Goal: Use online tool/utility: Utilize a website feature to perform a specific function

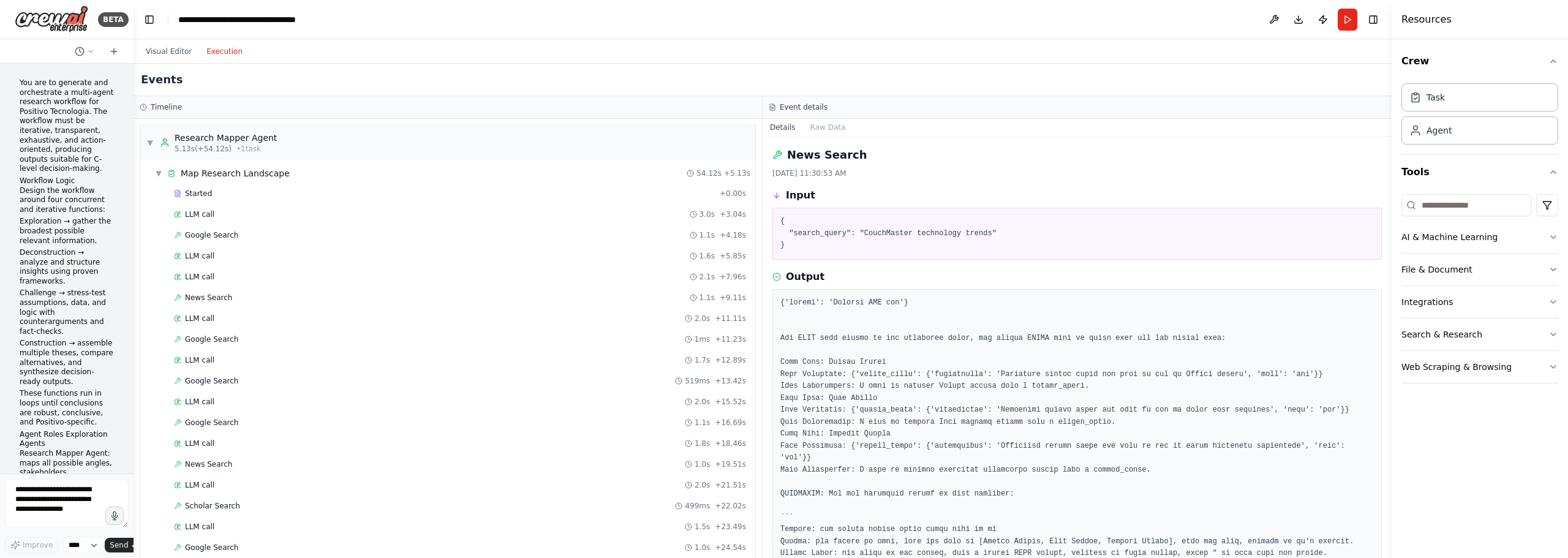
scroll to position [4674, 0]
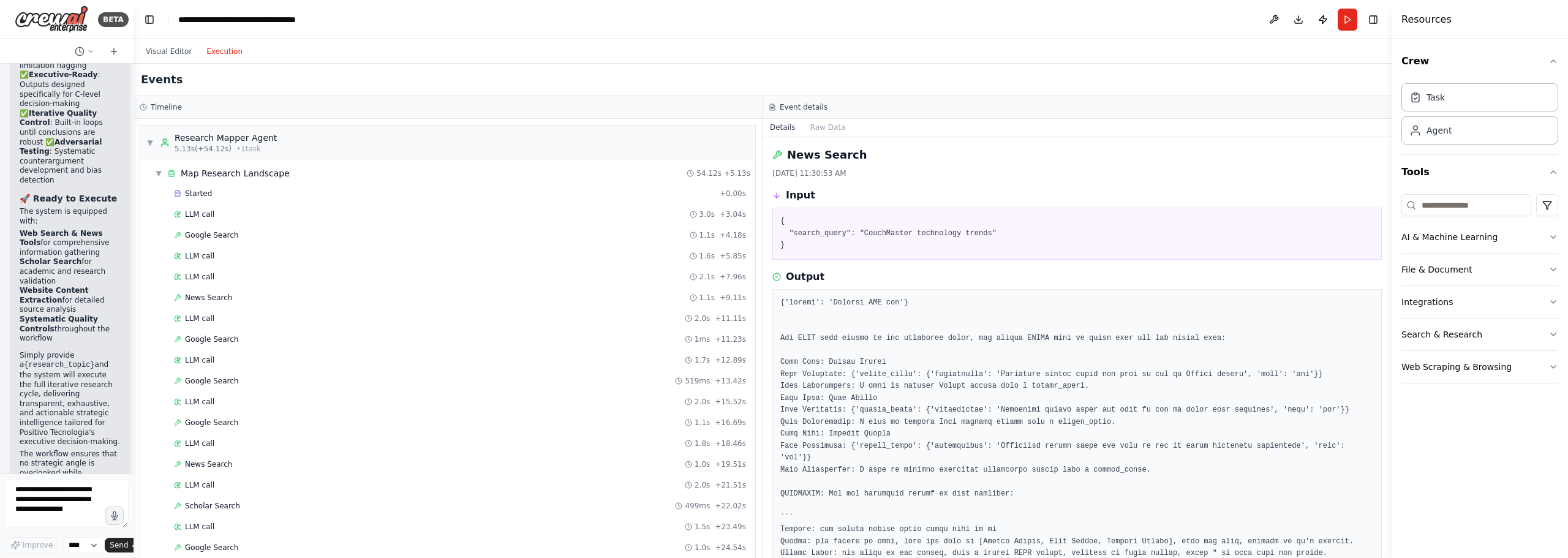
click at [387, 204] on div "Started + 0.00s LLM call 3.0s + 3.04s Google Search 1.1s + 4.18s LLM call 1.6s …" at bounding box center [452, 497] width 605 height 625
click at [372, 217] on div "LLM call 3.0s + 3.04s" at bounding box center [460, 215] width 572 height 10
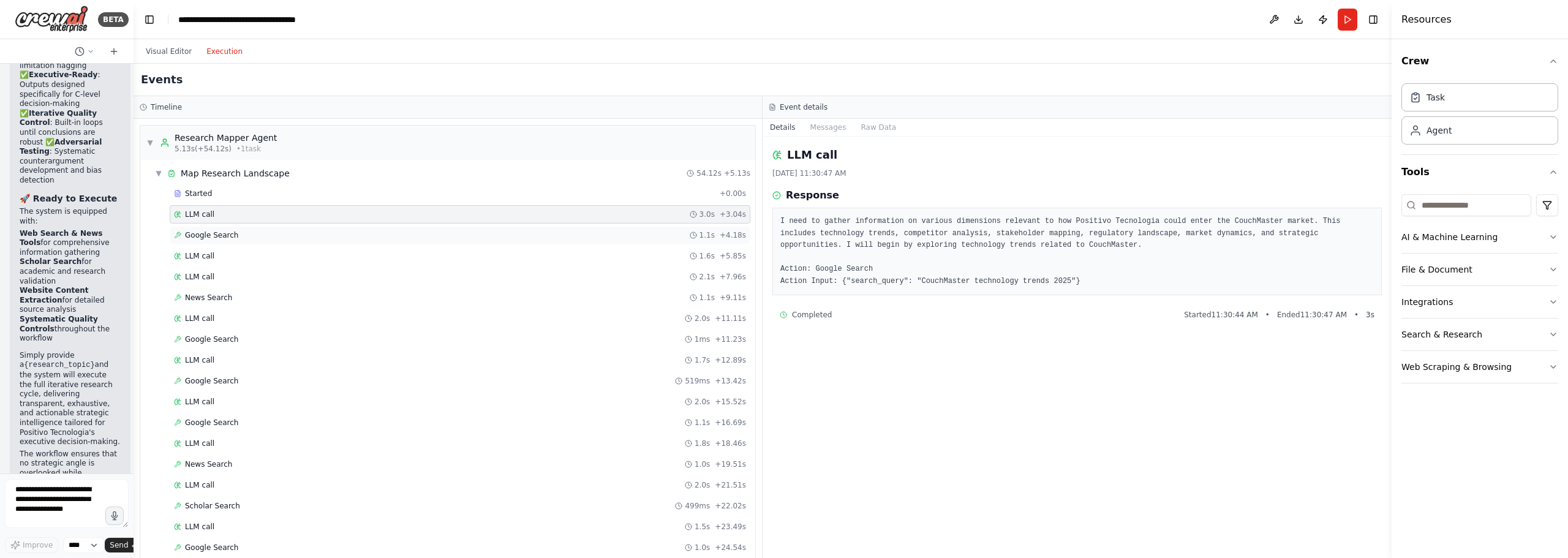
click at [405, 238] on div "Google Search 1.1s + 4.18s" at bounding box center [460, 235] width 572 height 10
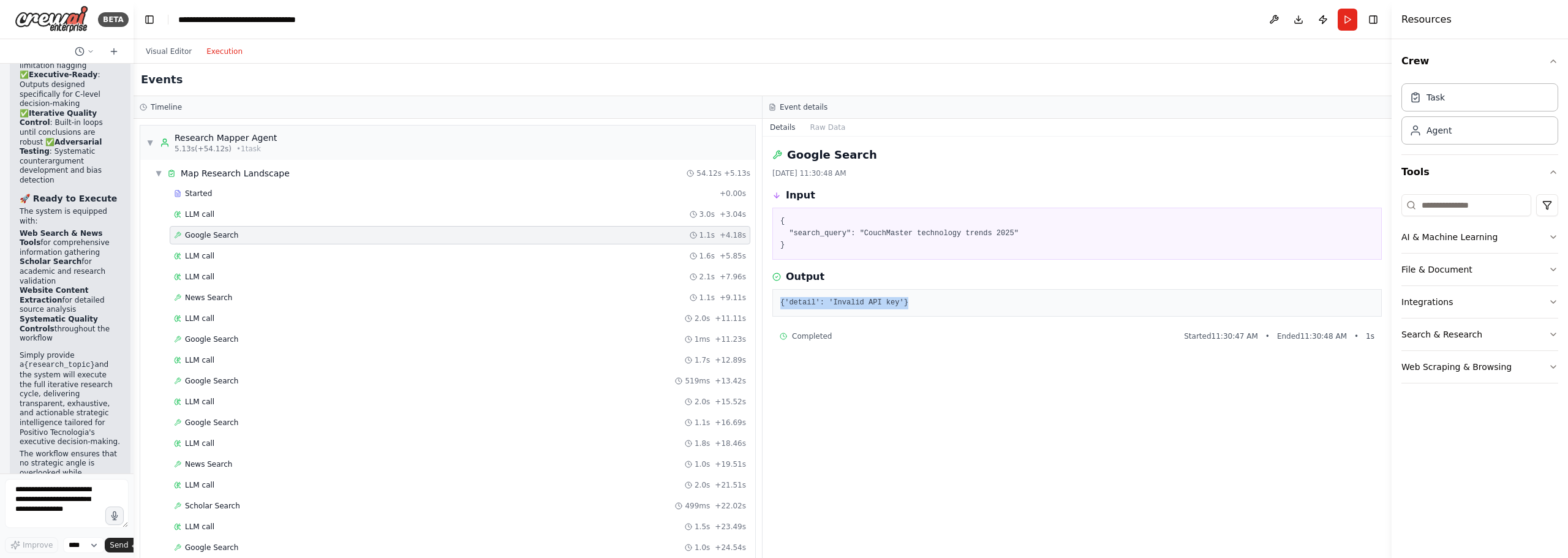
drag, startPoint x: 901, startPoint y: 308, endPoint x: 774, endPoint y: 304, distance: 127.1
click at [774, 304] on div "{'detail': 'Invalid API key'}" at bounding box center [1077, 303] width 610 height 28
copy pre "{'detail': 'Invalid API key'}"
click at [73, 512] on textarea at bounding box center [67, 504] width 124 height 49
paste textarea "**********"
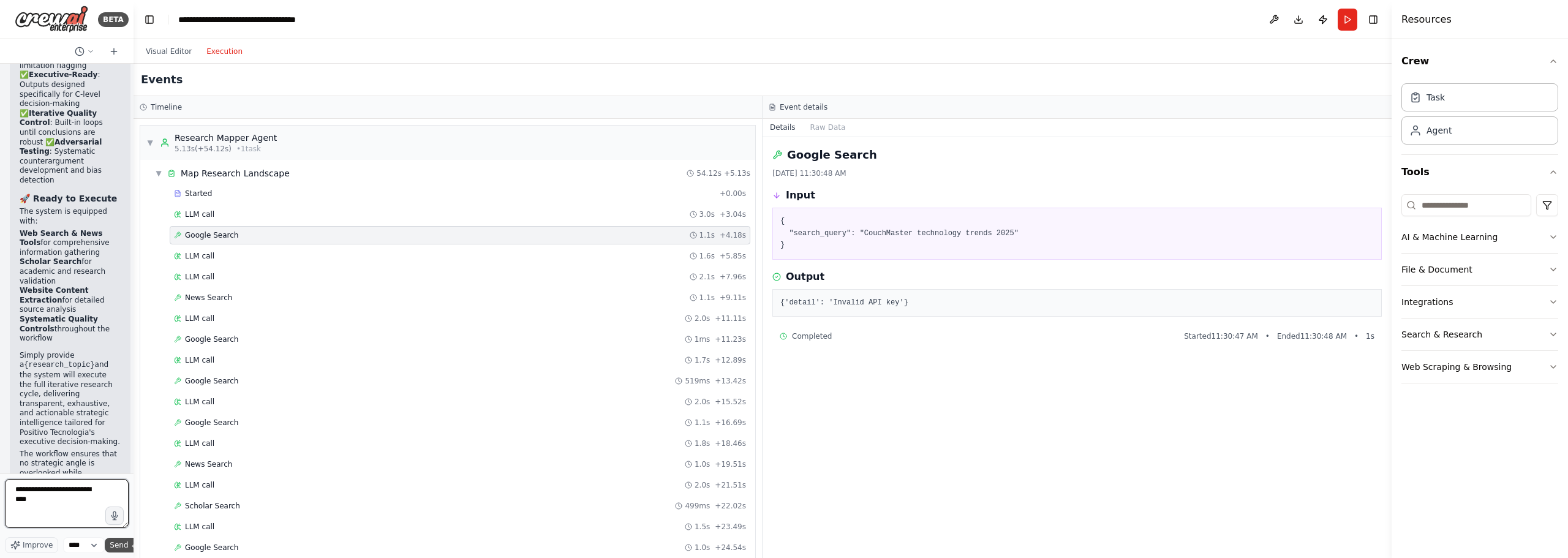
type textarea "**********"
click at [127, 543] on span "Send" at bounding box center [118, 545] width 18 height 10
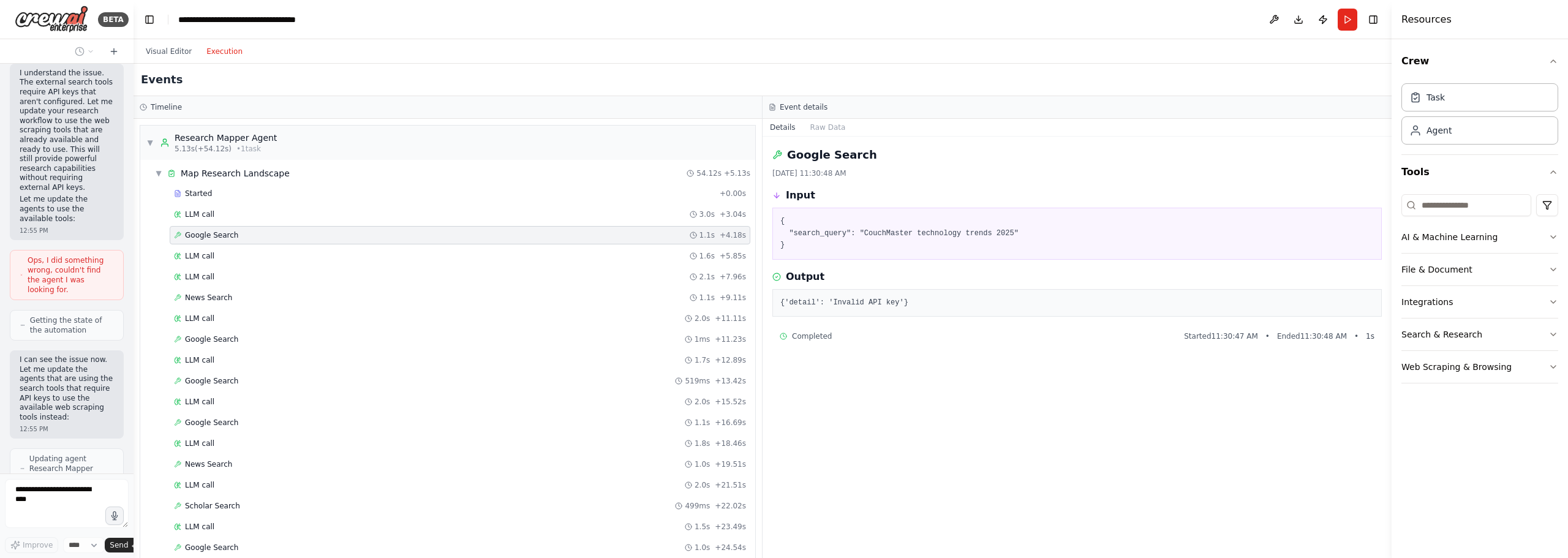
scroll to position [5543, 0]
click at [167, 48] on button "Visual Editor" at bounding box center [169, 51] width 60 height 14
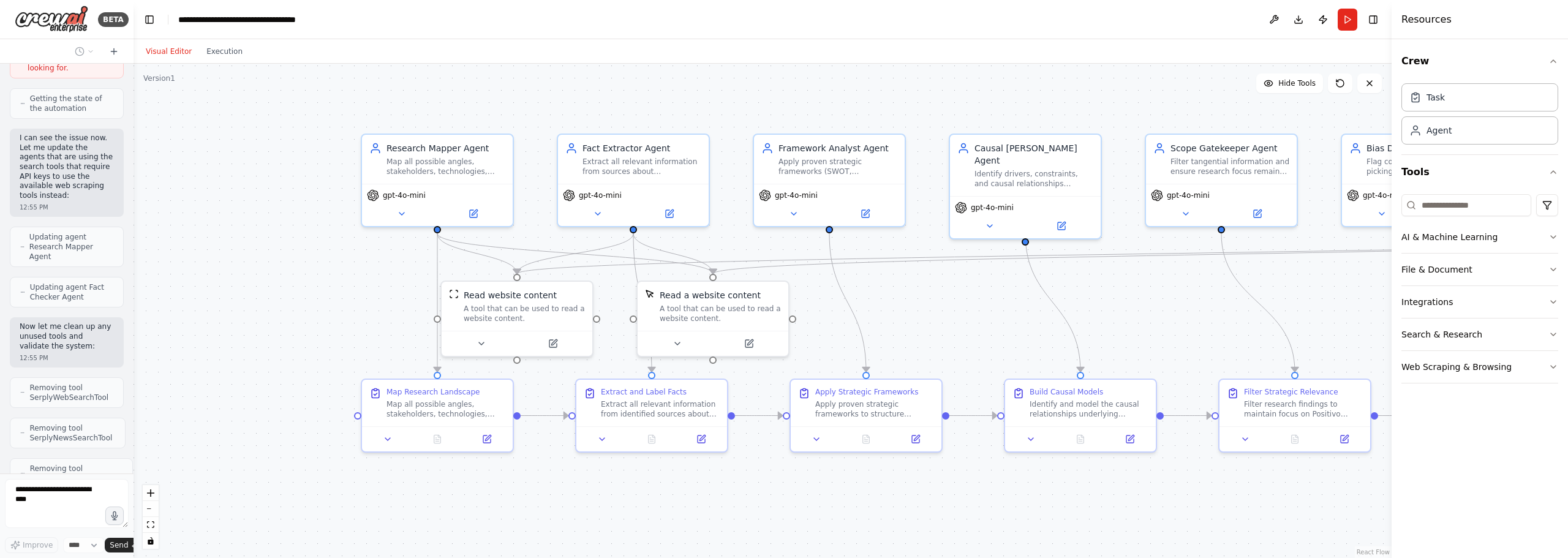
scroll to position [5765, 0]
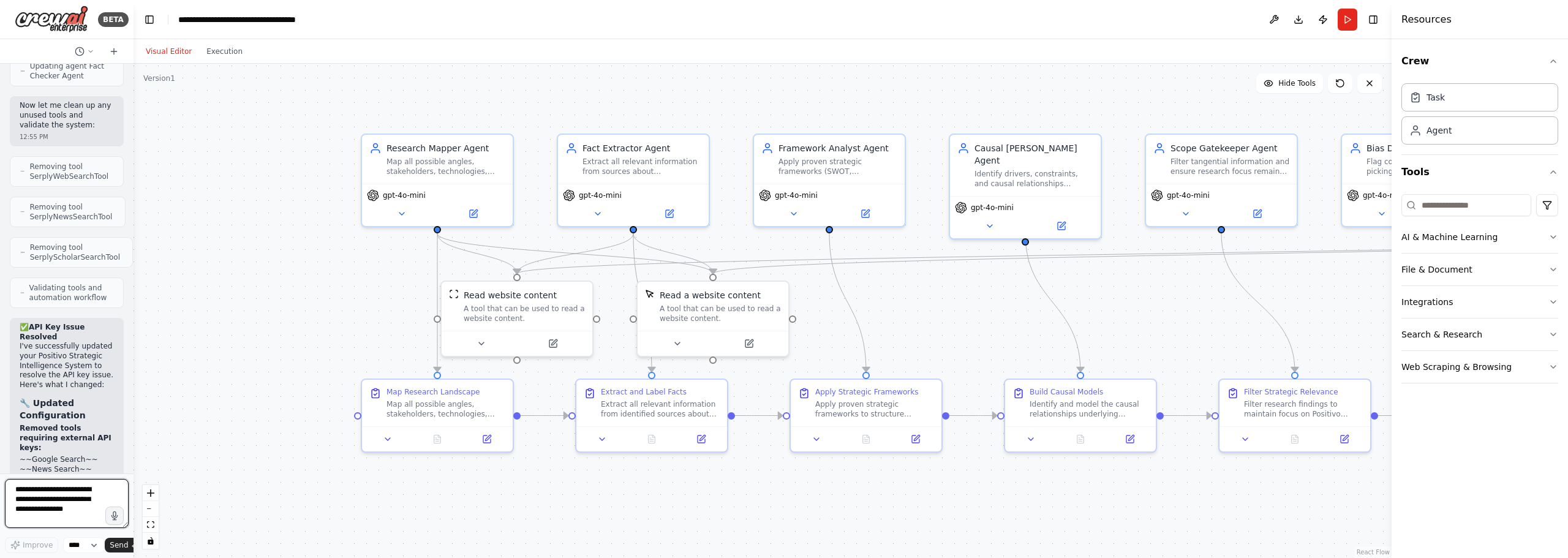
click at [57, 497] on textarea at bounding box center [67, 504] width 124 height 49
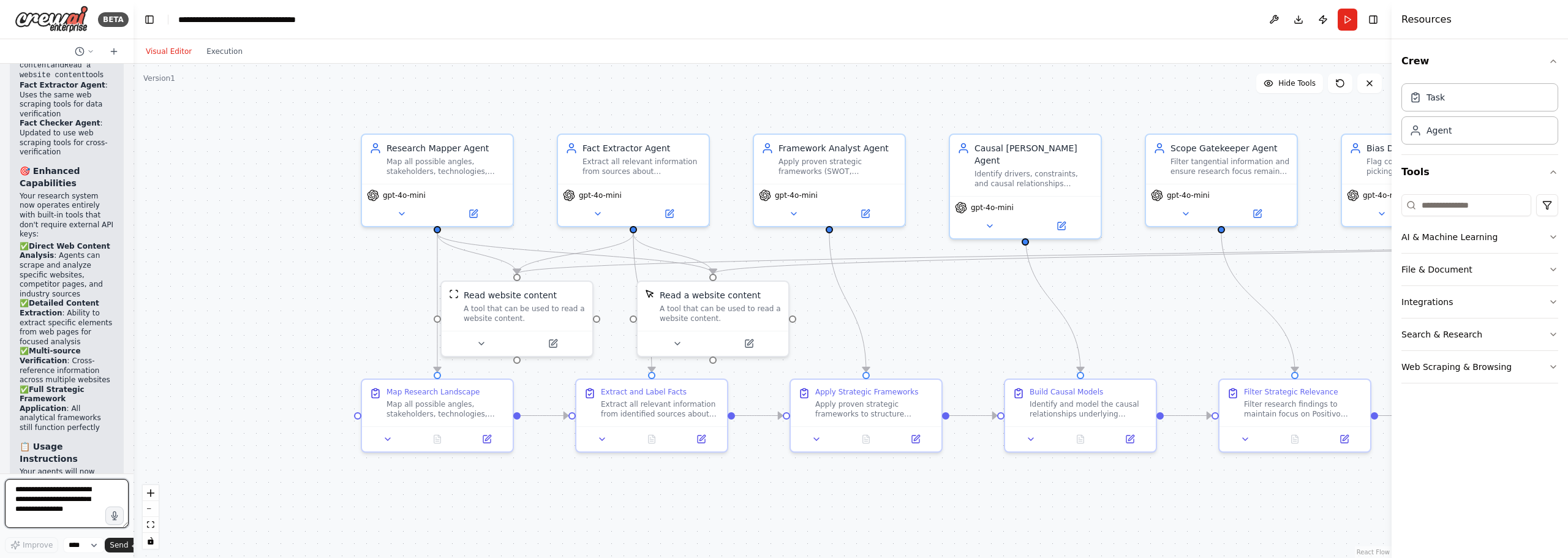
click at [68, 506] on textarea at bounding box center [67, 504] width 124 height 49
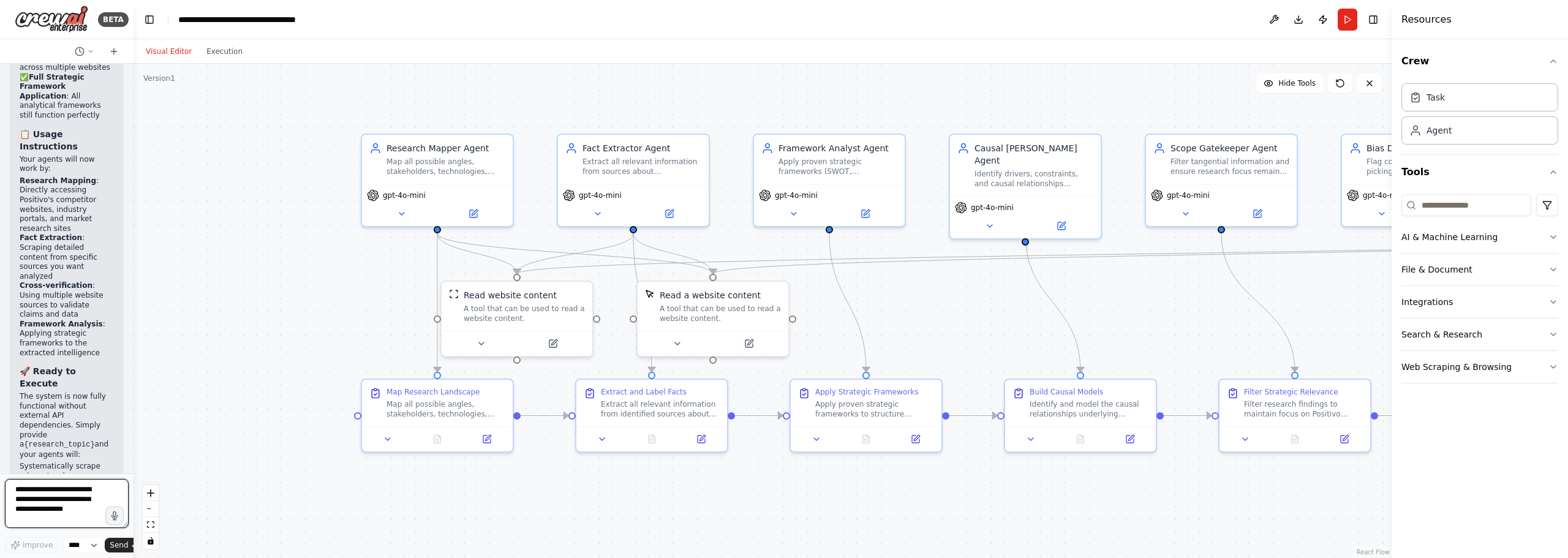
scroll to position [6800, 0]
type textarea "**********"
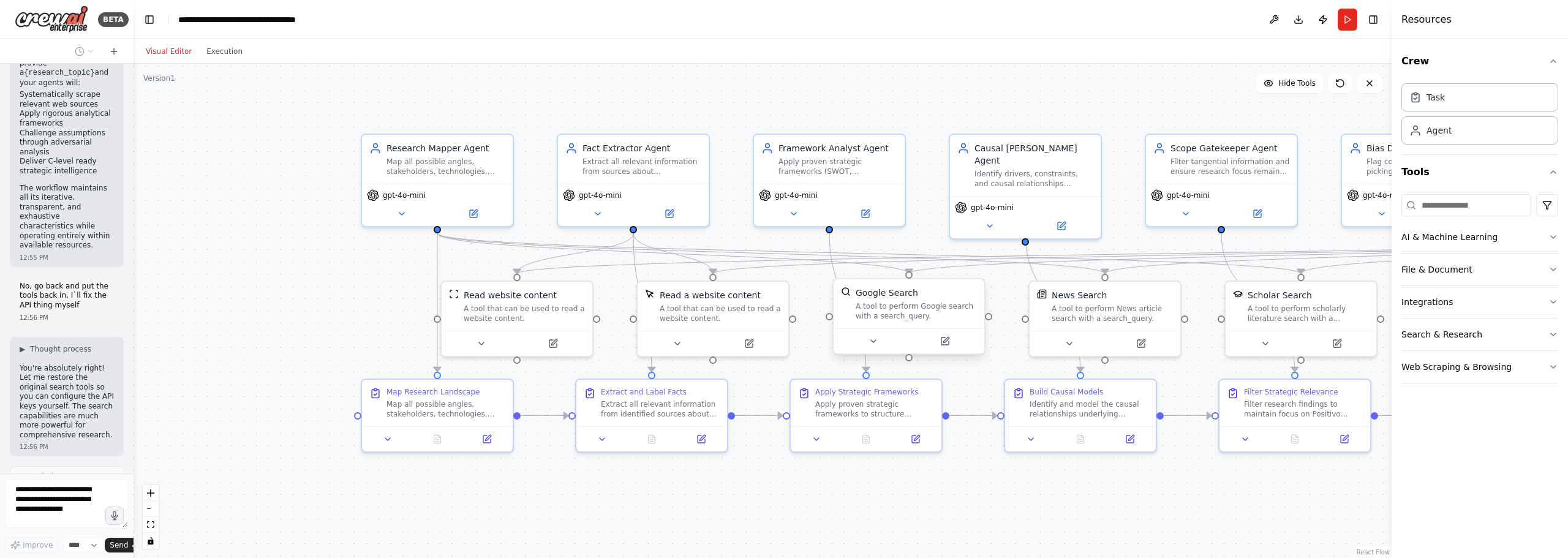
scroll to position [7152, 0]
click at [940, 303] on div "A tool to perform Google search with a search_query." at bounding box center [916, 311] width 122 height 20
click at [954, 351] on div at bounding box center [910, 341] width 151 height 25
click at [957, 341] on button at bounding box center [945, 341] width 69 height 14
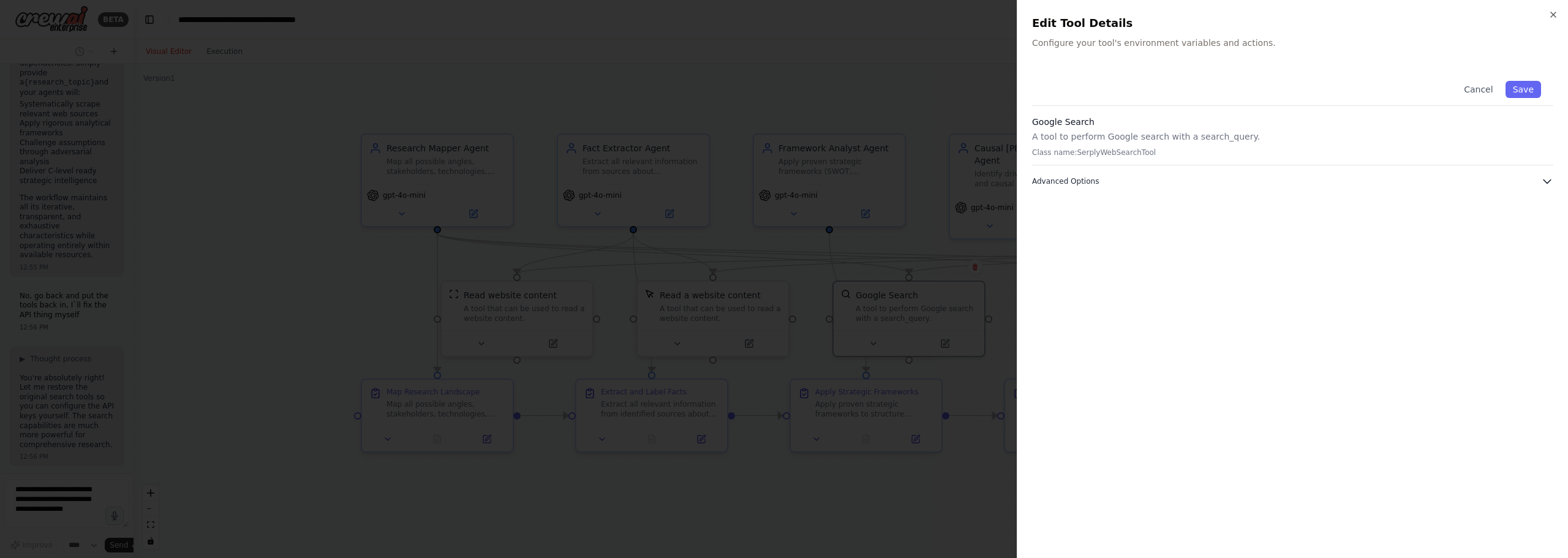
click at [1171, 184] on button "Advanced Options" at bounding box center [1293, 180] width 522 height 12
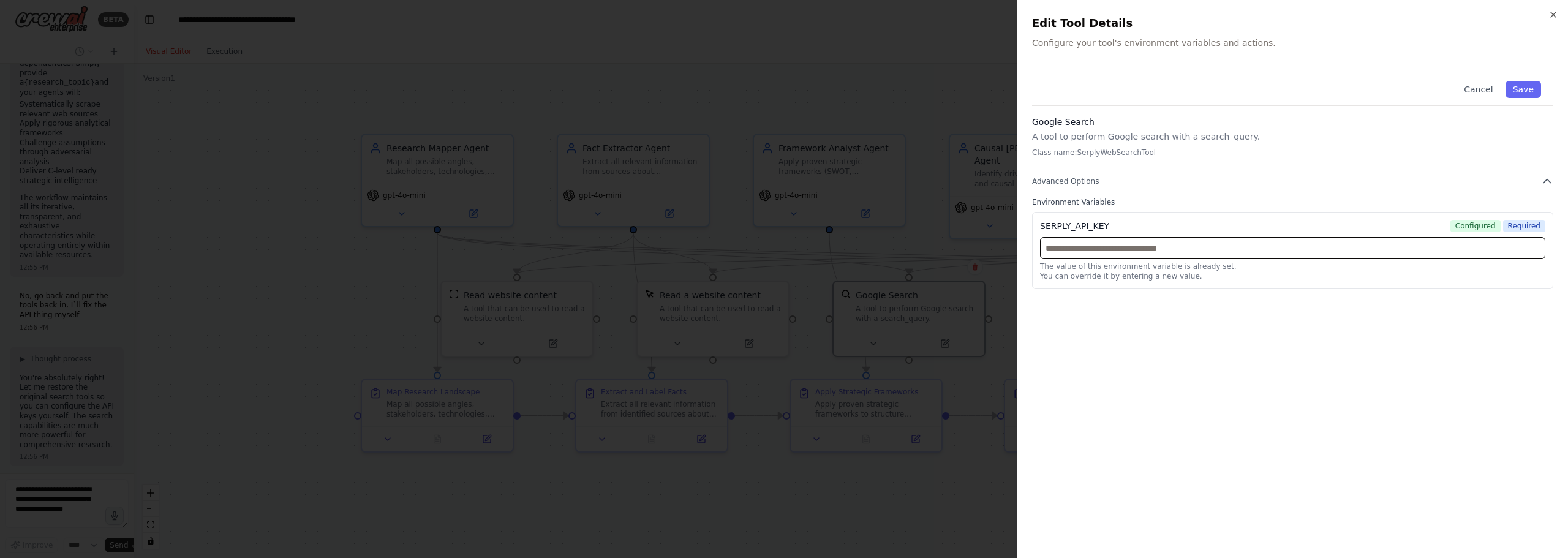
click at [1229, 244] on input "text" at bounding box center [1293, 248] width 506 height 22
paste input "**********"
type input "**********"
drag, startPoint x: 756, startPoint y: 1, endPoint x: 1157, endPoint y: 280, distance: 488.5
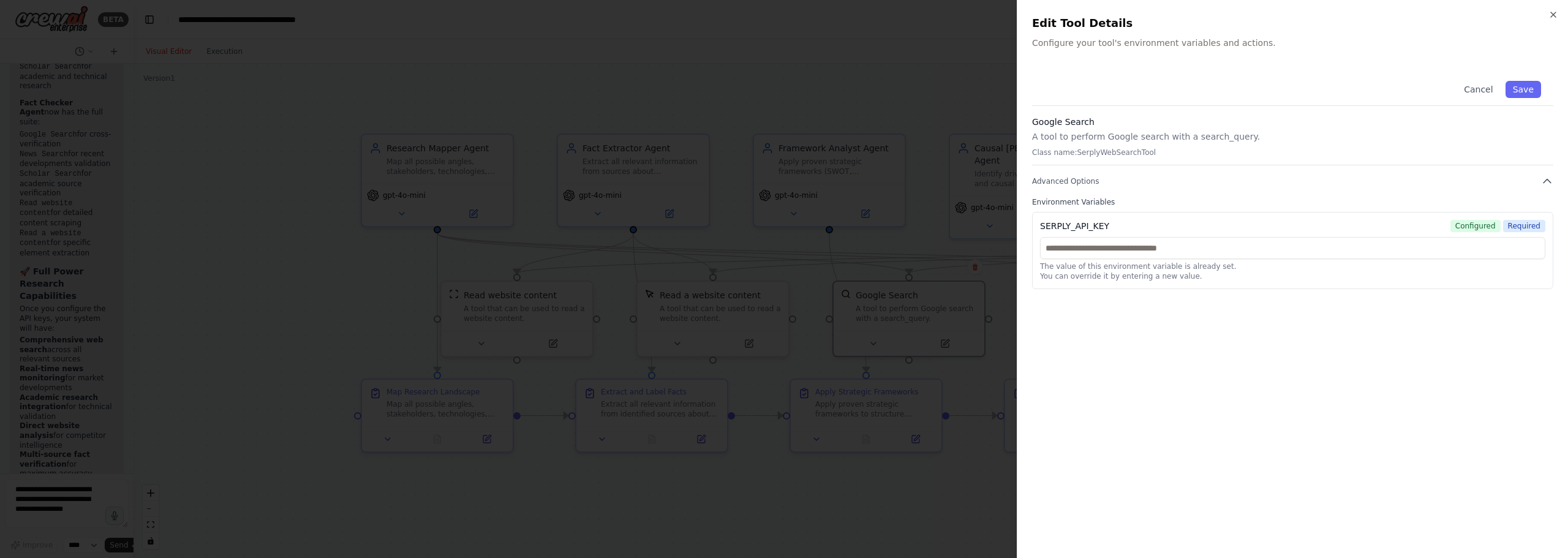
click at [1157, 280] on p "You can override it by entering a new value." at bounding box center [1293, 276] width 506 height 10
click at [1221, 136] on p "A tool to perform Google search with a search_query." at bounding box center [1293, 136] width 522 height 12
click at [1202, 251] on input "text" at bounding box center [1293, 248] width 506 height 22
paste input "**********"
type input "**********"
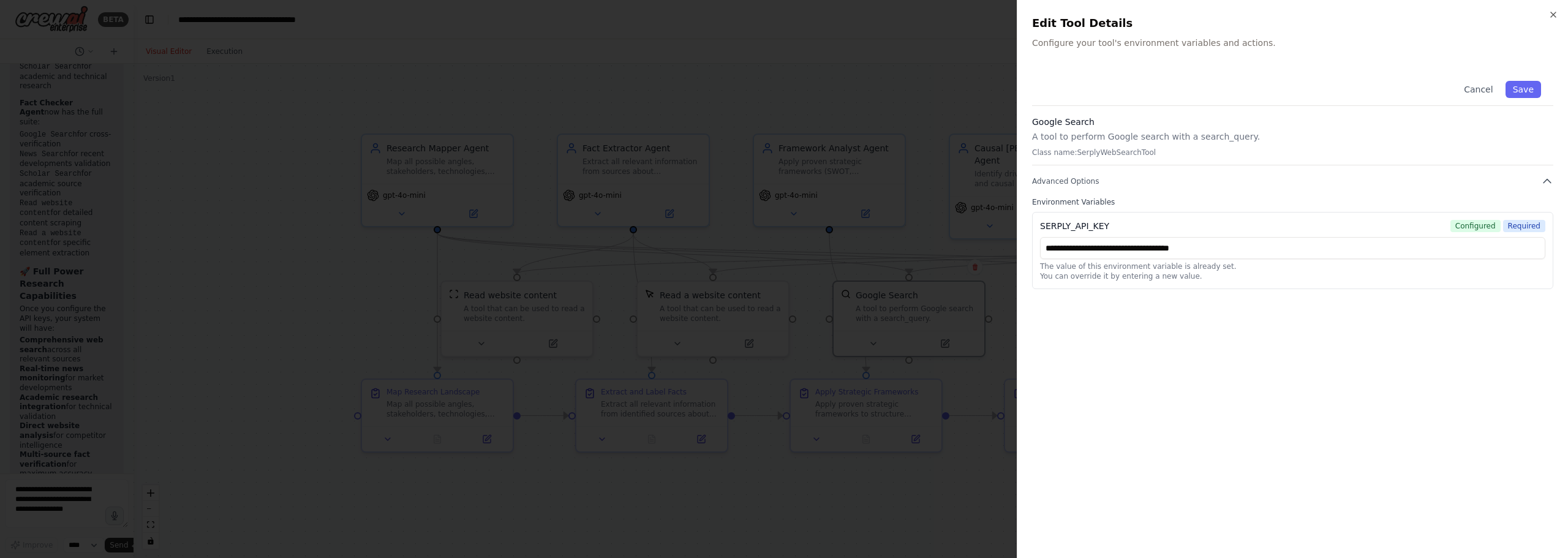
click at [1200, 347] on div "**********" at bounding box center [1293, 305] width 522 height 475
click at [1521, 87] on button "Save" at bounding box center [1523, 90] width 36 height 17
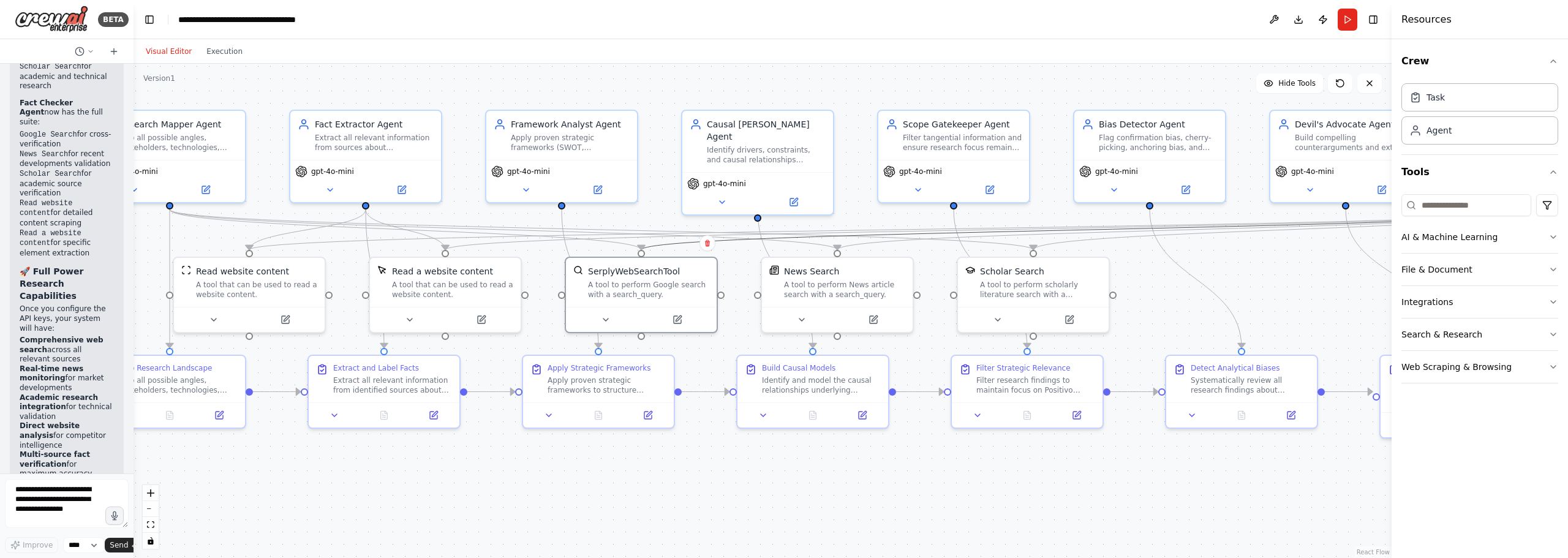
drag, startPoint x: 1015, startPoint y: 265, endPoint x: 754, endPoint y: 242, distance: 262.0
click at [1025, 285] on div "A tool to perform scholarly literature search with a search_query." at bounding box center [1041, 287] width 122 height 20
click at [1035, 281] on div "A tool to perform scholarly literature search with a search_query." at bounding box center [1041, 287] width 122 height 20
click at [1041, 282] on div "A tool to perform scholarly literature search with a search_query." at bounding box center [1041, 287] width 122 height 20
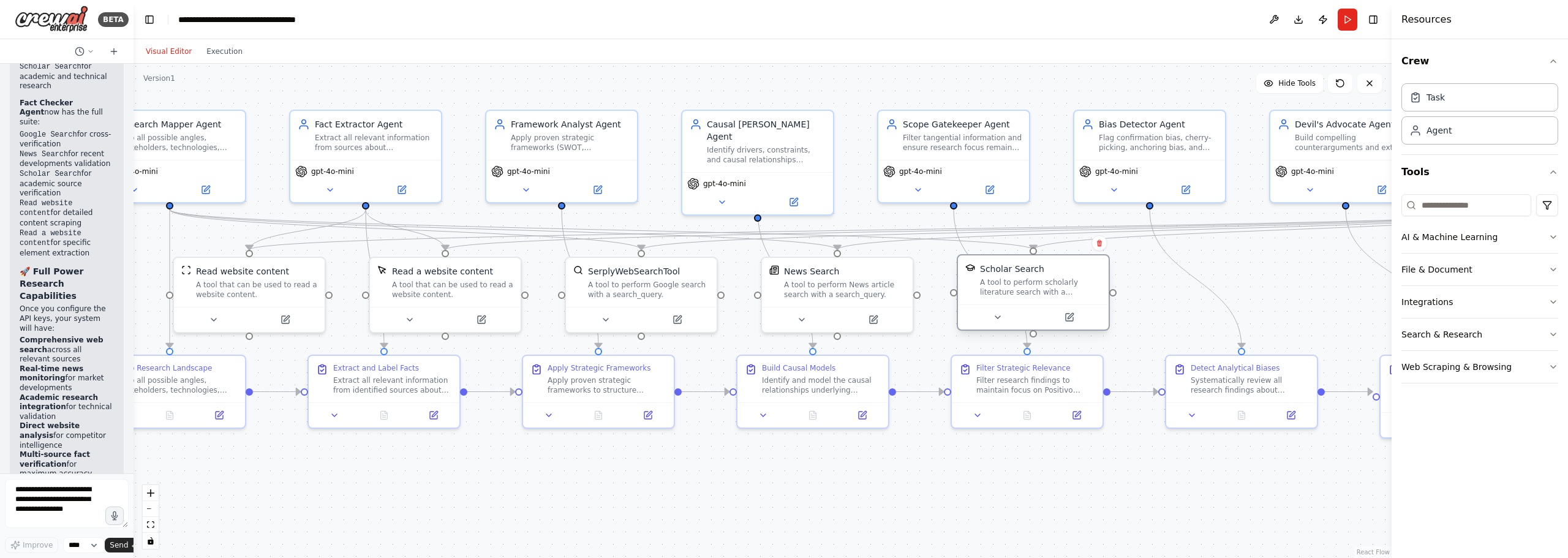
click at [1043, 282] on div "A tool to perform scholarly literature search with a search_query." at bounding box center [1041, 287] width 122 height 20
click at [1073, 320] on icon at bounding box center [1075, 316] width 7 height 7
click at [1080, 312] on icon at bounding box center [1076, 317] width 10 height 10
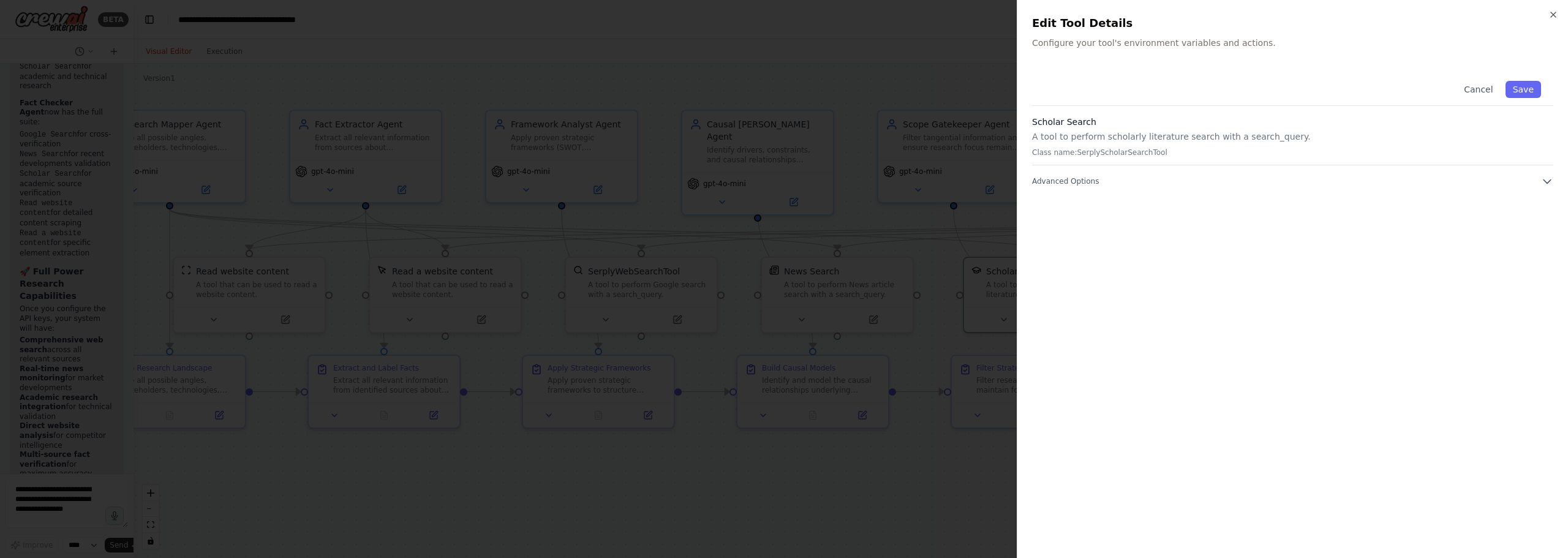
click at [1124, 172] on div "Cancel Save Scholar Search A tool to perform scholarly literature search with a…" at bounding box center [1293, 127] width 522 height 118
click at [1112, 180] on button "Advanced Options" at bounding box center [1293, 180] width 522 height 12
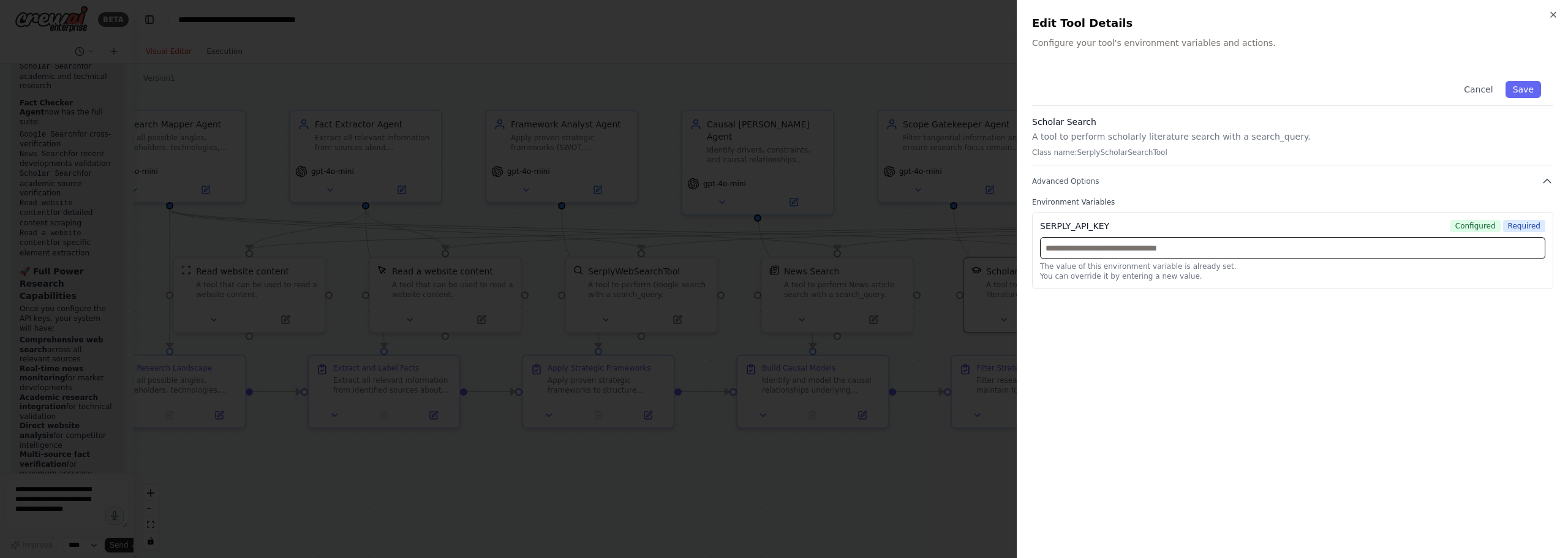
click at [1165, 250] on input "text" at bounding box center [1293, 248] width 506 height 22
paste input "**********"
type input "**********"
click at [1523, 89] on button "Save" at bounding box center [1523, 90] width 36 height 17
click at [791, 63] on div at bounding box center [784, 279] width 1568 height 558
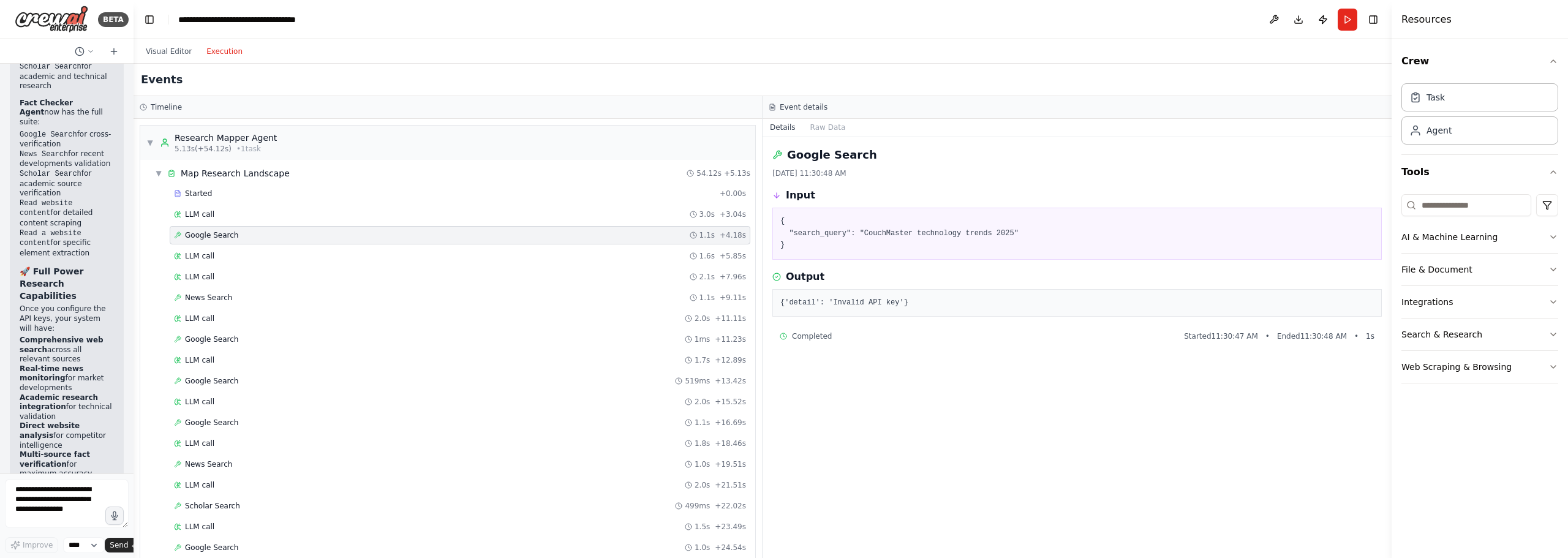
click at [224, 44] on button "Execution" at bounding box center [224, 51] width 51 height 14
click at [1341, 16] on button "Run" at bounding box center [1348, 20] width 20 height 22
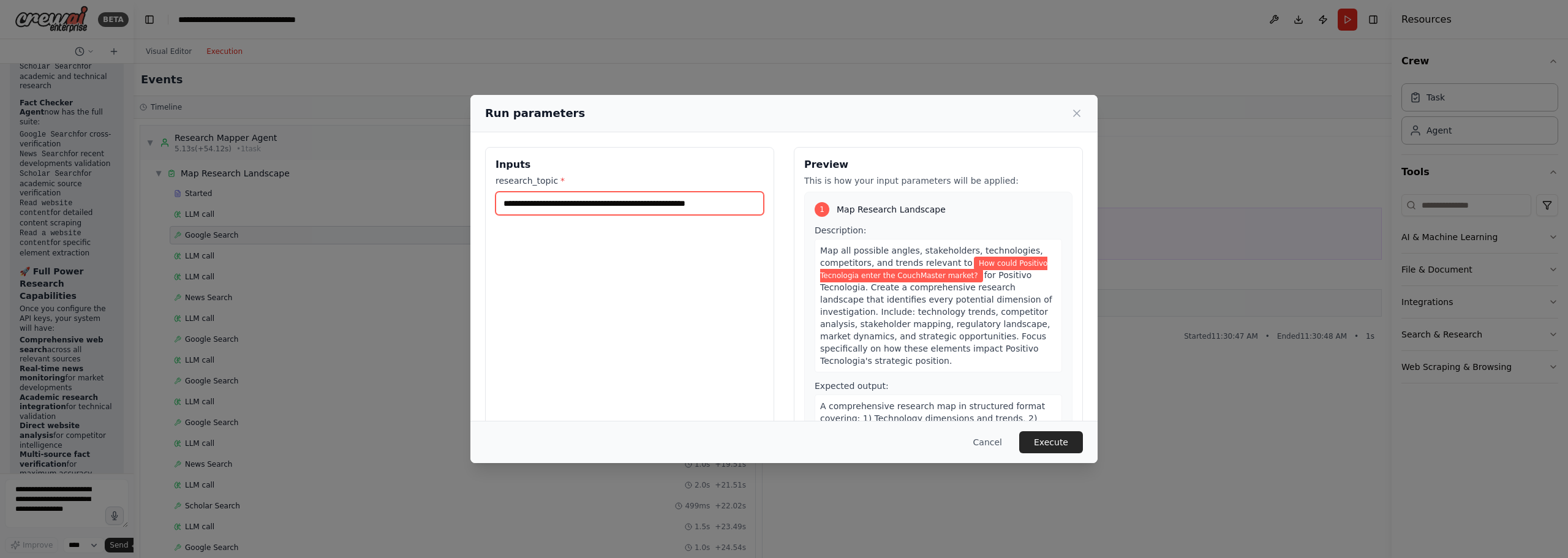
click at [747, 204] on input "**********" at bounding box center [629, 203] width 268 height 23
click at [1050, 436] on button "Execute" at bounding box center [1051, 442] width 64 height 22
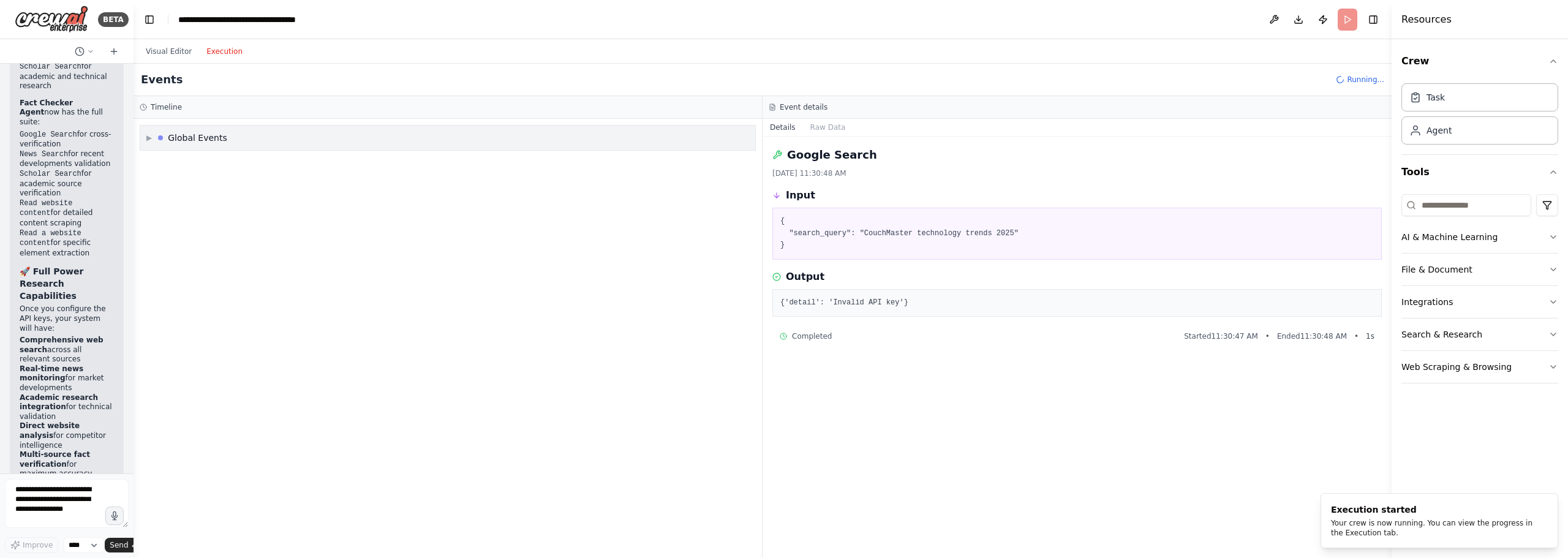
click at [182, 133] on div "Global Events" at bounding box center [197, 138] width 60 height 12
click at [244, 196] on div "▼ Global Events Execution Started" at bounding box center [448, 338] width 629 height 439
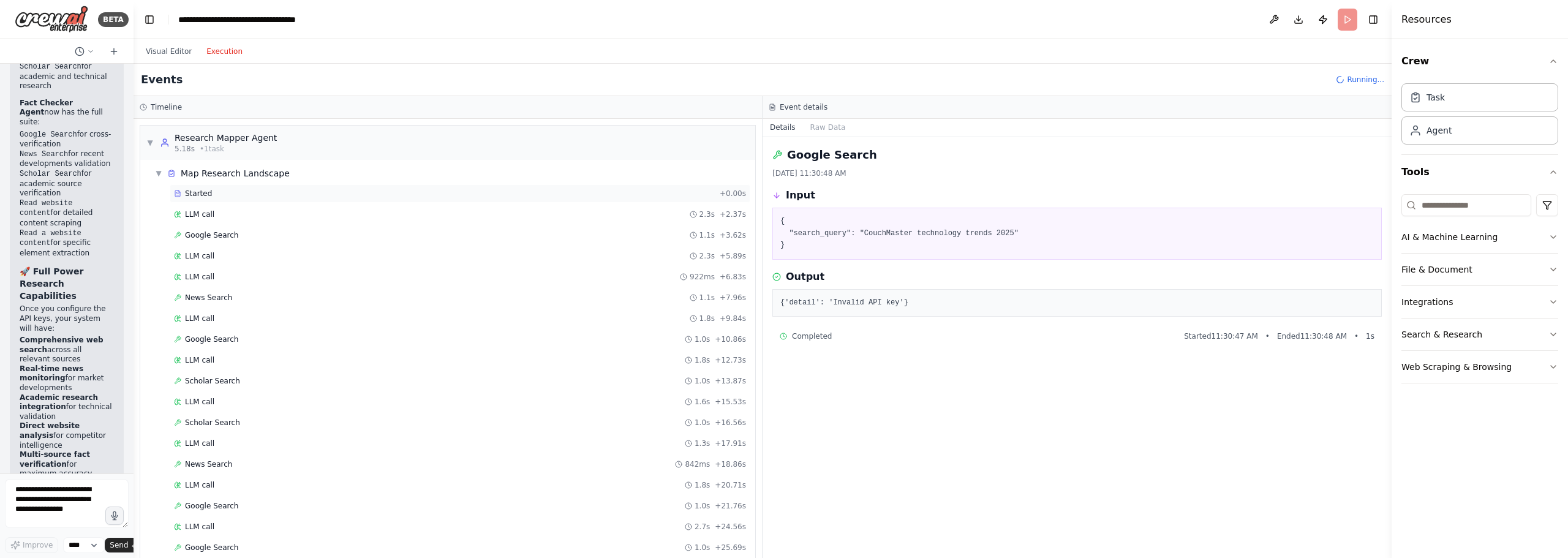
click at [319, 196] on div "Started" at bounding box center [444, 193] width 541 height 10
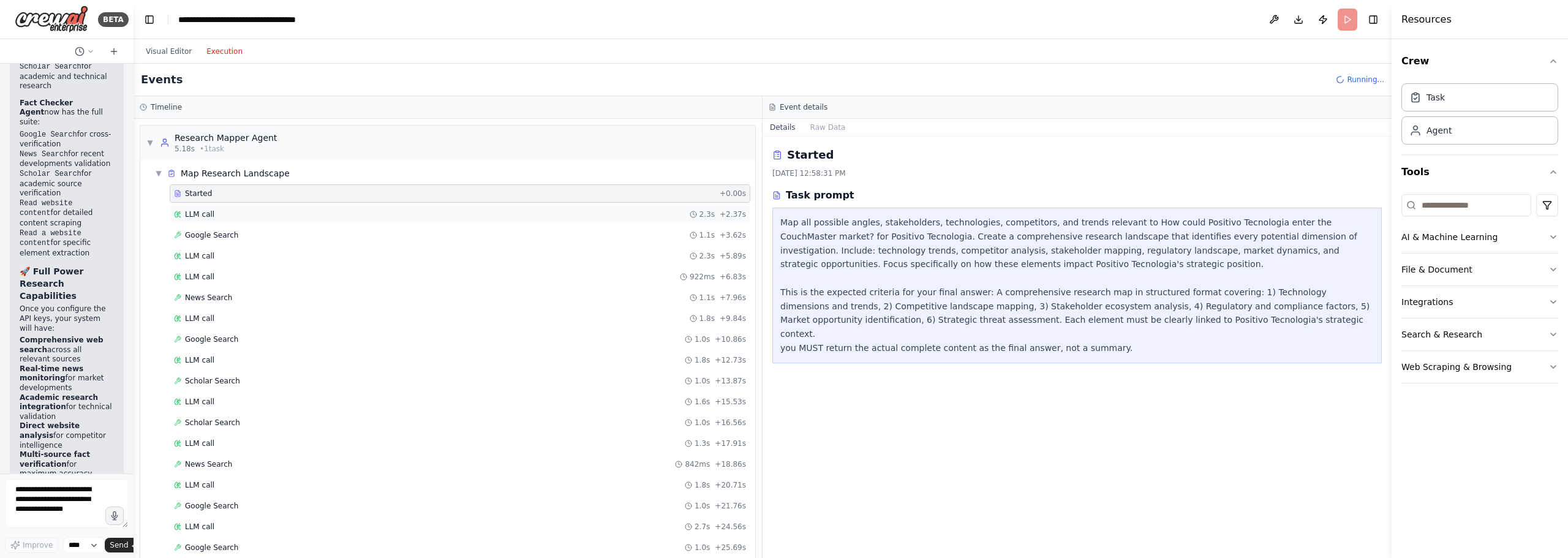
click at [407, 211] on div "LLM call 2.3s + 2.37s" at bounding box center [460, 215] width 572 height 10
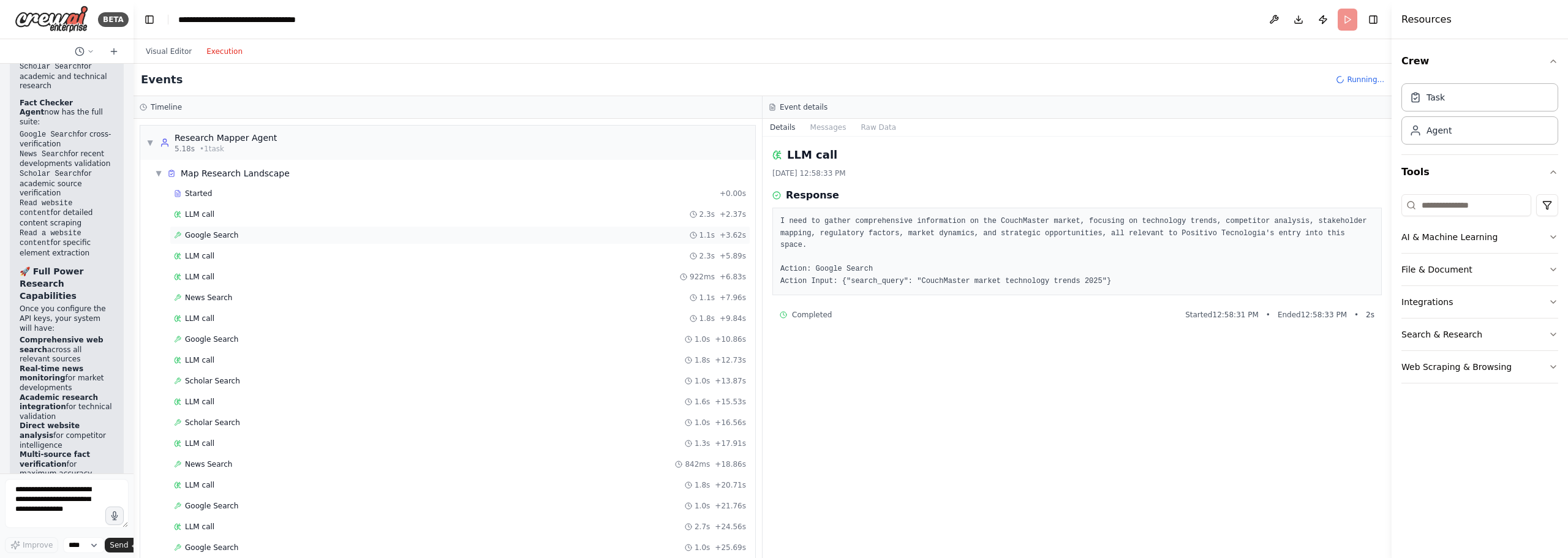
click at [416, 238] on div "Google Search 1.1s + 3.62s" at bounding box center [460, 235] width 572 height 10
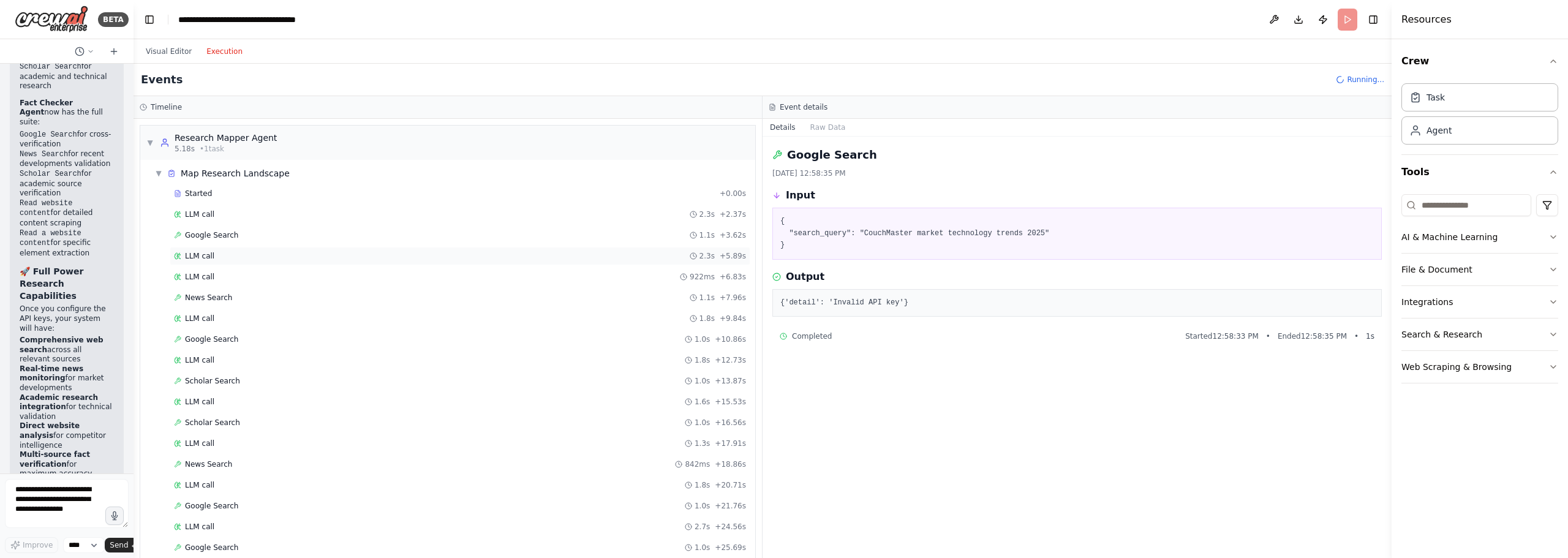
click at [413, 257] on div "LLM call 2.3s + 5.89s" at bounding box center [460, 256] width 572 height 10
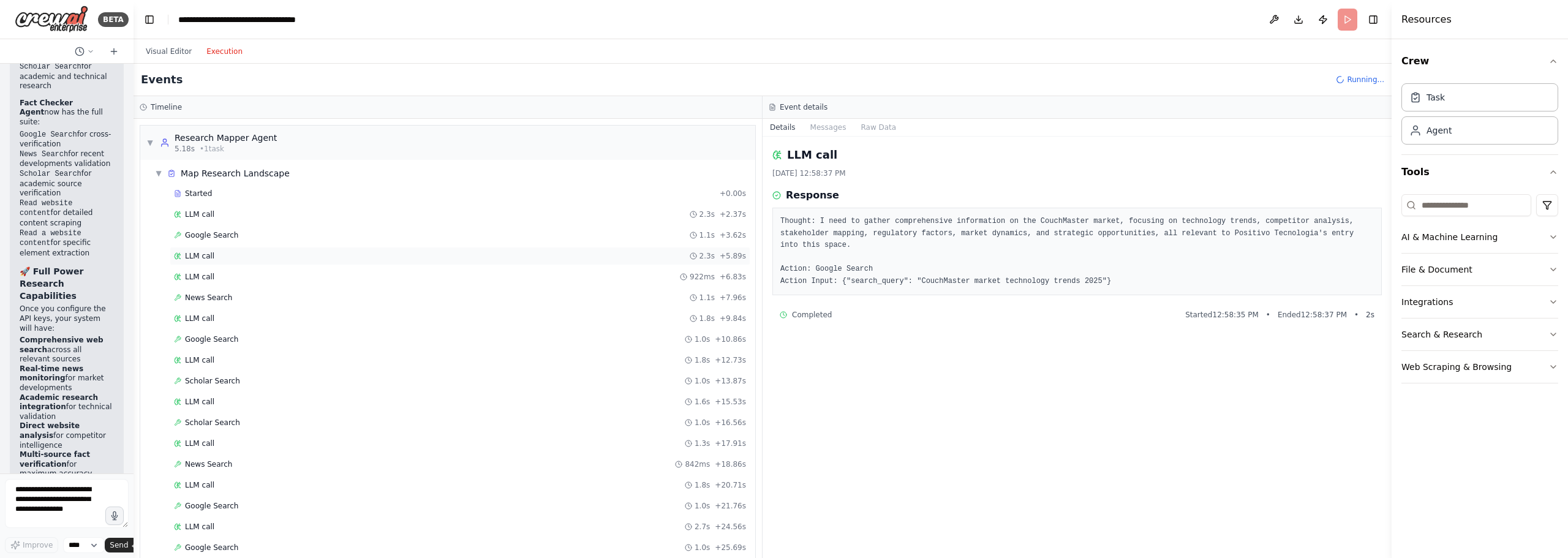
click at [458, 255] on div "LLM call 2.3s + 5.89s" at bounding box center [460, 256] width 572 height 10
click at [472, 274] on div "LLM call 922ms + 6.83s" at bounding box center [460, 277] width 572 height 10
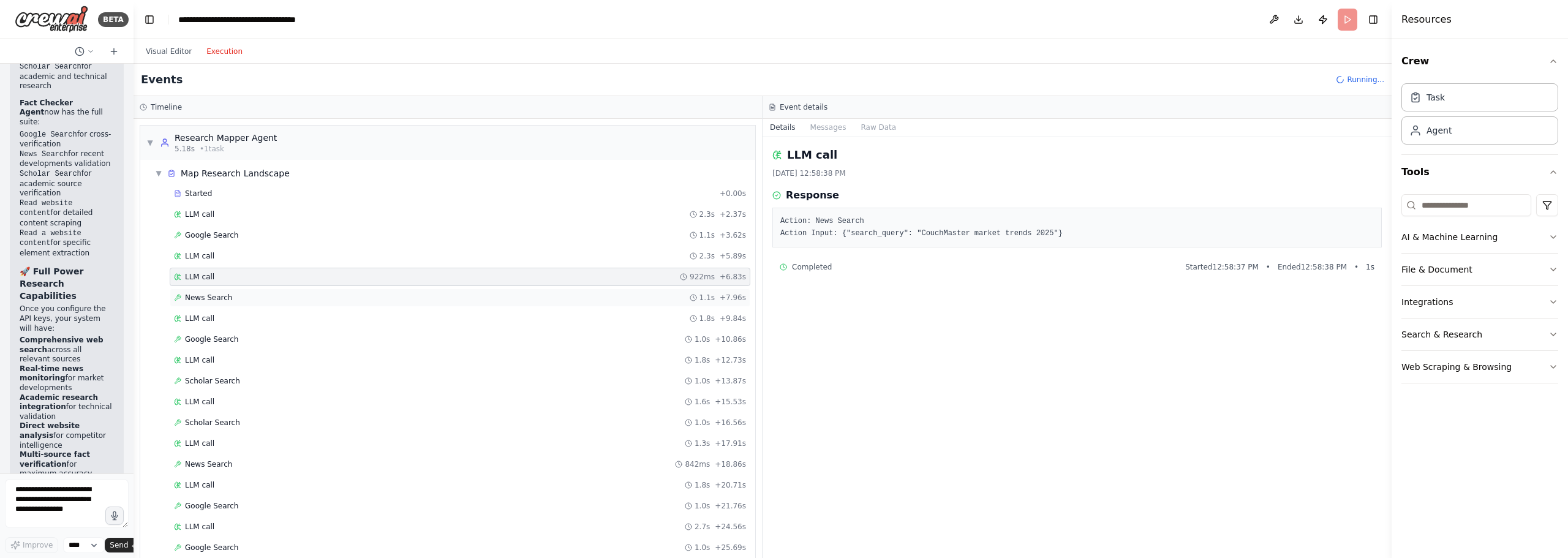
click at [475, 304] on div "News Search 1.1s + 7.96s" at bounding box center [460, 297] width 580 height 18
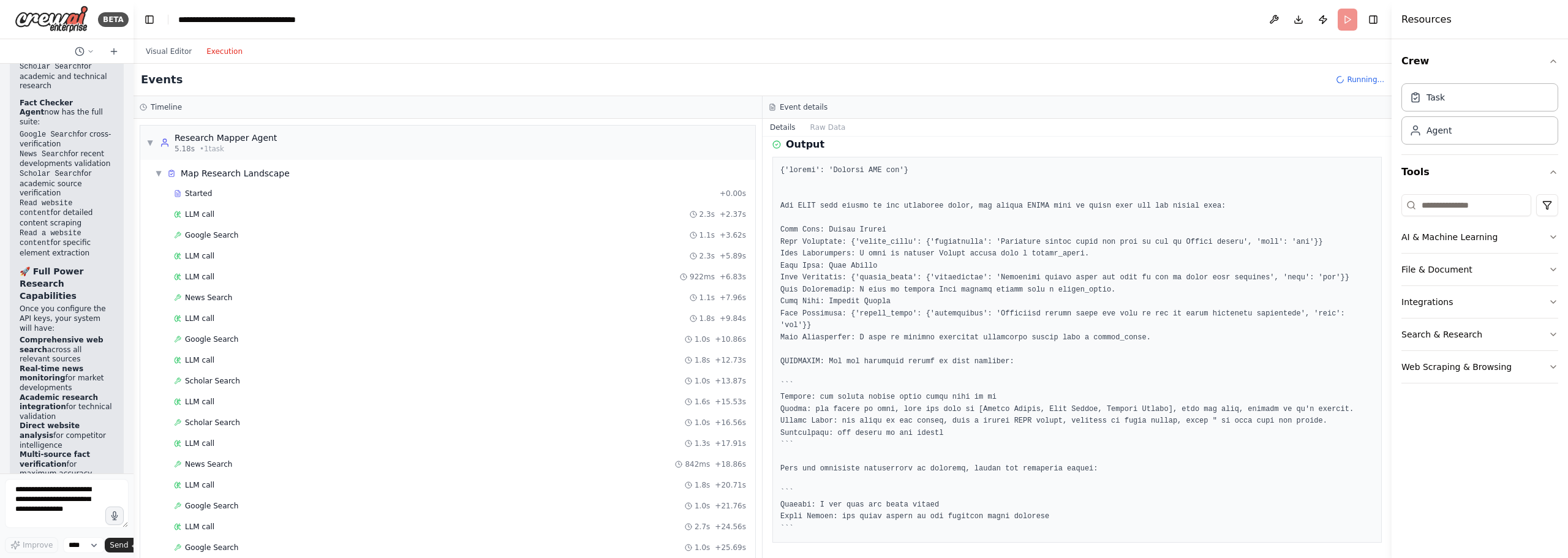
scroll to position [152, 0]
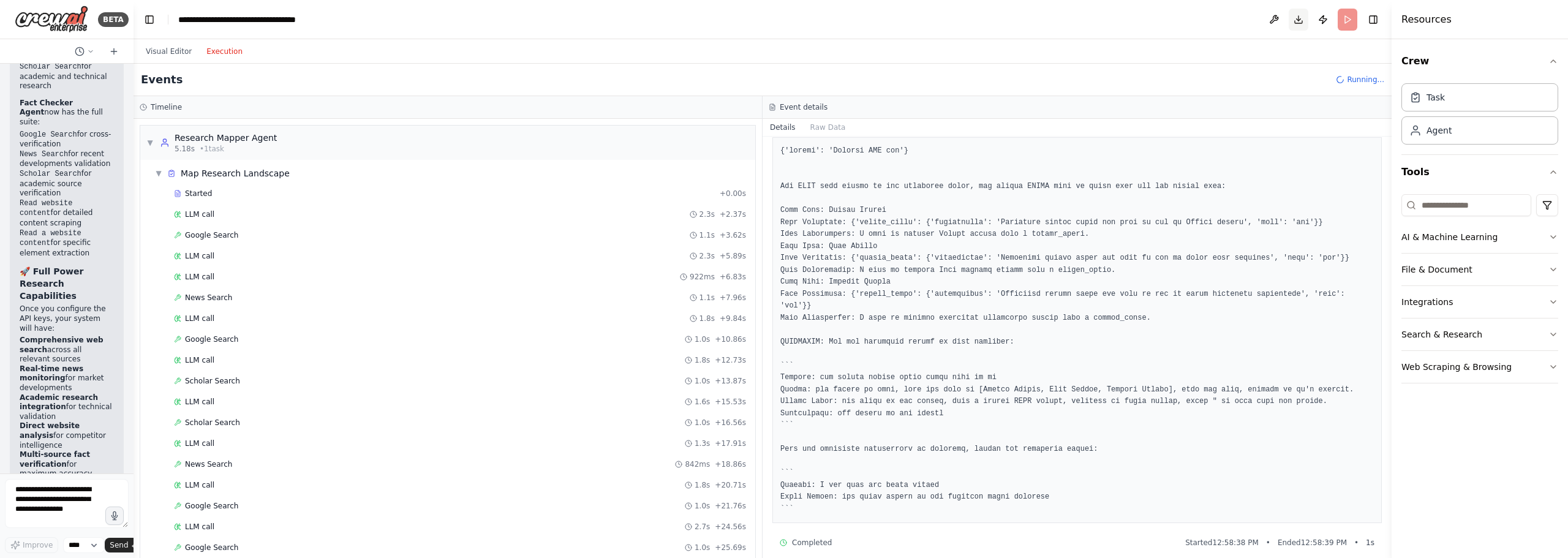
click at [1301, 23] on button "Download" at bounding box center [1298, 20] width 20 height 22
click at [239, 347] on div "Google Search 1.0s + 10.86s" at bounding box center [460, 339] width 580 height 18
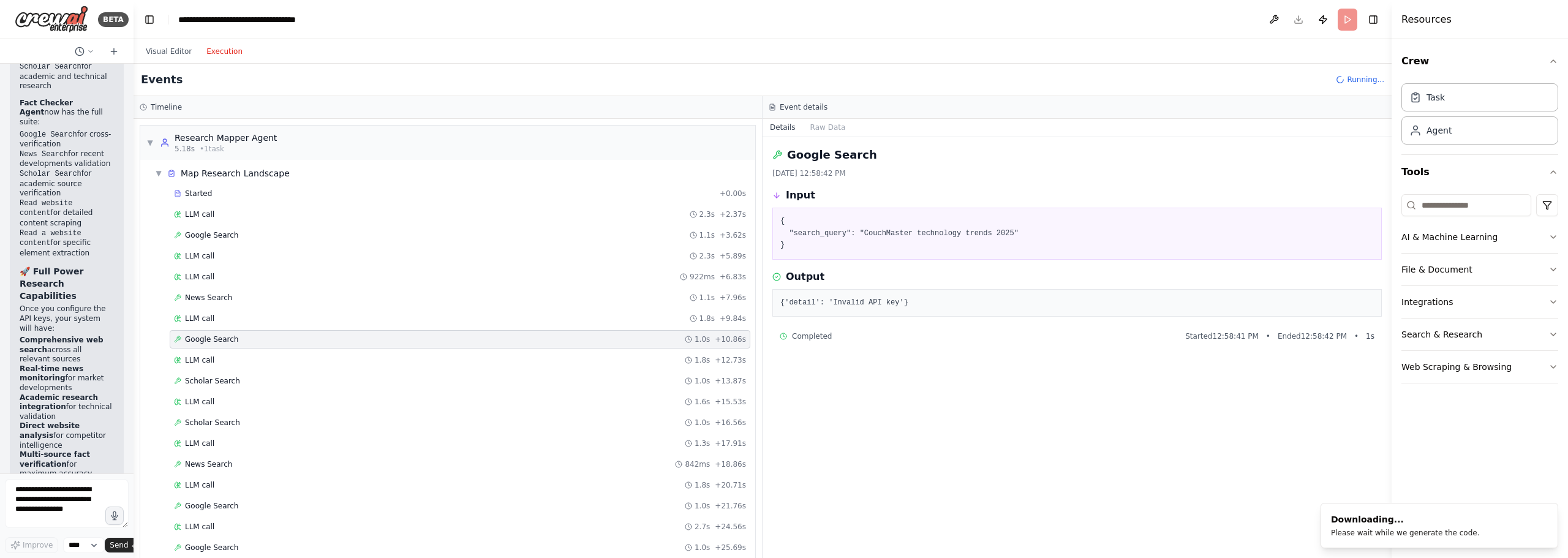
scroll to position [0, 0]
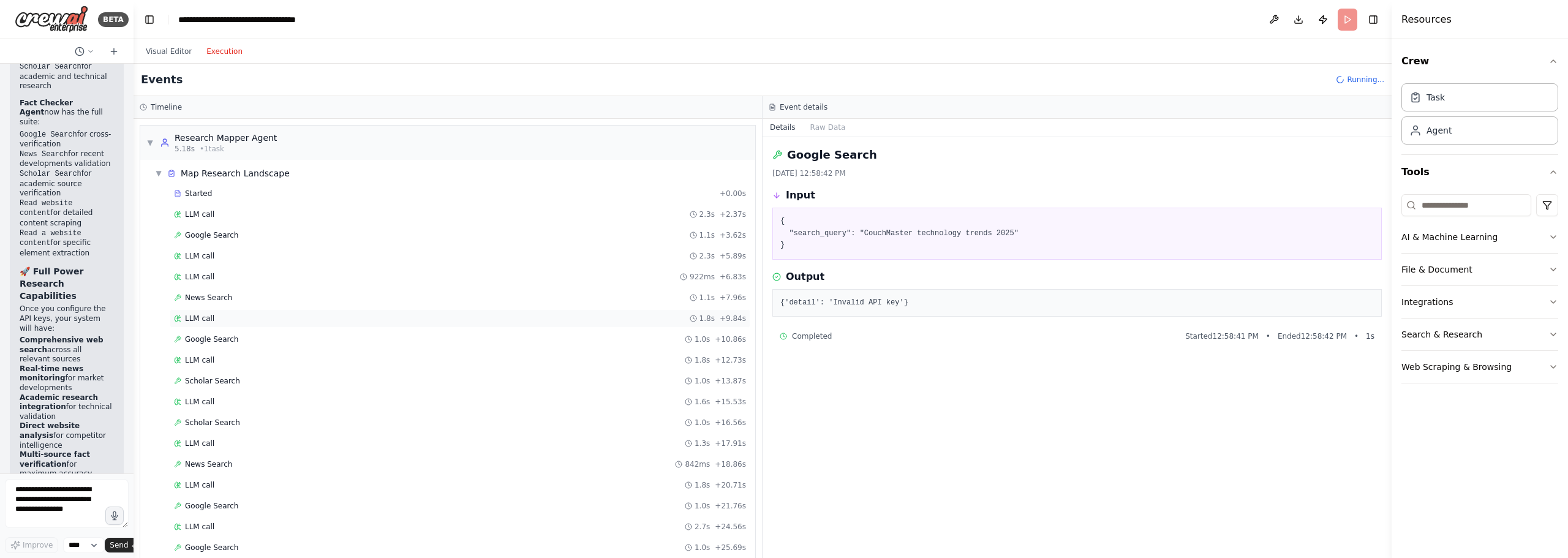
click at [230, 316] on div "LLM call 1.8s + 9.84s" at bounding box center [460, 318] width 572 height 10
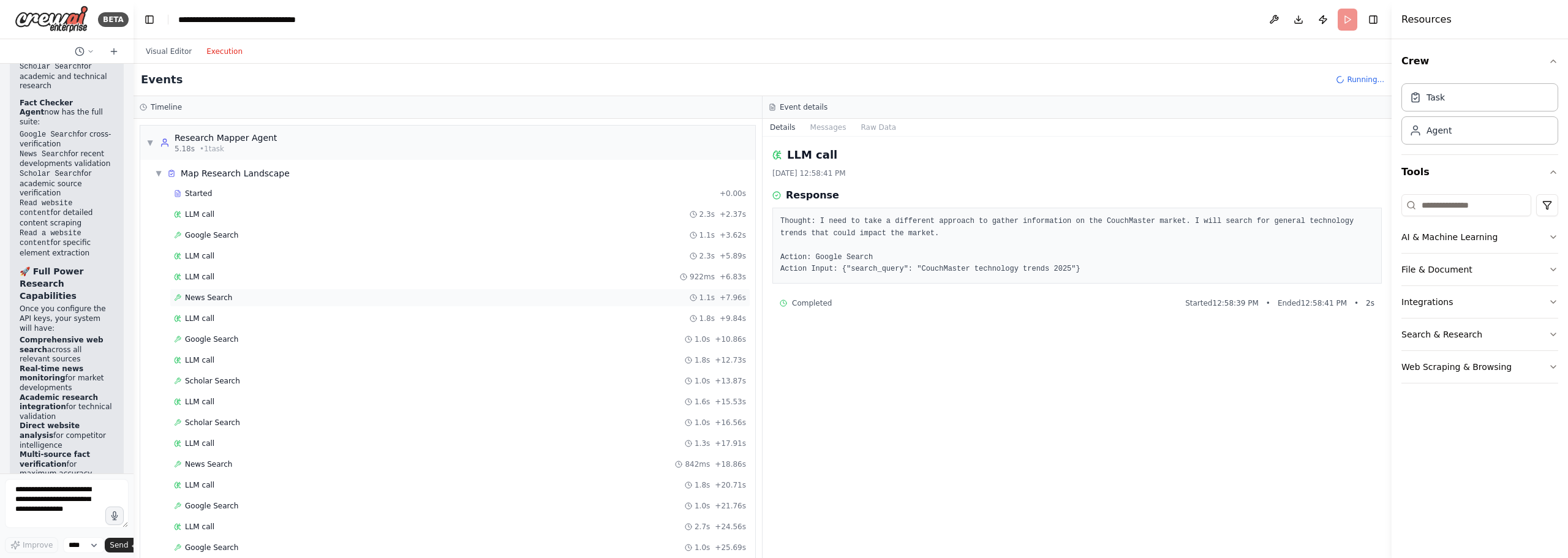
click at [249, 300] on div "News Search 1.1s + 7.96s" at bounding box center [460, 297] width 572 height 10
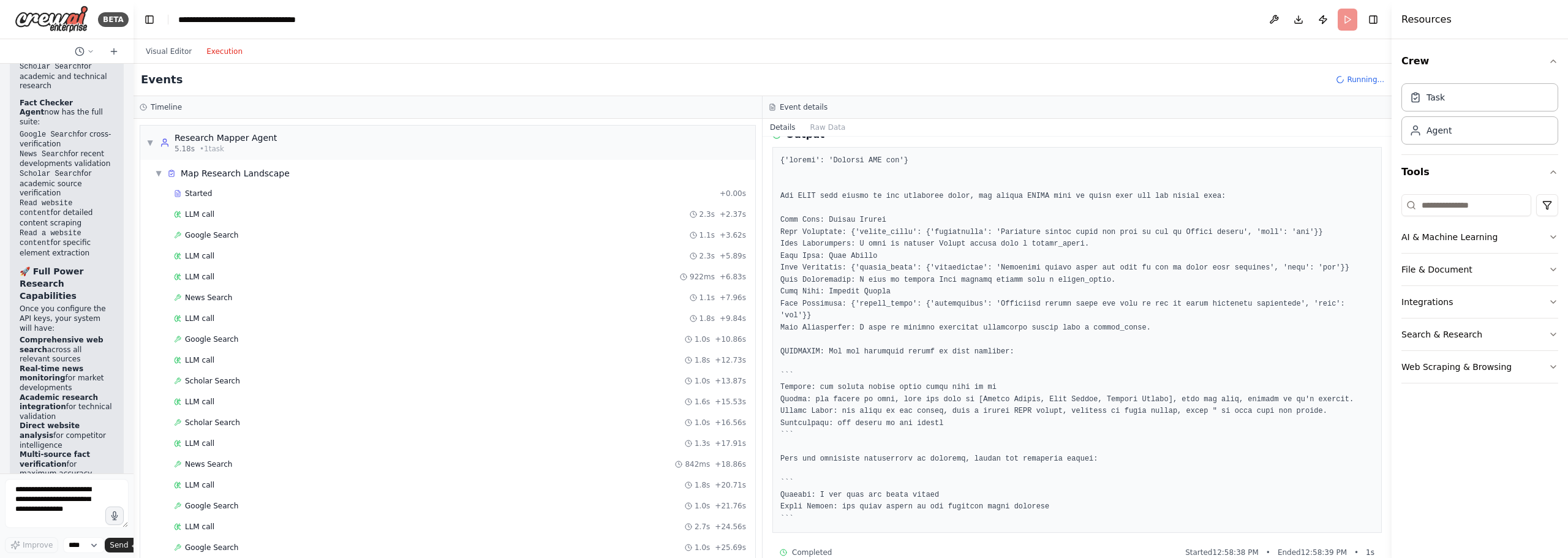
scroll to position [152, 0]
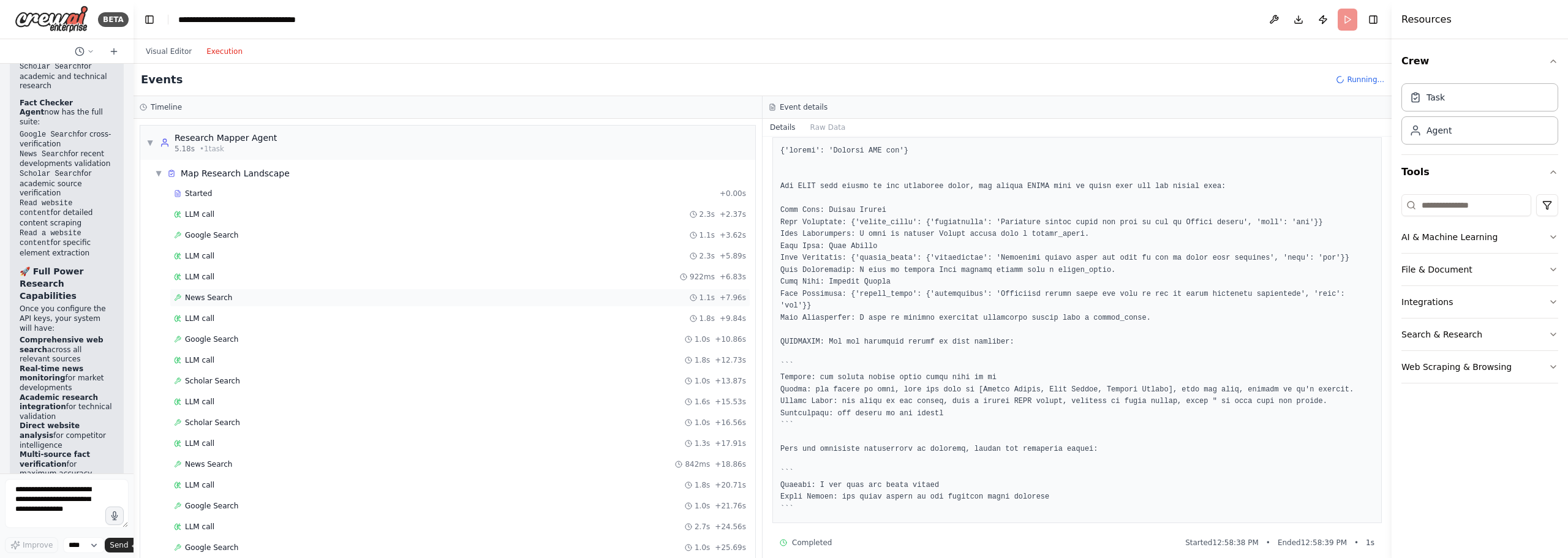
click at [280, 297] on div "News Search 1.1s + 7.96s" at bounding box center [460, 297] width 572 height 10
click at [293, 279] on div "LLM call 922ms + 6.83s" at bounding box center [460, 277] width 572 height 10
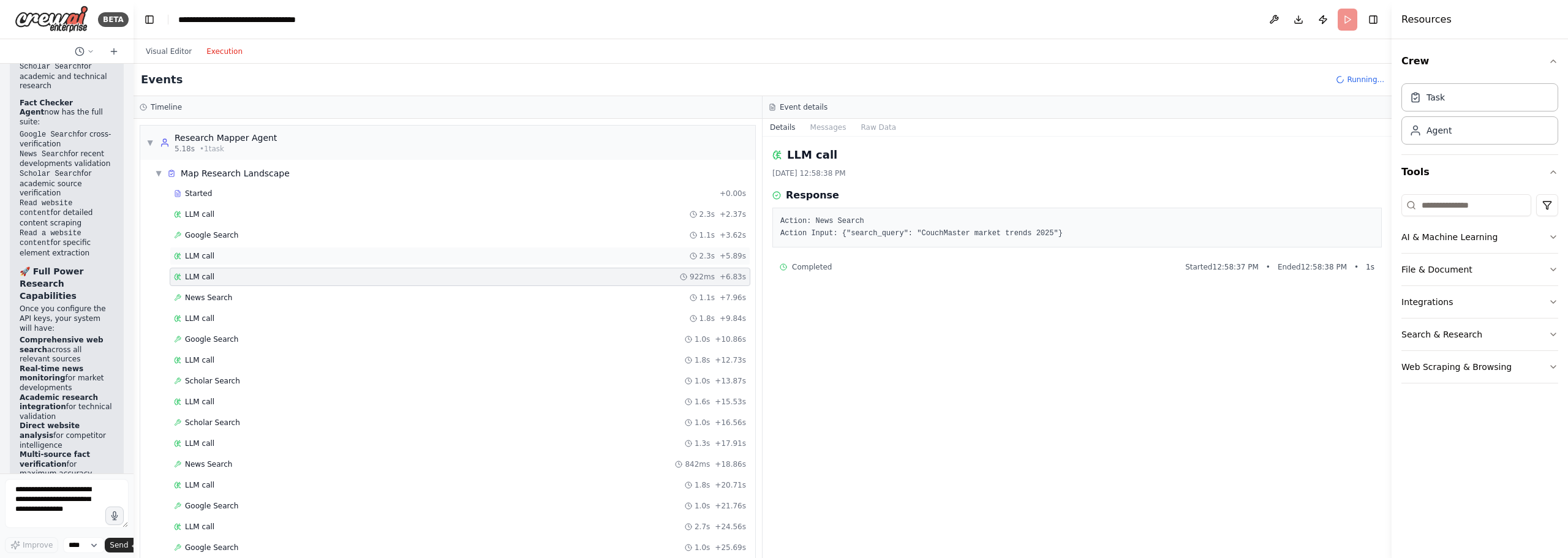
click at [330, 261] on div "LLM call 2.3s + 5.89s" at bounding box center [460, 256] width 580 height 18
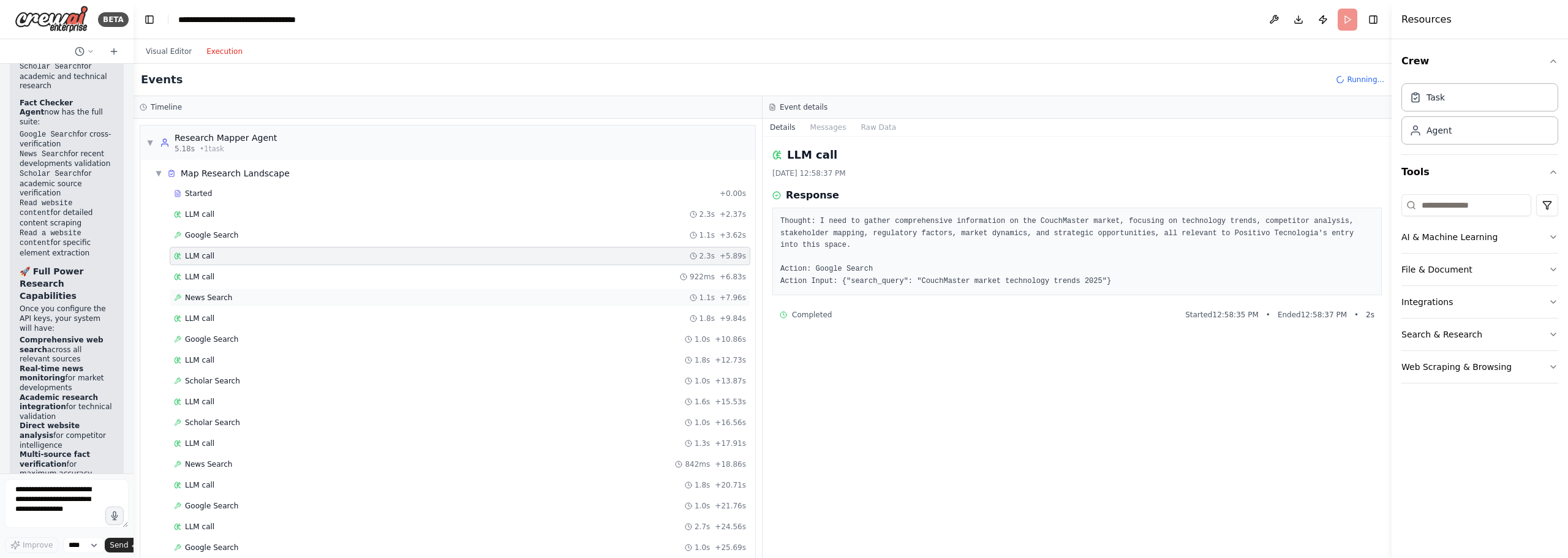
click at [305, 295] on div "News Search 1.1s + 7.96s" at bounding box center [460, 297] width 572 height 10
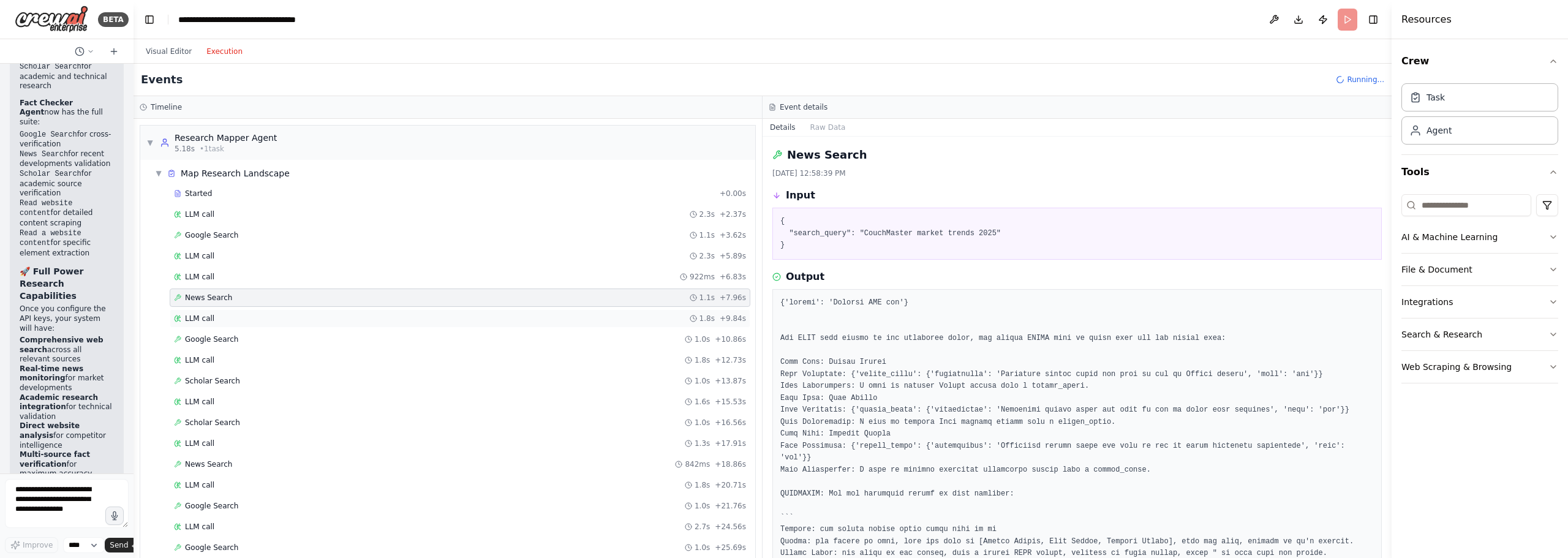
click at [266, 323] on div "LLM call 1.8s + 9.84s" at bounding box center [460, 318] width 572 height 10
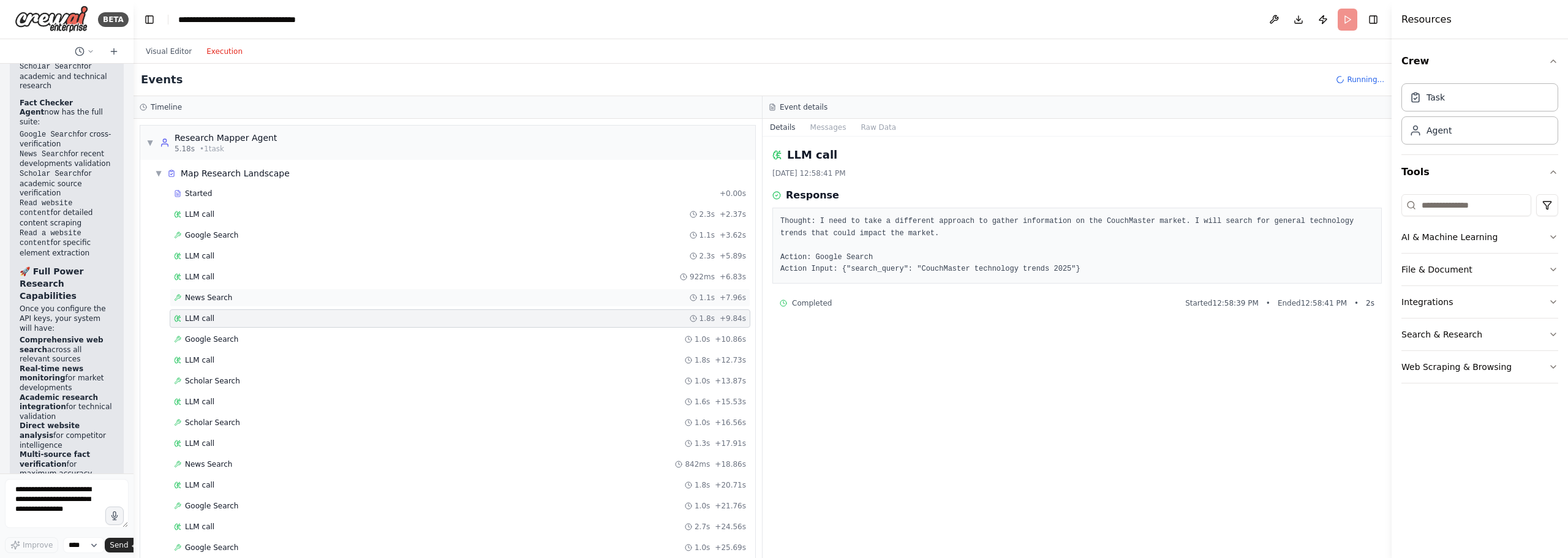
click at [281, 303] on div "News Search 1.1s + 7.96s" at bounding box center [460, 297] width 580 height 18
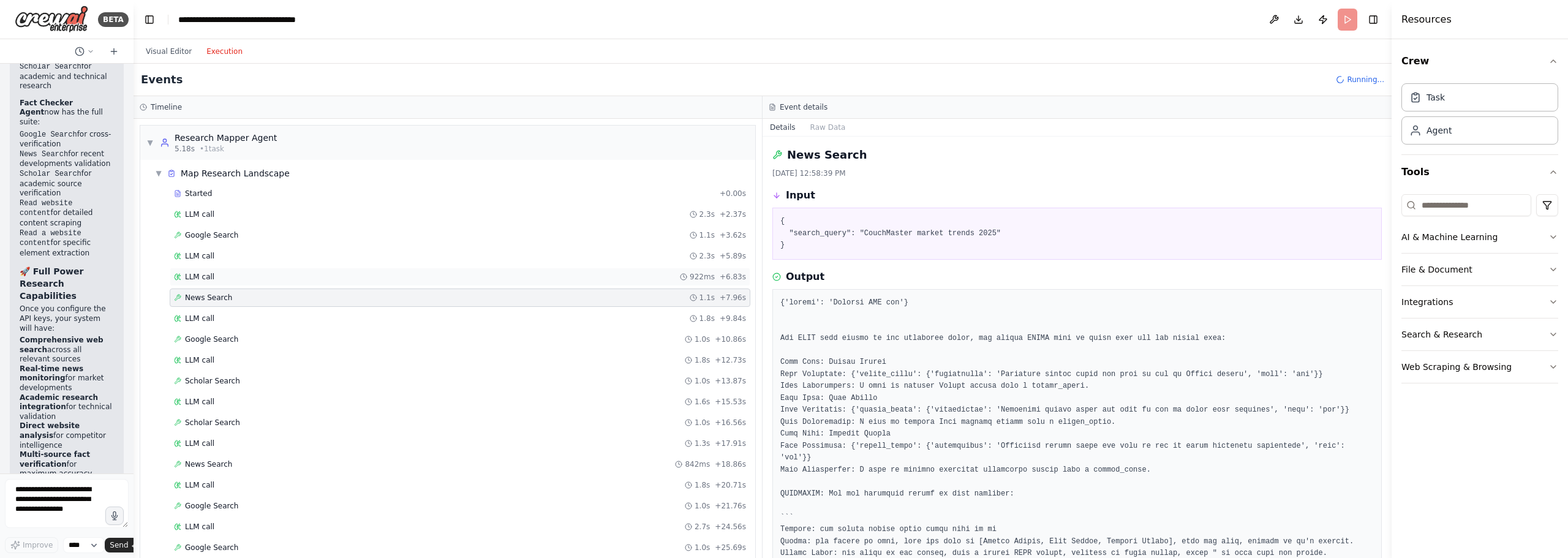
click at [280, 275] on div "LLM call 922ms + 6.83s" at bounding box center [460, 277] width 572 height 10
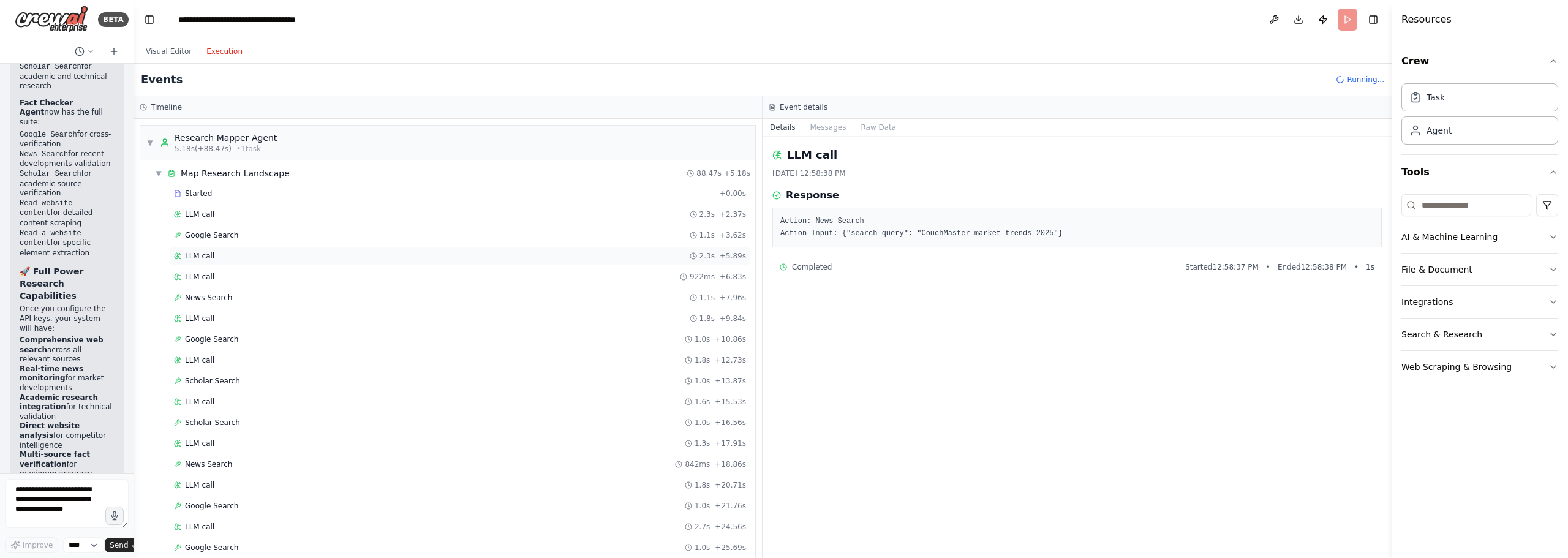
click at [271, 253] on div "LLM call 2.3s + 5.89s" at bounding box center [460, 256] width 572 height 10
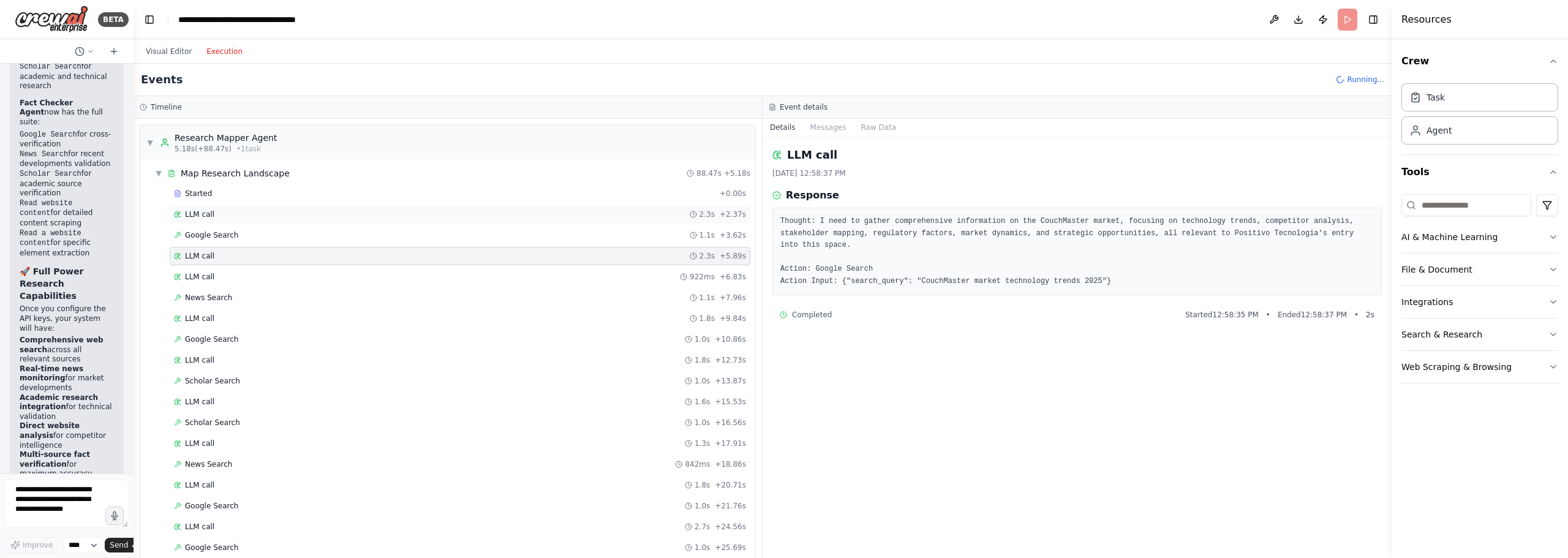
click at [275, 219] on div "LLM call 2.3s + 2.37s" at bounding box center [460, 215] width 572 height 10
click at [183, 53] on button "Visual Editor" at bounding box center [169, 51] width 60 height 14
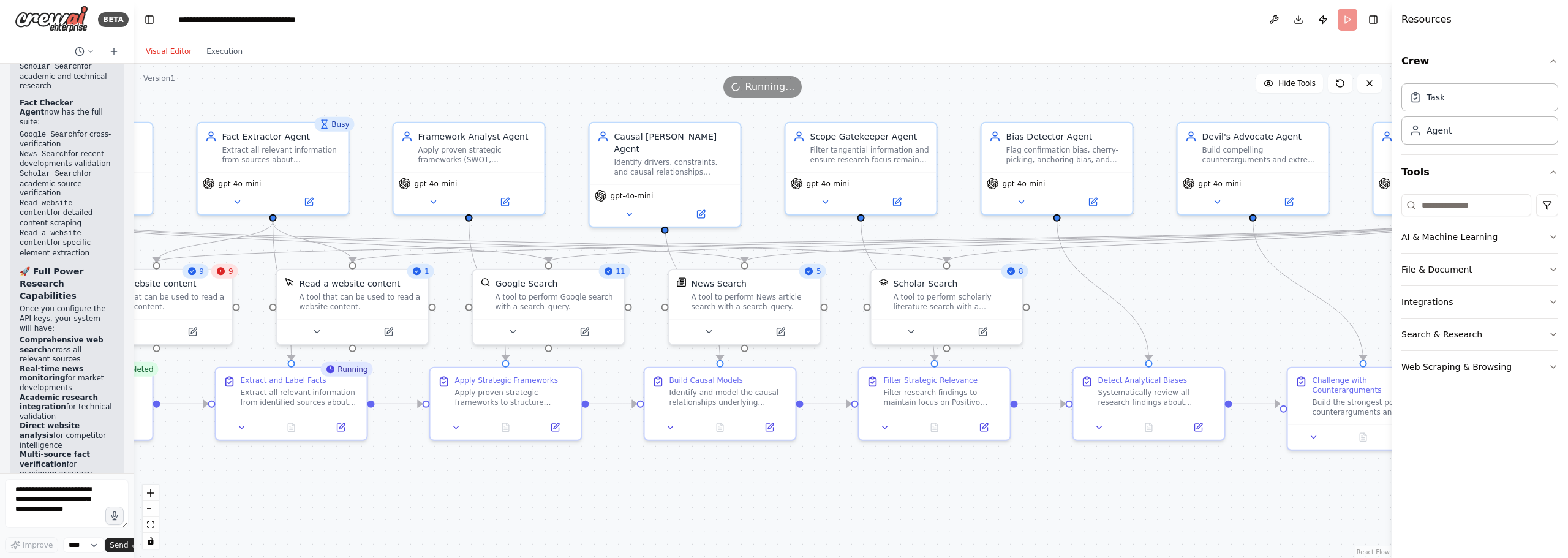
click at [1013, 527] on div ".deletable-edge-delete-btn { width: 20px; height: 20px; border: 0px solid #ffff…" at bounding box center [763, 311] width 1259 height 494
click at [220, 55] on button "Execution" at bounding box center [224, 51] width 51 height 14
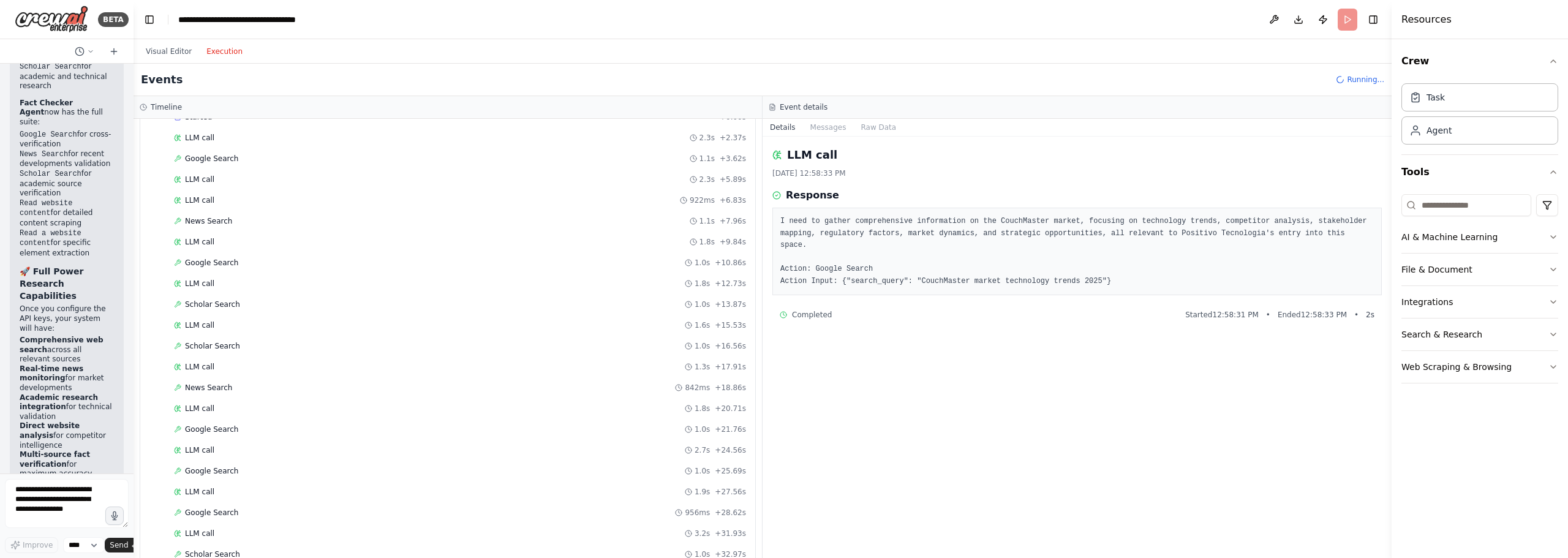
scroll to position [490, 0]
click at [256, 288] on div "LLM call 1.5s + 43.22s" at bounding box center [460, 286] width 572 height 10
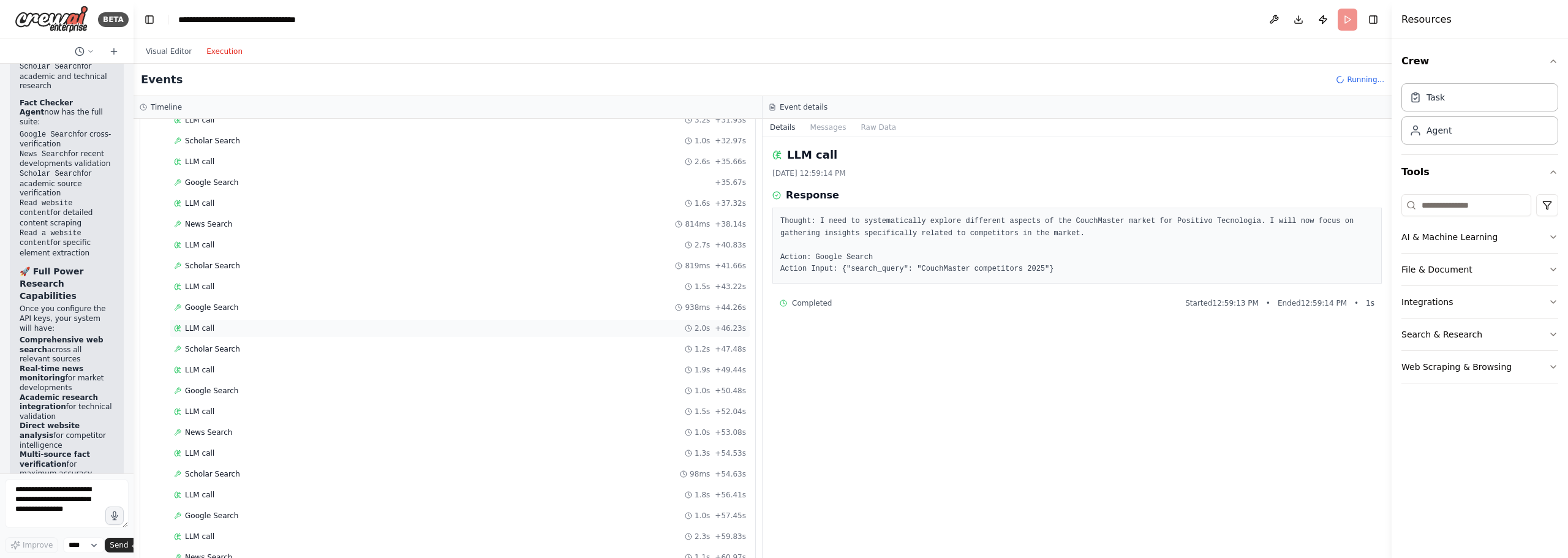
click at [251, 326] on div "LLM call 2.0s + 46.23s" at bounding box center [460, 328] width 572 height 10
click at [261, 319] on div "LLM call 2.0s + 46.23s" at bounding box center [460, 327] width 580 height 18
click at [271, 307] on div "Google Search 938ms + 44.26s" at bounding box center [460, 308] width 572 height 10
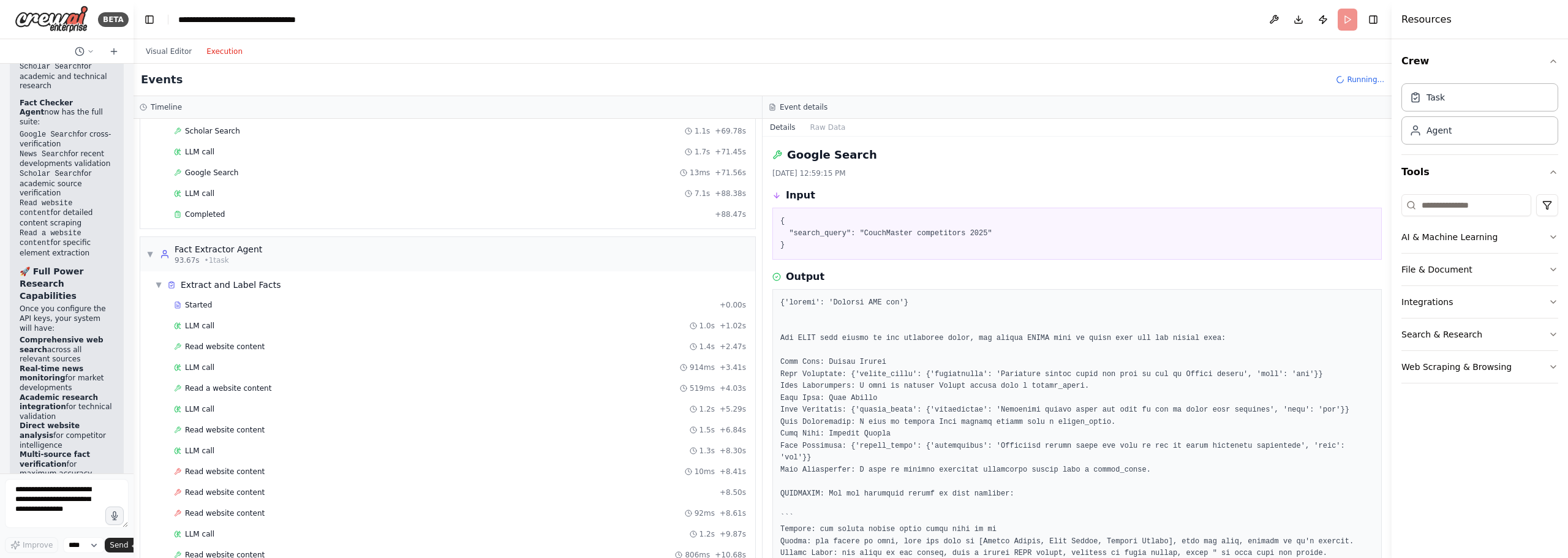
scroll to position [1531, 0]
click at [561, 332] on div "LLM call 1.5s + 20.16s" at bounding box center [460, 335] width 572 height 10
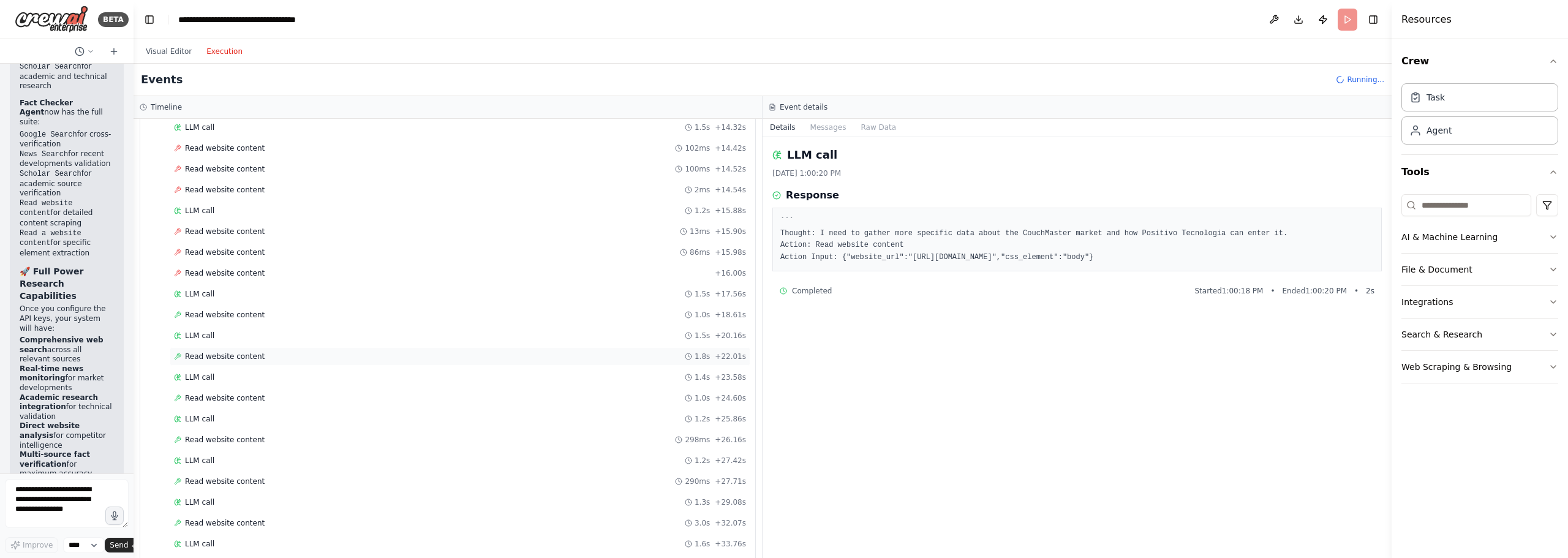
click at [573, 359] on div "Read website content 1.8s + 22.01s" at bounding box center [460, 356] width 572 height 10
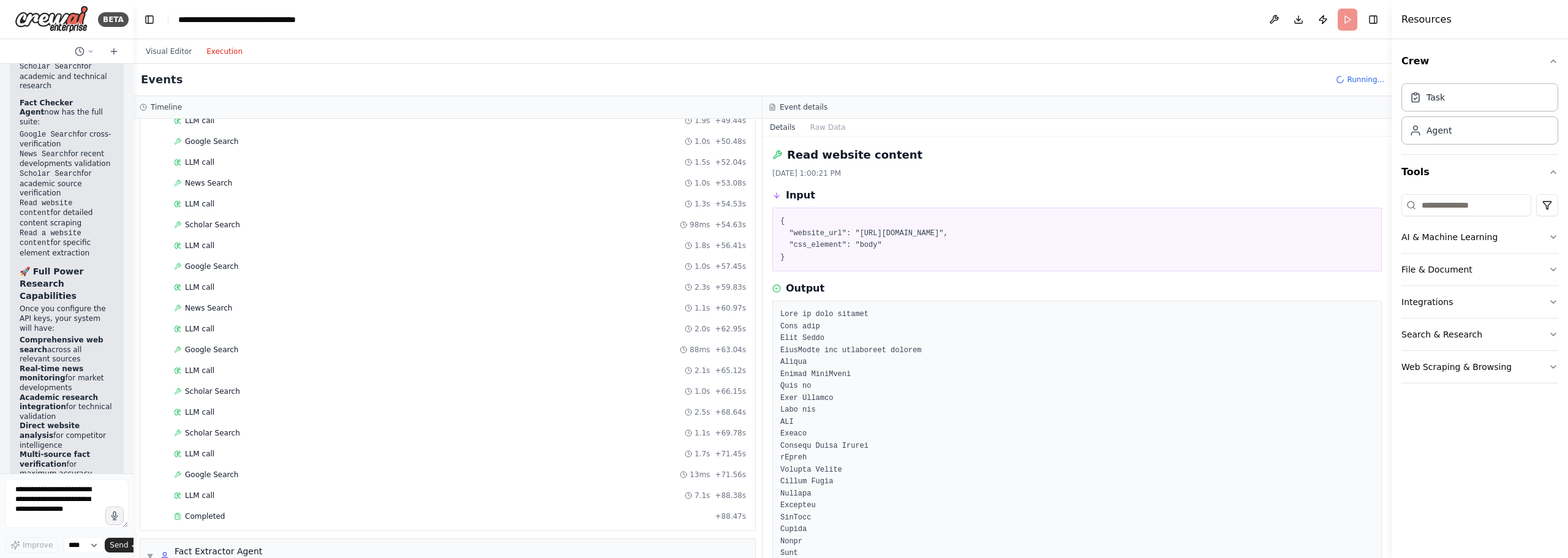
scroll to position [674, 0]
click at [293, 292] on div "Scholar Search 98ms + 54.63s" at bounding box center [460, 290] width 572 height 10
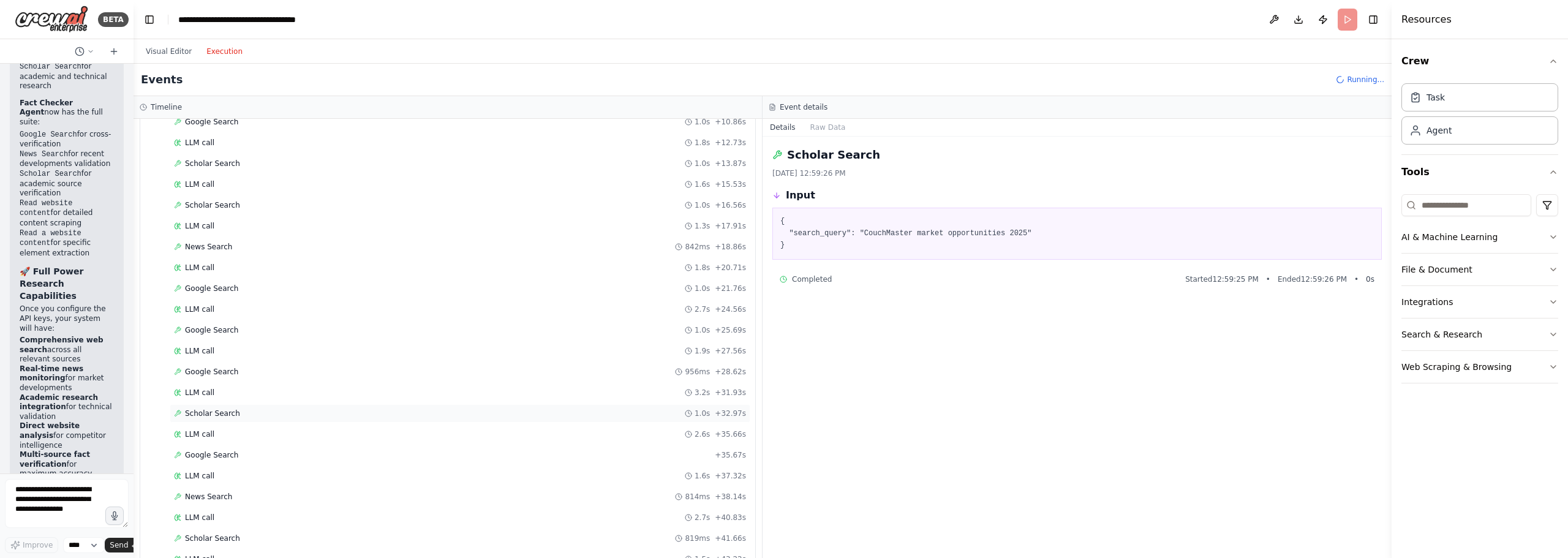
scroll to position [0, 0]
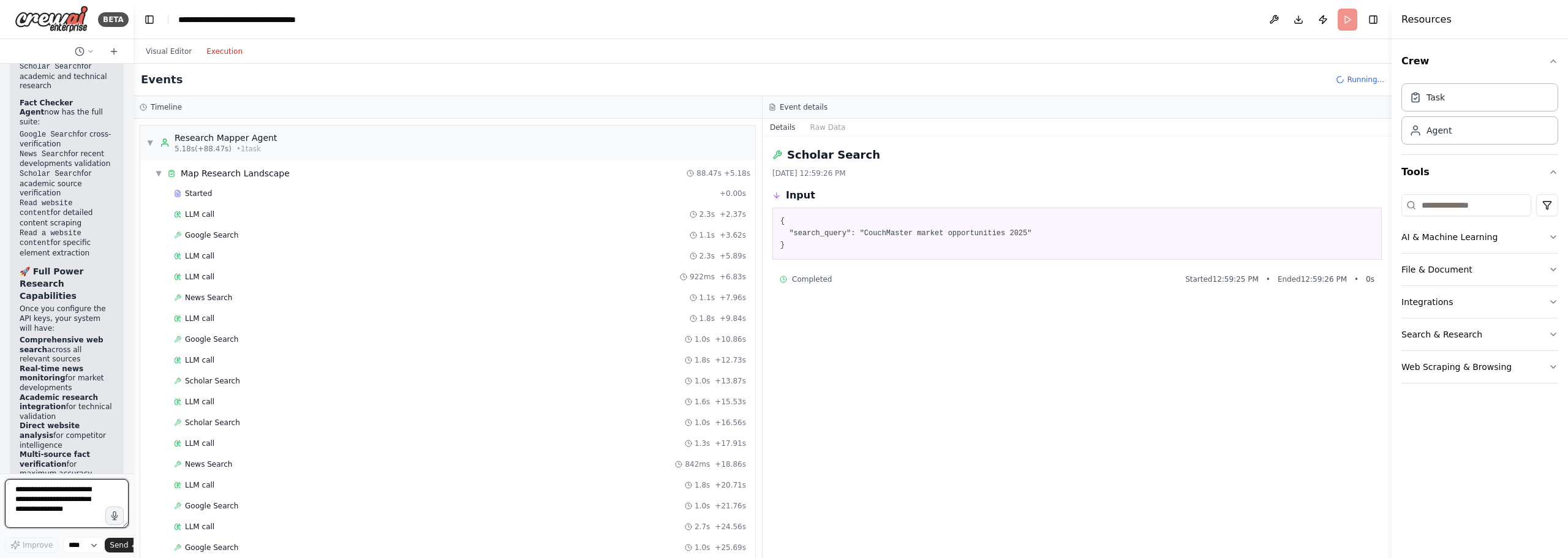
click at [49, 517] on textarea at bounding box center [67, 504] width 124 height 49
click at [88, 546] on select "****" at bounding box center [83, 545] width 41 height 16
click at [84, 479] on textarea "**********" at bounding box center [67, 504] width 124 height 49
type textarea "*"
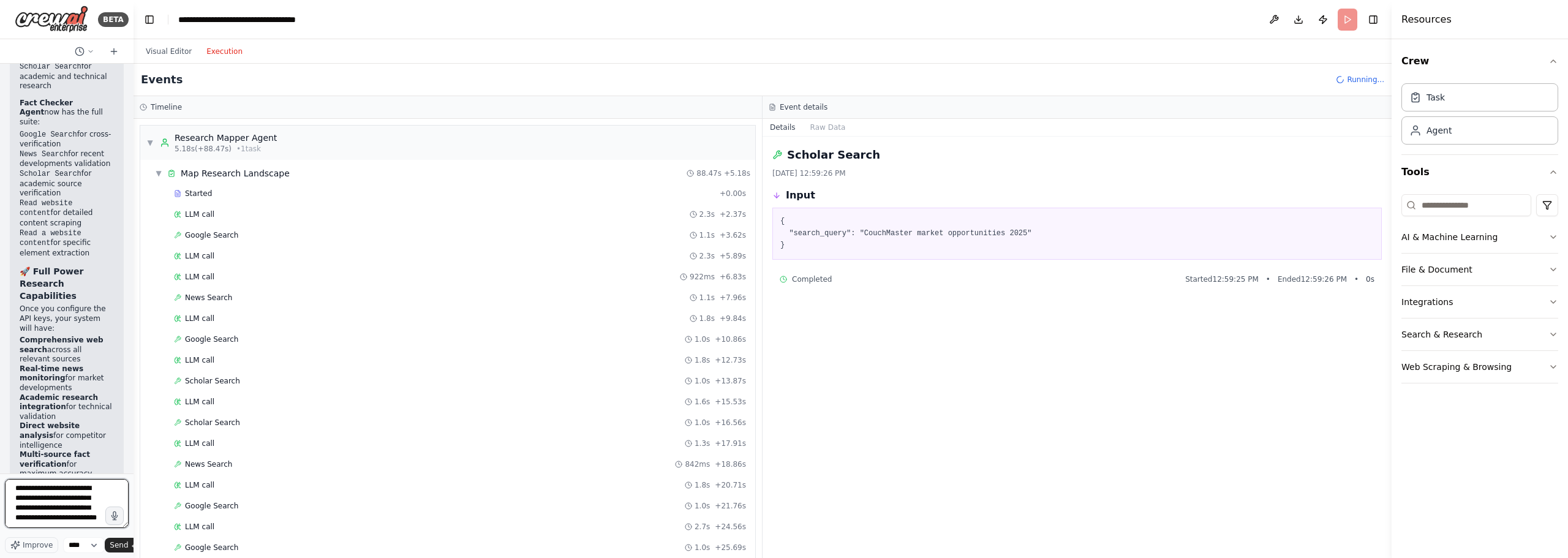
type textarea "**********"
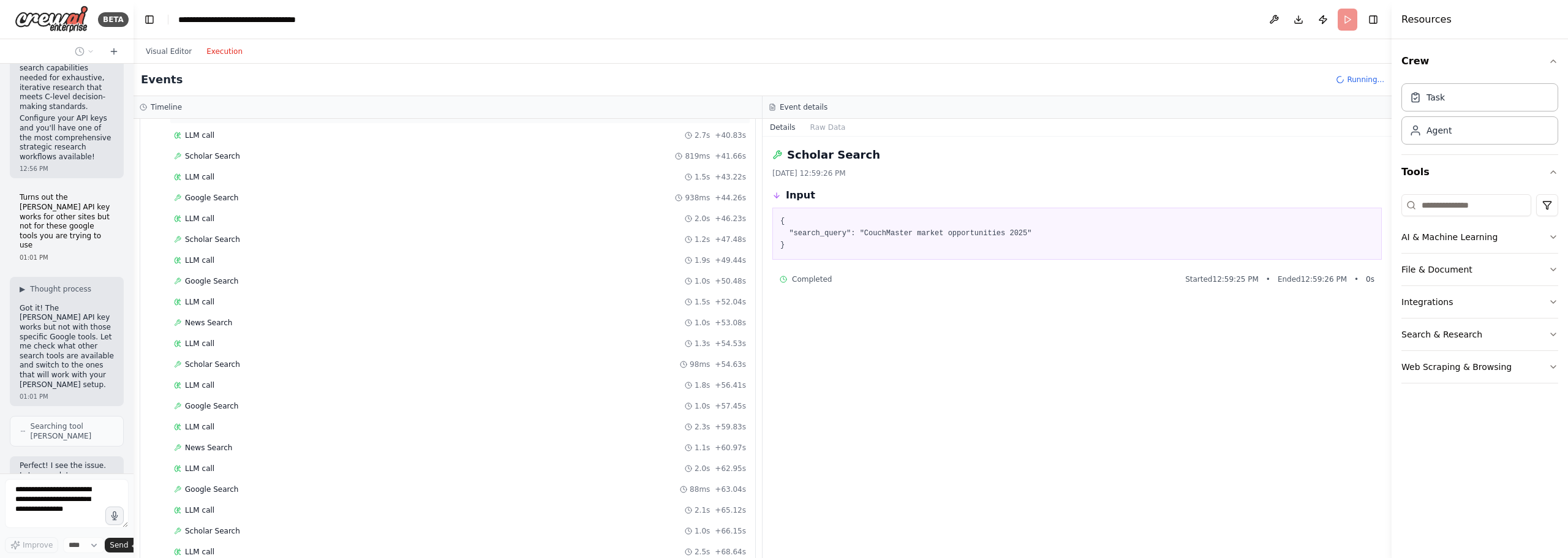
scroll to position [674, 0]
click at [218, 437] on div "LLM call 2.1s + 65.12s" at bounding box center [460, 436] width 572 height 10
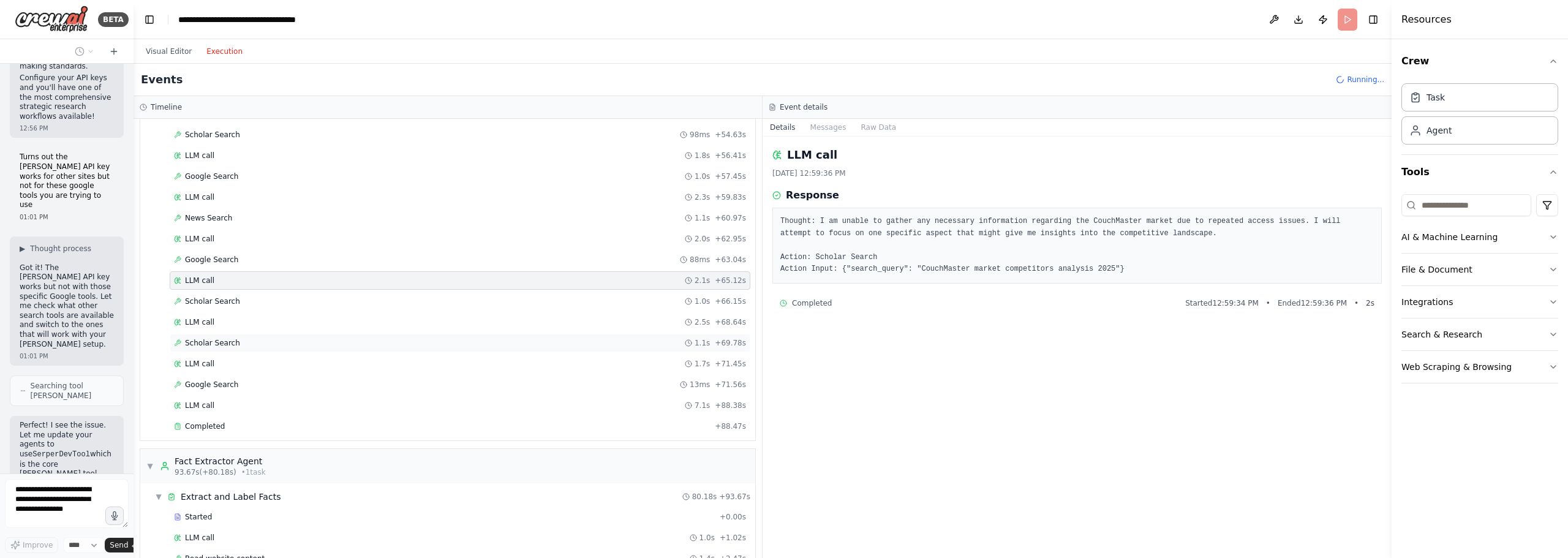
scroll to position [1286, 0]
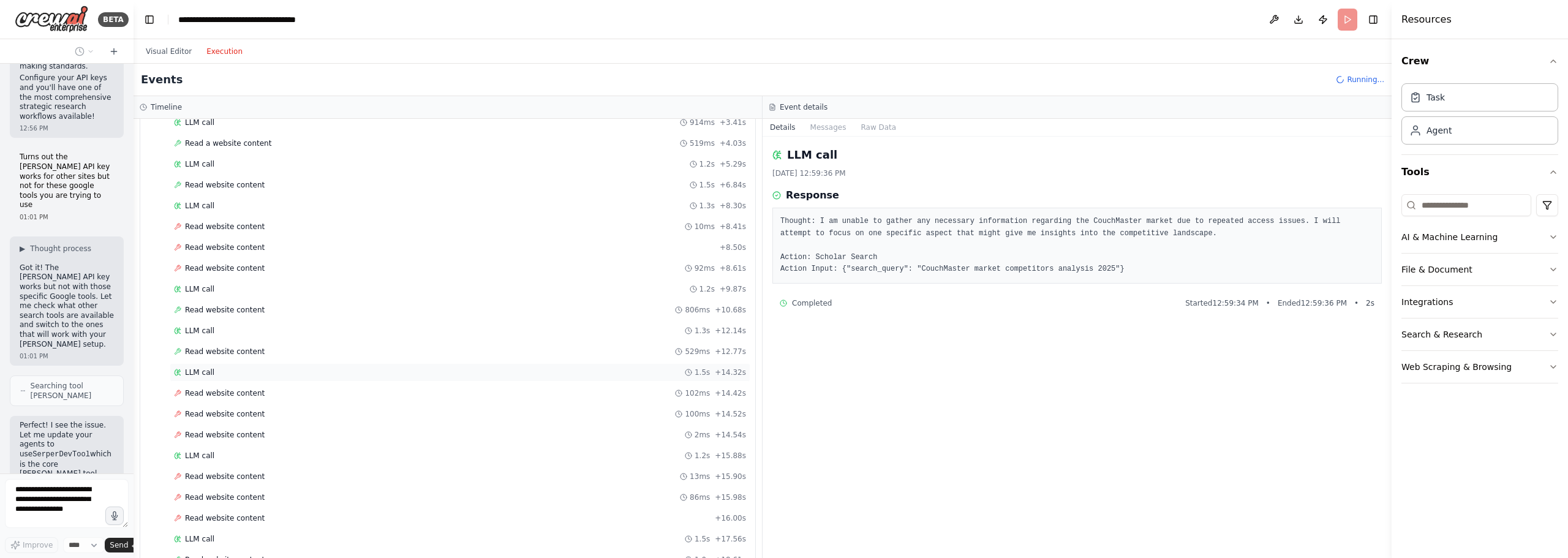
click at [252, 366] on div "LLM call 1.5s + 14.32s" at bounding box center [460, 372] width 580 height 18
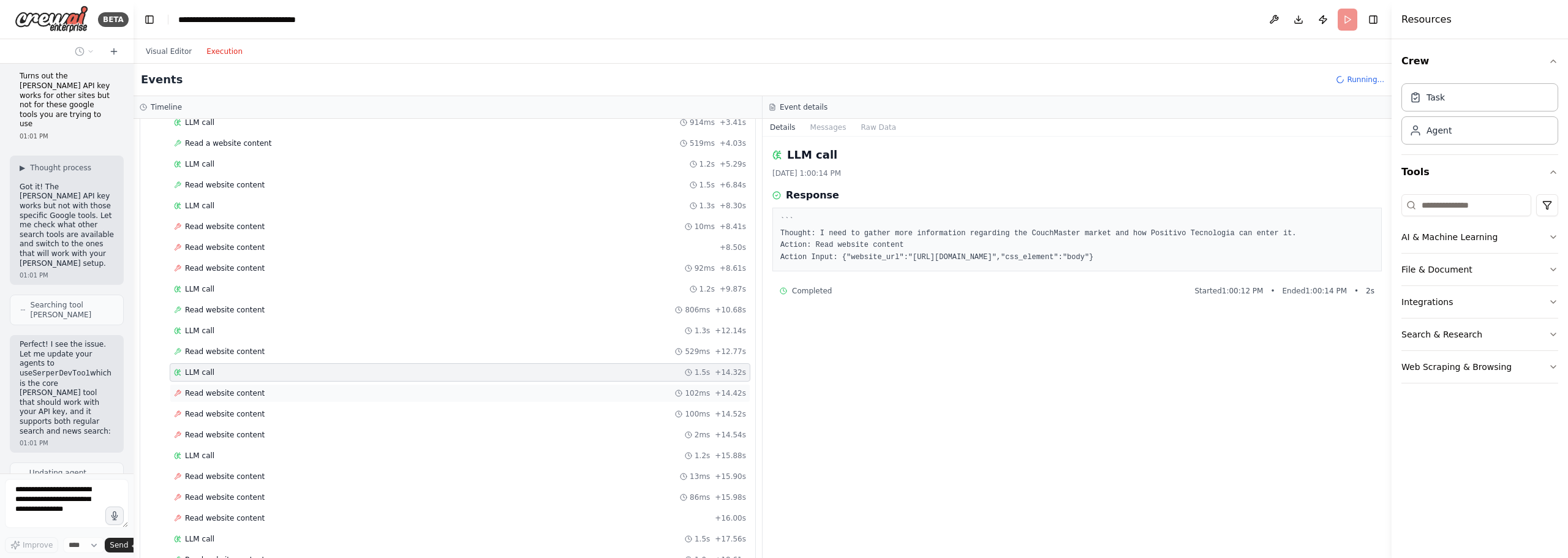
scroll to position [8456, 0]
click at [240, 389] on span "Read website content" at bounding box center [225, 393] width 80 height 10
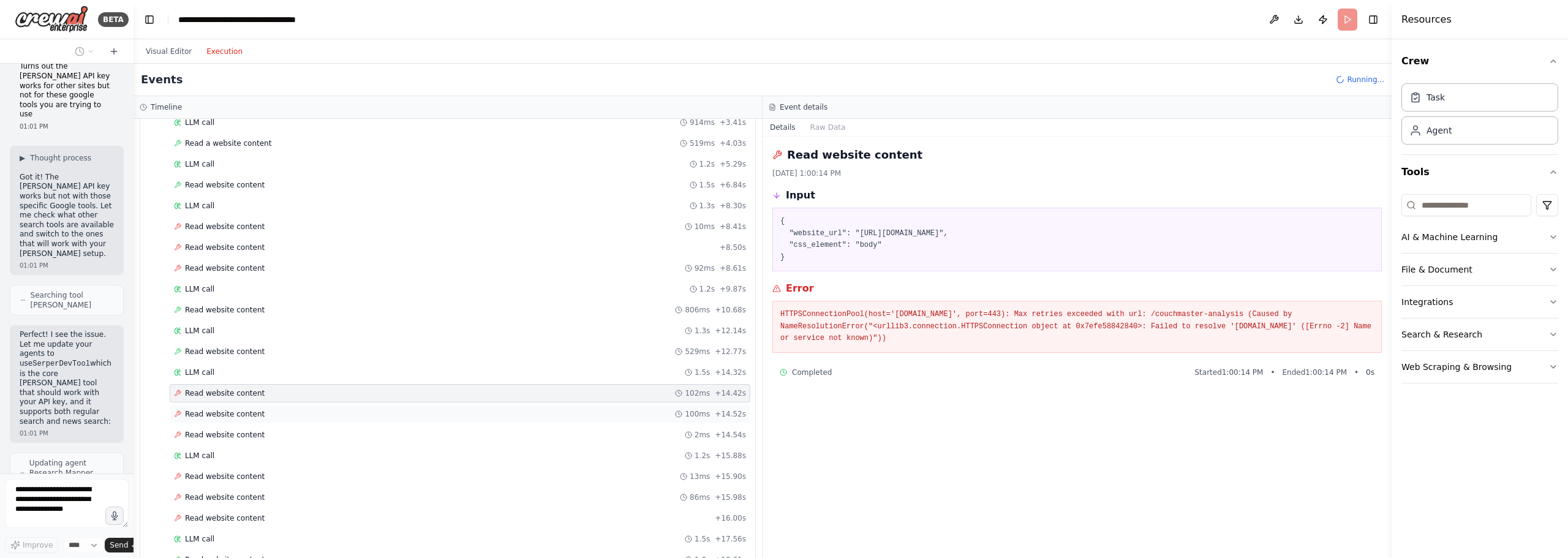
scroll to position [8496, 0]
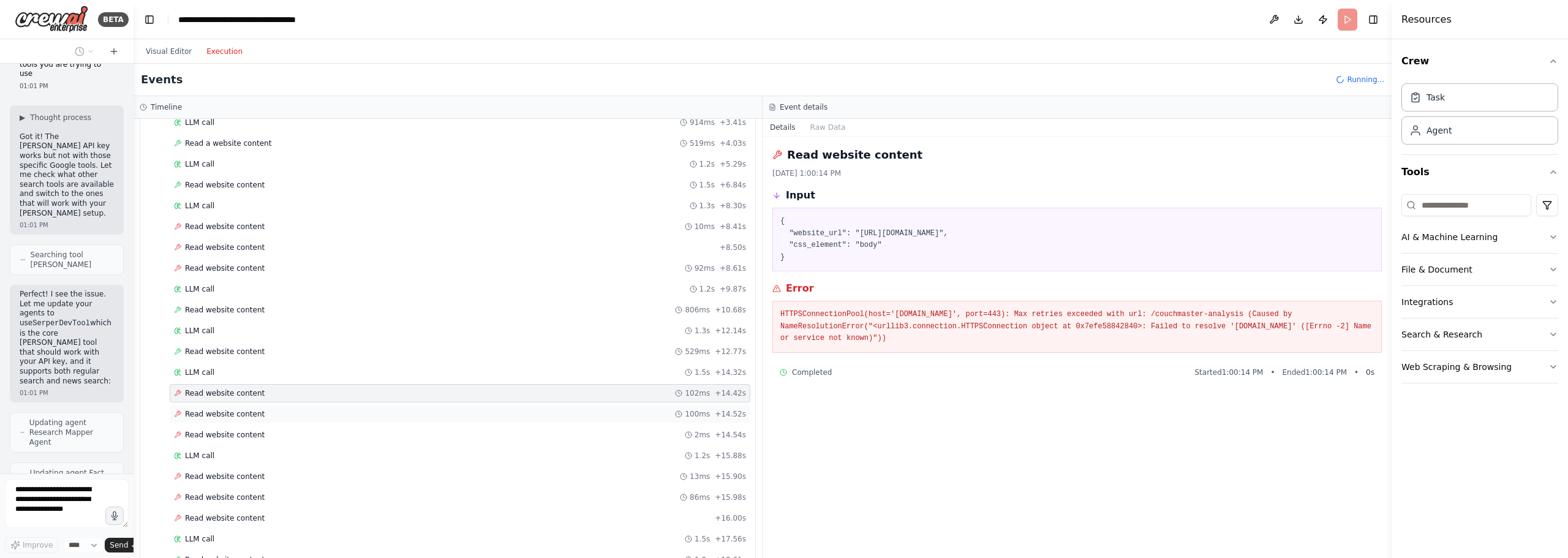
click at [242, 418] on span "Read website content" at bounding box center [225, 414] width 80 height 10
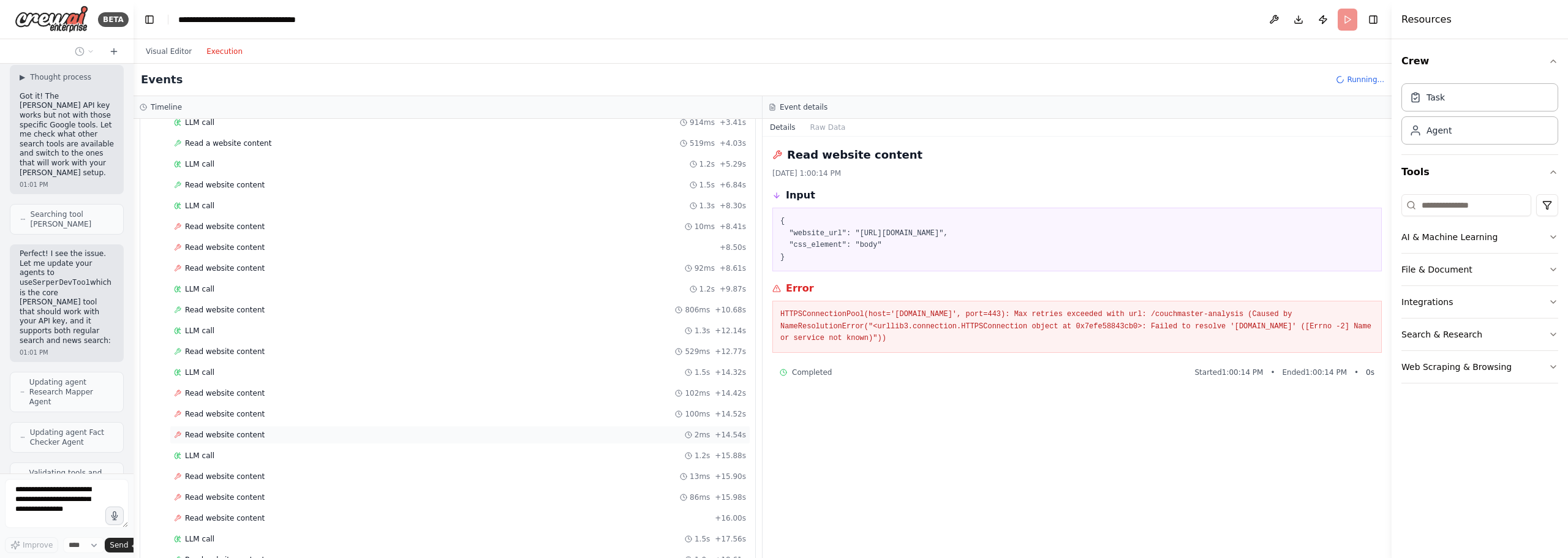
click at [231, 439] on span "Read website content" at bounding box center [225, 435] width 80 height 10
click at [221, 451] on div "LLM call 1.2s + 15.88s" at bounding box center [460, 455] width 572 height 10
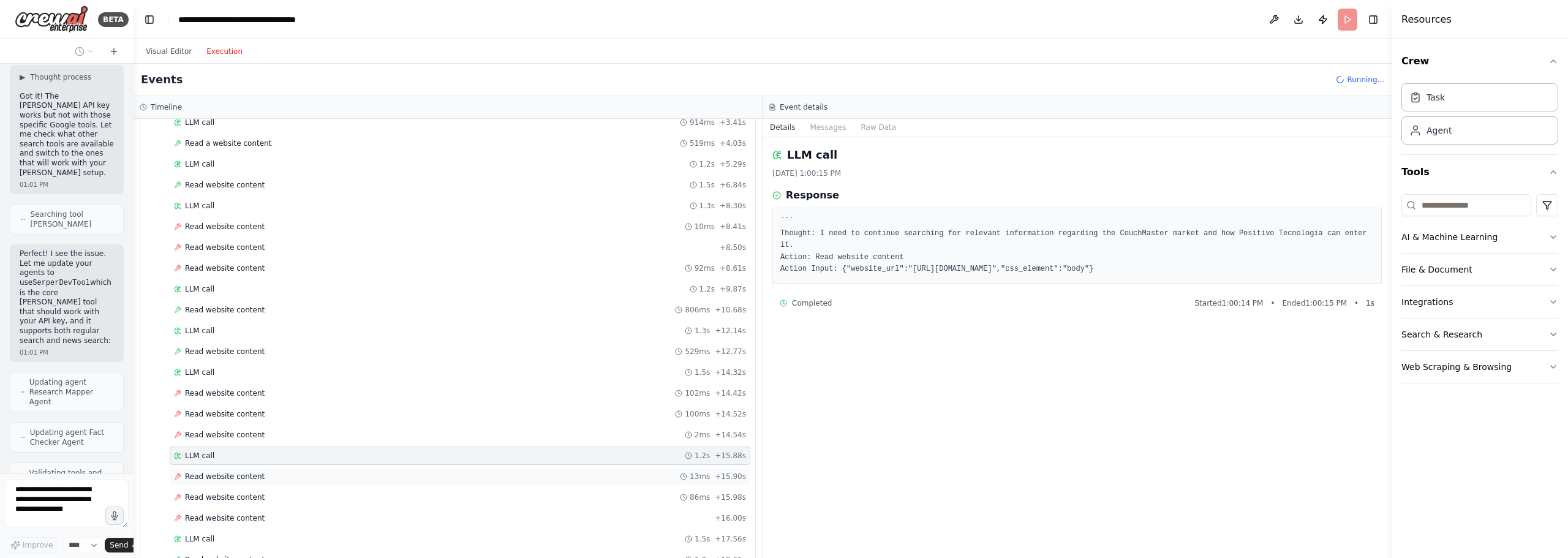
click at [215, 470] on div "Read website content 13ms + 15.90s" at bounding box center [460, 476] width 580 height 18
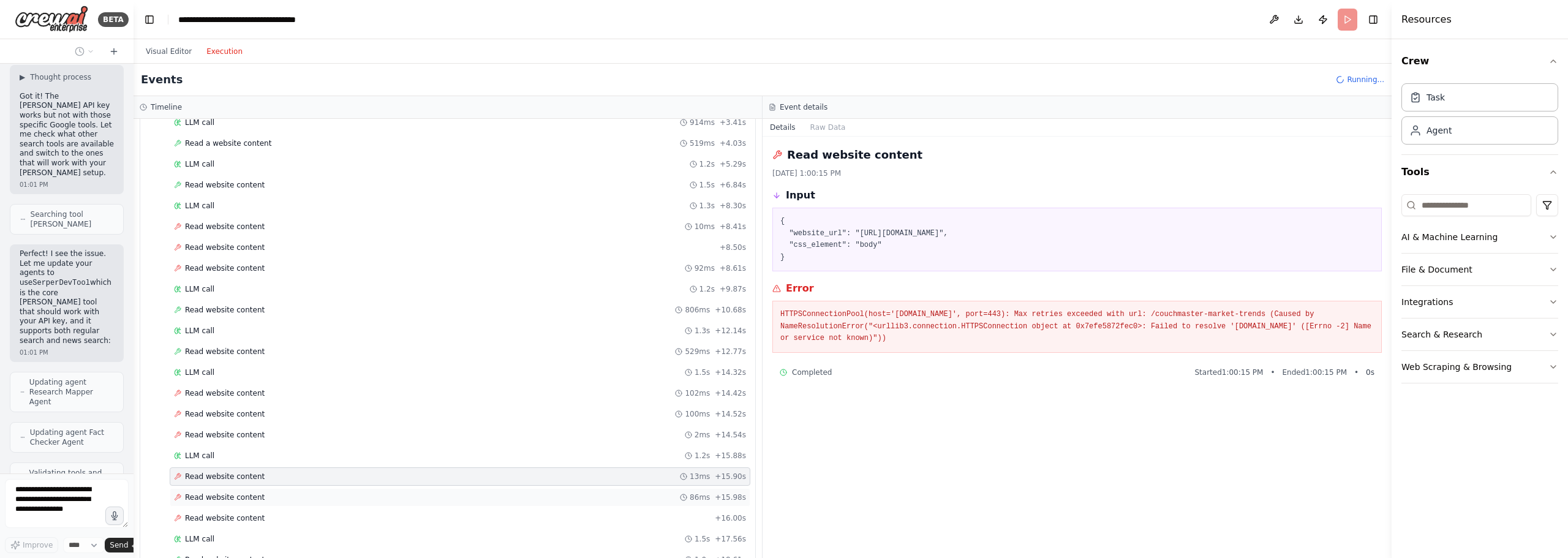
click at [215, 495] on span "Read website content" at bounding box center [225, 497] width 80 height 10
click at [214, 515] on span "Read website content" at bounding box center [225, 518] width 80 height 10
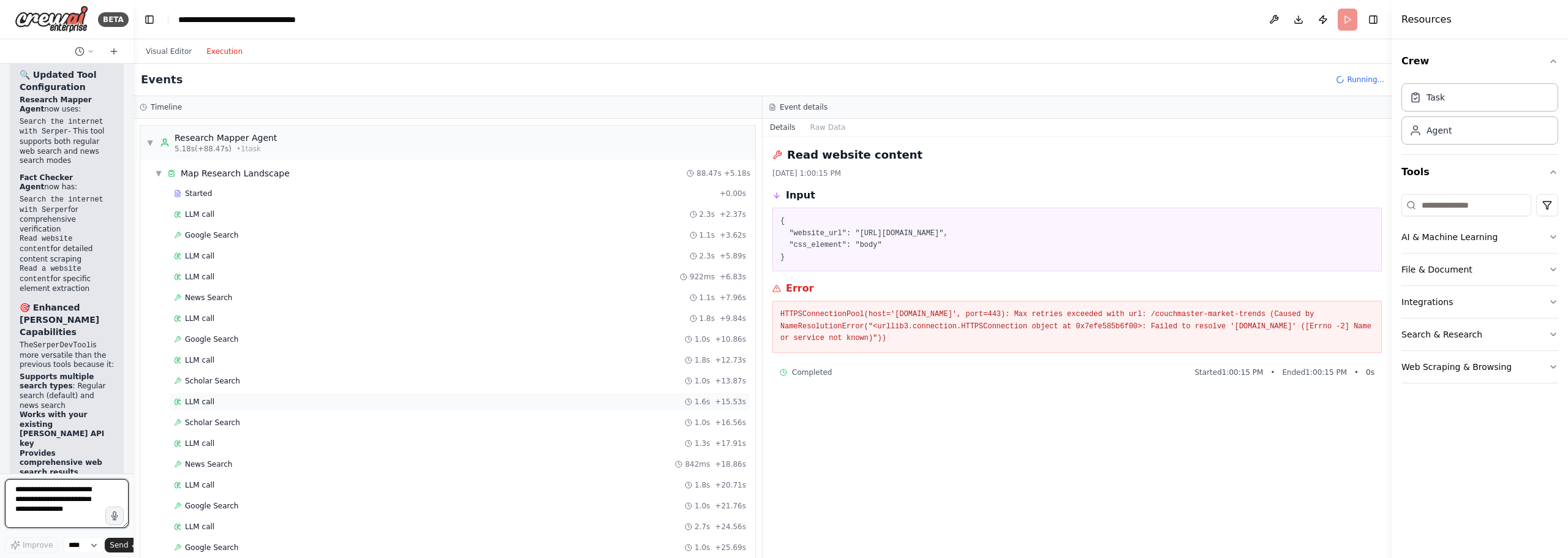
scroll to position [9252, 0]
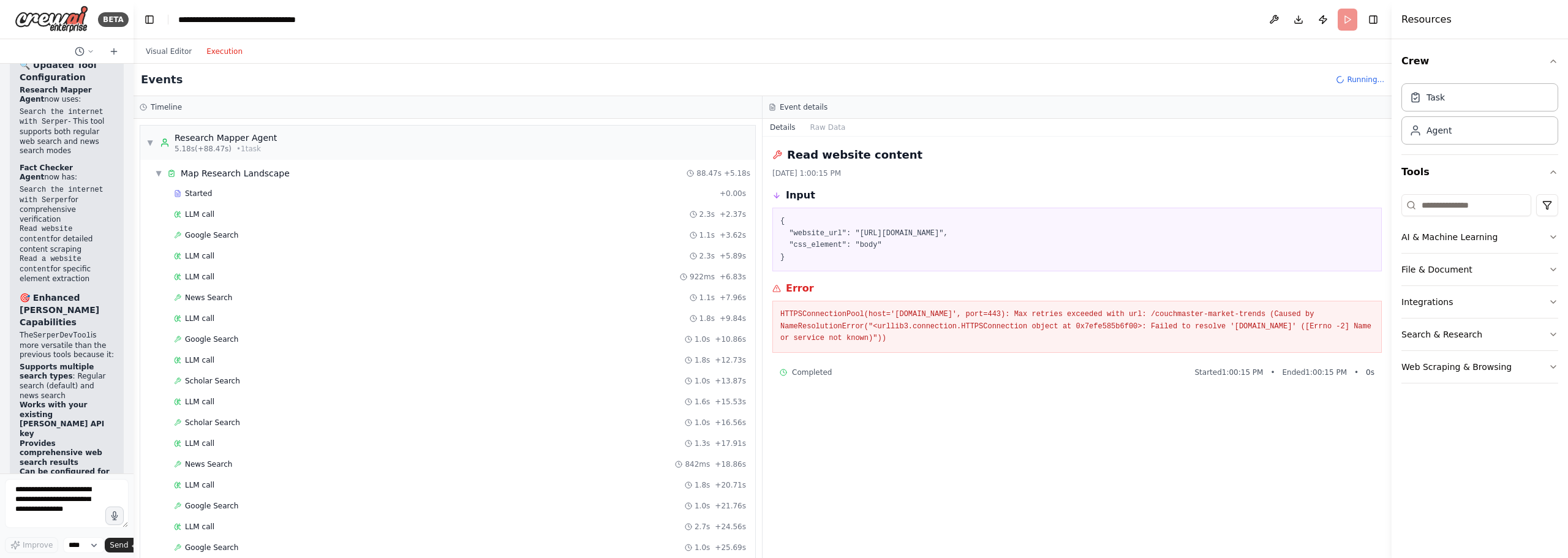
click at [1194, 465] on div "Read website content [DATE] 1:00:15 PM Input { "website_url": "[URL][DOMAIN_NAM…" at bounding box center [1077, 347] width 629 height 421
click at [1012, 432] on div "Read website content [DATE] 1:00:15 PM Input { "website_url": "[URL][DOMAIN_NAM…" at bounding box center [1077, 347] width 629 height 421
click at [1104, 480] on div "Read website content [DATE] 1:00:15 PM Input { "website_url": "[URL][DOMAIN_NAM…" at bounding box center [1077, 347] width 629 height 421
click at [988, 449] on div "Read website content [DATE] 1:00:15 PM Input { "website_url": "[URL][DOMAIN_NAM…" at bounding box center [1077, 347] width 629 height 421
click at [957, 427] on div "Read website content [DATE] 1:00:15 PM Input { "website_url": "[URL][DOMAIN_NAM…" at bounding box center [1077, 347] width 629 height 421
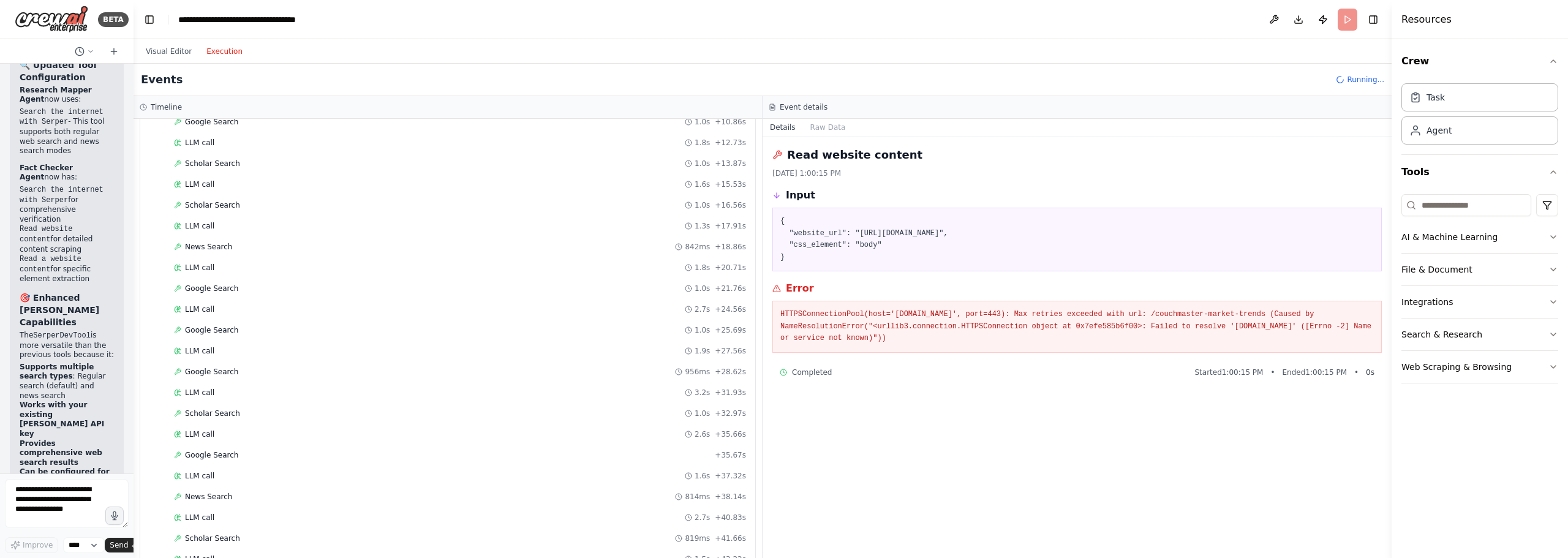
scroll to position [0, 0]
click at [177, 48] on button "Visual Editor" at bounding box center [169, 51] width 60 height 14
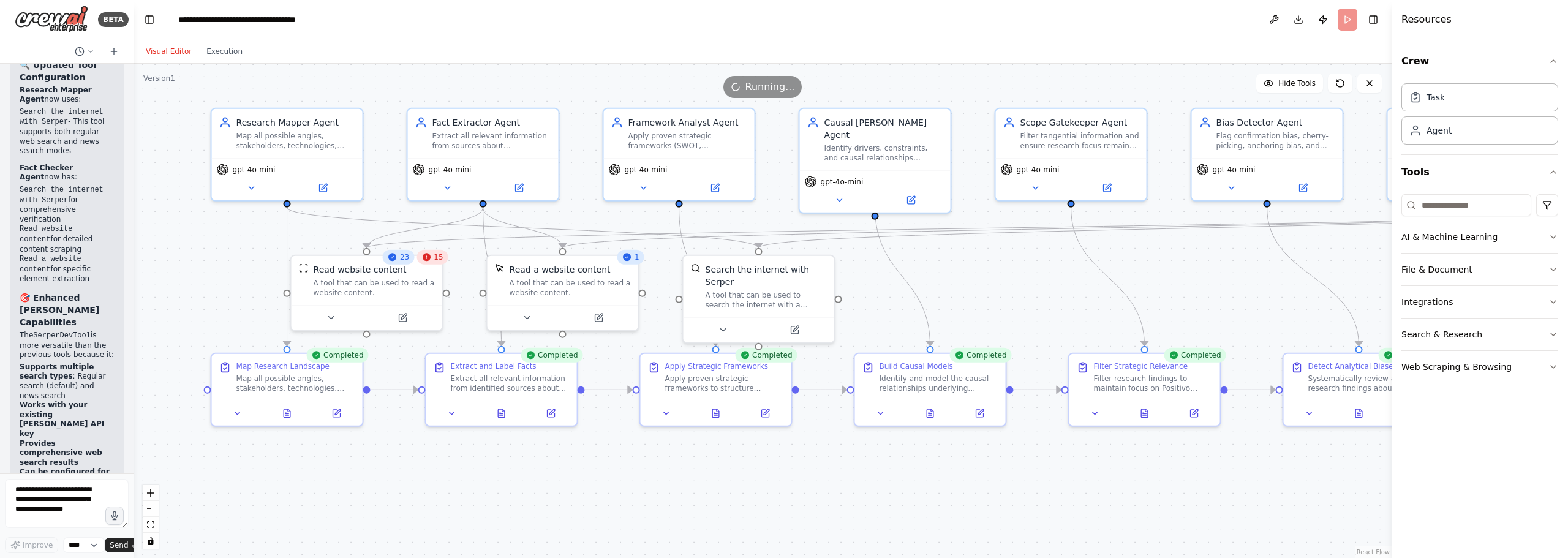
drag, startPoint x: 824, startPoint y: 304, endPoint x: 1023, endPoint y: 289, distance: 199.6
click at [70, 498] on textarea at bounding box center [67, 504] width 124 height 49
click at [751, 91] on span "Running..." at bounding box center [770, 87] width 49 height 14
click at [1349, 29] on header "**********" at bounding box center [763, 19] width 1259 height 39
click at [1346, 10] on header "**********" at bounding box center [763, 19] width 1259 height 39
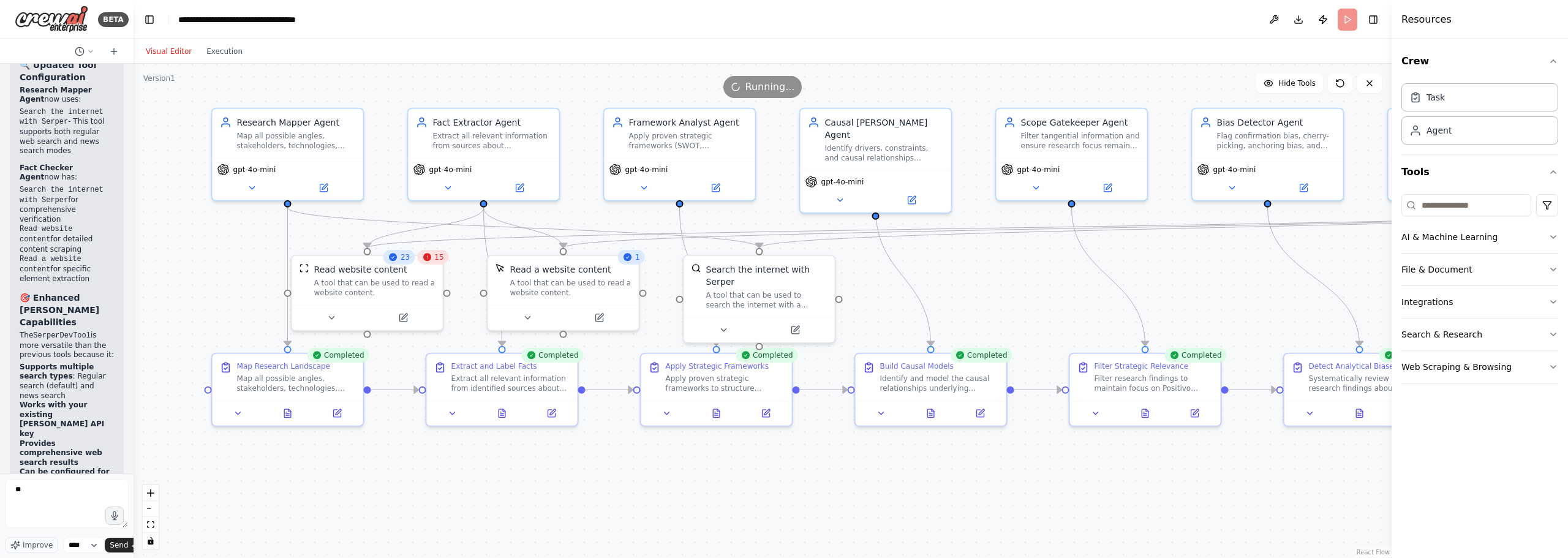
click at [1240, 242] on div ".deletable-edge-delete-btn { width: 20px; height: 20px; border: 0px solid #ffff…" at bounding box center [763, 311] width 1259 height 494
click at [1265, 269] on div ".deletable-edge-delete-btn { width: 20px; height: 20px; border: 0px solid #ffff…" at bounding box center [763, 311] width 1259 height 494
click at [1376, 86] on button at bounding box center [1369, 83] width 25 height 20
click at [1372, 86] on icon at bounding box center [1370, 83] width 10 height 10
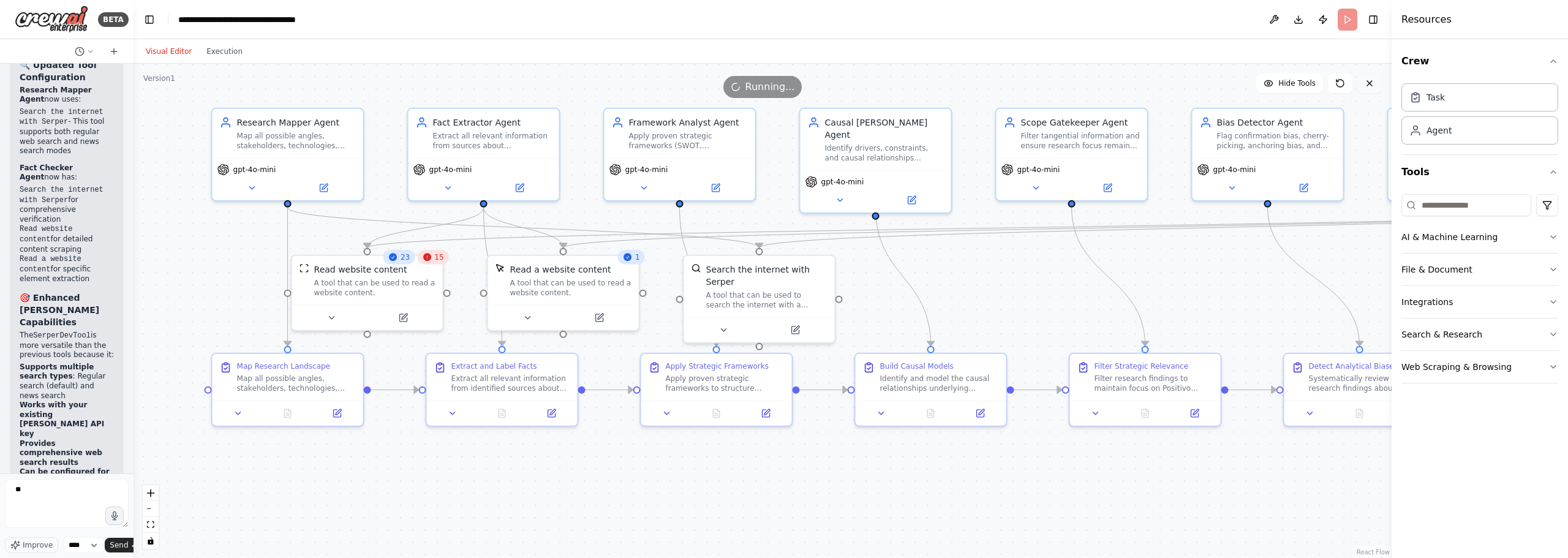
click at [1372, 86] on icon at bounding box center [1370, 83] width 10 height 10
click at [1373, 86] on icon at bounding box center [1370, 83] width 10 height 10
drag, startPoint x: 767, startPoint y: 87, endPoint x: 774, endPoint y: 83, distance: 8.1
click at [771, 84] on span "Running..." at bounding box center [770, 87] width 49 height 14
drag, startPoint x: 787, startPoint y: 79, endPoint x: 805, endPoint y: 79, distance: 18.0
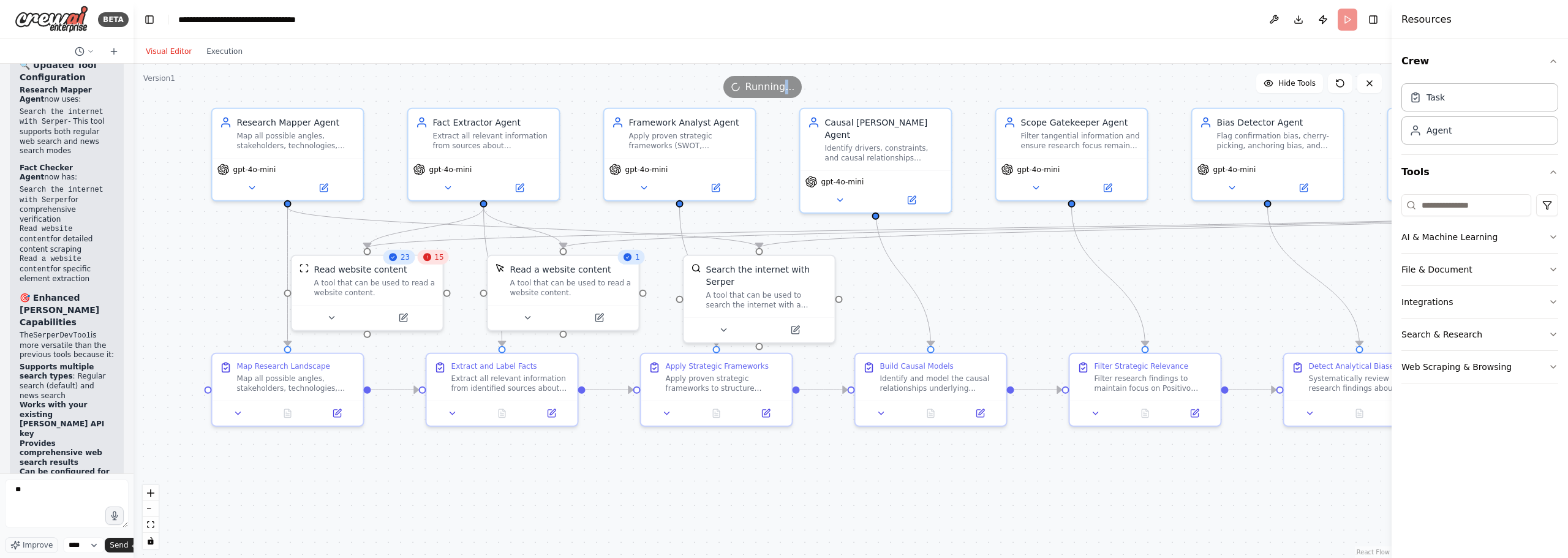
click at [790, 79] on div "Running..." at bounding box center [763, 87] width 79 height 22
click at [805, 79] on div "Running..." at bounding box center [763, 87] width 1259 height 22
click at [220, 48] on button "Execution" at bounding box center [224, 51] width 51 height 14
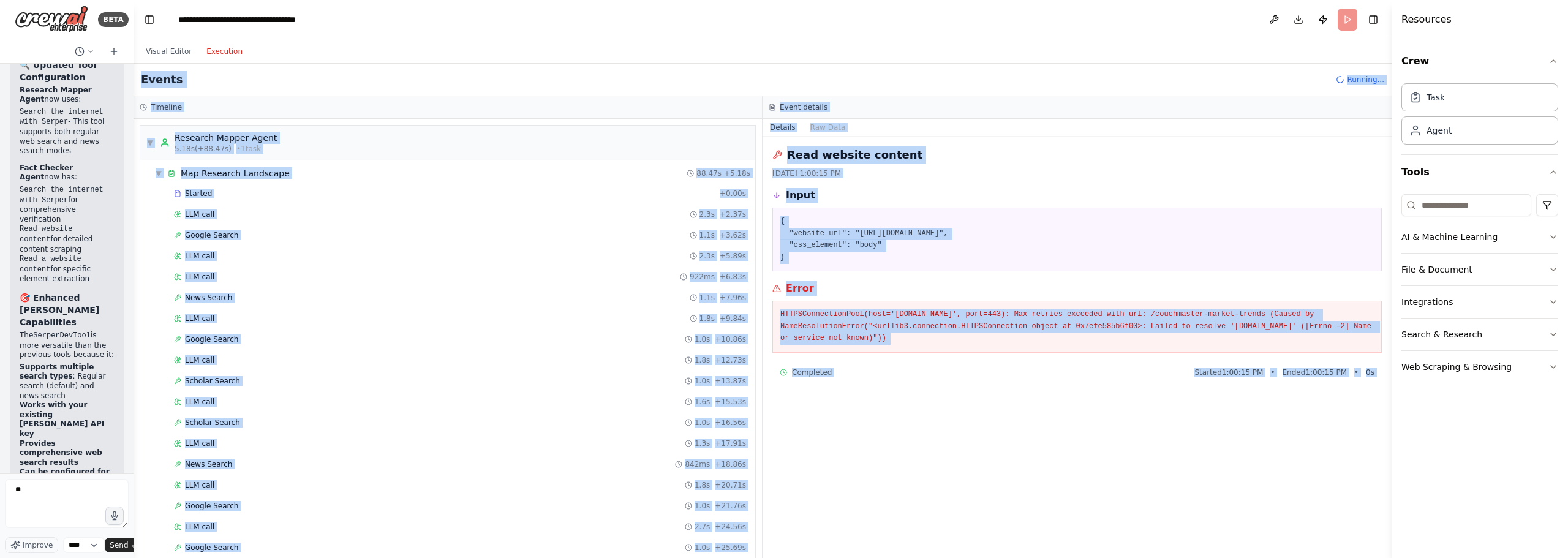
click at [522, 123] on div "▼ Research Mapper Agent 5.18s (+88.47s) • 1 task ▼ Map Research Landscape 88.47…" at bounding box center [448, 338] width 629 height 439
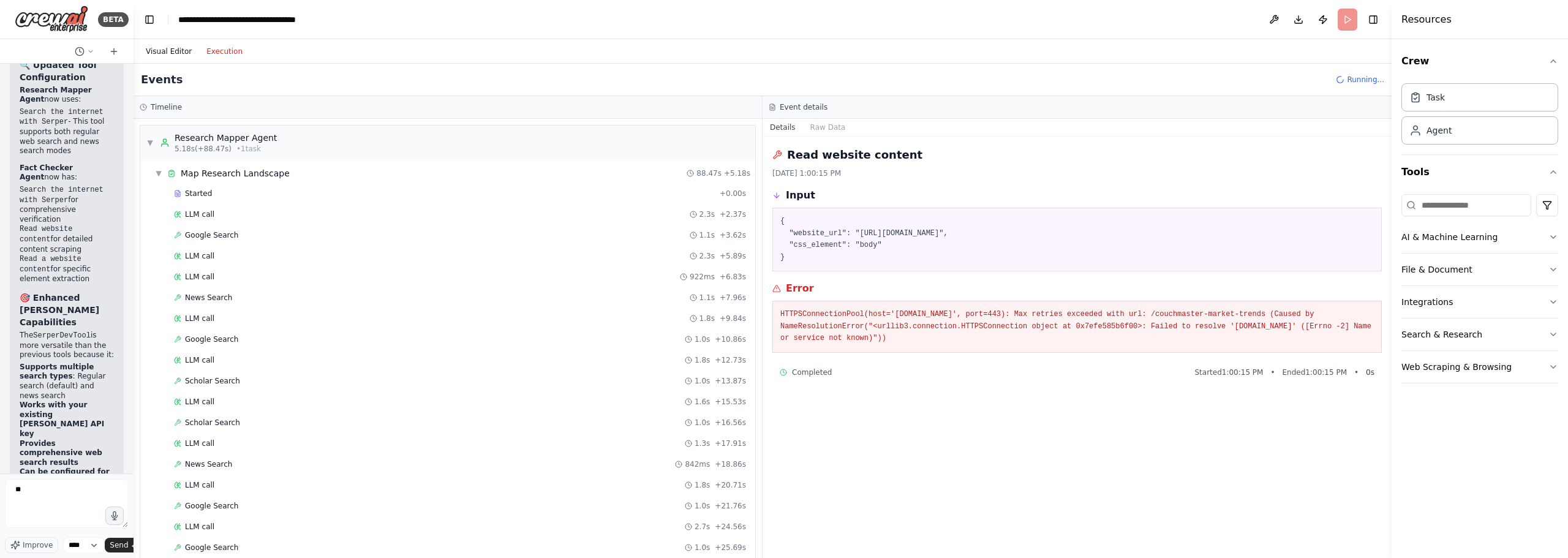
click at [175, 49] on button "Visual Editor" at bounding box center [169, 51] width 60 height 14
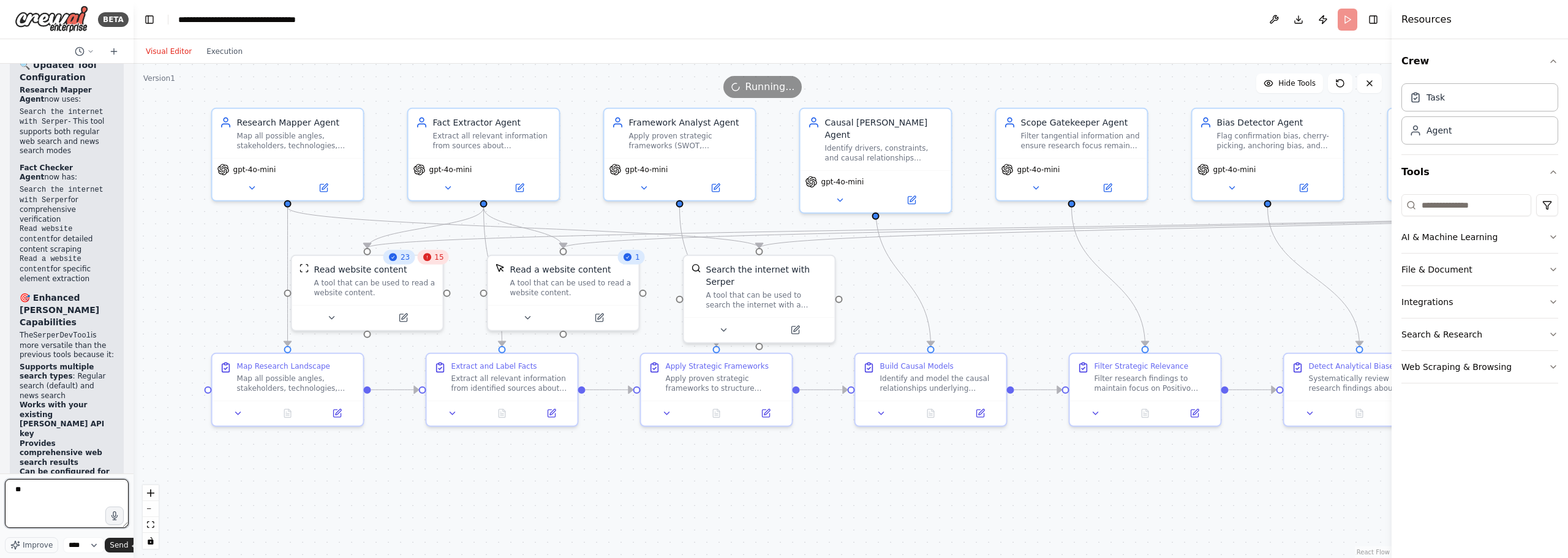
click at [49, 517] on textarea "**" at bounding box center [67, 504] width 124 height 49
type textarea "*"
type textarea "**********"
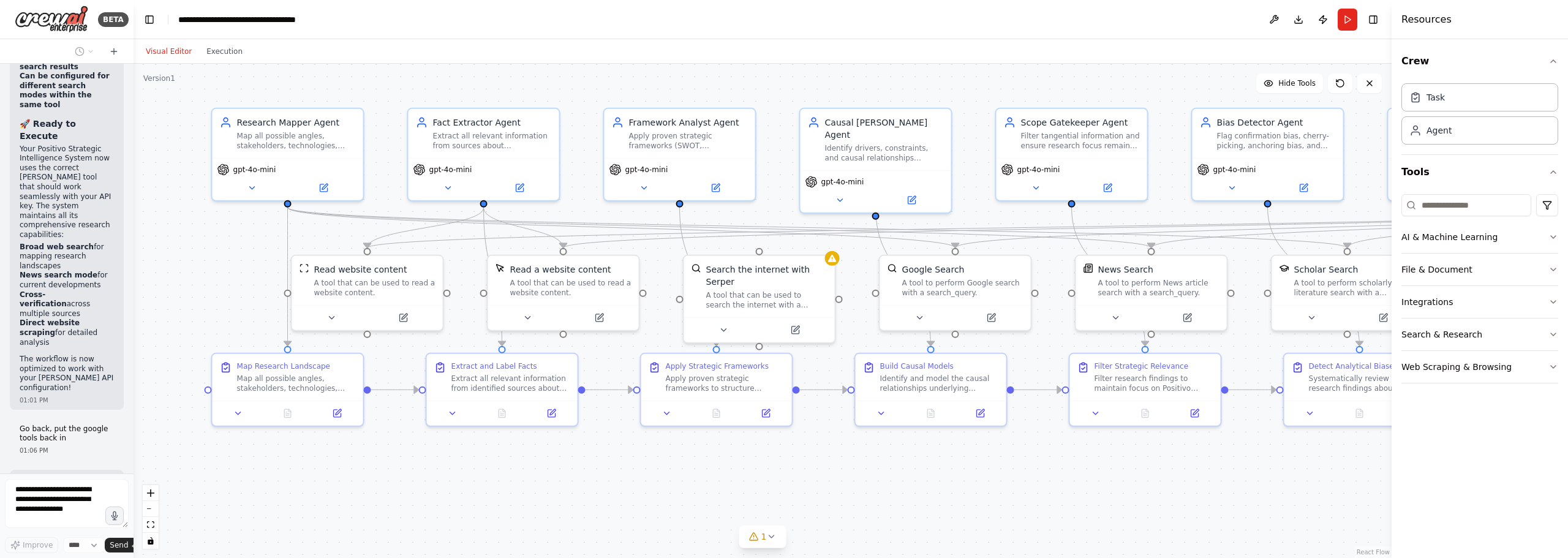
scroll to position [9656, 0]
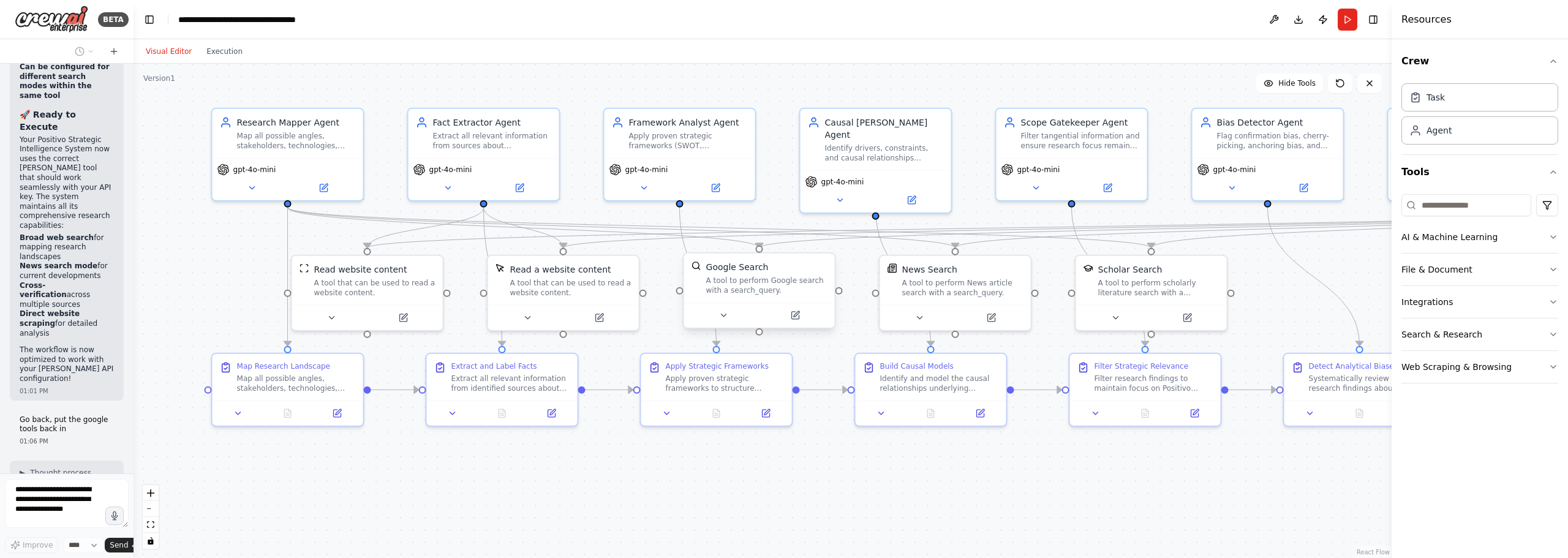
click at [792, 291] on div "A tool to perform Google search with a search_query." at bounding box center [767, 285] width 122 height 20
click at [793, 289] on div "A tool to perform Google search with a search_query." at bounding box center [767, 285] width 122 height 20
click at [803, 317] on button at bounding box center [795, 316] width 69 height 14
click at [813, 313] on button at bounding box center [801, 316] width 69 height 14
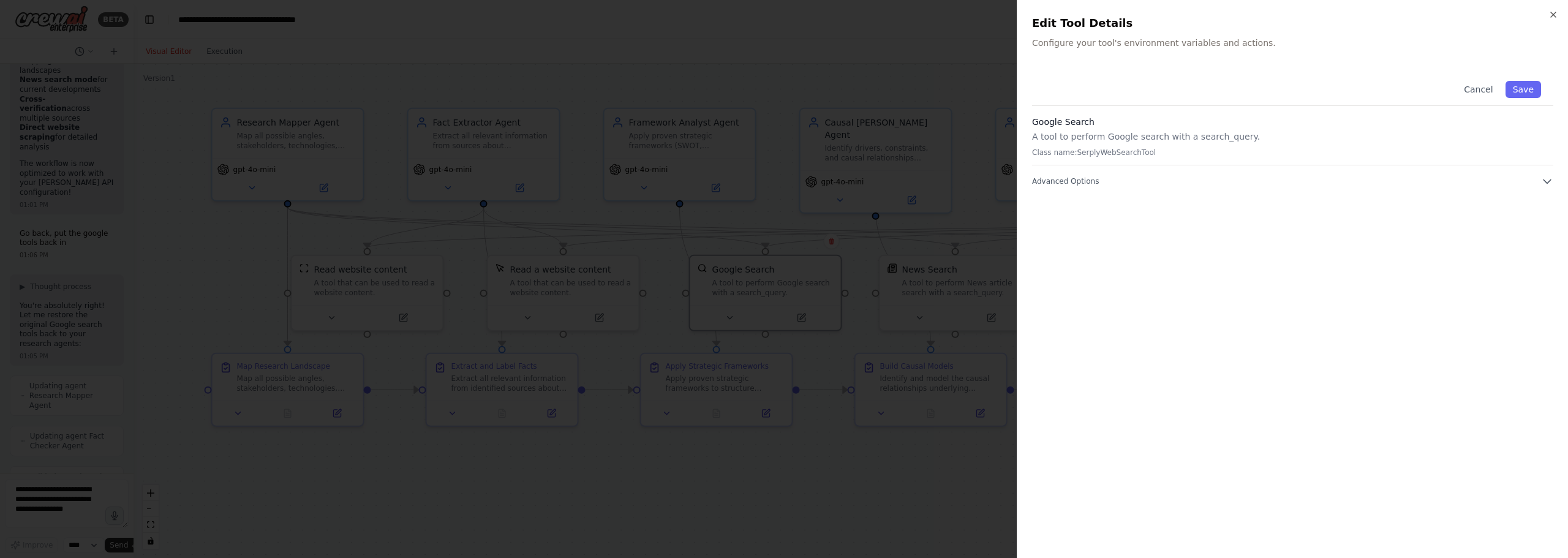
click at [1100, 188] on div "Cancel Save Google Search A tool to perform Google search with a search_query. …" at bounding box center [1293, 305] width 522 height 475
click at [1078, 181] on span "Advanced Options" at bounding box center [1065, 181] width 67 height 10
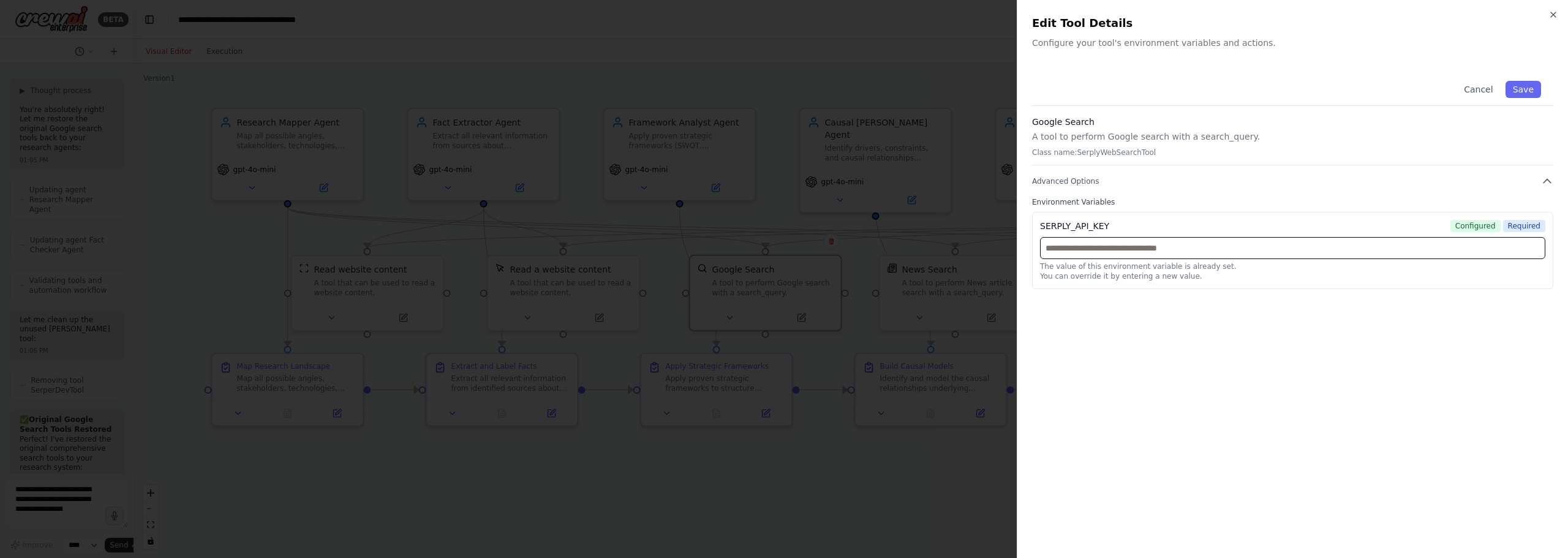
click at [1186, 258] on input "text" at bounding box center [1293, 248] width 506 height 22
click at [1162, 249] on input "text" at bounding box center [1293, 248] width 506 height 22
paste input "**********"
type input "**********"
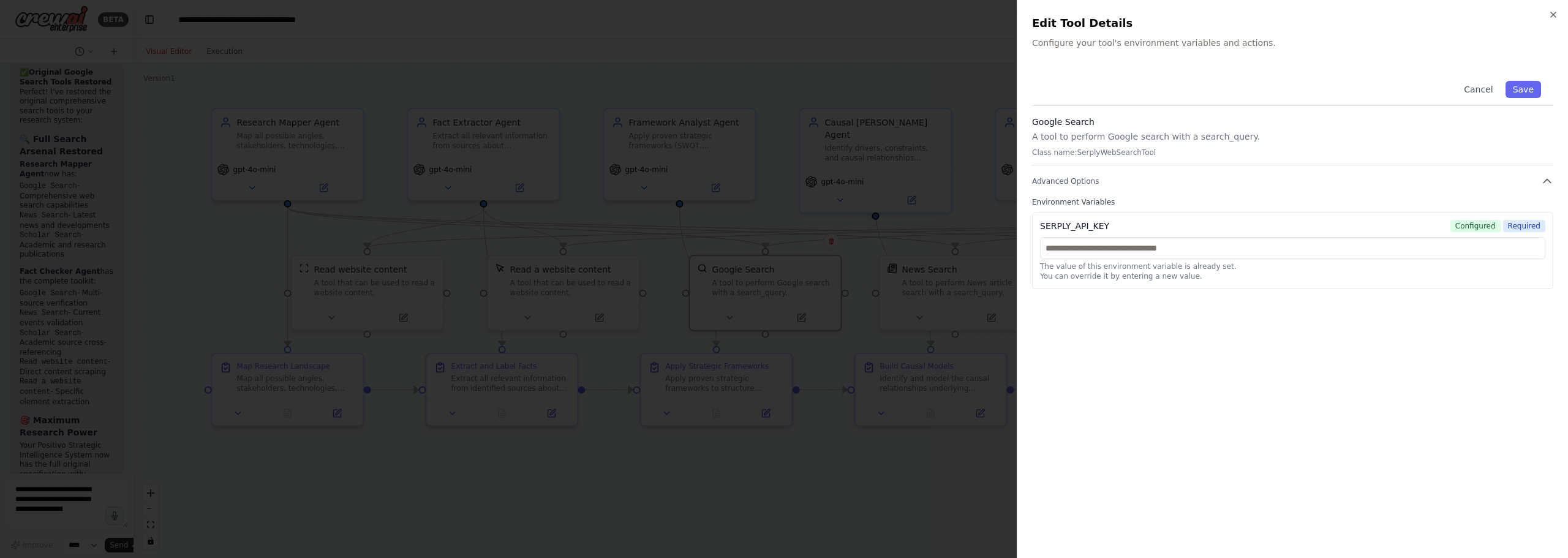
click at [1363, 84] on div "Cancel Save" at bounding box center [1293, 87] width 522 height 37
click at [1124, 136] on p "A tool to perform Google search with a search_query." at bounding box center [1293, 136] width 522 height 12
click at [1171, 140] on p "A tool to perform Google search with a search_query." at bounding box center [1293, 136] width 522 height 12
click at [1146, 163] on div "Google Search A tool to perform Google search with a search_query. Class name: …" at bounding box center [1293, 141] width 522 height 49
click at [1155, 188] on div "Cancel Save Google Search A tool to perform Google search with a search_query. …" at bounding box center [1293, 178] width 522 height 220
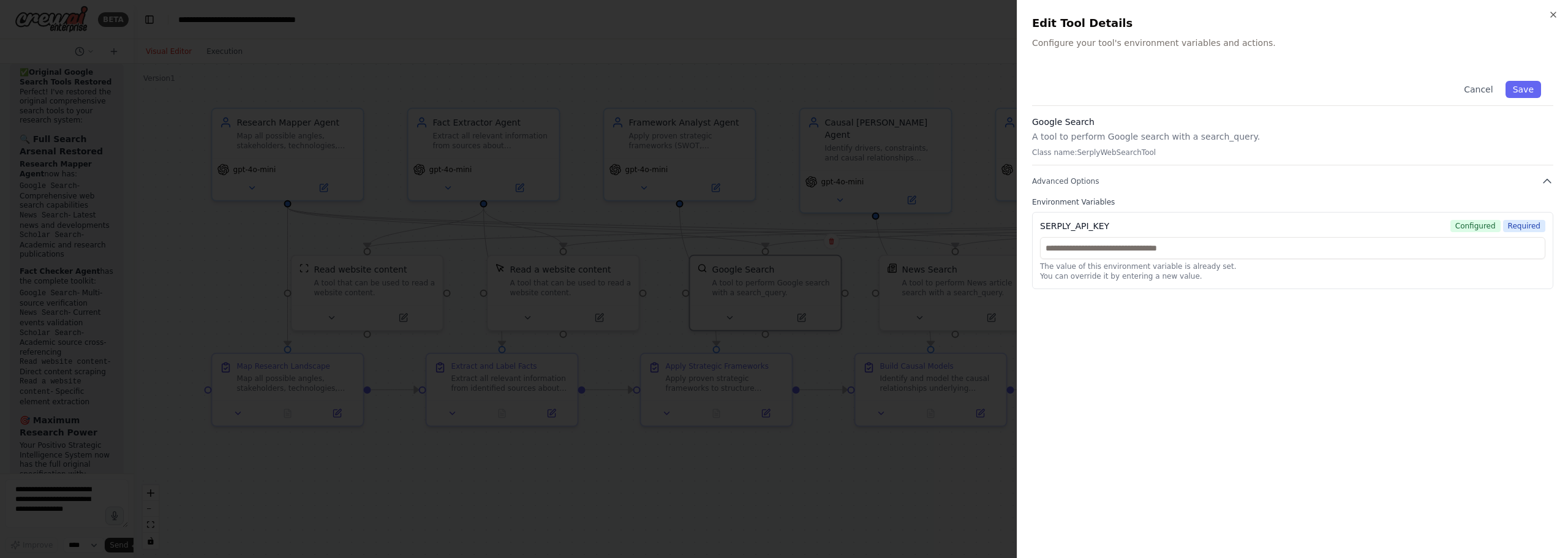
click at [1248, 223] on div "SERPLY_API_KEY Configured Required" at bounding box center [1293, 226] width 506 height 12
click at [1446, 311] on div "Cancel Save Google Search A tool to perform Google search with a search_query. …" at bounding box center [1293, 305] width 522 height 475
click at [1137, 327] on div "Cancel Save Google Search A tool to perform Google search with a search_query. …" at bounding box center [1293, 305] width 522 height 475
click at [1165, 238] on input "text" at bounding box center [1293, 248] width 506 height 22
click at [1074, 181] on span "Advanced Options" at bounding box center [1065, 181] width 67 height 10
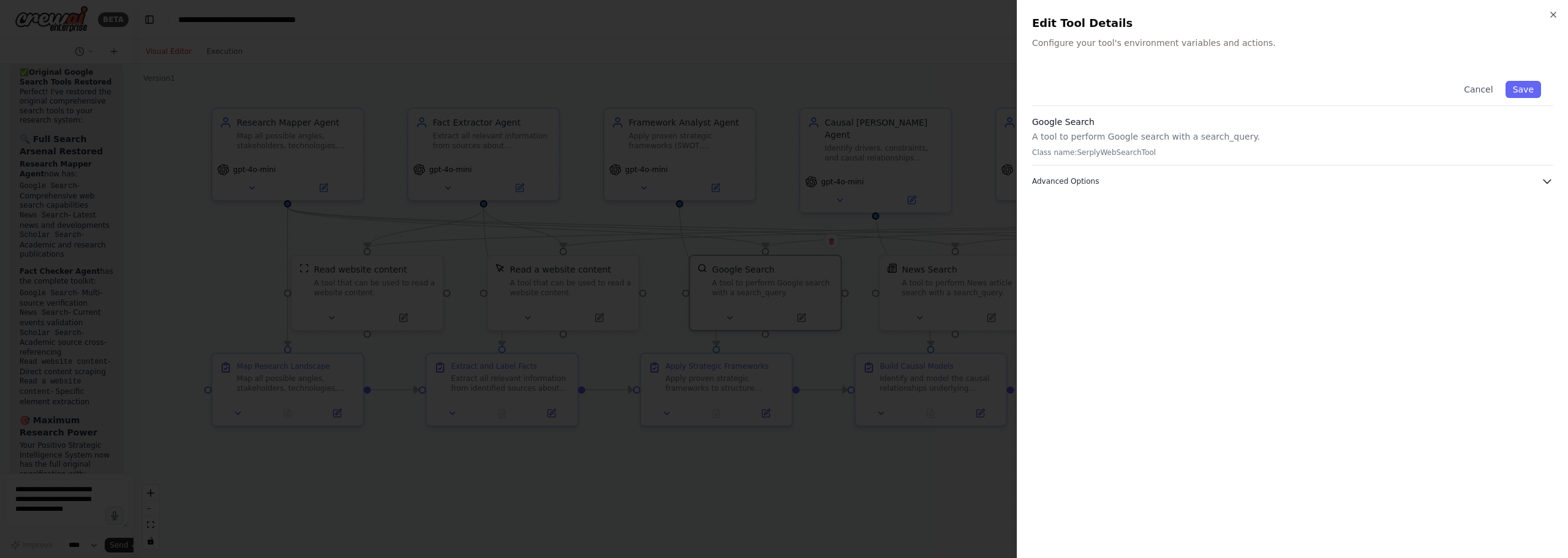
click at [1075, 181] on span "Advanced Options" at bounding box center [1065, 181] width 67 height 10
click at [1092, 226] on div "SERPLY_API_KEY" at bounding box center [1074, 226] width 69 height 12
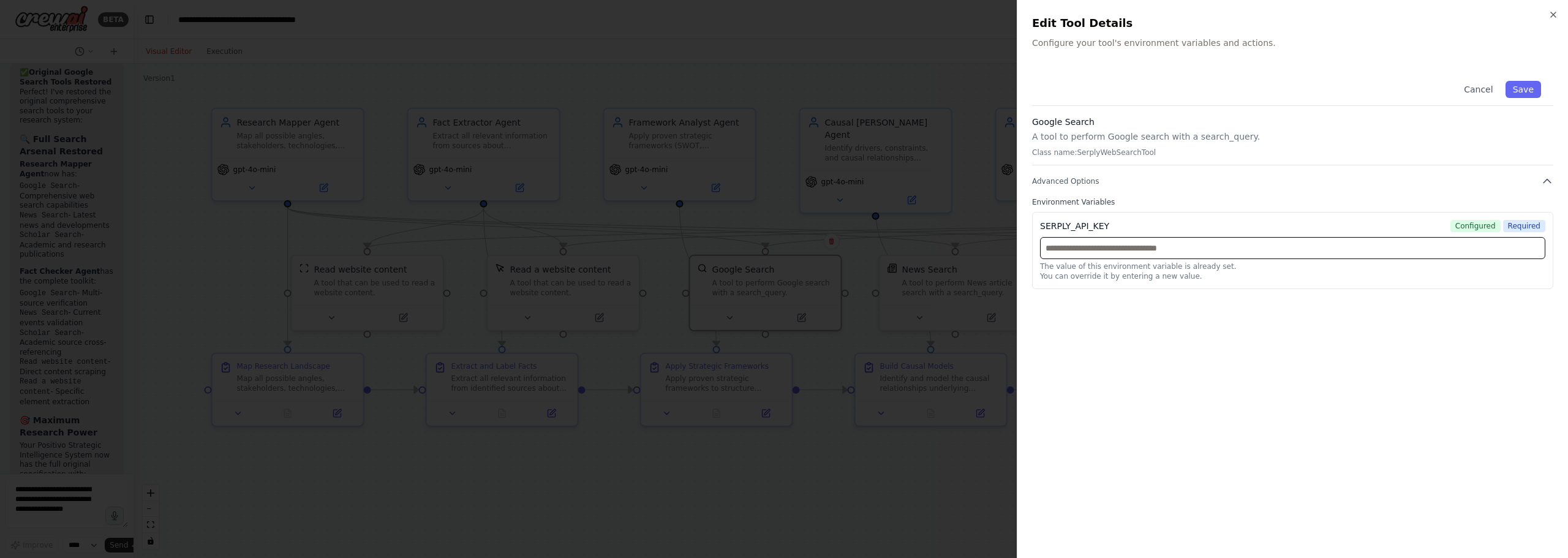
click at [1107, 250] on input "text" at bounding box center [1293, 248] width 506 height 22
click at [1151, 369] on div "Cancel Save Google Search A tool to perform Google search with a search_query. …" at bounding box center [1293, 305] width 522 height 475
click at [1101, 243] on input "text" at bounding box center [1293, 248] width 506 height 22
paste input "**********"
type input "**********"
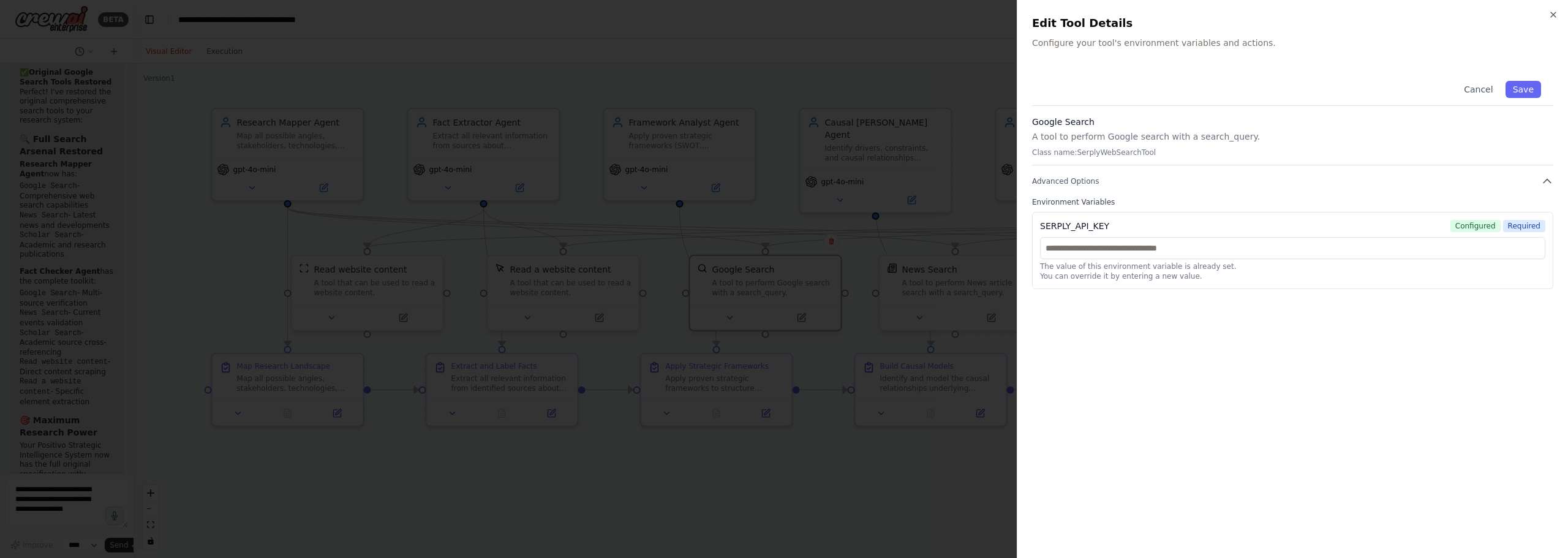
click at [930, 58] on div at bounding box center [784, 279] width 1568 height 558
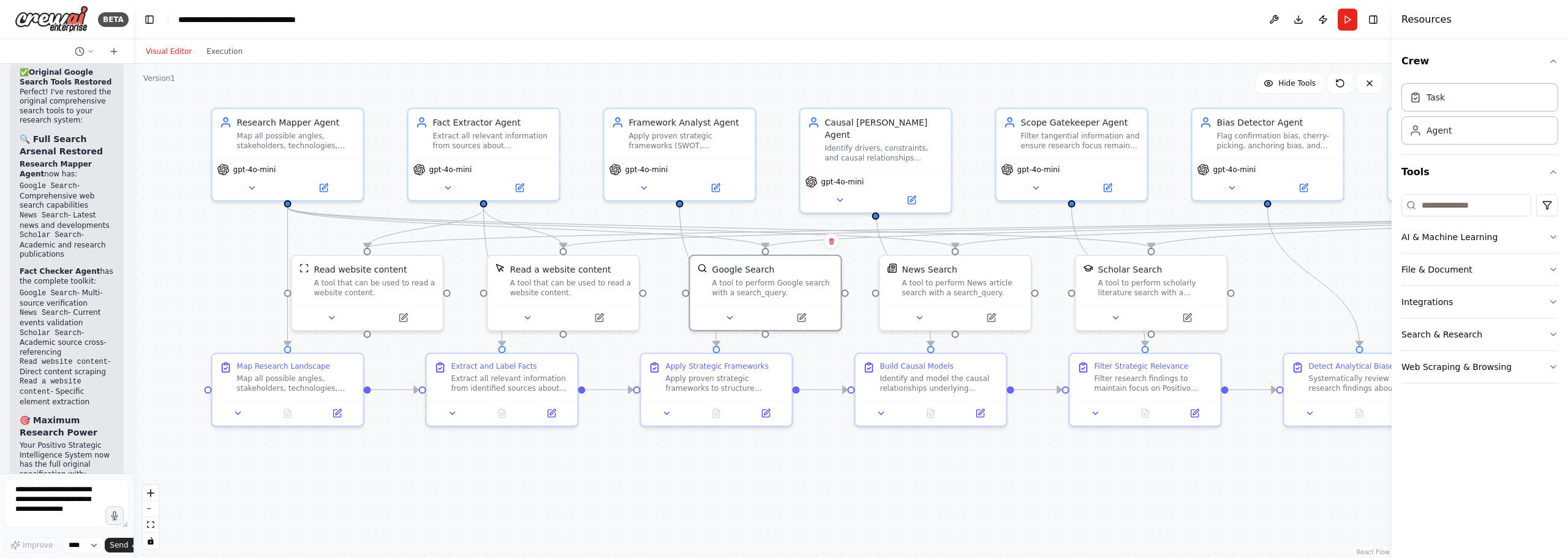
drag, startPoint x: 1116, startPoint y: 92, endPoint x: 954, endPoint y: 76, distance: 162.8
click at [976, 76] on div ".deletable-edge-delete-btn { width: 20px; height: 20px; border: 0px solid #ffff…" at bounding box center [763, 311] width 1259 height 494
click at [201, 52] on button "Execution" at bounding box center [224, 51] width 51 height 14
click at [175, 52] on button "Visual Editor" at bounding box center [169, 51] width 60 height 14
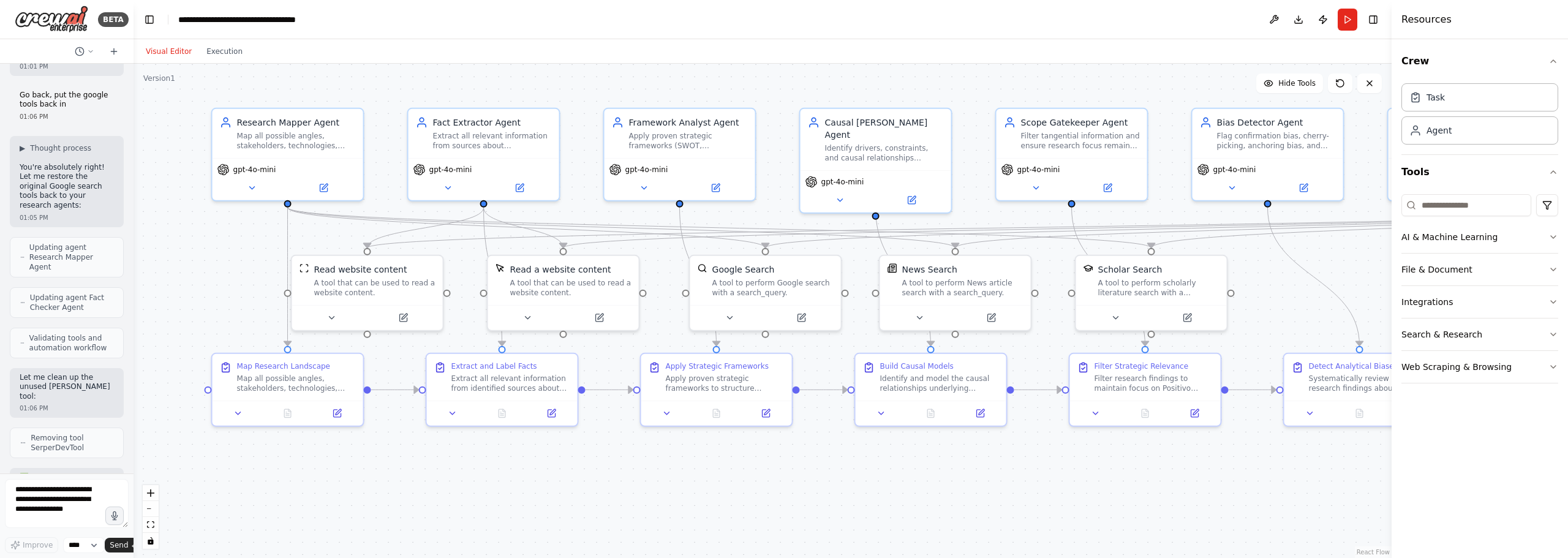
scroll to position [9896, 0]
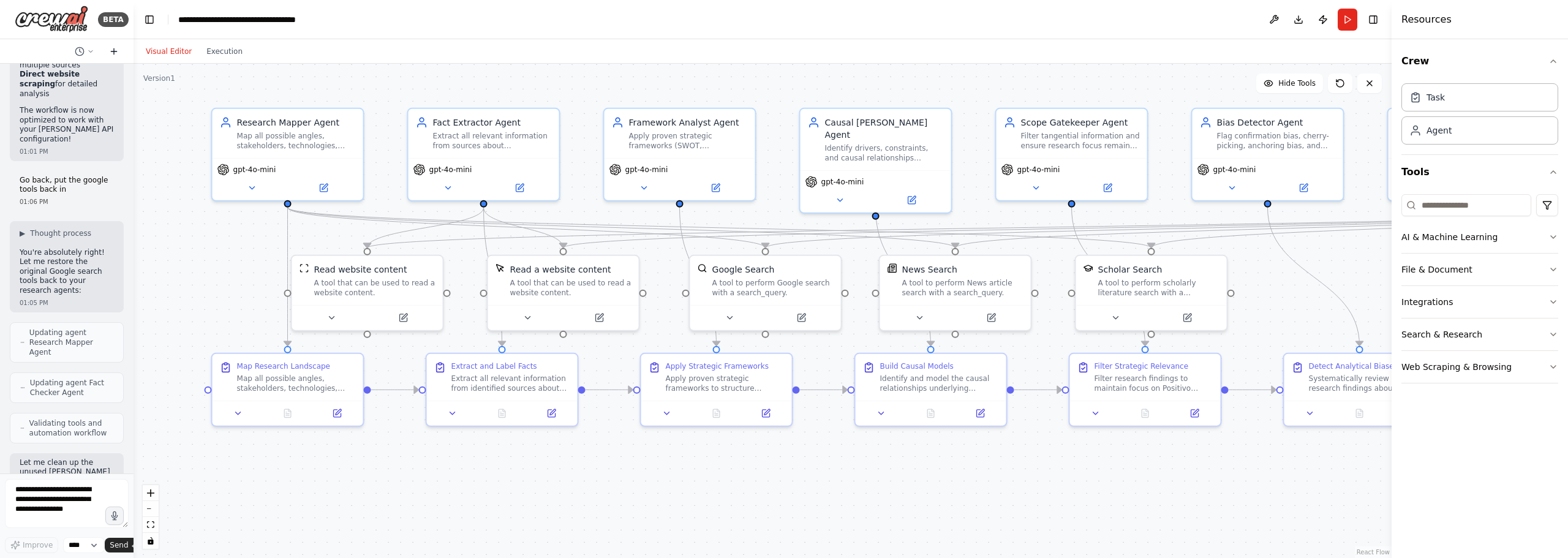
click at [116, 55] on icon at bounding box center [114, 52] width 10 height 10
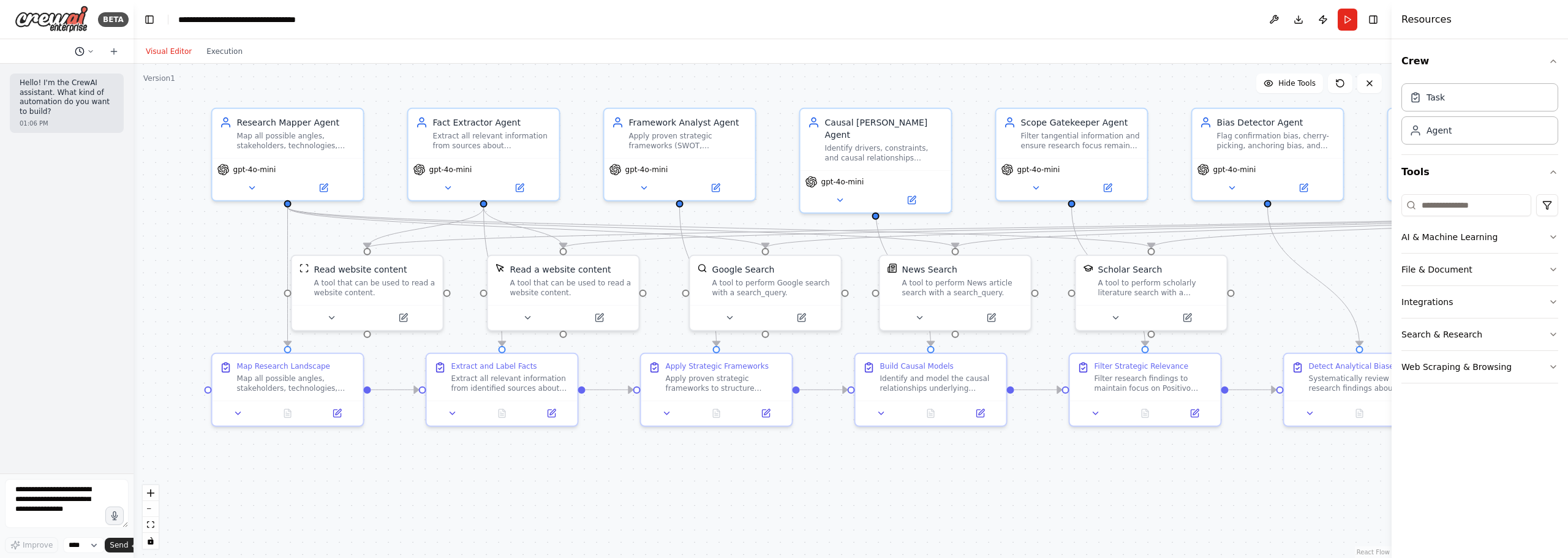
click at [92, 52] on icon at bounding box center [90, 51] width 7 height 7
click at [92, 52] on div at bounding box center [67, 279] width 134 height 558
click at [812, 495] on div ".deletable-edge-delete-btn { width: 20px; height: 20px; border: 0px solid #ffff…" at bounding box center [763, 311] width 1259 height 494
click at [423, 312] on button at bounding box center [403, 316] width 69 height 14
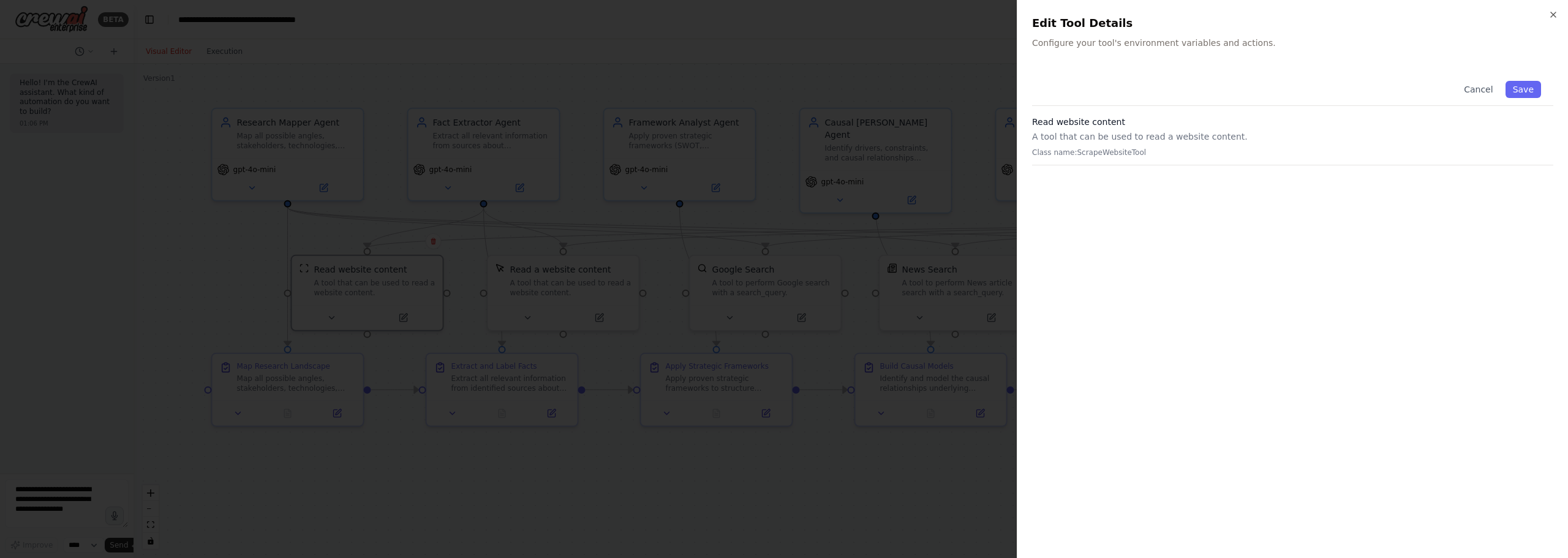
click at [1134, 153] on p "Class name: ScrapeWebsiteTool" at bounding box center [1293, 153] width 522 height 10
click at [1114, 159] on div "Read website content A tool that can be used to read a website content. Class n…" at bounding box center [1293, 141] width 522 height 49
click at [757, 126] on div at bounding box center [784, 279] width 1568 height 558
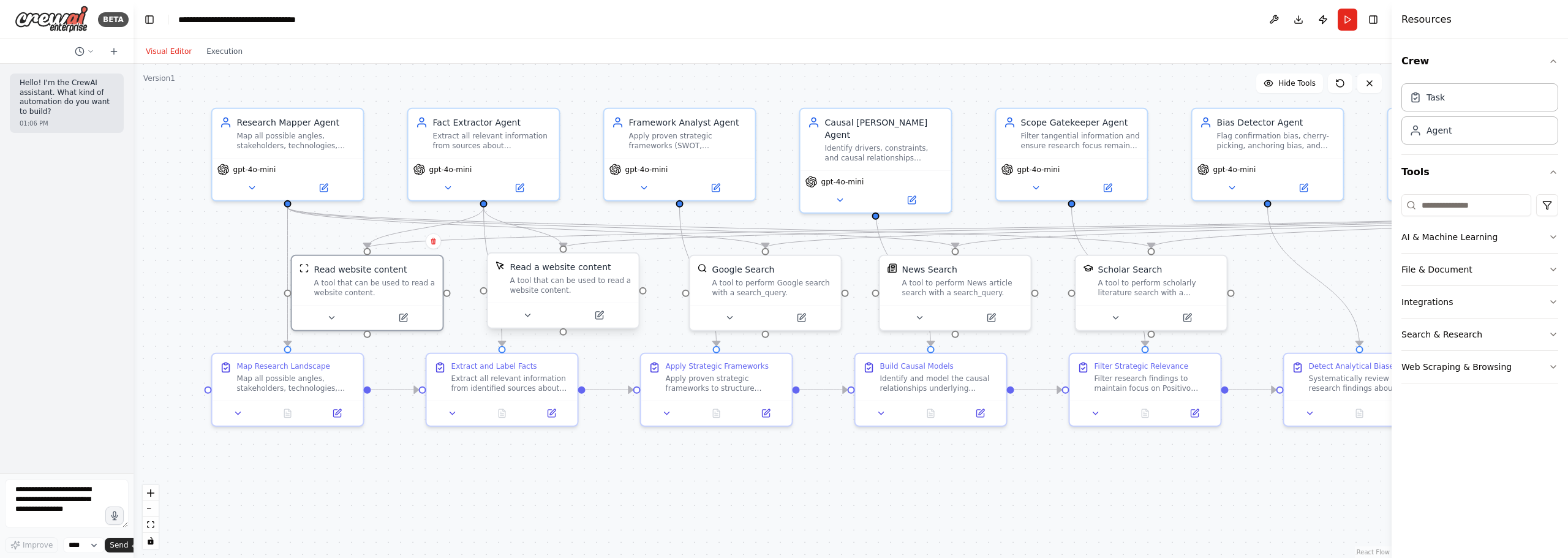
click at [547, 284] on div "A tool that can be used to read a website content." at bounding box center [571, 285] width 122 height 20
click at [607, 314] on button at bounding box center [599, 316] width 69 height 14
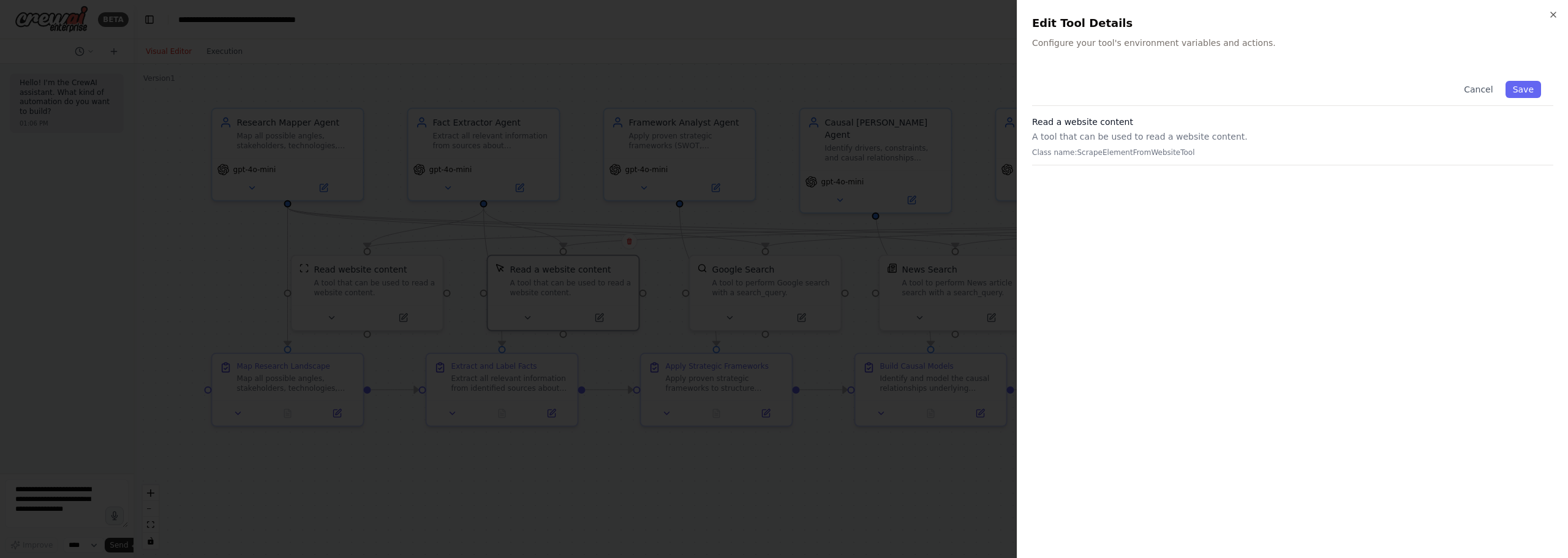
click at [689, 156] on div at bounding box center [784, 279] width 1568 height 558
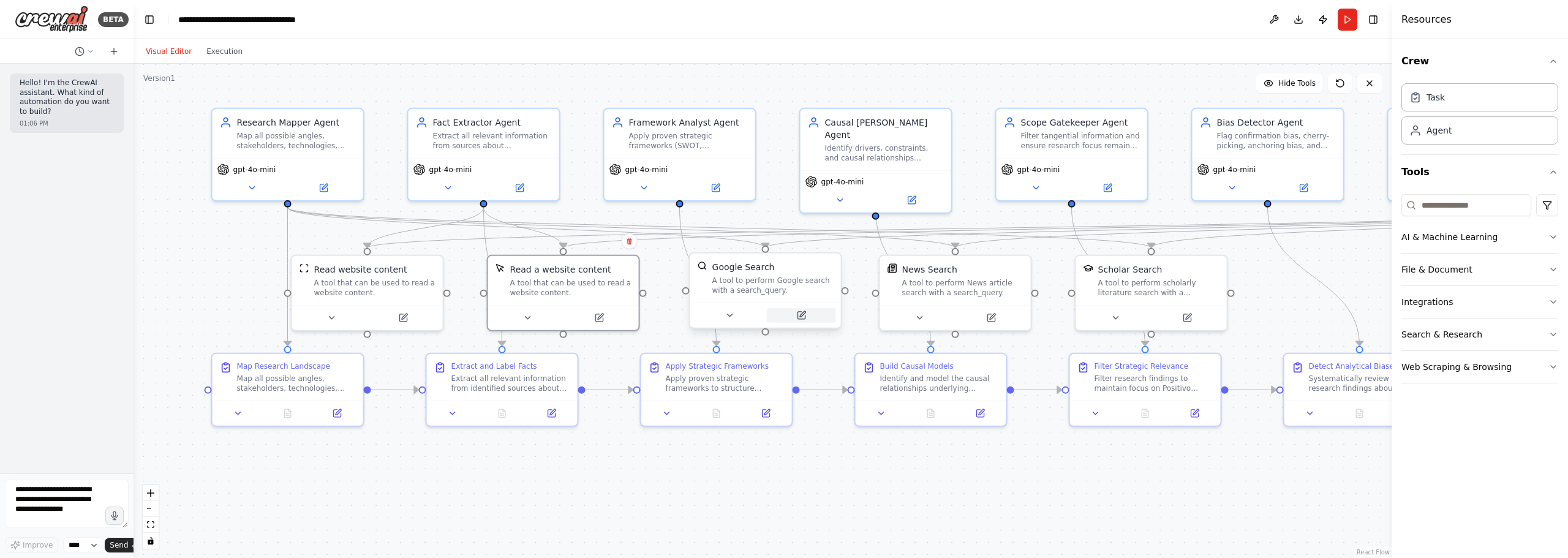
click at [809, 310] on button at bounding box center [801, 316] width 69 height 14
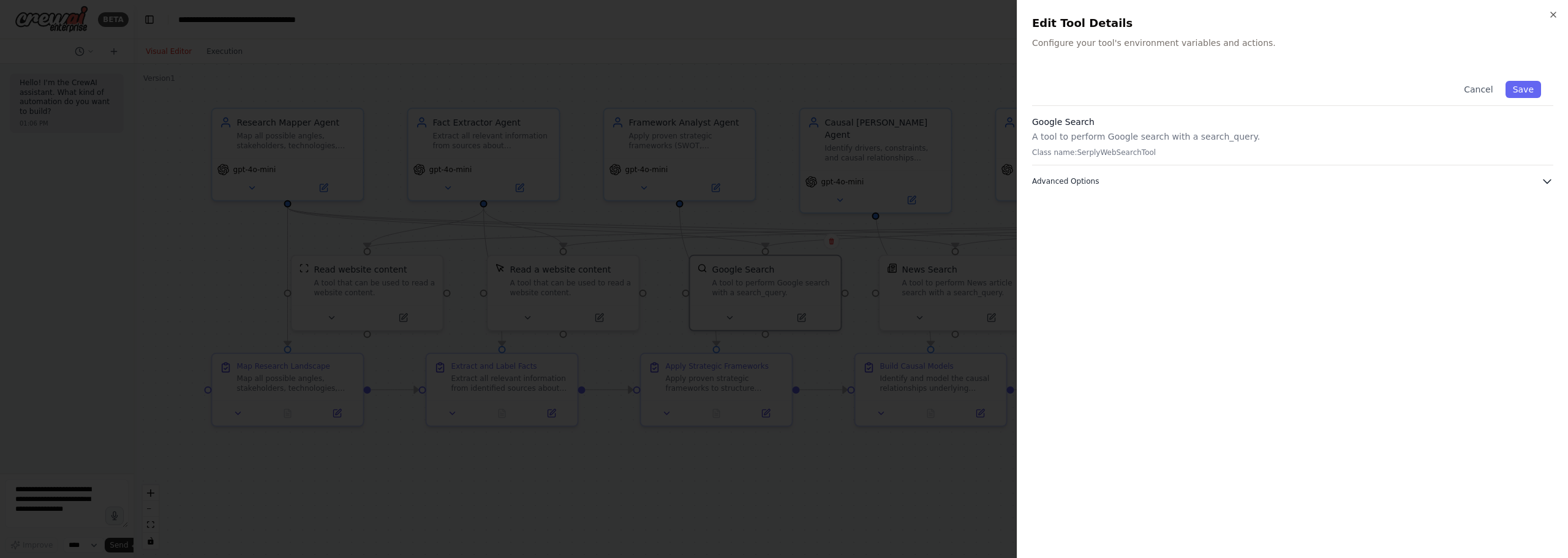
click at [1131, 184] on button "Advanced Options" at bounding box center [1293, 180] width 522 height 12
click at [1131, 234] on div "SERPLY_API_KEY Configured Required The value of this environment variable is al…" at bounding box center [1293, 250] width 522 height 77
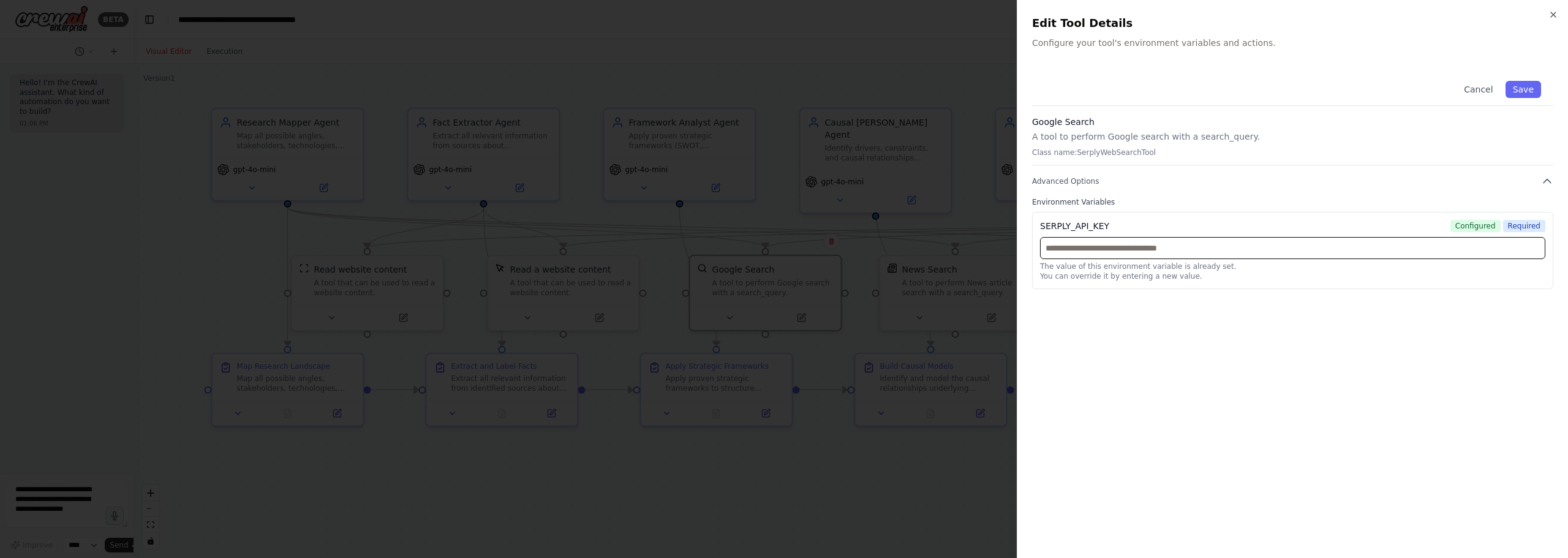
click at [1131, 242] on input "text" at bounding box center [1293, 248] width 506 height 22
paste input "**********"
type input "**********"
click at [1525, 92] on button "Save" at bounding box center [1523, 90] width 36 height 17
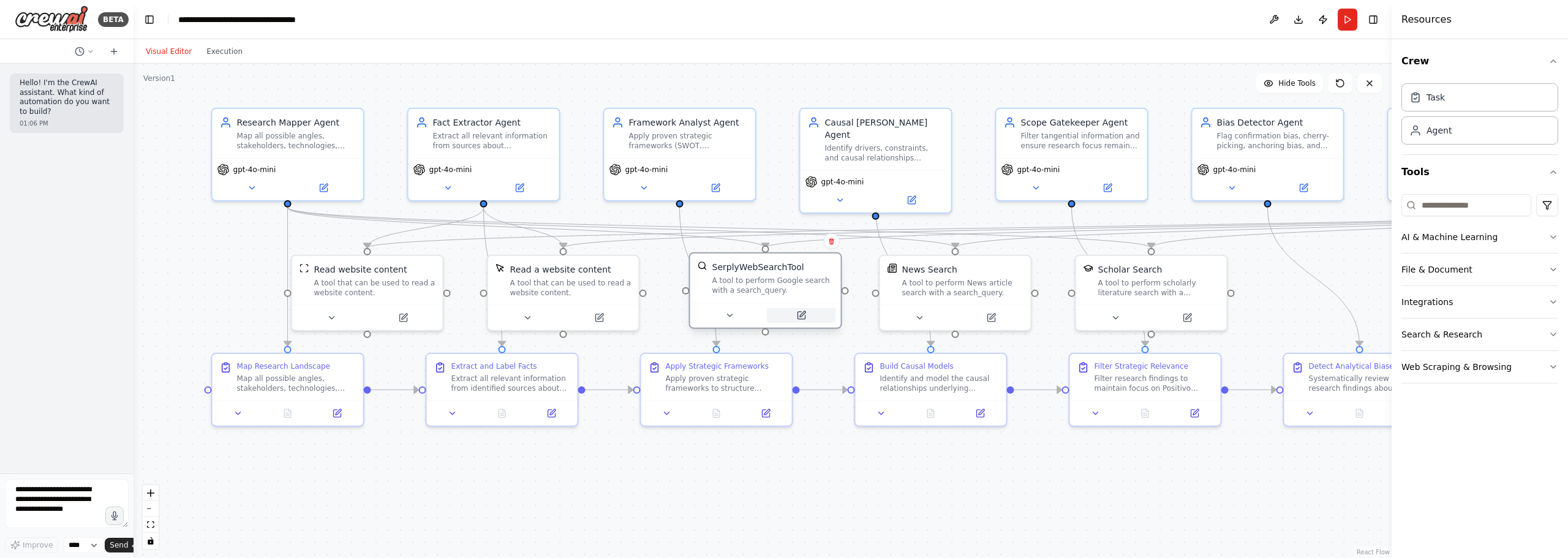
click at [815, 313] on button at bounding box center [801, 316] width 69 height 14
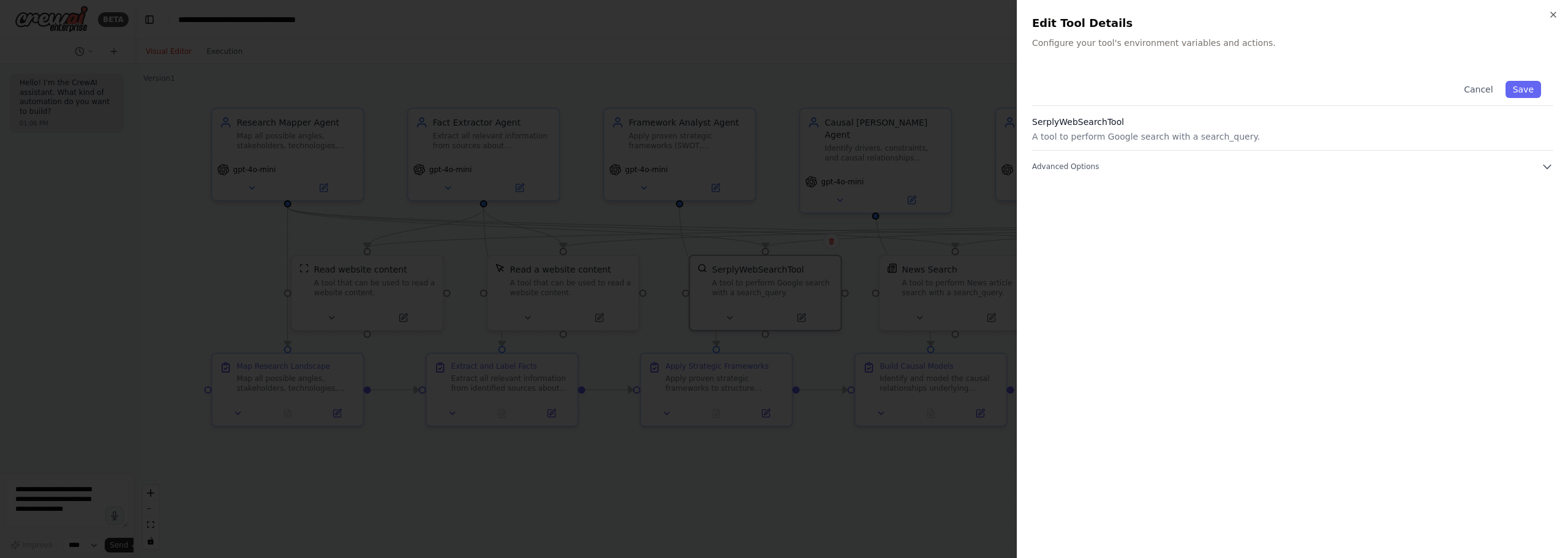
click at [906, 262] on div at bounding box center [784, 279] width 1568 height 558
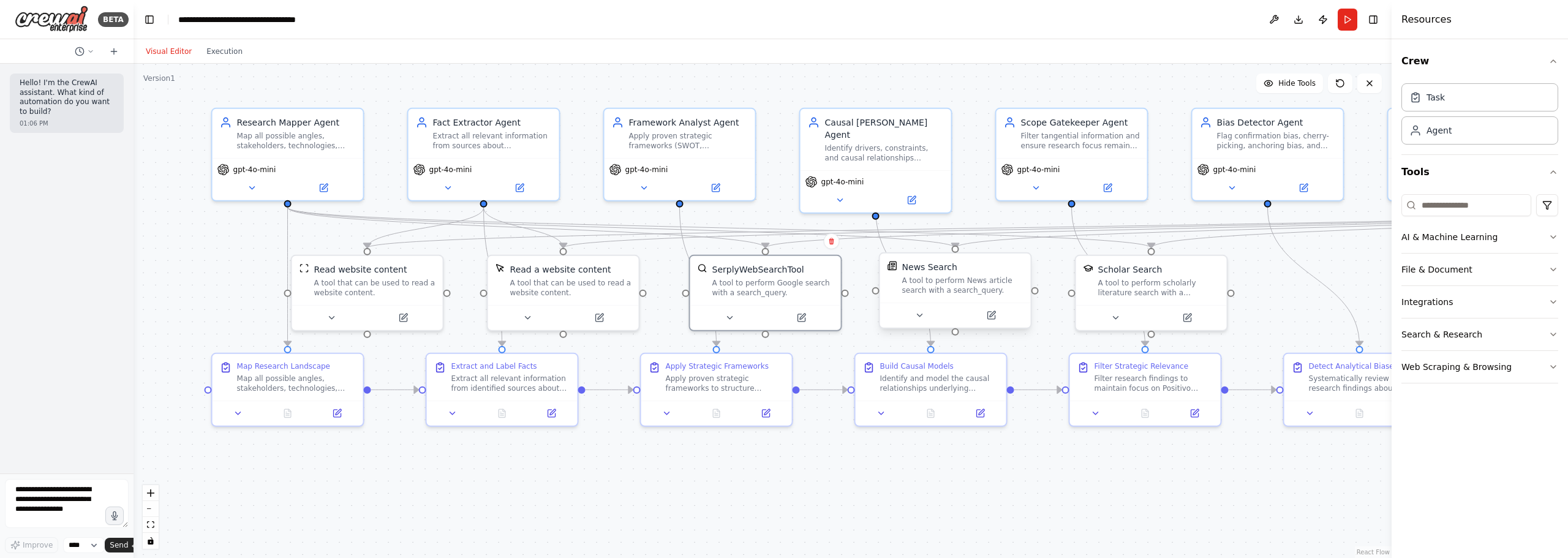
click at [941, 273] on div "News Search" at bounding box center [930, 266] width 55 height 12
click at [976, 291] on div "A tool to perform News article search with a search_query." at bounding box center [963, 285] width 122 height 20
click at [999, 321] on button at bounding box center [992, 316] width 69 height 14
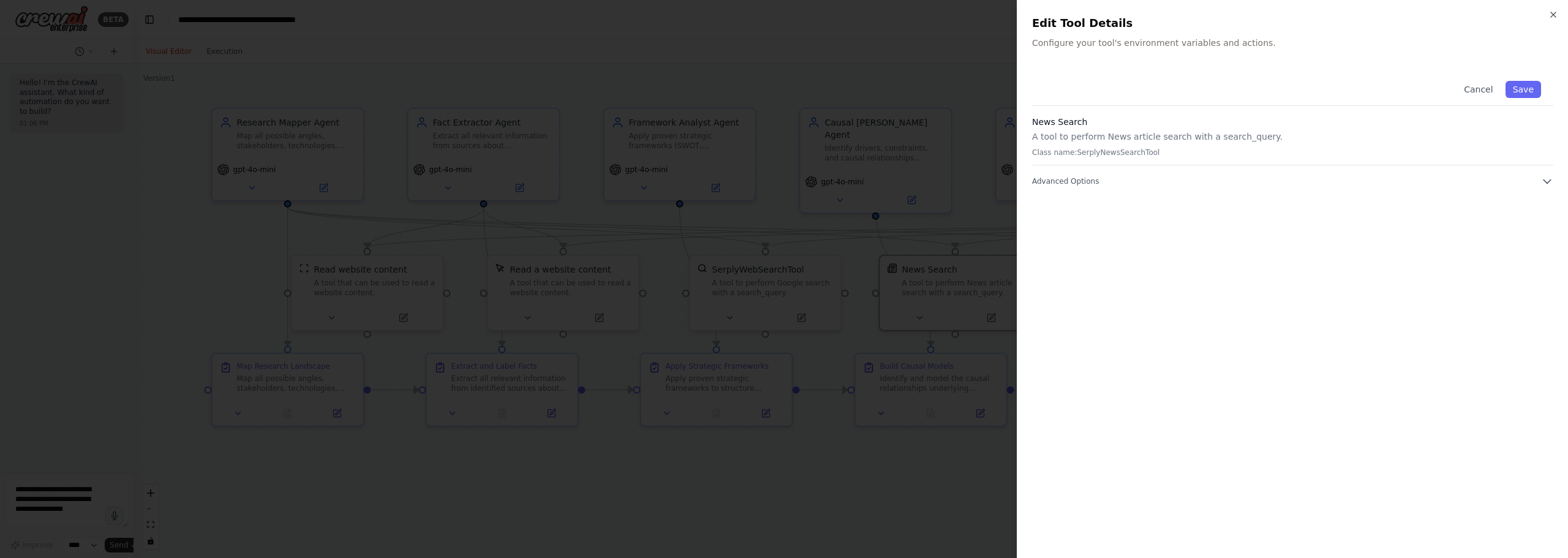
click at [1088, 175] on div "Cancel Save News Search A tool to perform News article search with a search_que…" at bounding box center [1293, 127] width 522 height 118
click at [1101, 190] on div "Cancel Save News Search A tool to perform News article search with a search_que…" at bounding box center [1293, 305] width 522 height 475
click at [1076, 183] on span "Advanced Options" at bounding box center [1065, 181] width 67 height 10
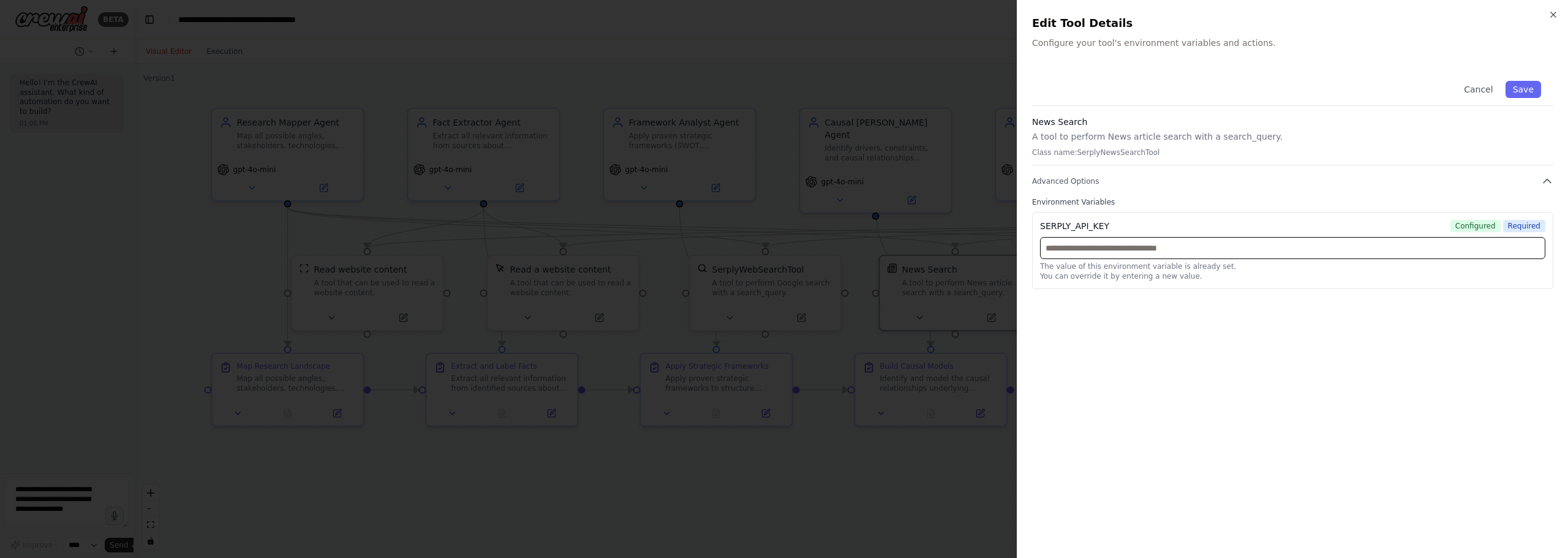
click at [1168, 252] on input "text" at bounding box center [1293, 248] width 506 height 22
paste input "**********"
type input "**********"
click at [1519, 89] on button "Save" at bounding box center [1523, 90] width 36 height 17
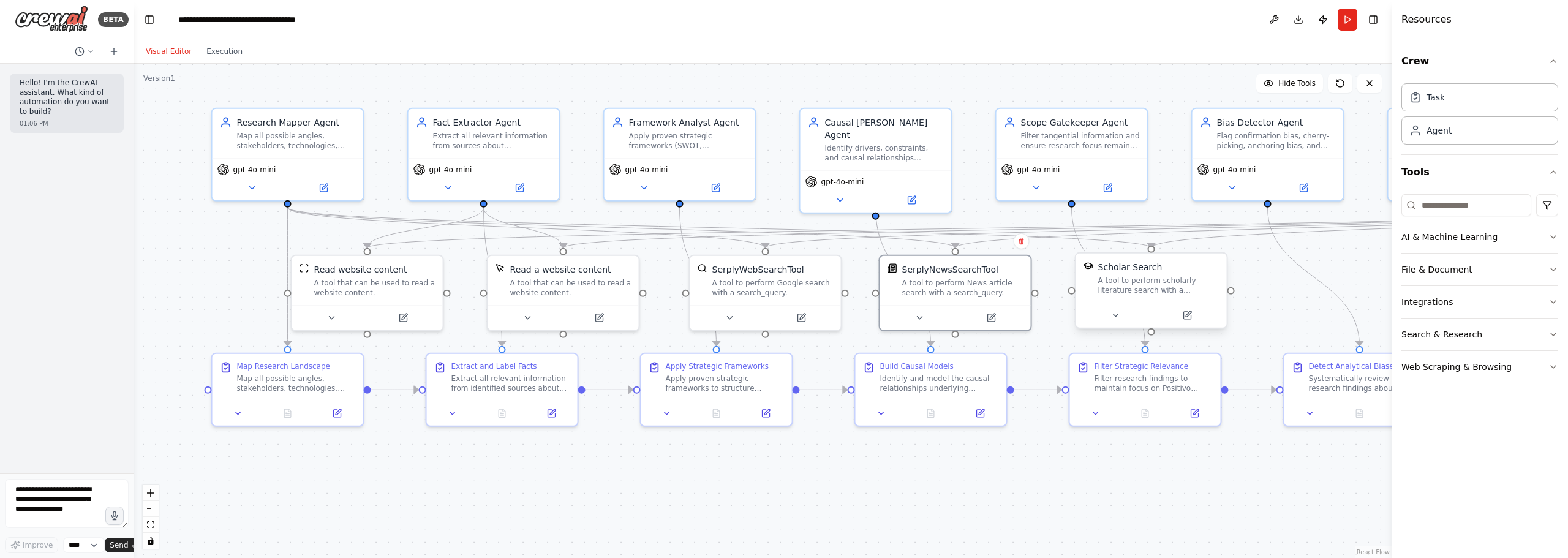
click at [1174, 269] on div "Scholar Search" at bounding box center [1159, 266] width 122 height 12
click at [1187, 322] on button at bounding box center [1187, 316] width 69 height 14
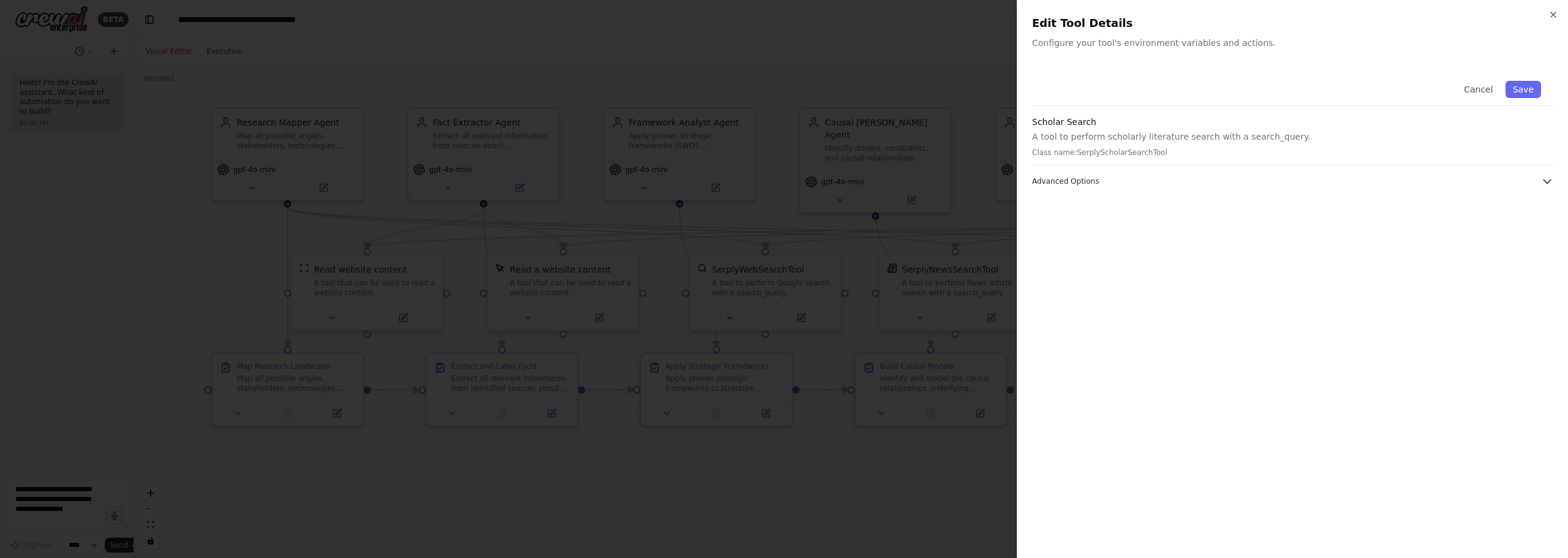
click at [1070, 185] on button "Advanced Options" at bounding box center [1293, 180] width 522 height 12
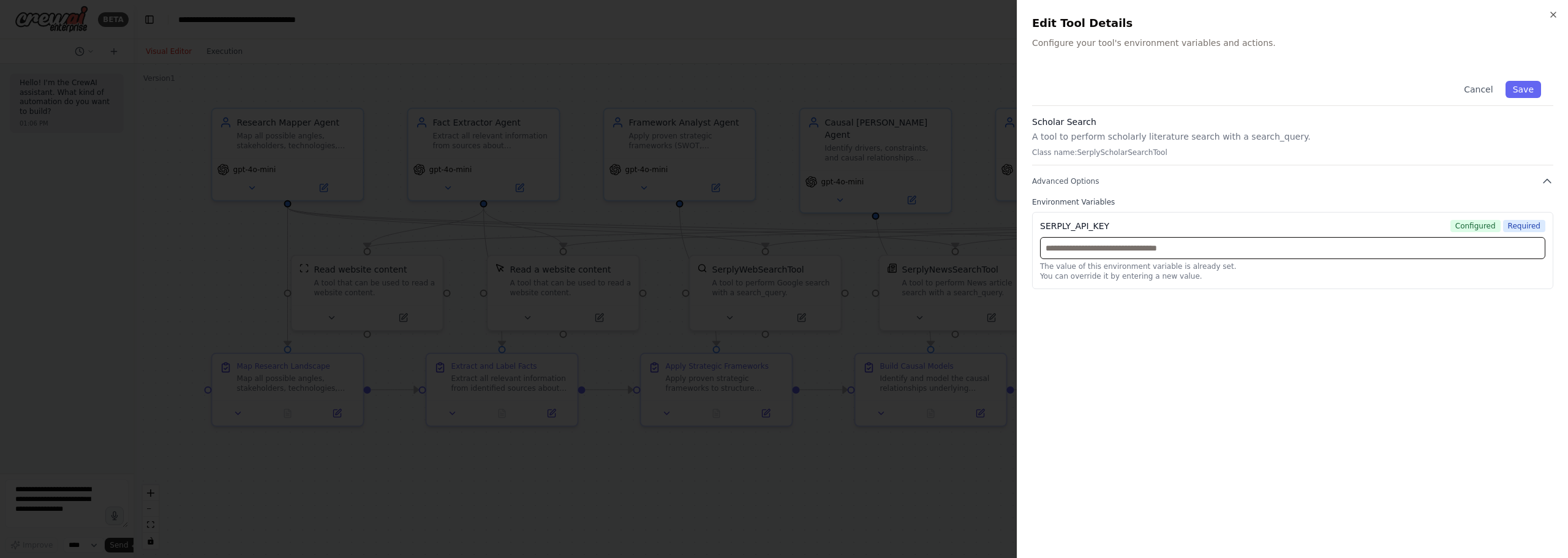
click at [1181, 258] on input "text" at bounding box center [1293, 248] width 506 height 22
paste input "**********"
type input "**********"
click at [1526, 92] on button "Save" at bounding box center [1523, 90] width 36 height 17
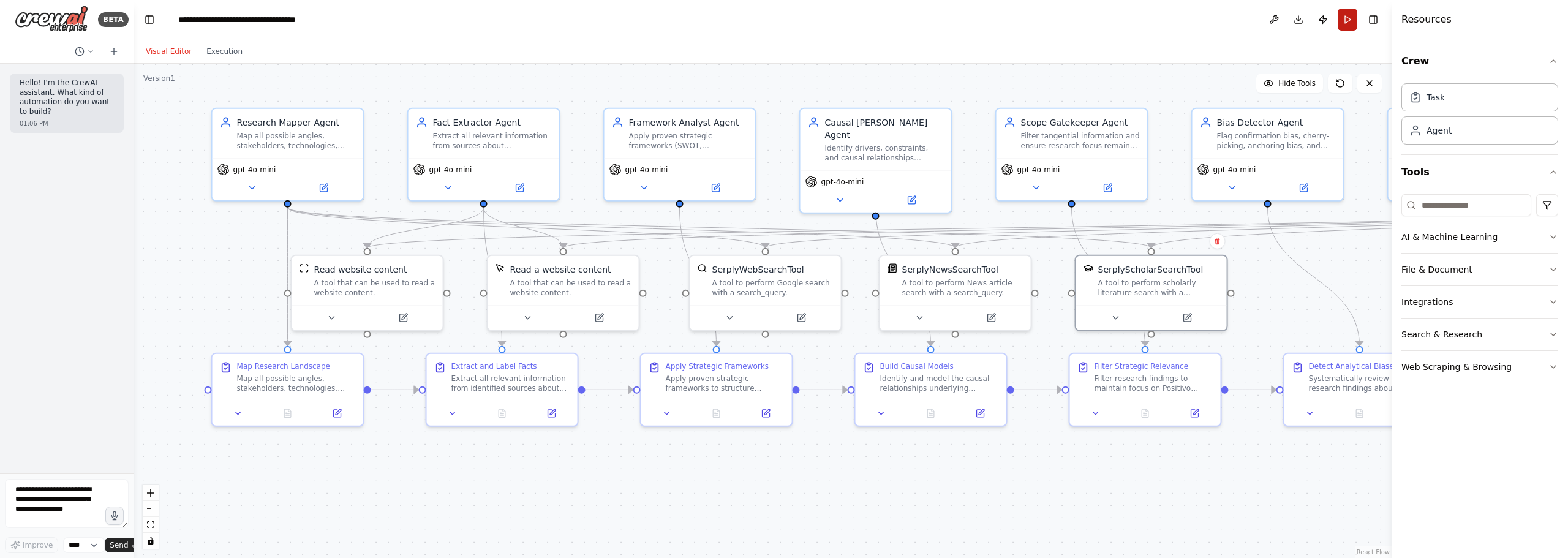
click at [1346, 25] on button "Run" at bounding box center [1348, 20] width 20 height 22
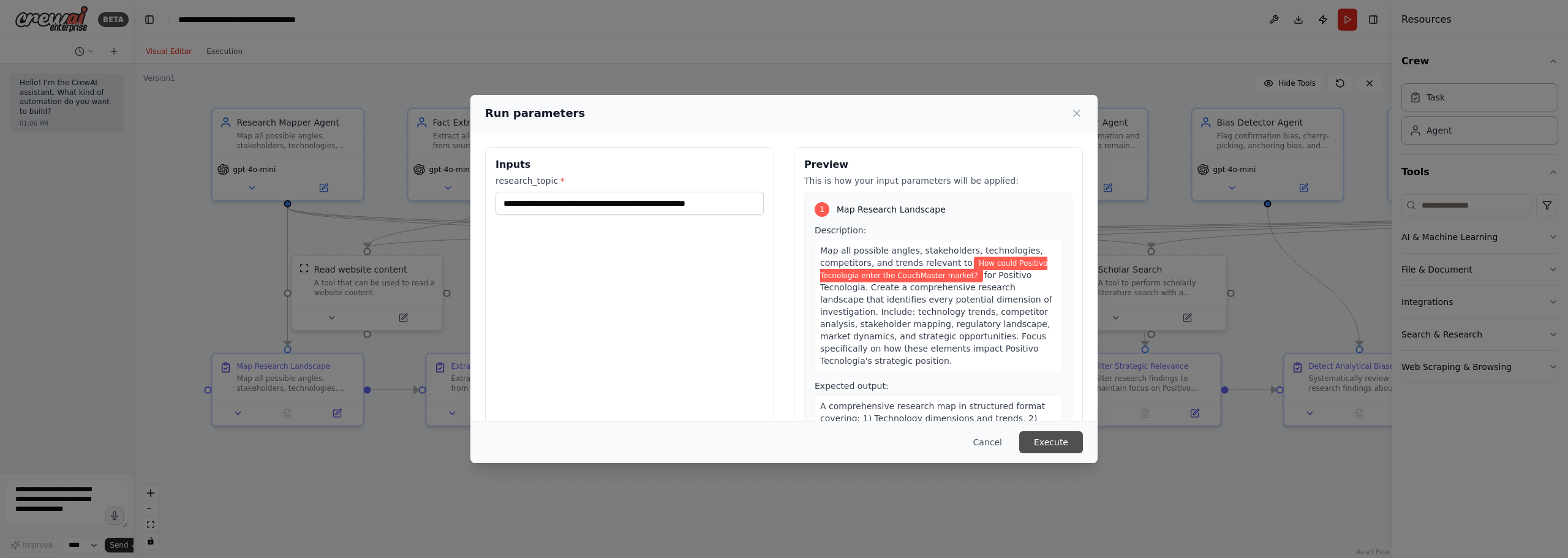
click at [1072, 439] on button "Execute" at bounding box center [1051, 442] width 64 height 22
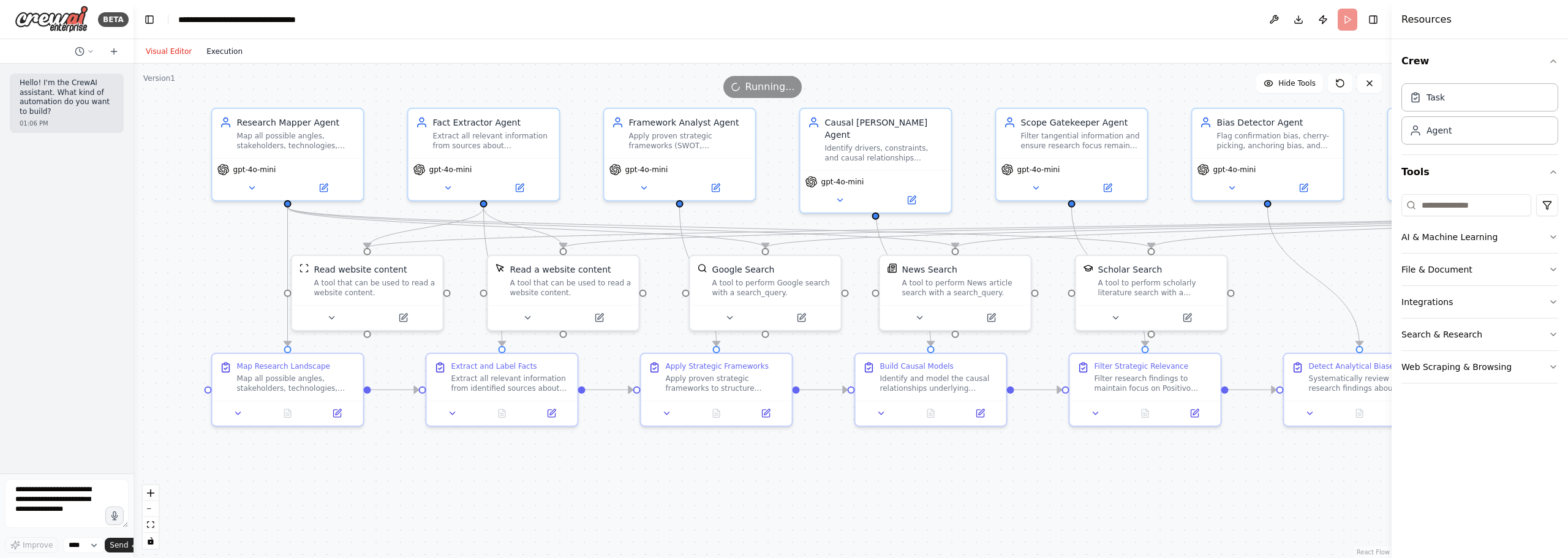
click at [224, 55] on button "Execution" at bounding box center [224, 51] width 51 height 14
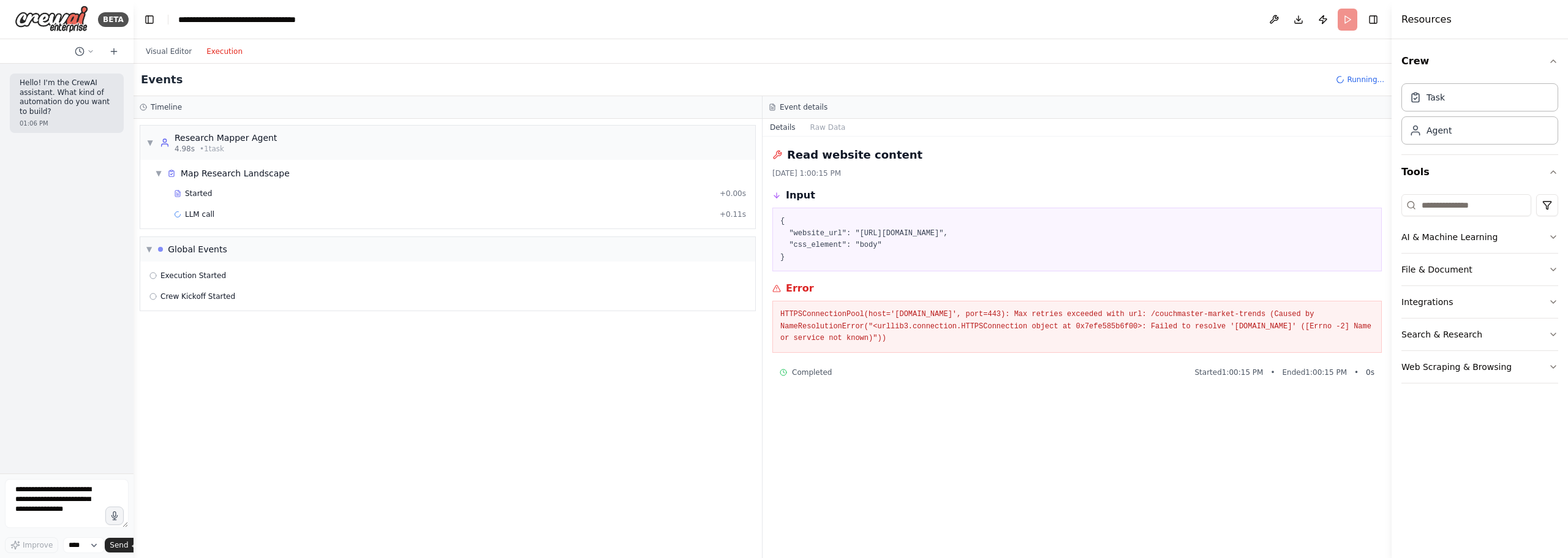
drag, startPoint x: 289, startPoint y: 281, endPoint x: 317, endPoint y: 371, distance: 94.3
click at [317, 371] on div "▼ Research Mapper Agent 4.98s • 1 task ▼ Map Research Landscape Started + 0.00s…" at bounding box center [448, 338] width 629 height 439
click at [239, 210] on div "LLM call + 0.11s" at bounding box center [460, 215] width 572 height 10
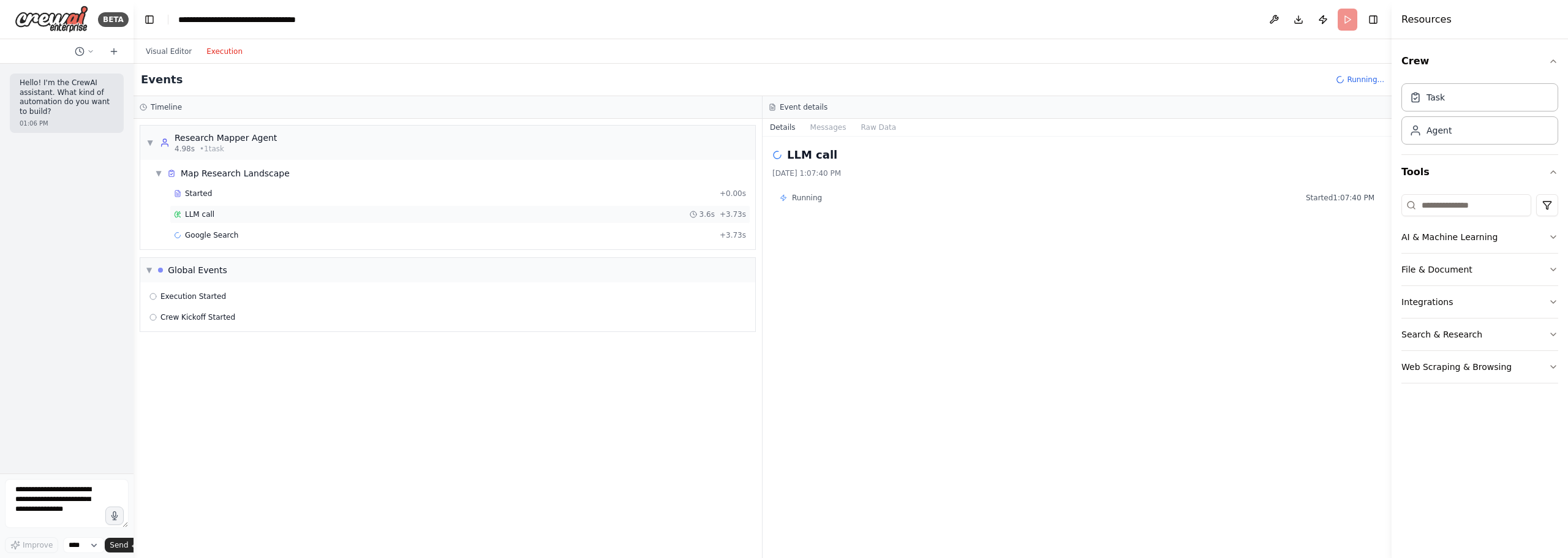
click at [252, 208] on div "LLM call 3.6s + 3.73s" at bounding box center [460, 214] width 580 height 18
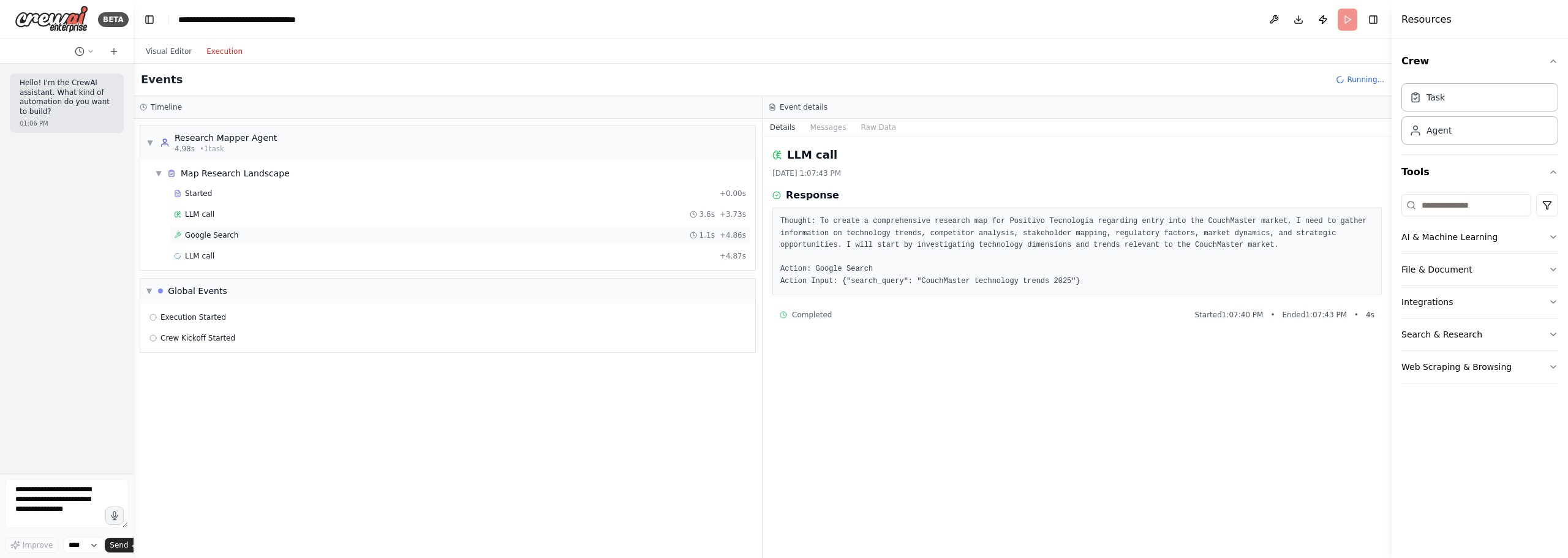
click at [252, 236] on div "Google Search 1.1s + 4.86s" at bounding box center [460, 235] width 572 height 10
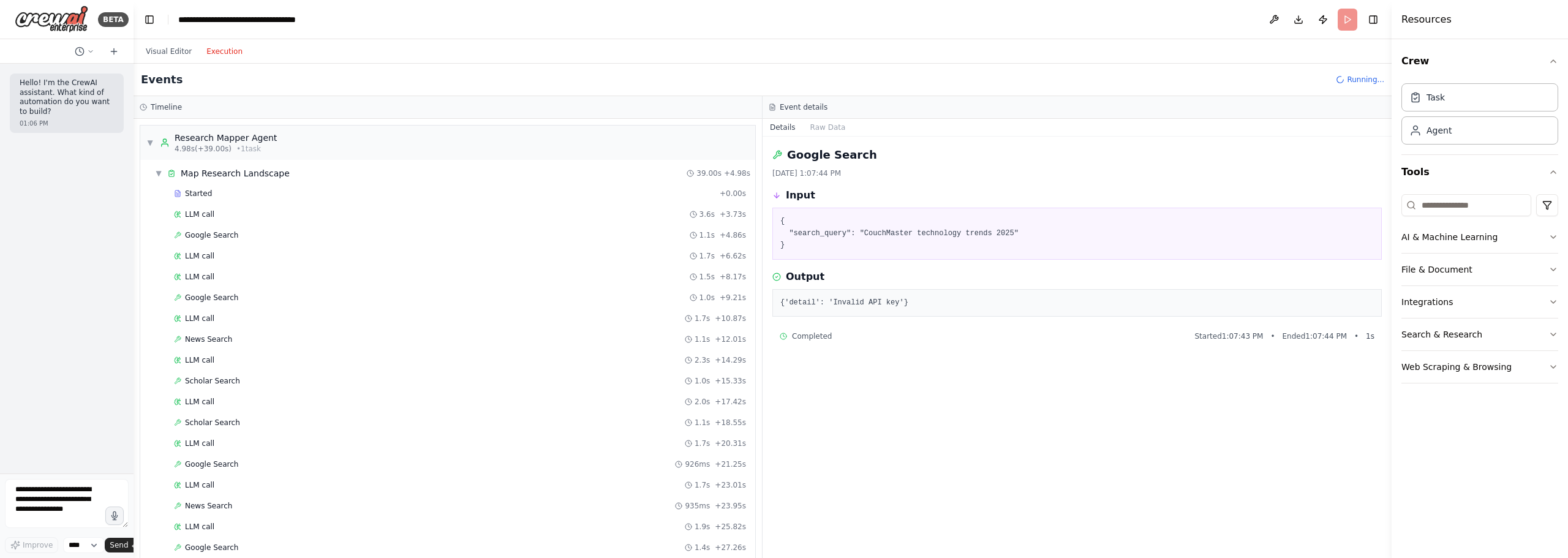
click at [862, 305] on pre "{'detail': 'Invalid API key'}" at bounding box center [1077, 303] width 594 height 12
click at [167, 64] on div "Events Running..." at bounding box center [763, 79] width 1259 height 33
click at [172, 48] on button "Visual Editor" at bounding box center [169, 51] width 60 height 14
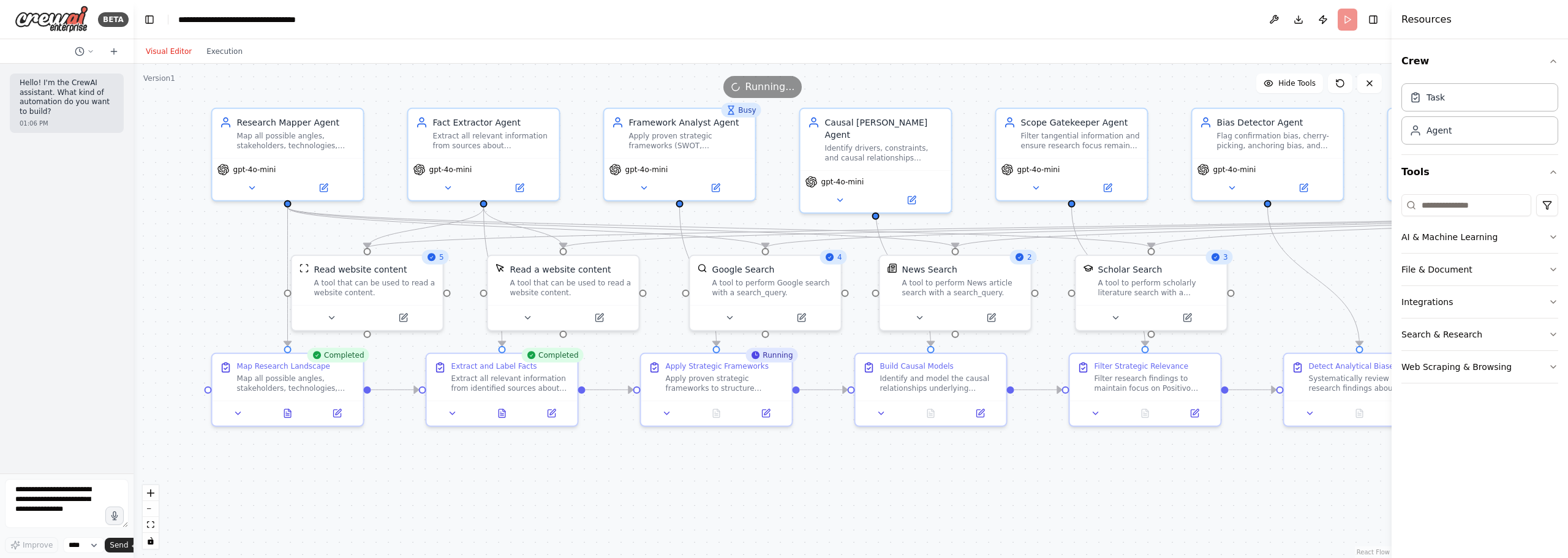
click at [173, 100] on div ".deletable-edge-delete-btn { width: 20px; height: 20px; border: 0px solid #ffff…" at bounding box center [763, 311] width 1259 height 494
drag, startPoint x: 173, startPoint y: 100, endPoint x: 163, endPoint y: 103, distance: 10.4
click at [163, 103] on div ".deletable-edge-delete-btn { width: 20px; height: 20px; border: 0px solid #ffff…" at bounding box center [763, 311] width 1259 height 494
click at [60, 504] on textarea at bounding box center [67, 504] width 124 height 49
type textarea "**********"
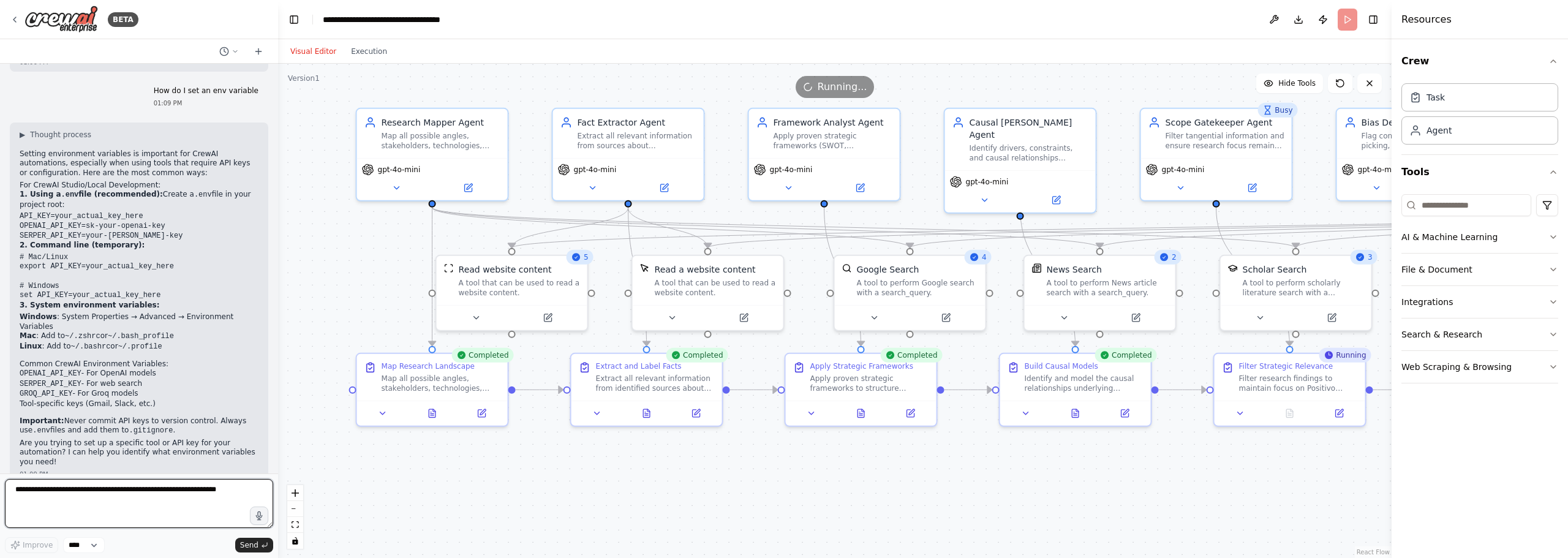
scroll to position [52, 0]
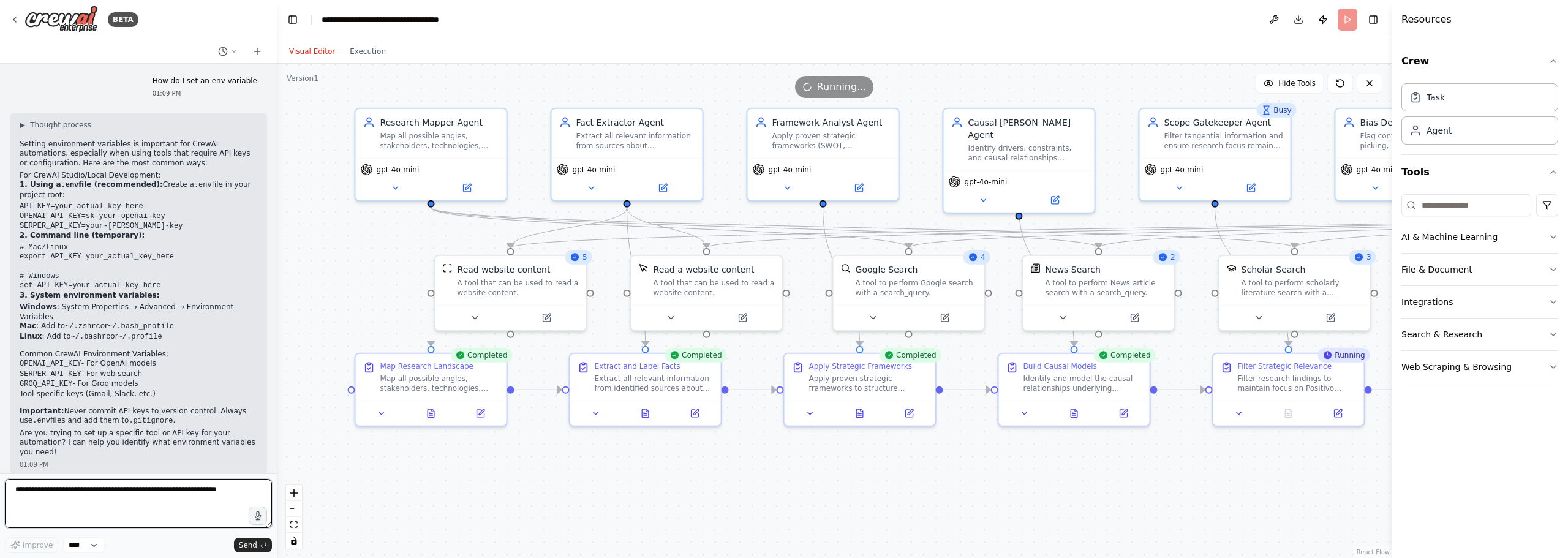
drag, startPoint x: 132, startPoint y: 165, endPoint x: 277, endPoint y: 196, distance: 148.3
click at [277, 196] on div "BETA Hello! I'm the CrewAI assistant. What kind of automation do you want to bu…" at bounding box center [784, 279] width 1568 height 558
click at [321, 257] on div ".deletable-edge-delete-btn { width: 20px; height: 20px; border: 0px solid #ffff…" at bounding box center [834, 311] width 1115 height 494
drag, startPoint x: 296, startPoint y: 200, endPoint x: 319, endPoint y: 179, distance: 31.1
click at [319, 179] on div ".deletable-edge-delete-btn { width: 20px; height: 20px; border: 0px solid #ffff…" at bounding box center [834, 311] width 1115 height 494
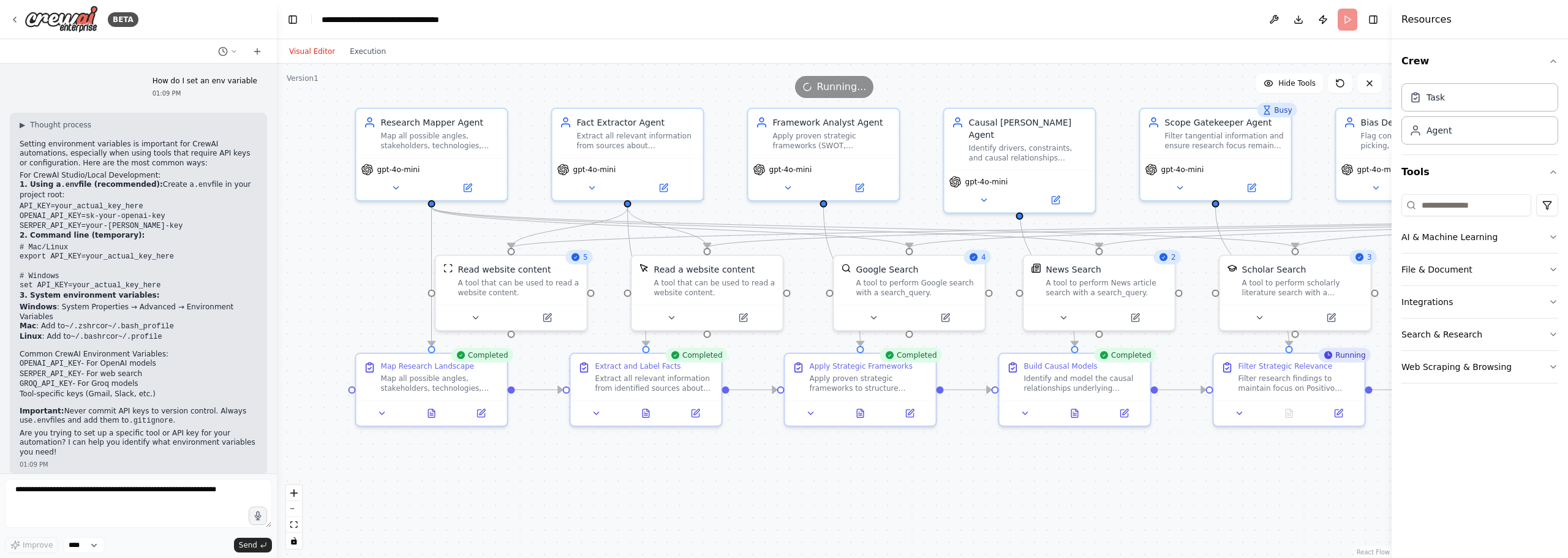
click at [980, 258] on div "4" at bounding box center [978, 257] width 27 height 14
click at [954, 273] on div "Google Search A tool to perform Google search with a search_query." at bounding box center [917, 277] width 122 height 34
click at [860, 269] on div "Google Search" at bounding box center [887, 266] width 63 height 12
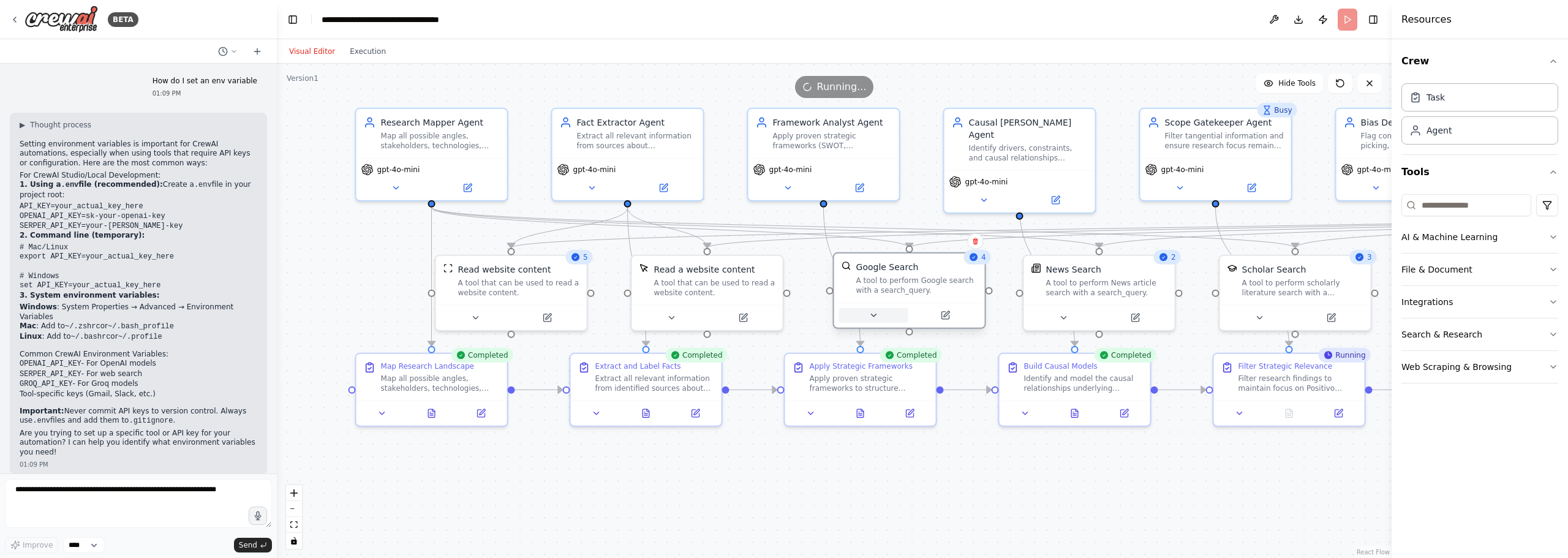
click at [875, 316] on icon at bounding box center [874, 316] width 10 height 10
click at [884, 490] on div ".deletable-edge-delete-btn { width: 20px; height: 20px; border: 0px solid #ffff…" at bounding box center [834, 311] width 1115 height 494
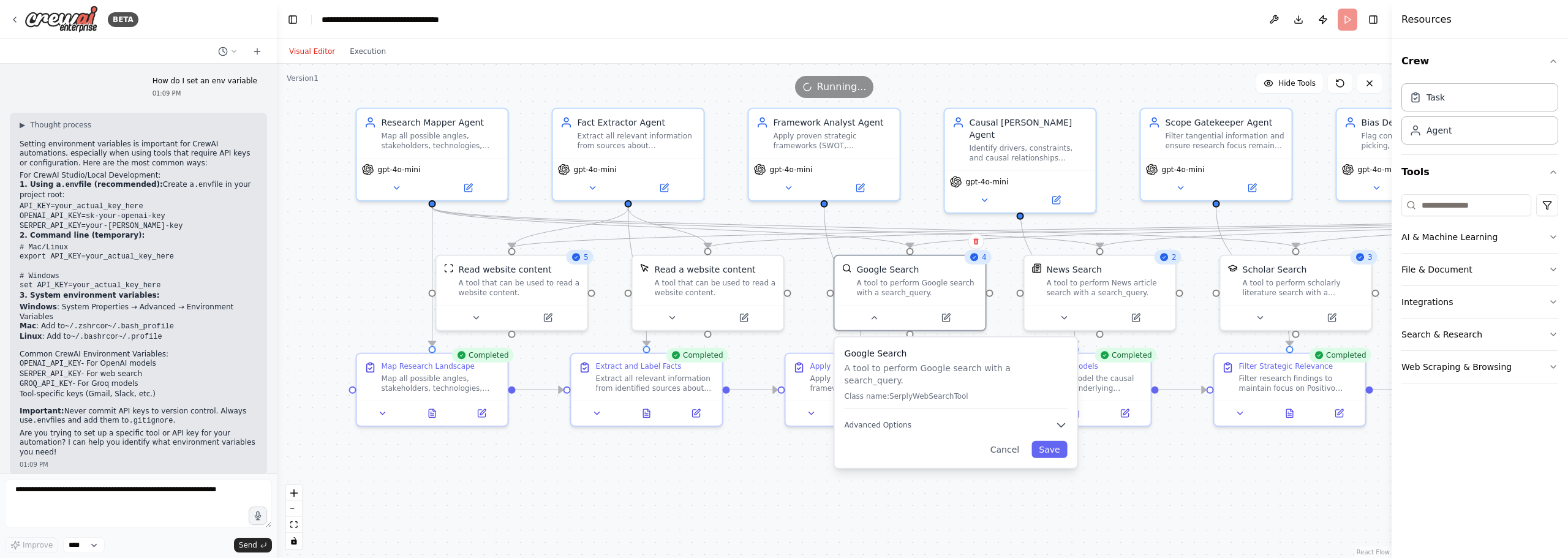
click at [370, 60] on div "Visual Editor Execution" at bounding box center [337, 51] width 111 height 25
click at [363, 48] on button "Execution" at bounding box center [368, 51] width 51 height 14
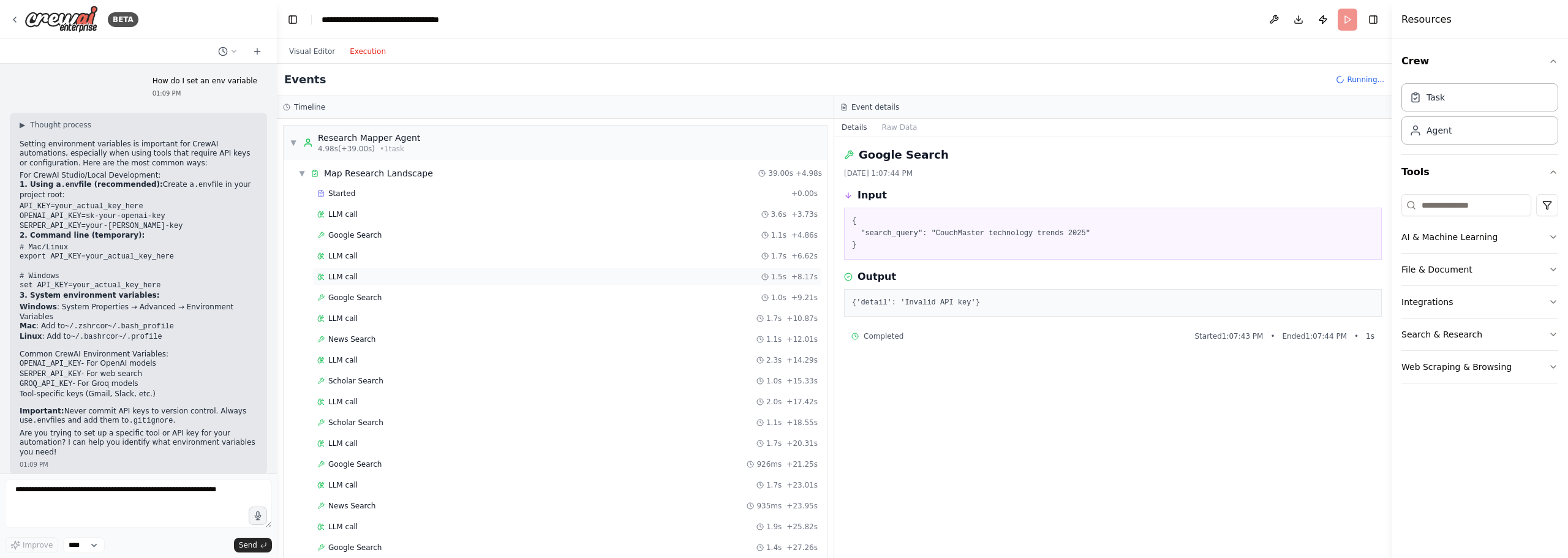
click at [341, 273] on span "LLM call" at bounding box center [343, 277] width 29 height 10
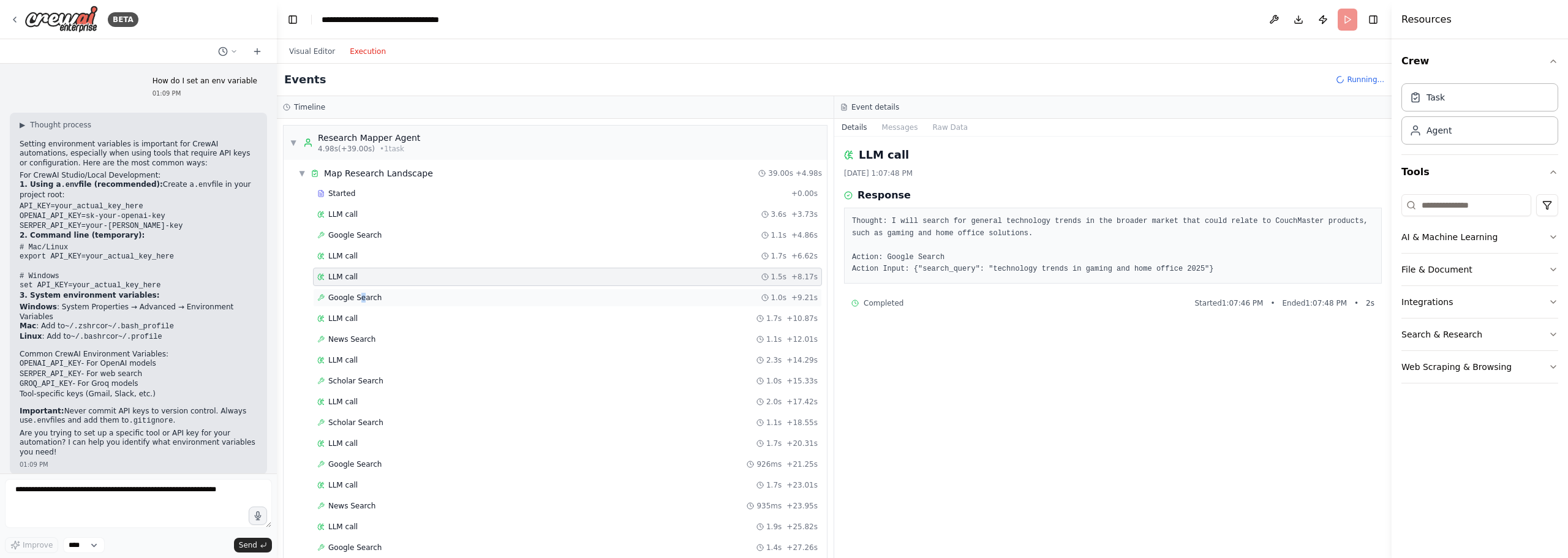
click at [360, 295] on span "Google Search" at bounding box center [355, 297] width 53 height 10
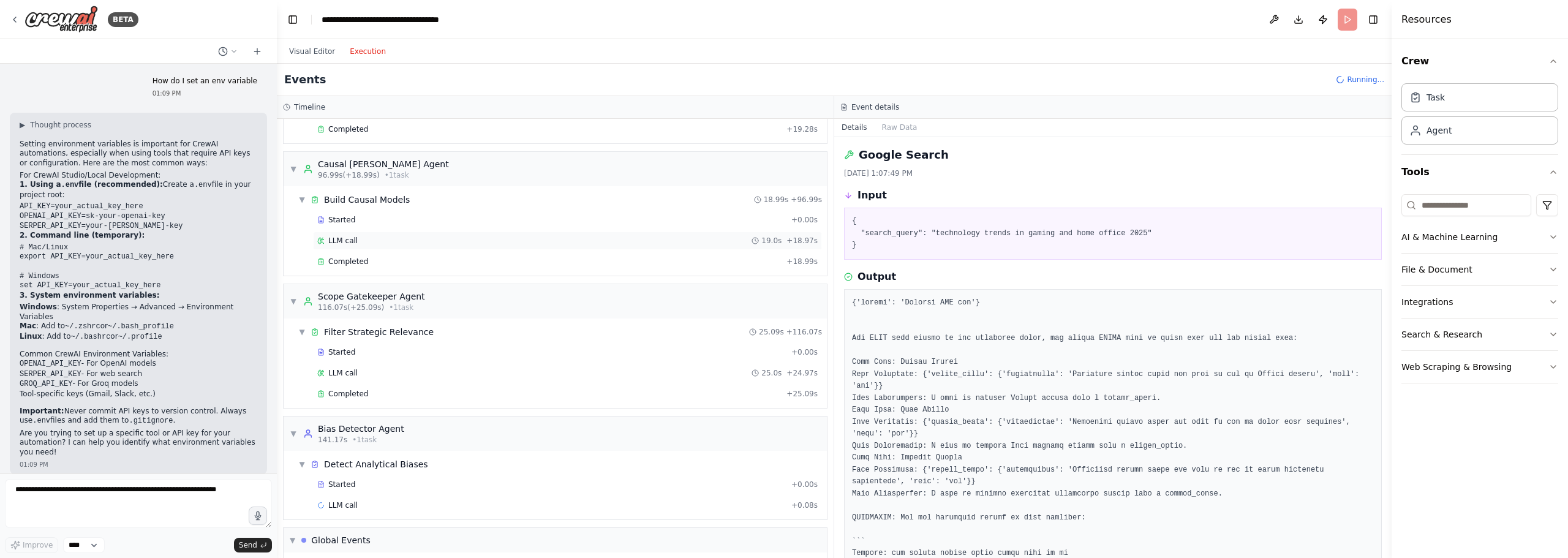
scroll to position [980, 0]
click at [383, 193] on div "Build Causal Models" at bounding box center [367, 194] width 86 height 12
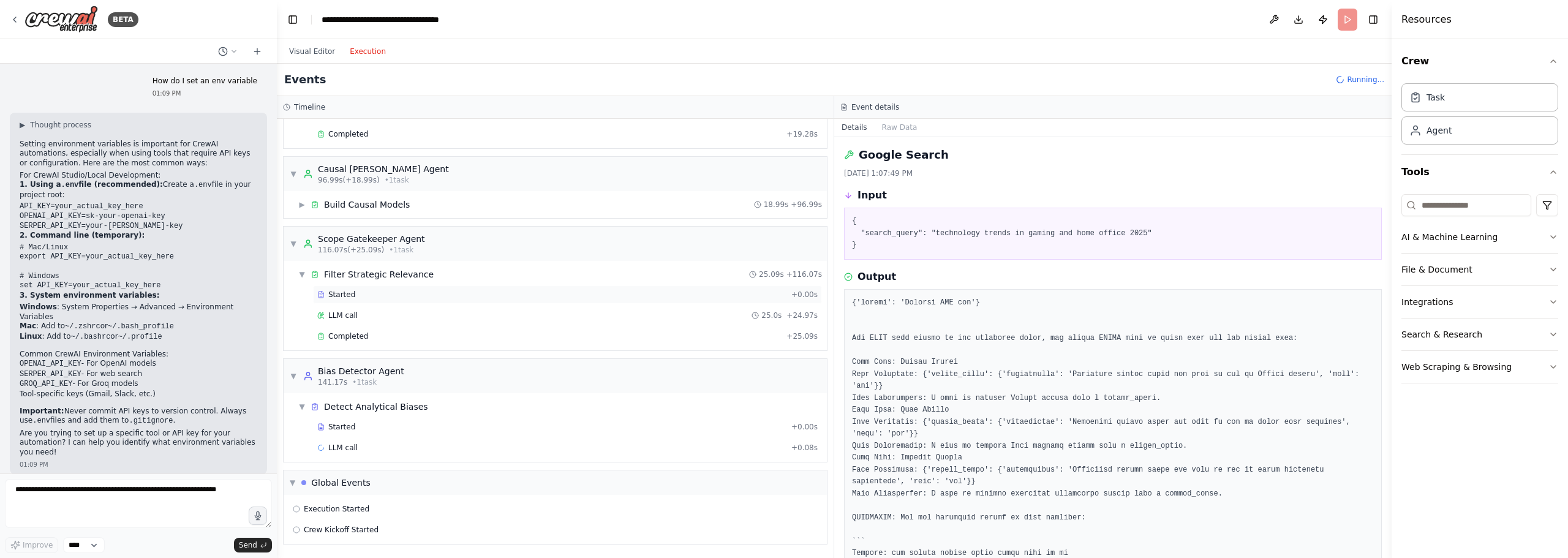
click at [354, 293] on div "Started" at bounding box center [552, 294] width 469 height 10
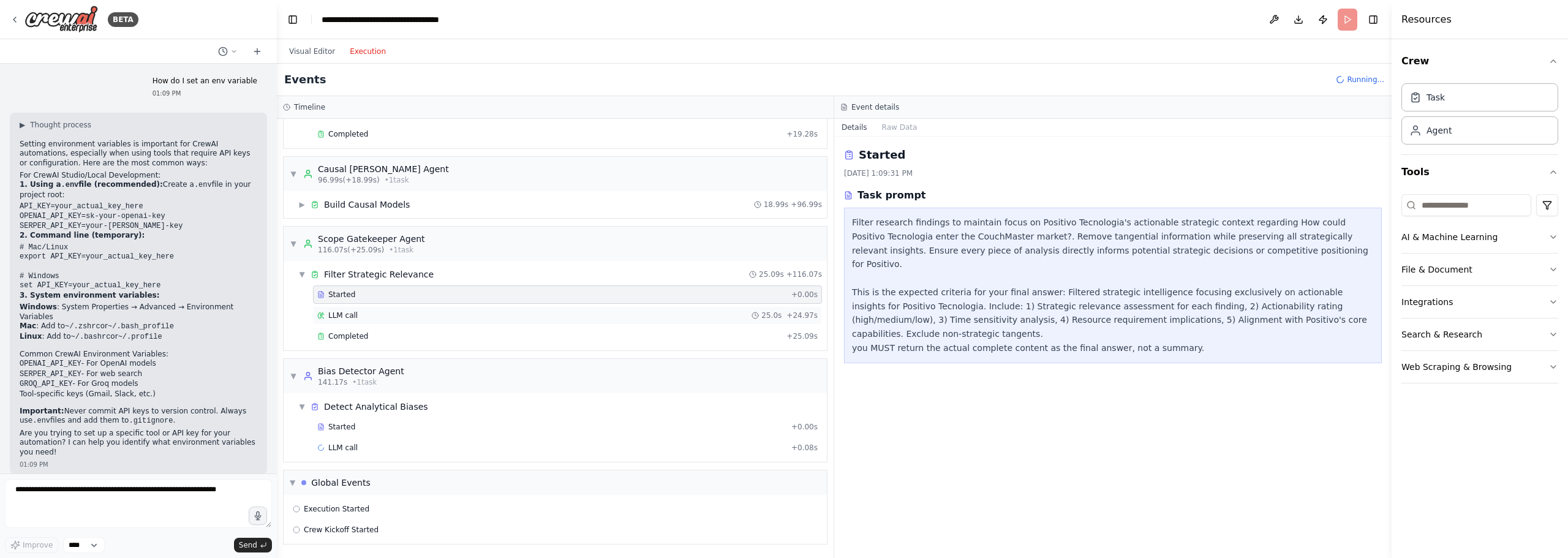
click at [355, 322] on div "LLM call 25.0s + 24.97s" at bounding box center [568, 315] width 509 height 18
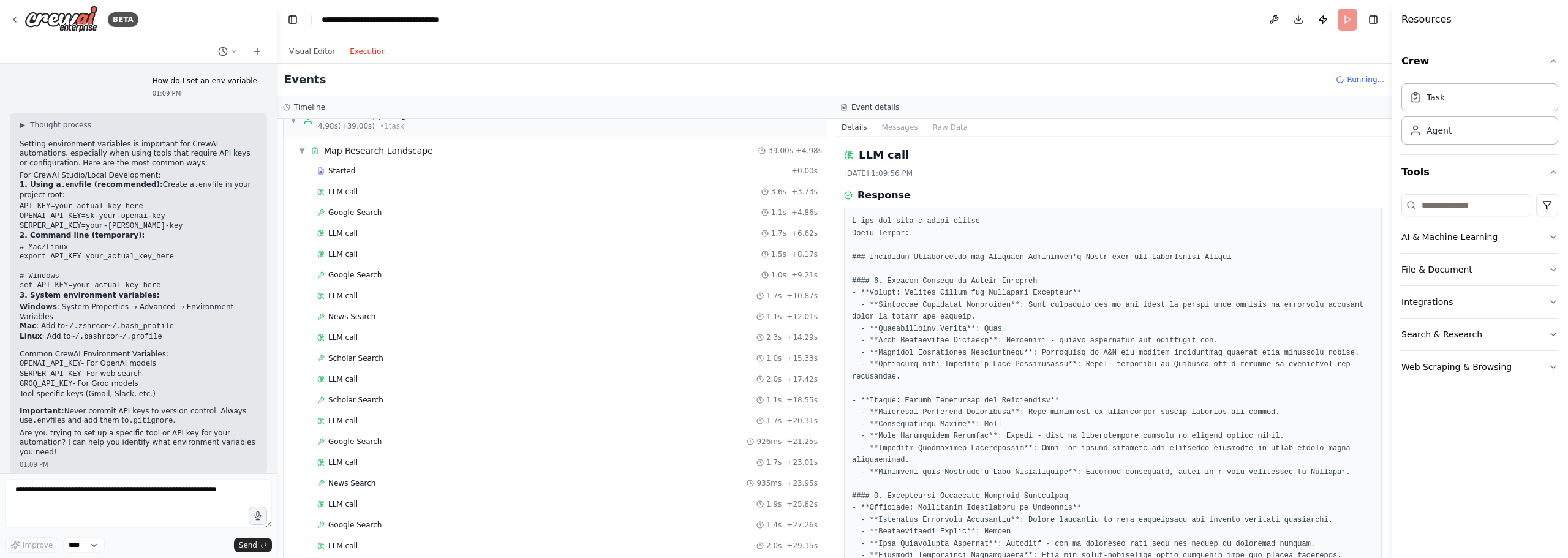
scroll to position [0, 0]
click at [307, 178] on div "▼ Map Research Landscape" at bounding box center [366, 172] width 135 height 12
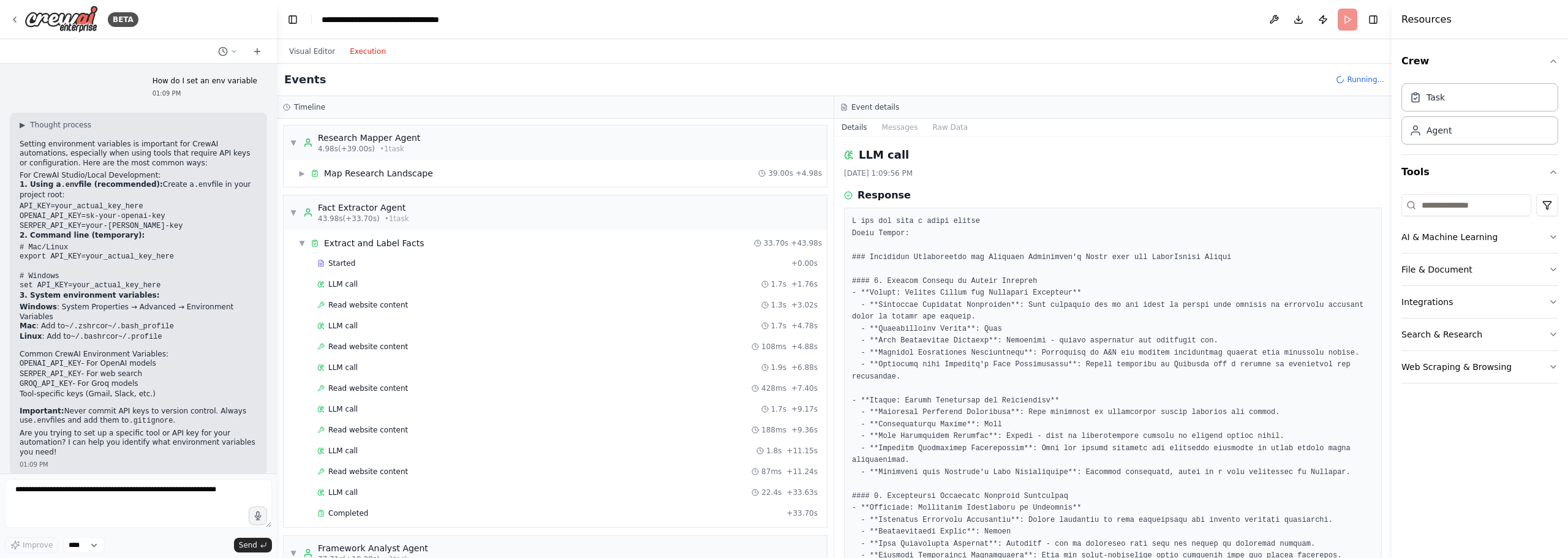
click at [371, 91] on div "Events Running..." at bounding box center [834, 79] width 1115 height 33
click at [310, 55] on button "Visual Editor" at bounding box center [312, 51] width 60 height 14
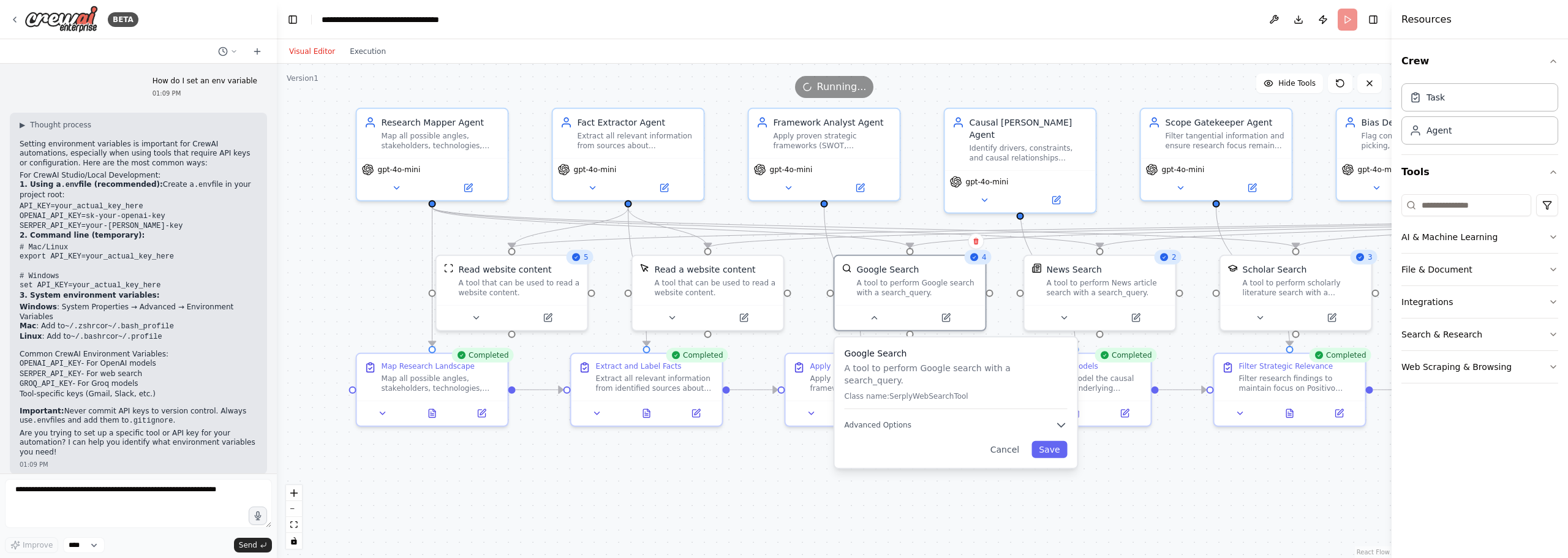
click at [1162, 479] on div ".deletable-edge-delete-btn { width: 20px; height: 20px; border: 0px solid #ffff…" at bounding box center [834, 311] width 1115 height 494
click at [850, 494] on div ".deletable-edge-delete-btn { width: 20px; height: 20px; border: 0px solid #ffff…" at bounding box center [834, 311] width 1115 height 494
click at [1045, 441] on button "Save" at bounding box center [1050, 450] width 36 height 17
click at [1015, 441] on button "Cancel" at bounding box center [1005, 450] width 44 height 17
click at [1004, 444] on button "Cancel" at bounding box center [1005, 450] width 44 height 17
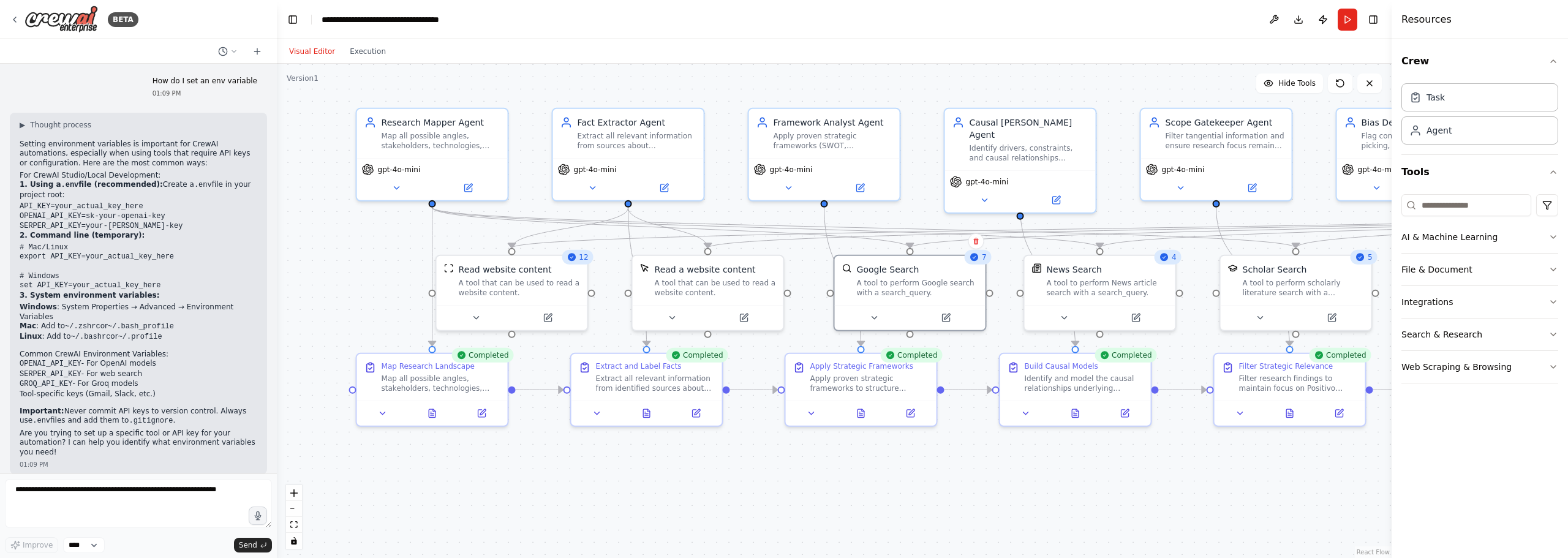
click at [968, 489] on div ".deletable-edge-delete-btn { width: 20px; height: 20px; border: 0px solid #ffff…" at bounding box center [834, 311] width 1115 height 494
click at [75, 506] on textarea at bounding box center [138, 504] width 267 height 49
type textarea "**********"
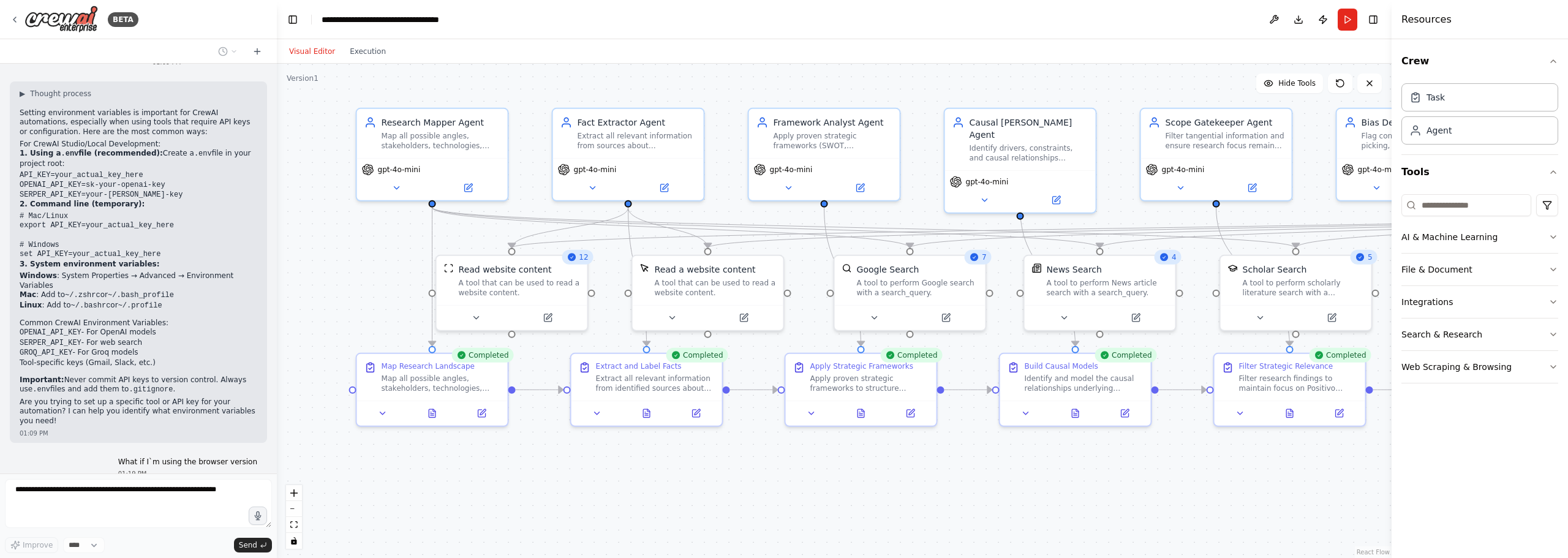
scroll to position [125, 0]
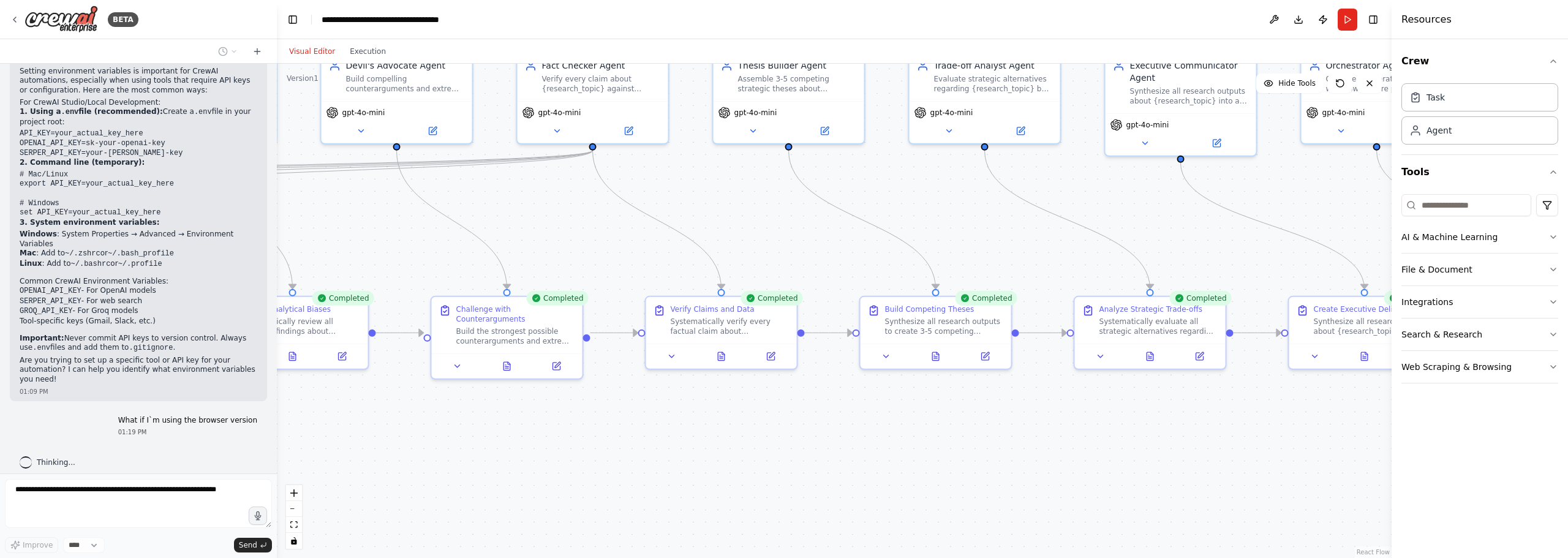
drag, startPoint x: 1160, startPoint y: 494, endPoint x: 0, endPoint y: 431, distance: 1161.7
click at [0, 431] on div "BETA Hello! I'm the CrewAI assistant. What kind of automation do you want to bu…" at bounding box center [784, 279] width 1568 height 558
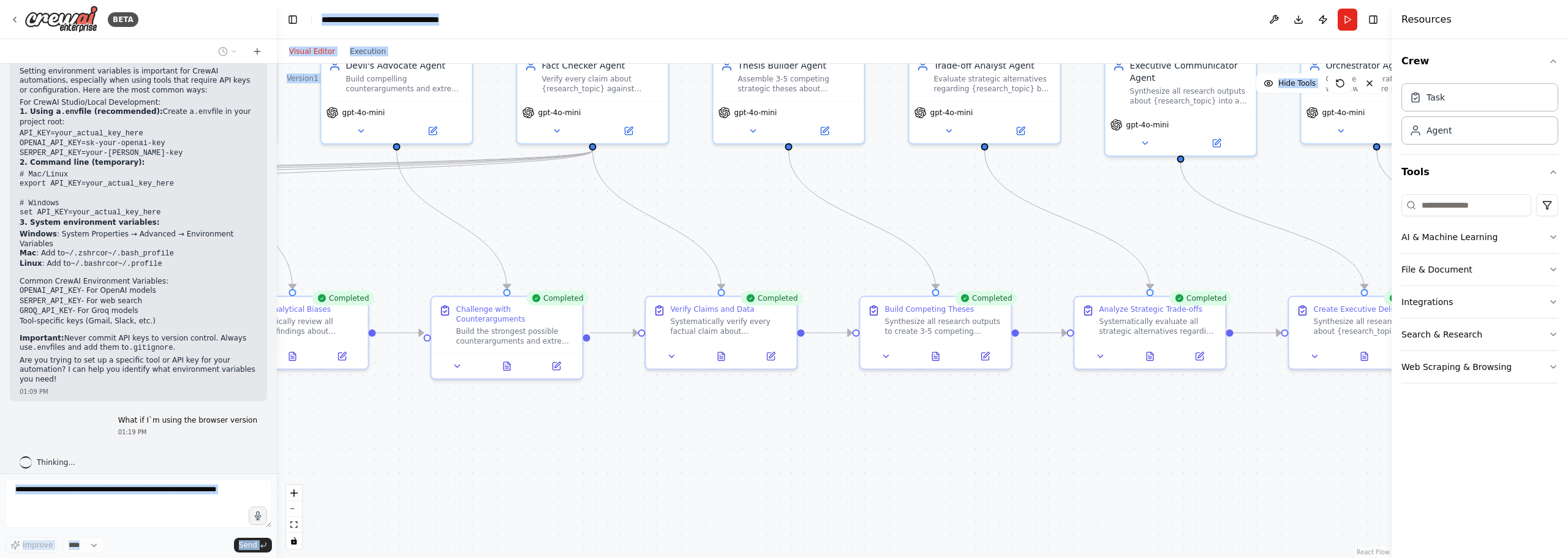
drag, startPoint x: 177, startPoint y: 463, endPoint x: 607, endPoint y: 447, distance: 430.3
click at [617, 448] on div "BETA Hello! I'm the CrewAI assistant. What kind of automation do you want to bu…" at bounding box center [784, 279] width 1568 height 558
click at [421, 402] on div ".deletable-edge-delete-btn { width: 20px; height: 20px; border: 0px solid #ffff…" at bounding box center [834, 311] width 1115 height 494
click at [365, 400] on div ".deletable-edge-delete-btn { width: 20px; height: 20px; border: 0px solid #ffff…" at bounding box center [834, 311] width 1115 height 494
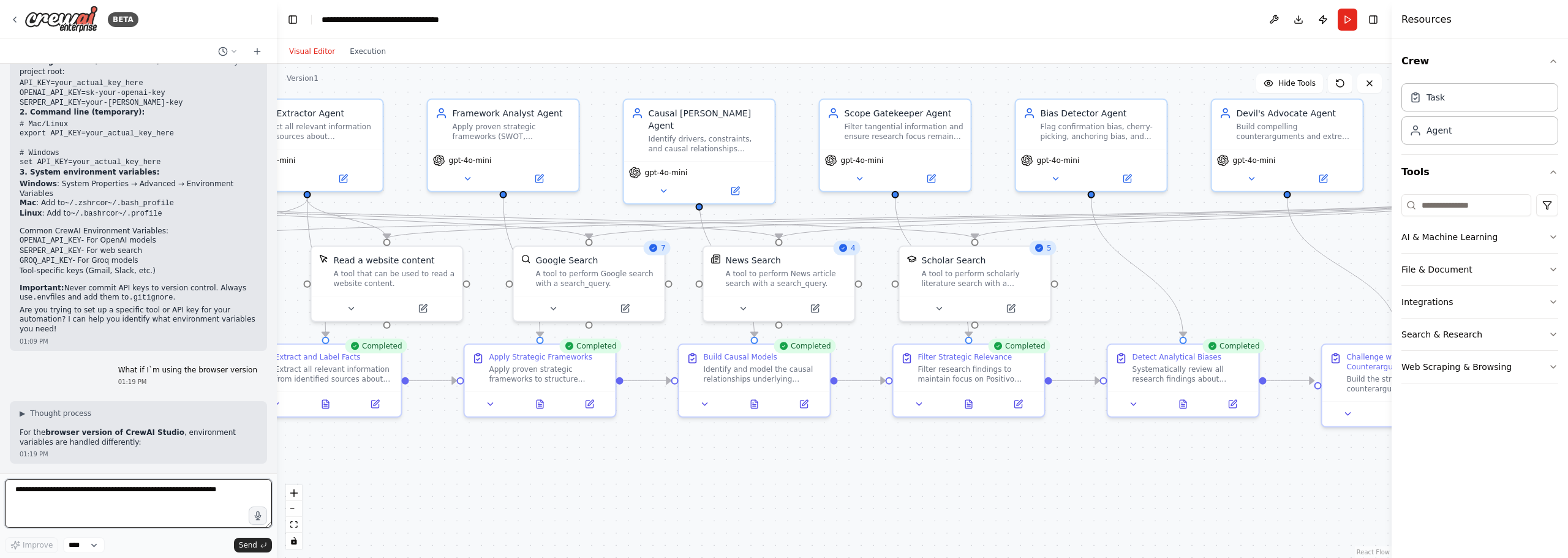
drag, startPoint x: 327, startPoint y: 425, endPoint x: 1211, endPoint y: 472, distance: 885.2
click at [1214, 473] on div ".deletable-edge-delete-btn { width: 20px; height: 20px; border: 0px solid #ffff…" at bounding box center [834, 311] width 1115 height 494
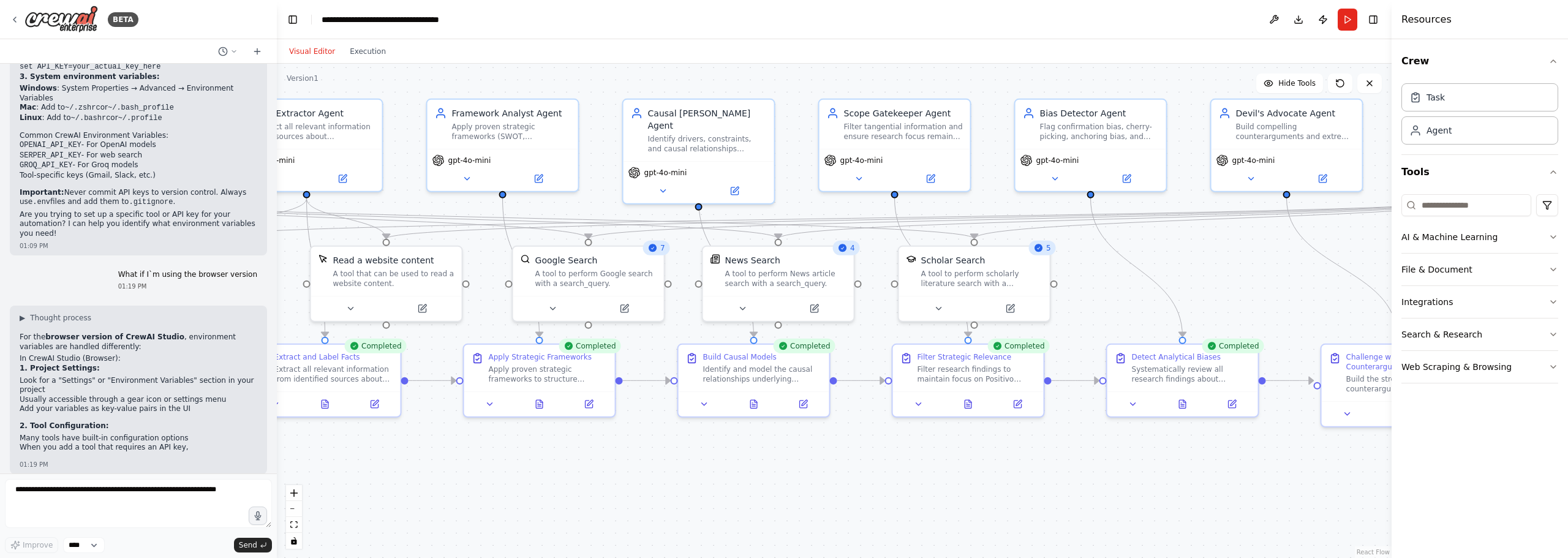
click at [65, 273] on div "What if I`m using the browser version 01:19 PM" at bounding box center [138, 281] width 258 height 31
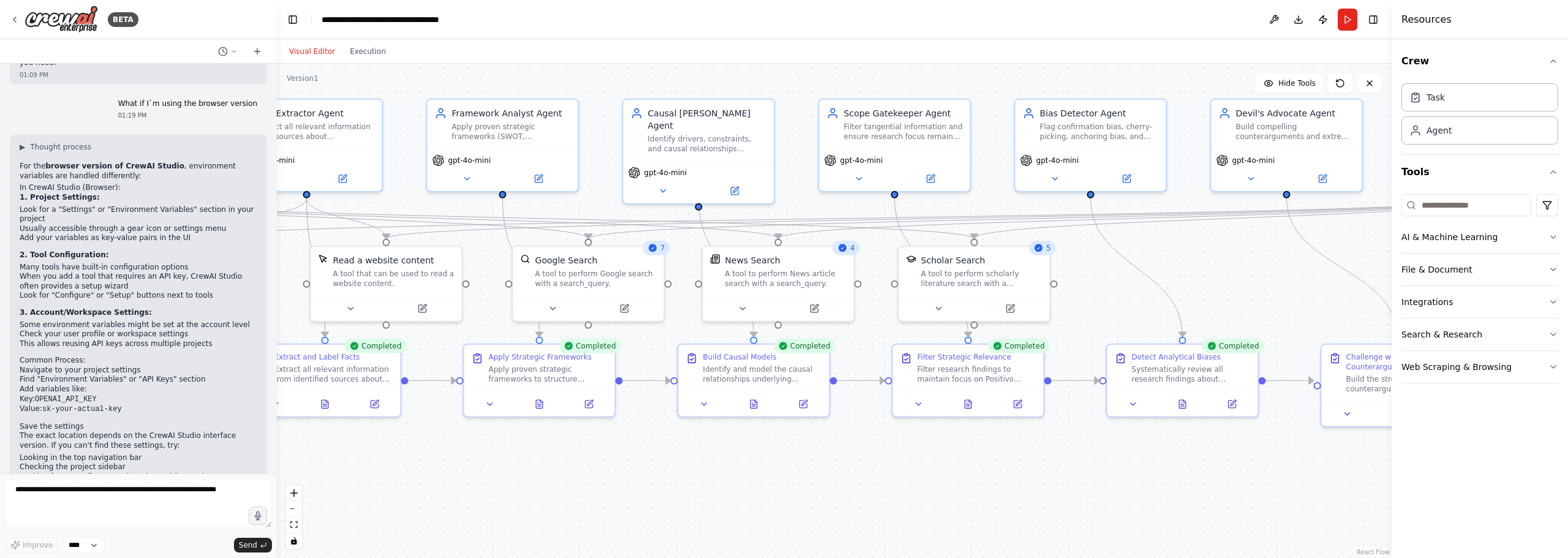
scroll to position [441, 0]
click at [460, 443] on div ".deletable-edge-delete-btn { width: 20px; height: 20px; border: 0px solid #ffff…" at bounding box center [834, 311] width 1115 height 494
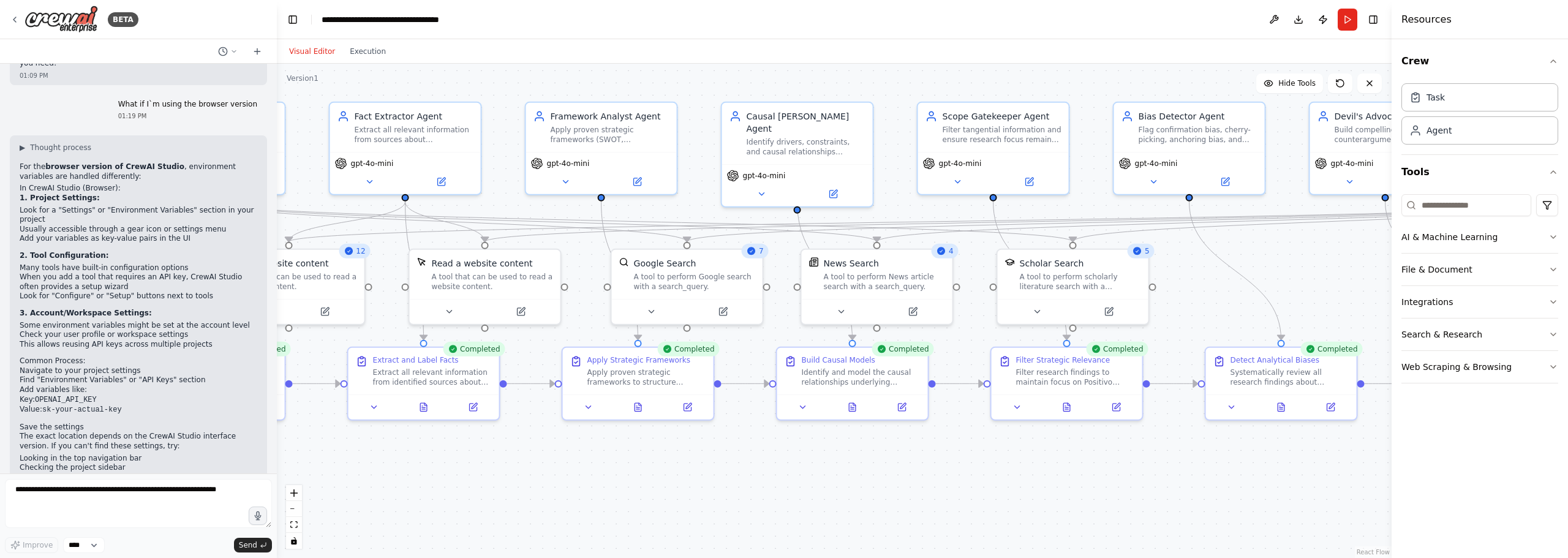
drag, startPoint x: 495, startPoint y: 448, endPoint x: 621, endPoint y: 450, distance: 126.0
click at [621, 450] on div ".deletable-edge-delete-btn { width: 20px; height: 20px; border: 0px solid #ffff…" at bounding box center [834, 311] width 1115 height 494
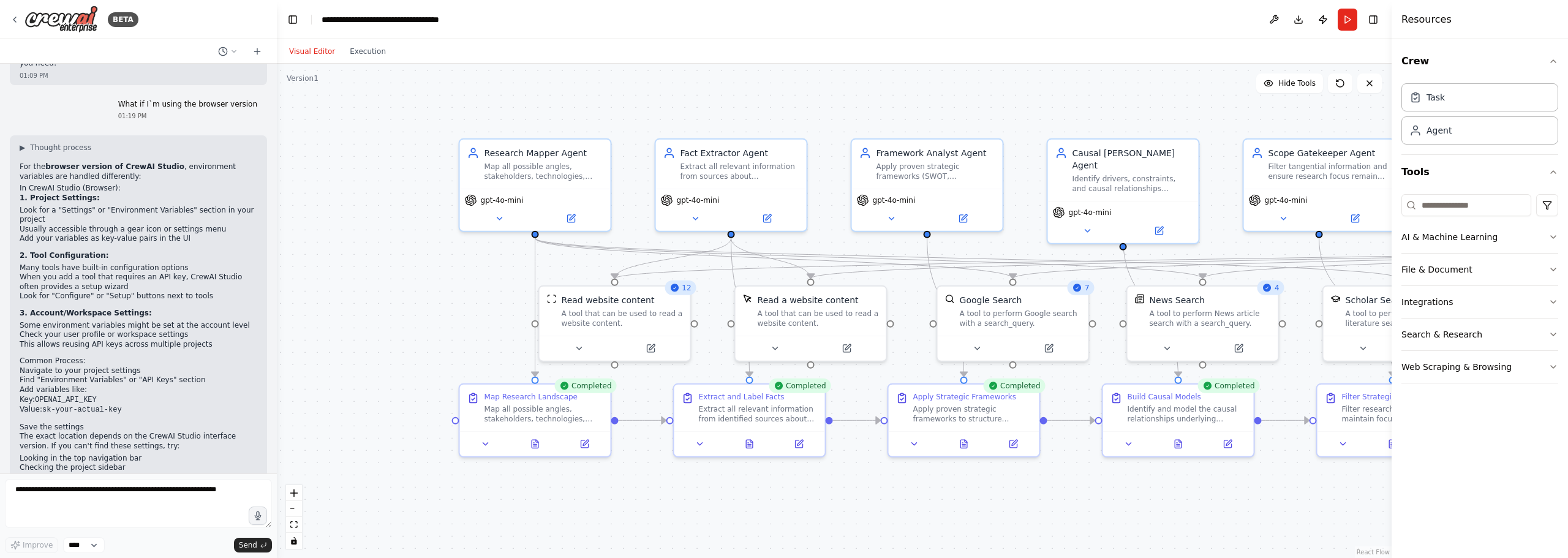
drag, startPoint x: 557, startPoint y: 463, endPoint x: 733, endPoint y: 468, distance: 176.1
click at [854, 500] on div ".deletable-edge-delete-btn { width: 20px; height: 20px; border: 0px solid #ffff…" at bounding box center [834, 311] width 1115 height 494
click at [561, 401] on div "Map all possible angles, stakeholders, technologies, competitors, and trends re…" at bounding box center [543, 411] width 118 height 20
click at [479, 444] on button at bounding box center [485, 441] width 42 height 14
click at [539, 443] on icon at bounding box center [534, 441] width 10 height 10
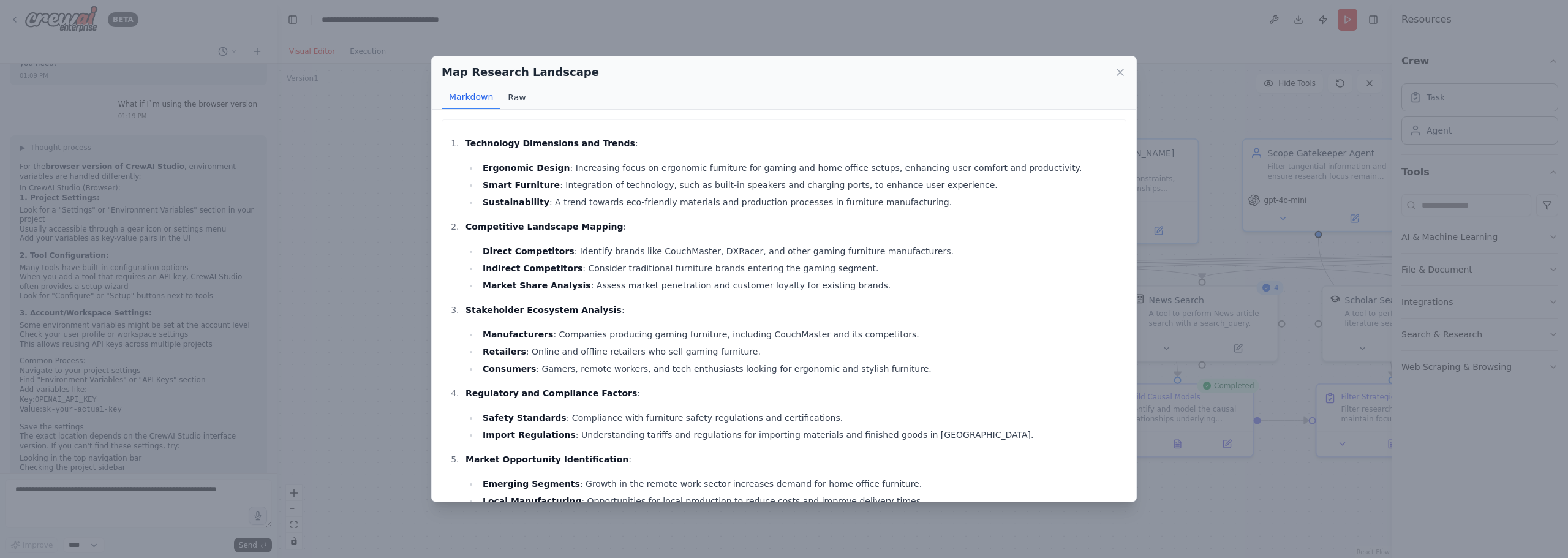
click at [517, 106] on button "Raw" at bounding box center [516, 97] width 33 height 23
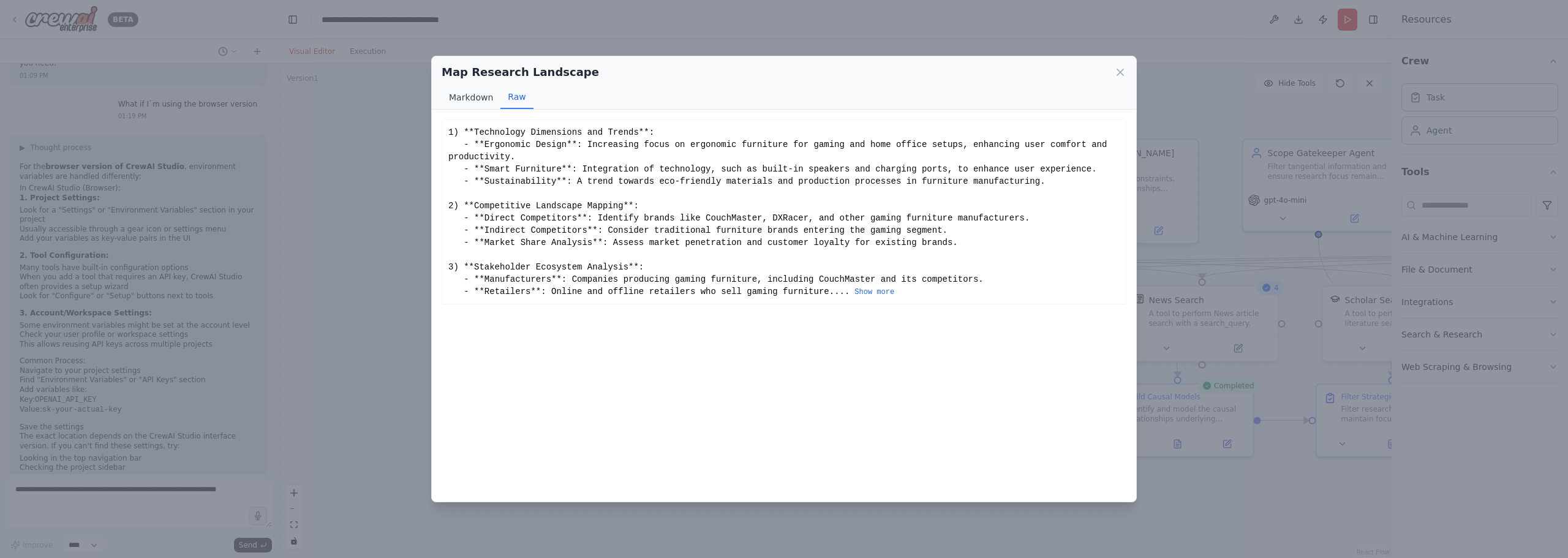
click at [482, 92] on button "Markdown" at bounding box center [472, 97] width 59 height 23
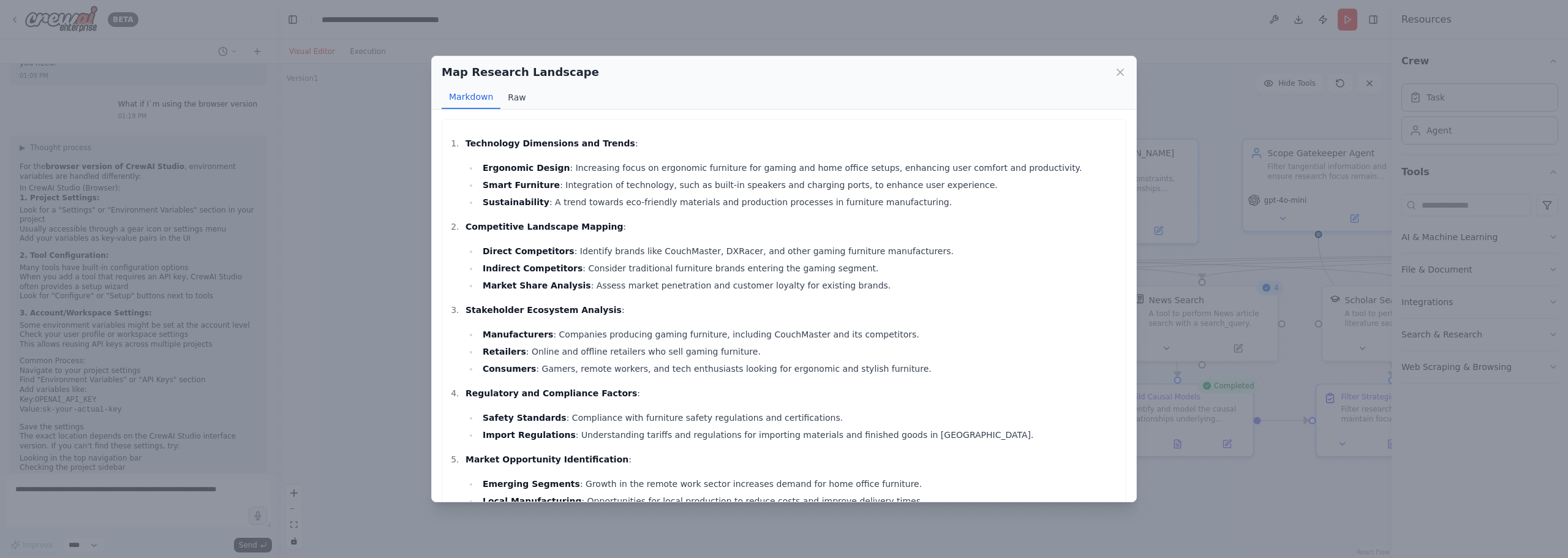
click at [527, 92] on button "Raw" at bounding box center [516, 97] width 33 height 23
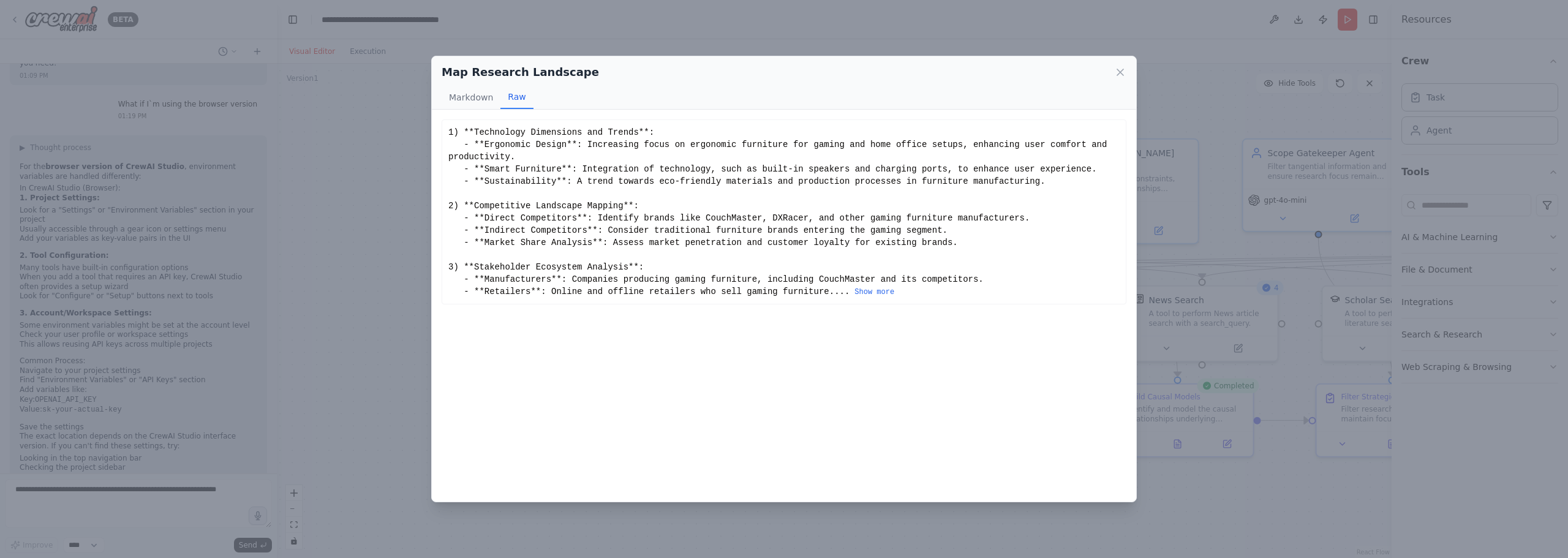
click at [500, 89] on button "Raw" at bounding box center [516, 97] width 33 height 23
click at [479, 95] on button "Markdown" at bounding box center [472, 97] width 59 height 23
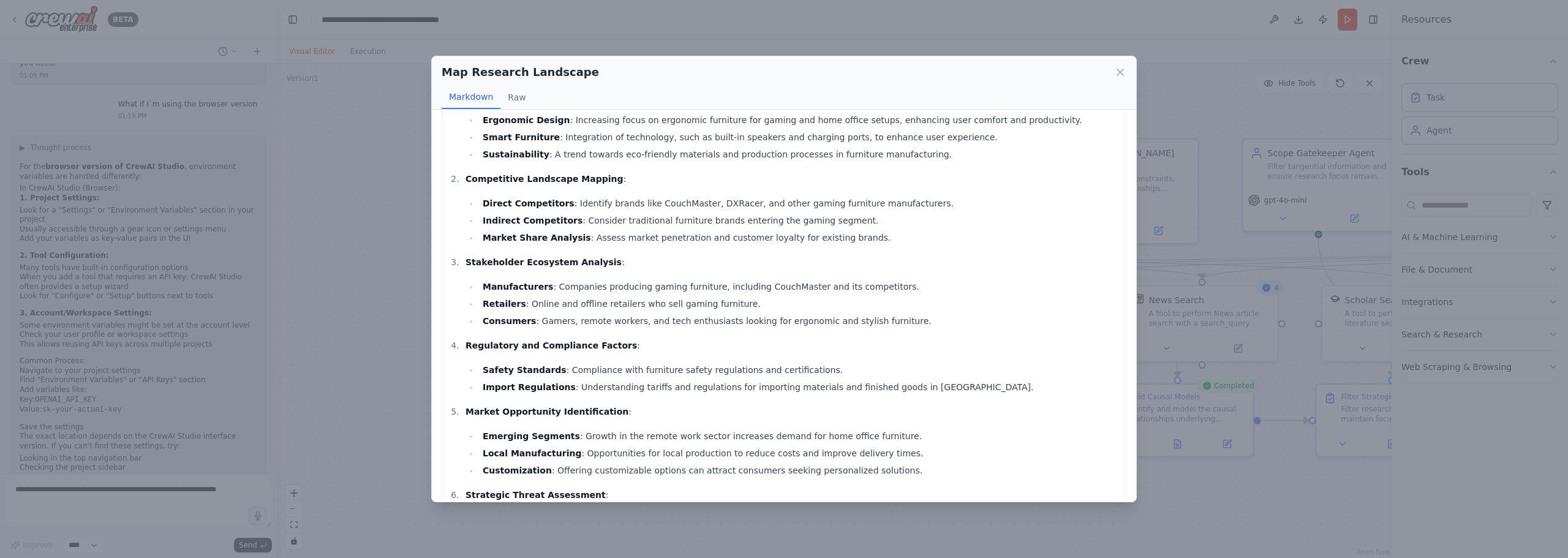
scroll to position [57, 0]
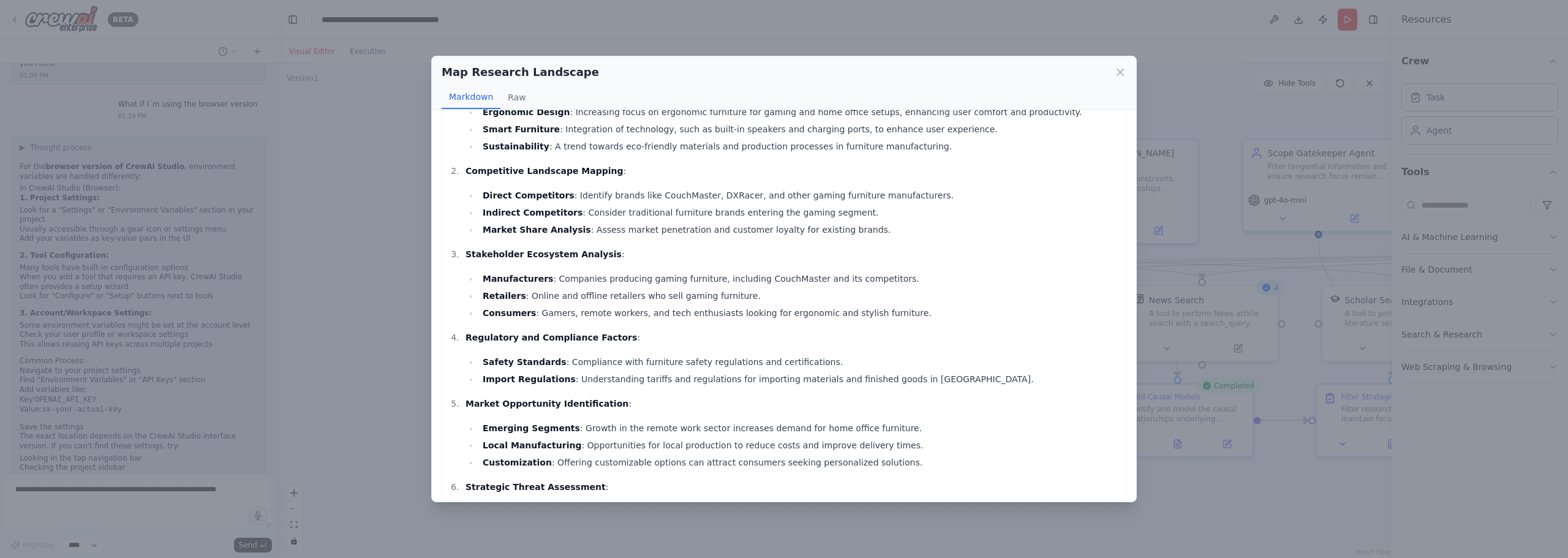
drag, startPoint x: 745, startPoint y: 166, endPoint x: 685, endPoint y: 198, distance: 68.0
click at [376, 181] on div "Map Research Landscape Markdown Raw Technology Dimensions and Trends : Ergonomi…" at bounding box center [784, 279] width 1568 height 558
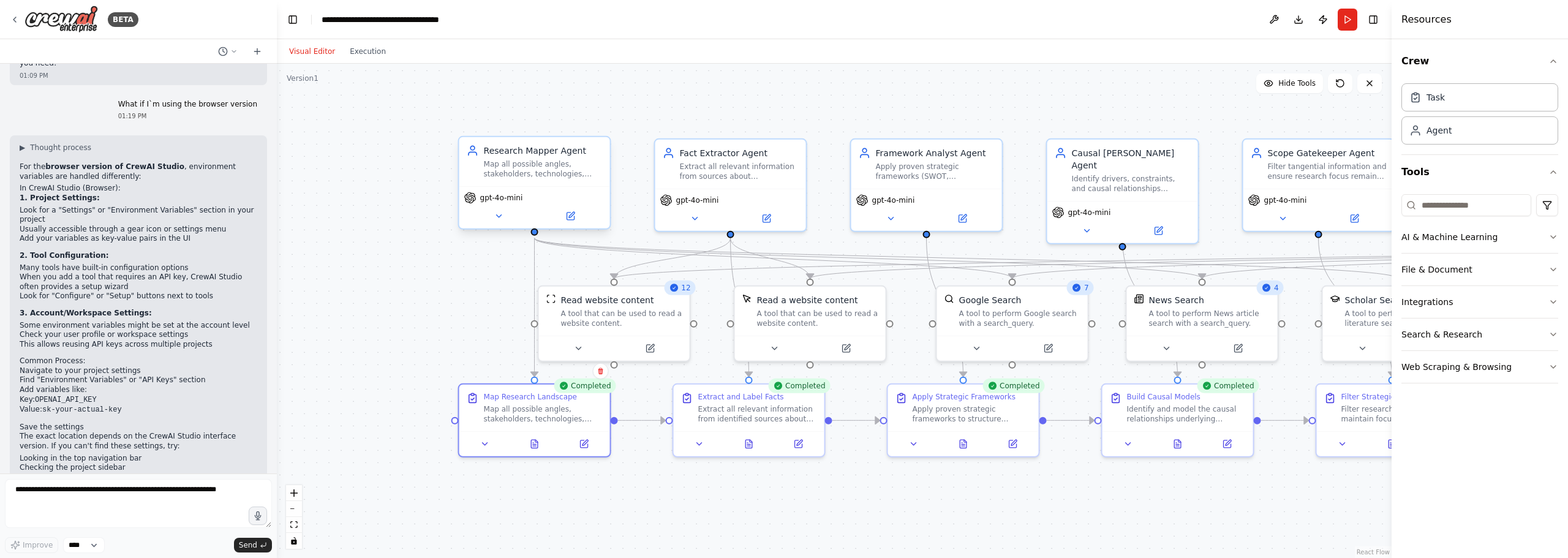
click at [525, 154] on div "Research Mapper Agent" at bounding box center [543, 150] width 118 height 12
click at [463, 315] on div ".deletable-edge-delete-btn { width: 20px; height: 20px; border: 0px solid #ffff…" at bounding box center [834, 311] width 1115 height 494
click at [728, 122] on div ".deletable-edge-delete-btn { width: 20px; height: 20px; border: 0px solid #ffff…" at bounding box center [834, 311] width 1115 height 494
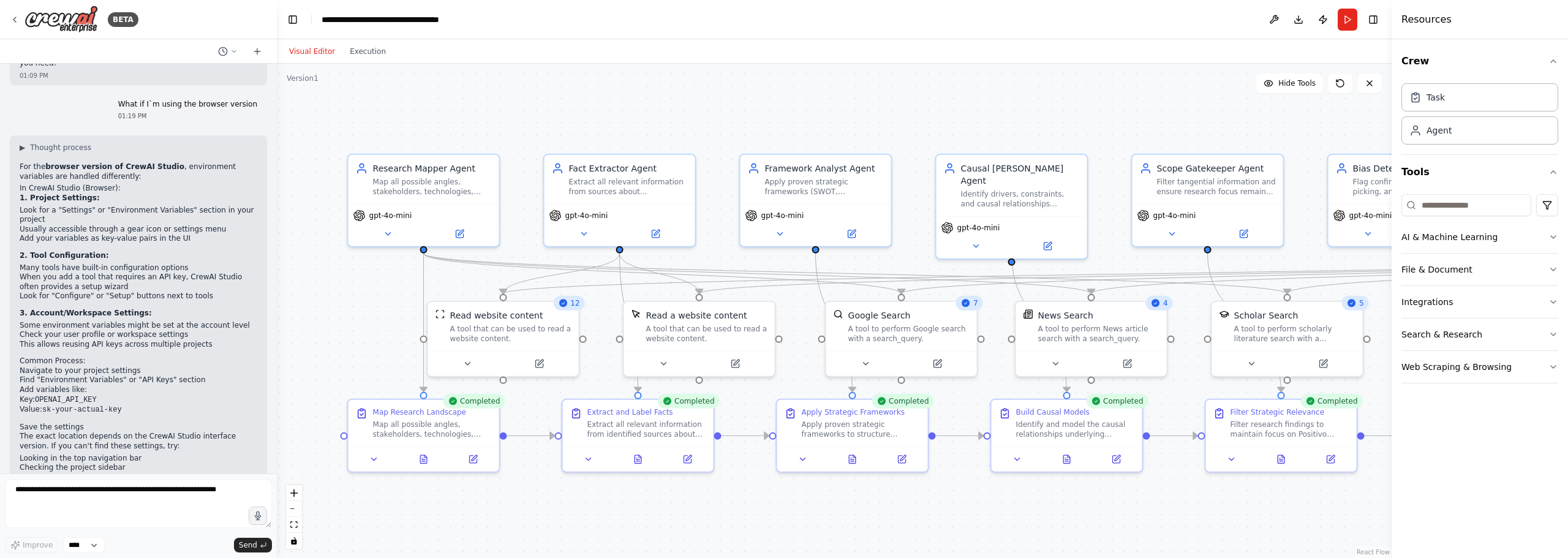
drag, startPoint x: 728, startPoint y: 106, endPoint x: 565, endPoint y: 129, distance: 164.6
click at [565, 129] on div ".deletable-edge-delete-btn { width: 20px; height: 20px; border: 0px solid #ffff…" at bounding box center [834, 311] width 1115 height 494
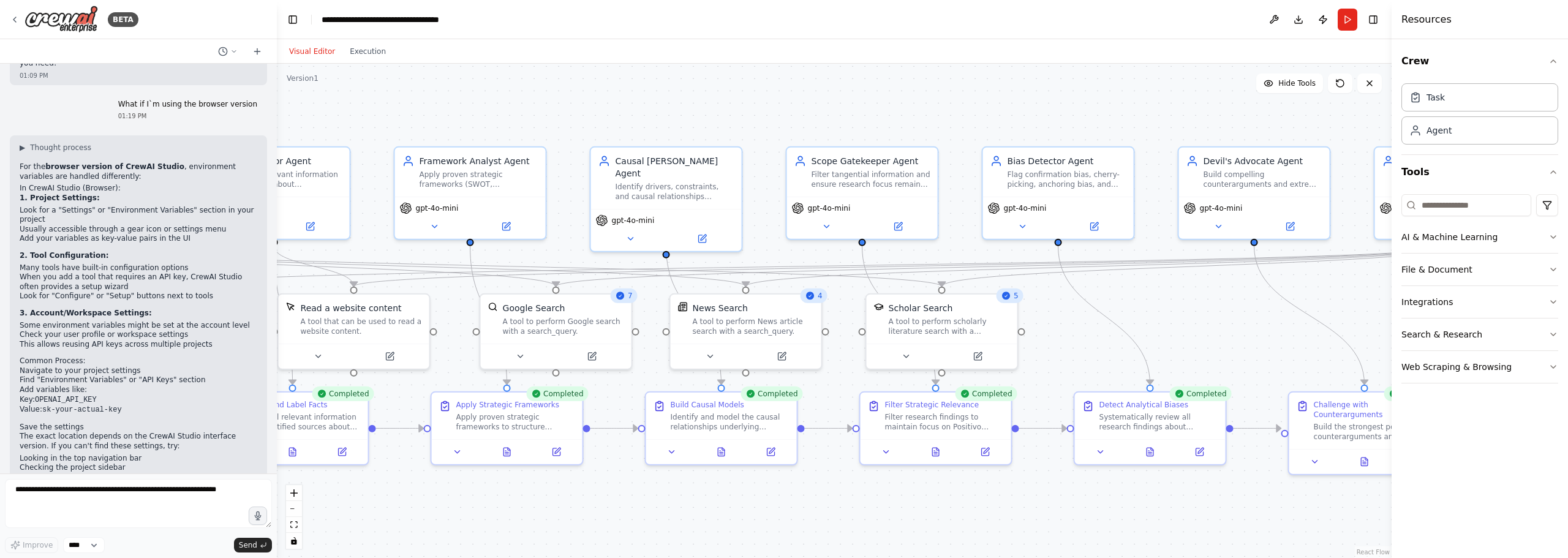
drag, startPoint x: 1003, startPoint y: 114, endPoint x: 798, endPoint y: 93, distance: 206.1
click at [697, 95] on div ".deletable-edge-delete-btn { width: 20px; height: 20px; border: 0px solid #ffff…" at bounding box center [834, 311] width 1115 height 494
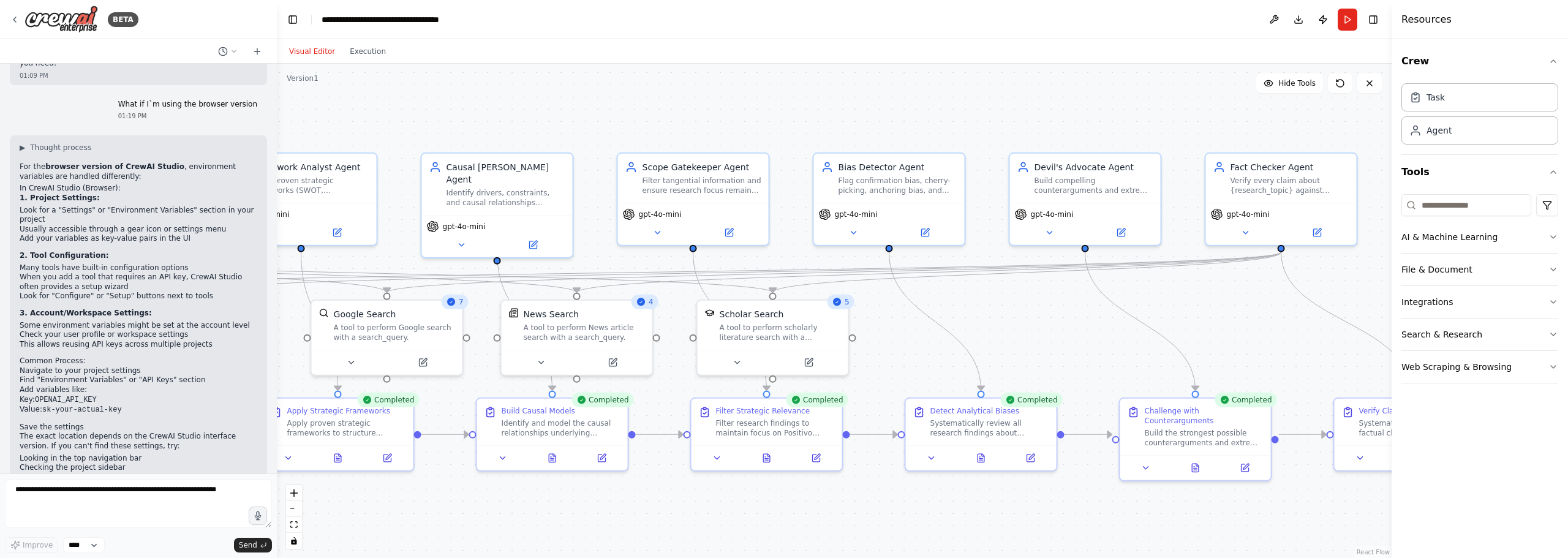
drag, startPoint x: 962, startPoint y: 97, endPoint x: 583, endPoint y: 131, distance: 380.5
click at [583, 131] on div ".deletable-edge-delete-btn { width: 20px; height: 20px; border: 0px solid #ffff…" at bounding box center [834, 311] width 1115 height 494
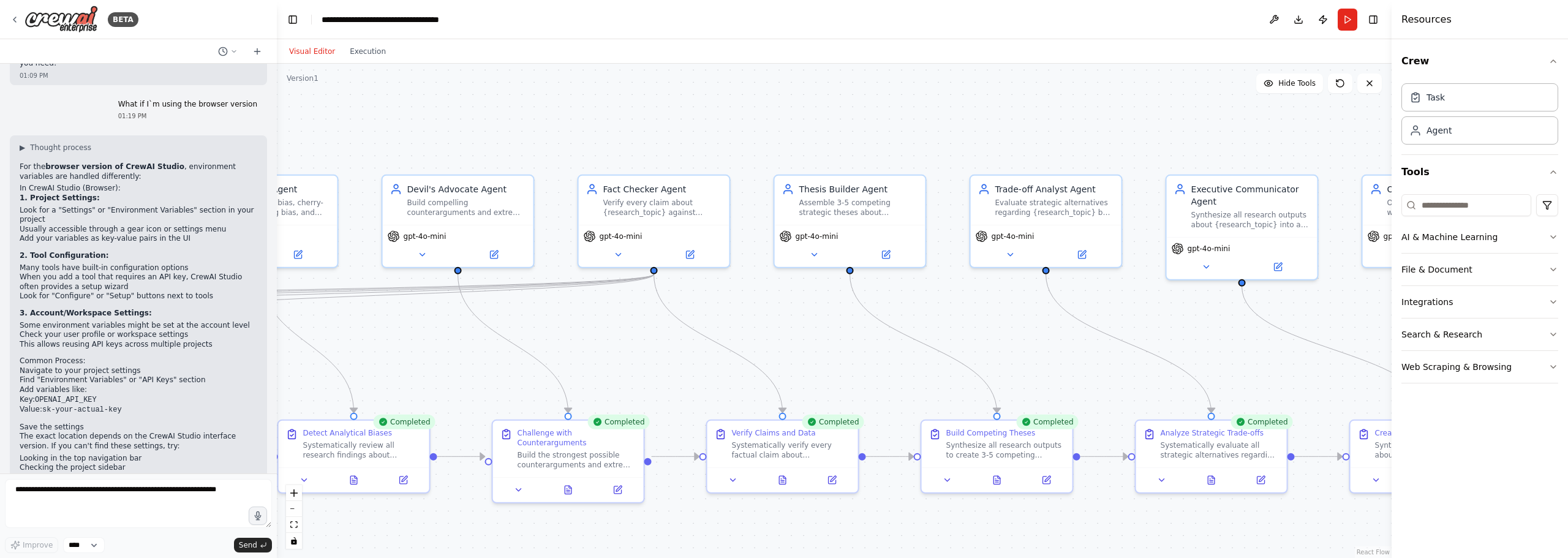
drag, startPoint x: 984, startPoint y: 132, endPoint x: 916, endPoint y: 141, distance: 68.6
click at [580, 130] on div ".deletable-edge-delete-btn { width: 20px; height: 20px; border: 0px solid #ffff…" at bounding box center [834, 311] width 1115 height 494
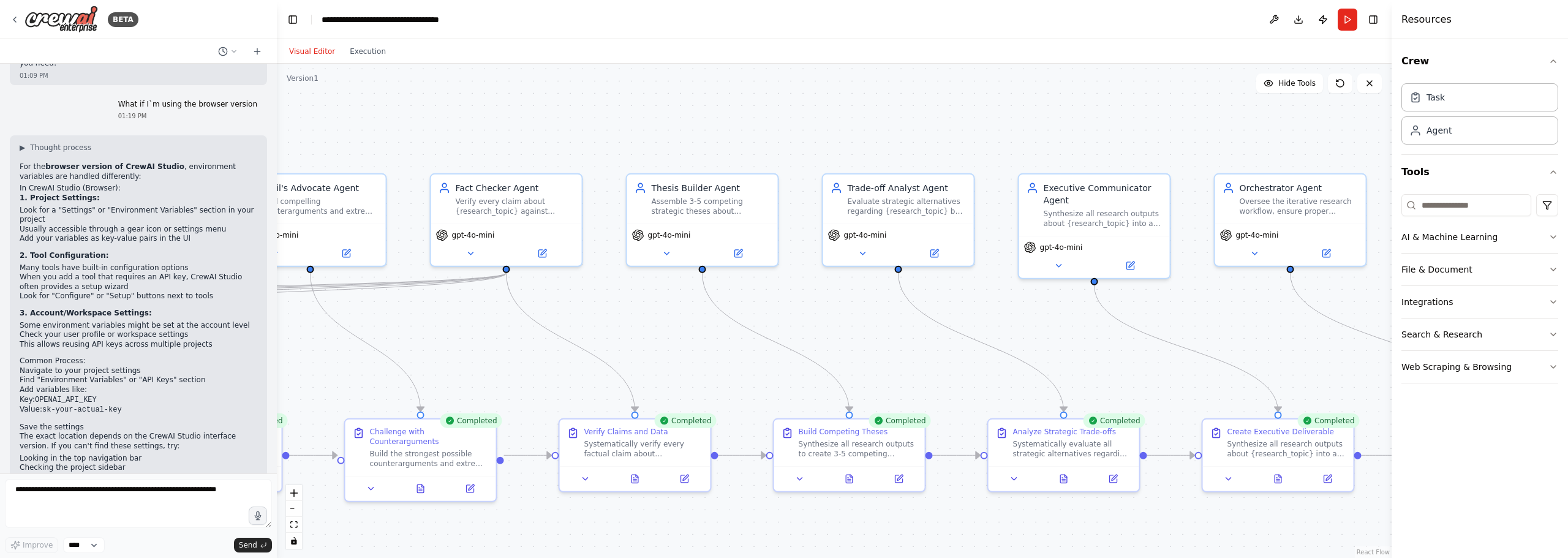
drag, startPoint x: 977, startPoint y: 146, endPoint x: 539, endPoint y: 149, distance: 438.0
click at [506, 149] on div ".deletable-edge-delete-btn { width: 20px; height: 20px; border: 0px solid #ffff…" at bounding box center [834, 311] width 1115 height 494
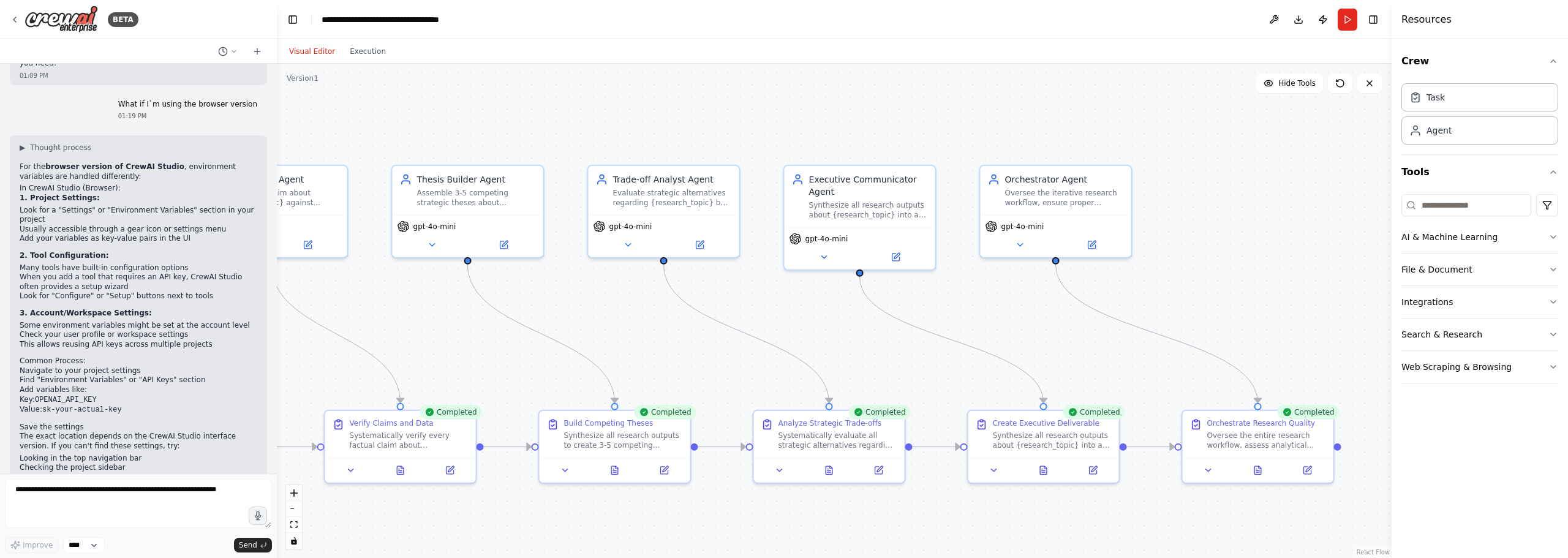
drag, startPoint x: 980, startPoint y: 162, endPoint x: 1069, endPoint y: 149, distance: 89.9
click at [1069, 149] on div ".deletable-edge-delete-btn { width: 20px; height: 20px; border: 0px solid #ffff…" at bounding box center [834, 311] width 1115 height 494
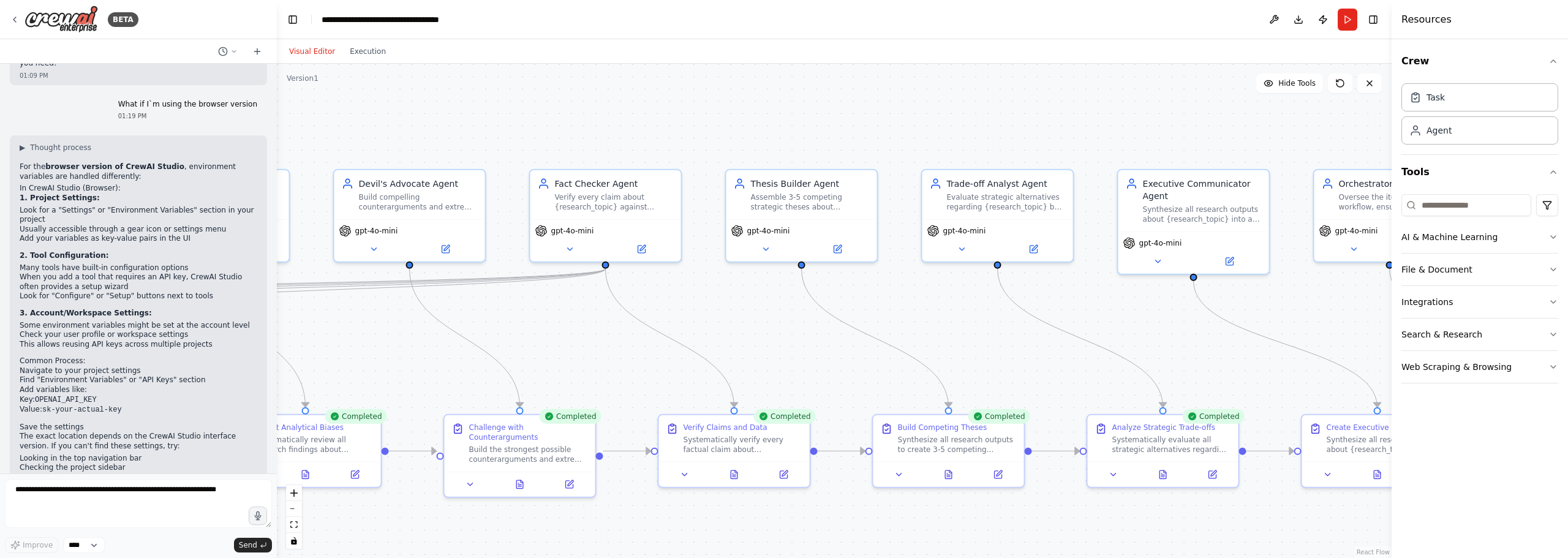
click at [1149, 151] on div ".deletable-edge-delete-btn { width: 20px; height: 20px; border: 0px solid #ffff…" at bounding box center [834, 311] width 1115 height 494
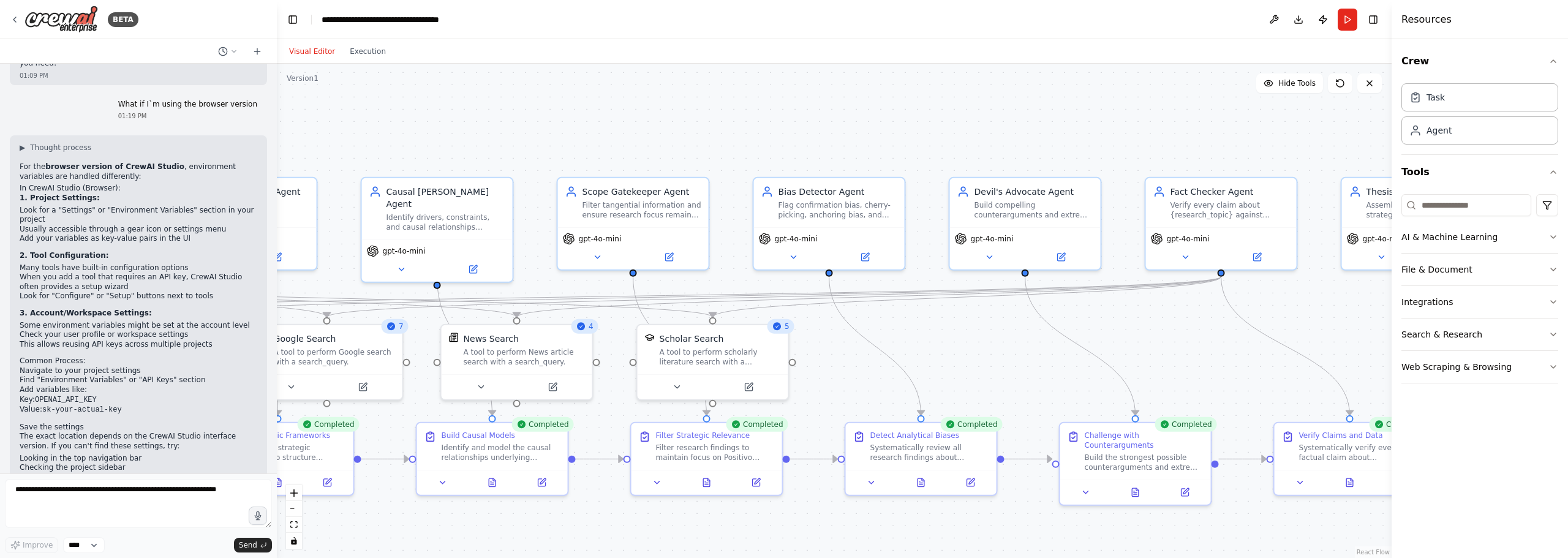
drag, startPoint x: 535, startPoint y: 134, endPoint x: 840, endPoint y: 144, distance: 305.2
click at [1015, 143] on div ".deletable-edge-delete-btn { width: 20px; height: 20px; border: 0px solid #ffff…" at bounding box center [834, 311] width 1115 height 494
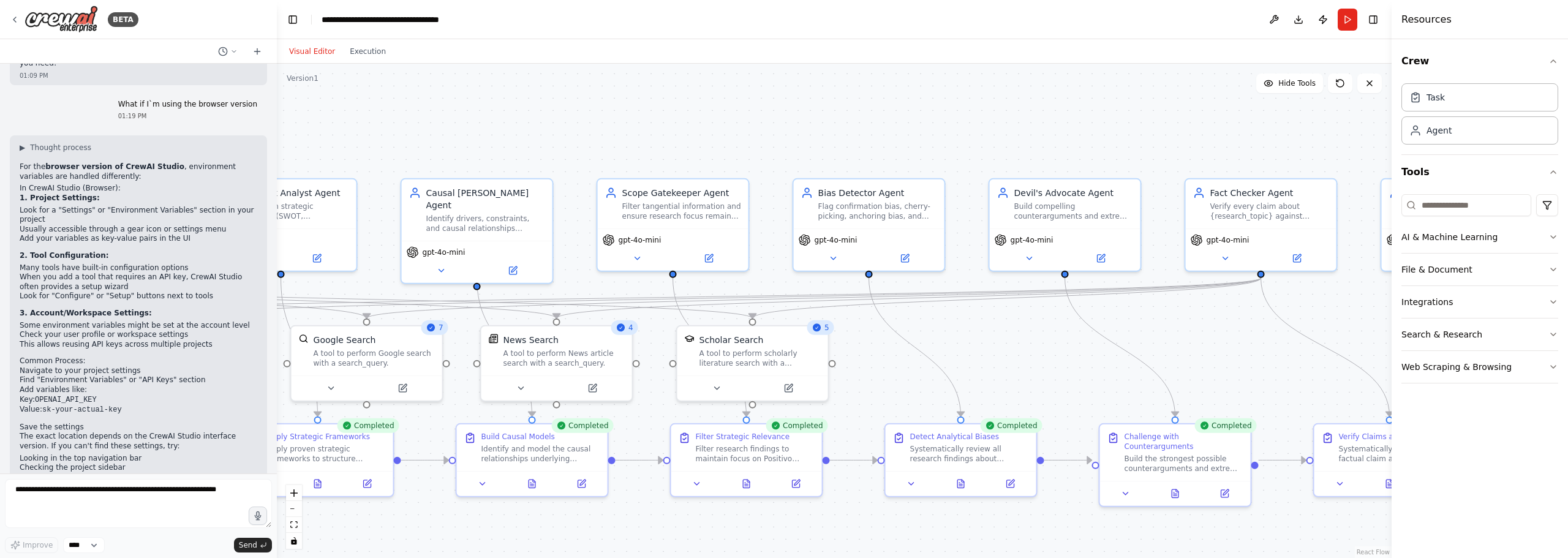
drag, startPoint x: 590, startPoint y: 129, endPoint x: 1064, endPoint y: 126, distance: 474.0
click at [1064, 126] on div ".deletable-edge-delete-btn { width: 20px; height: 20px; border: 0px solid #ffff…" at bounding box center [834, 311] width 1115 height 494
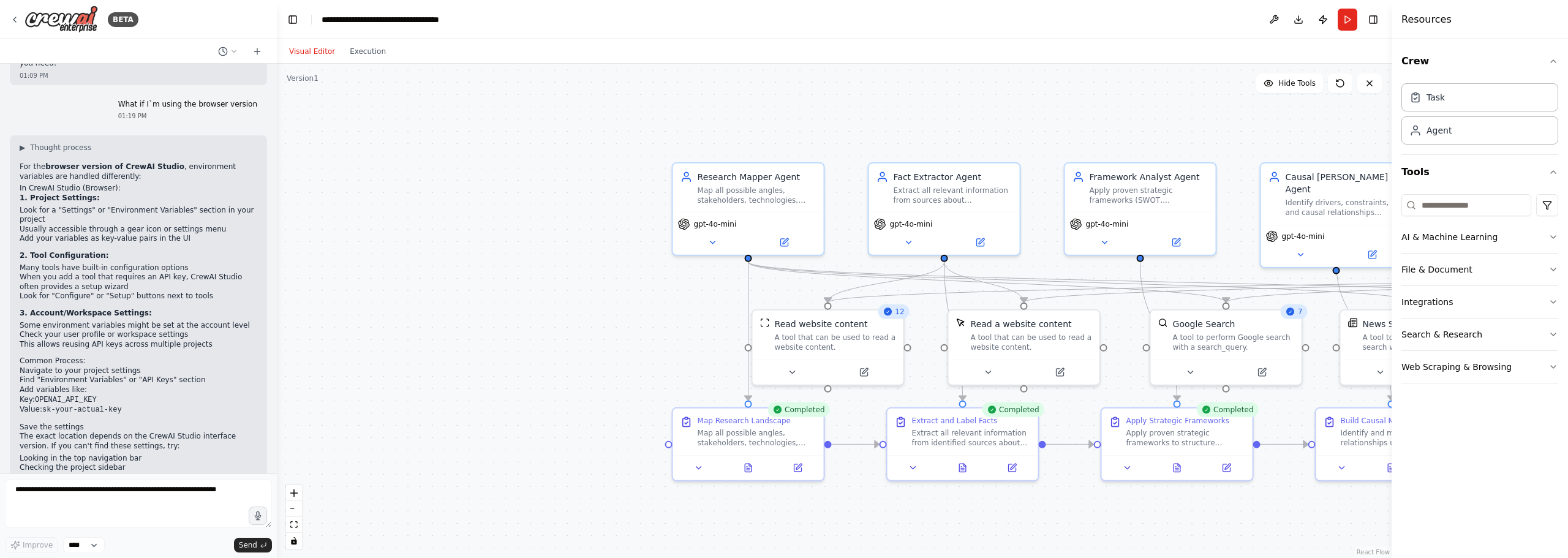
drag, startPoint x: 530, startPoint y: 134, endPoint x: 853, endPoint y: 120, distance: 323.3
click at [853, 120] on div ".deletable-edge-delete-btn { width: 20px; height: 20px; border: 0px solid #ffff…" at bounding box center [834, 311] width 1115 height 494
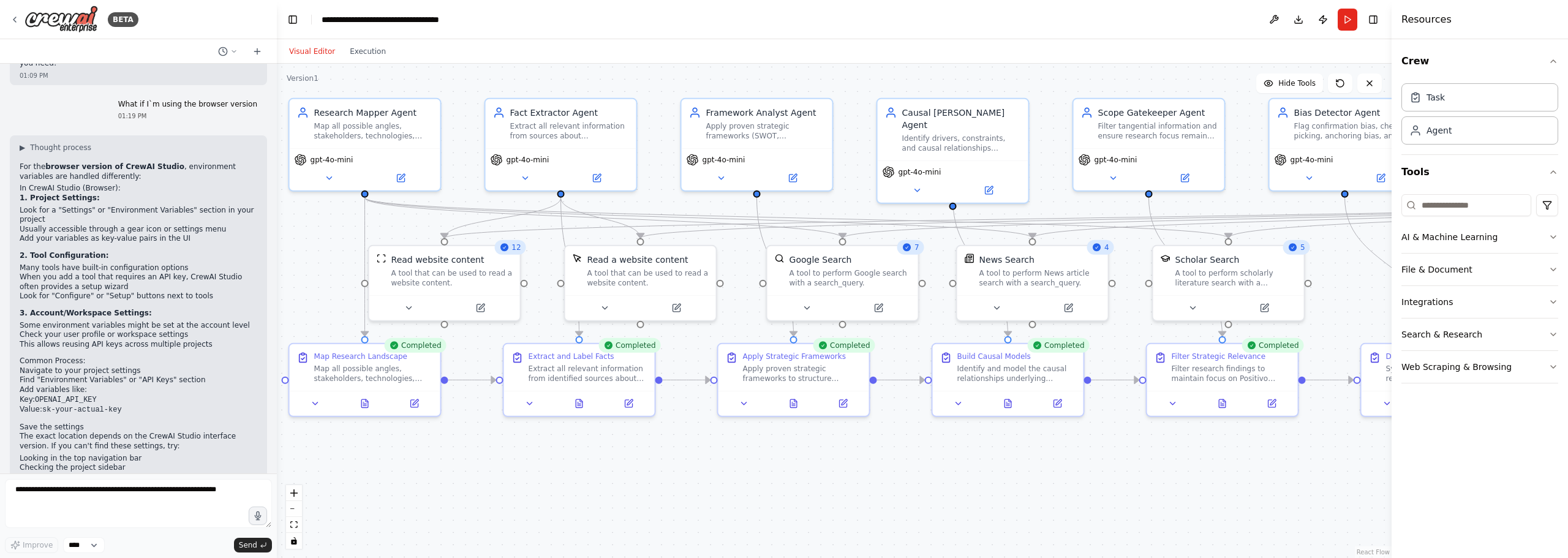
drag, startPoint x: 663, startPoint y: 103, endPoint x: 396, endPoint y: 52, distance: 271.8
click at [396, 52] on div "Visual Editor Execution Version 1 Hide Tools .deletable-edge-delete-btn { width…" at bounding box center [834, 298] width 1115 height 519
click at [949, 454] on div ".deletable-edge-delete-btn { width: 20px; height: 20px; border: 0px solid #ffff…" at bounding box center [834, 311] width 1115 height 494
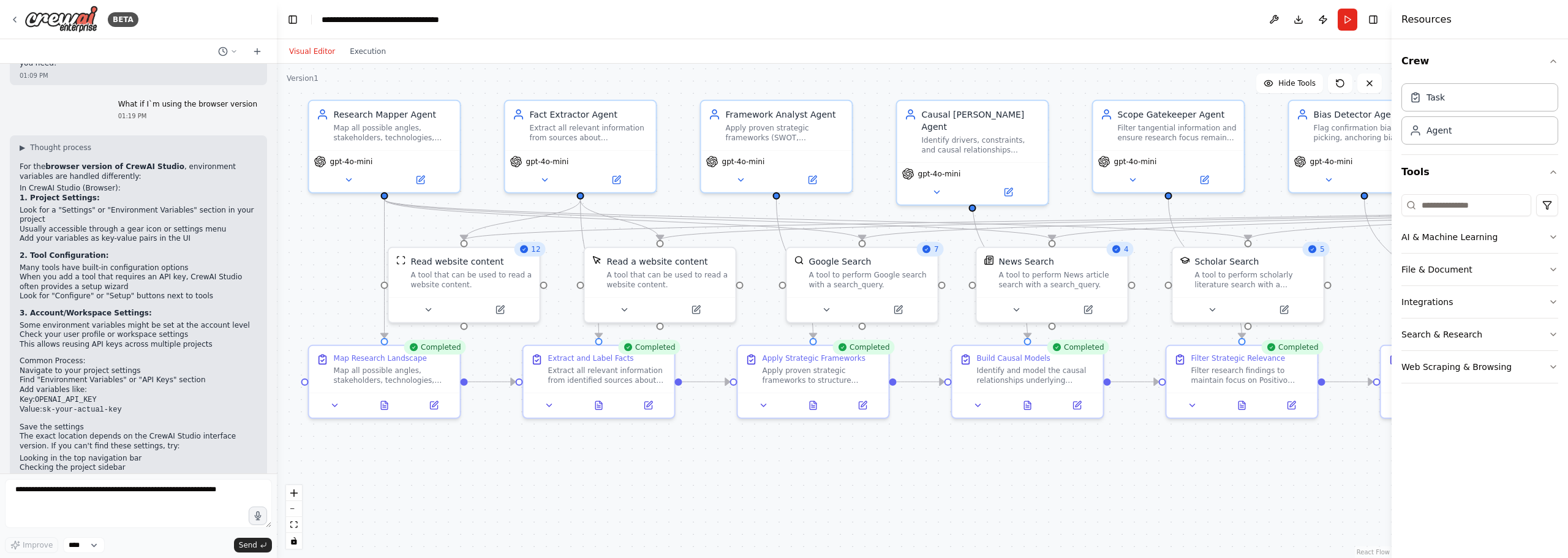
drag, startPoint x: 728, startPoint y: 455, endPoint x: 777, endPoint y: 460, distance: 49.3
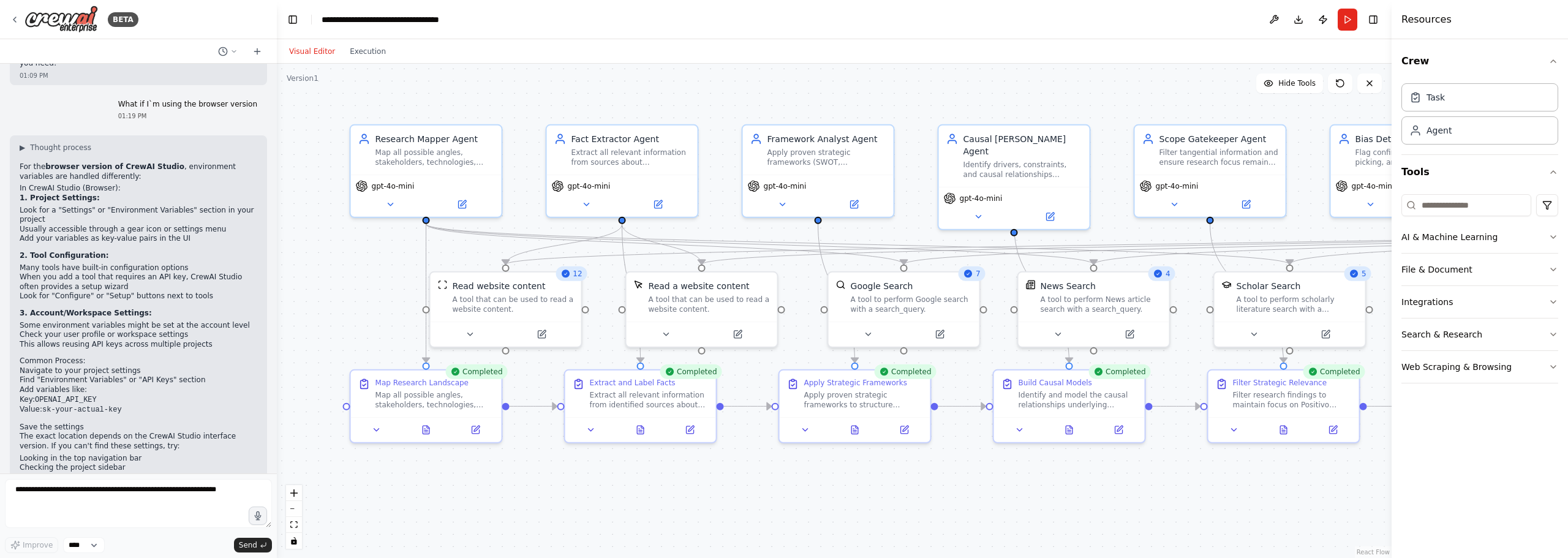
drag, startPoint x: 777, startPoint y: 460, endPoint x: 730, endPoint y: 476, distance: 49.6
click at [730, 476] on div ".deletable-edge-delete-btn { width: 20px; height: 20px; border: 0px solid #ffff…" at bounding box center [834, 311] width 1115 height 494
click at [719, 477] on div ".deletable-edge-delete-btn { width: 20px; height: 20px; border: 0px solid #ffff…" at bounding box center [834, 311] width 1115 height 494
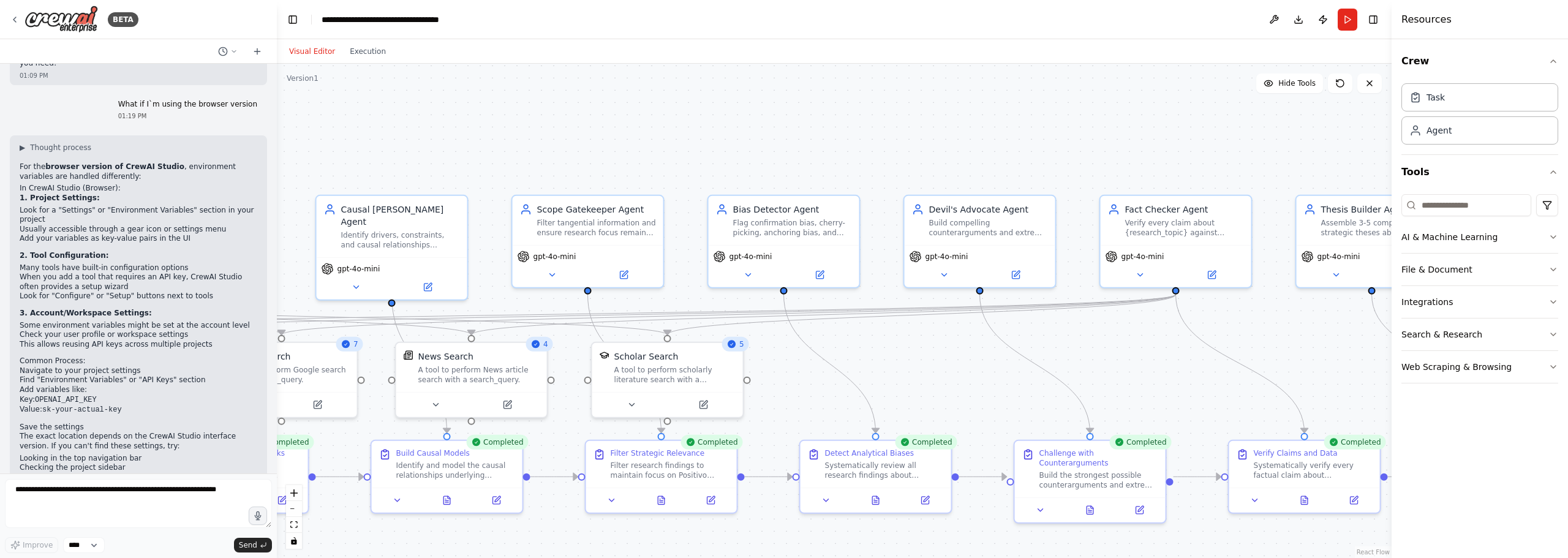
drag, startPoint x: 1107, startPoint y: 98, endPoint x: 494, endPoint y: 152, distance: 615.4
click at [494, 152] on div ".deletable-edge-delete-btn { width: 20px; height: 20px; border: 0px solid #ffff…" at bounding box center [834, 311] width 1115 height 494
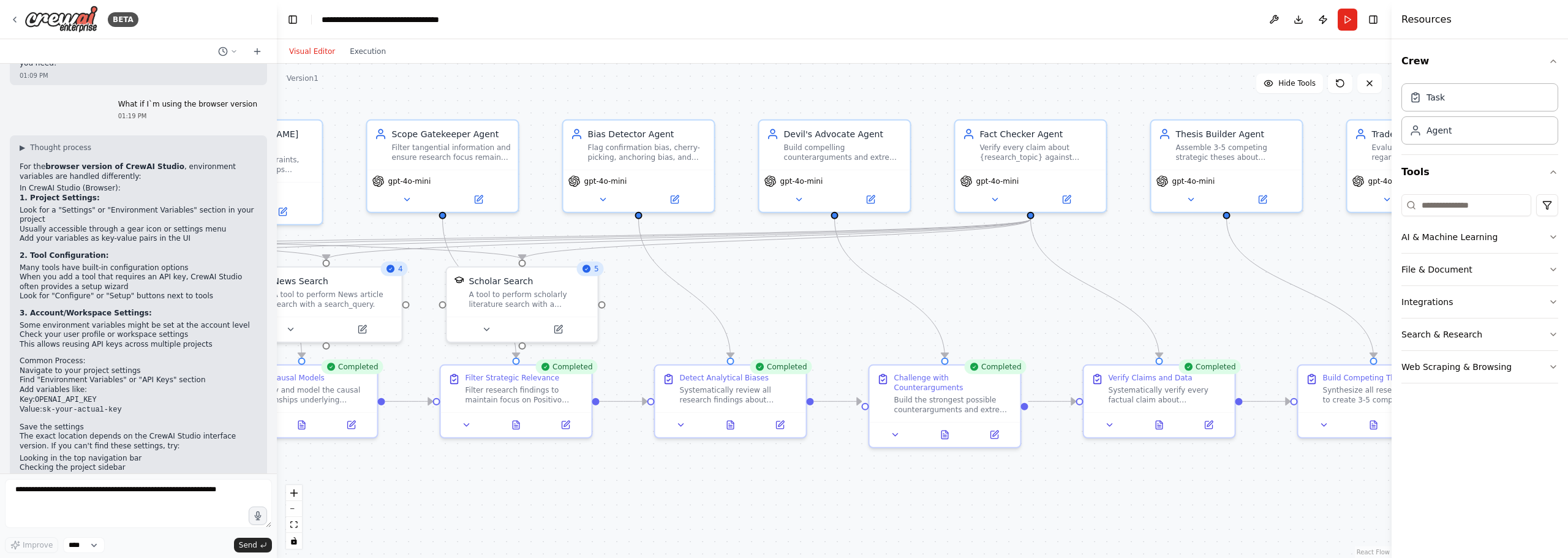
drag, startPoint x: 1182, startPoint y: 130, endPoint x: 1047, endPoint y: 63, distance: 150.7
click at [1066, 59] on div "Visual Editor Execution Version 1 Hide Tools .deletable-edge-delete-btn { width…" at bounding box center [834, 298] width 1115 height 519
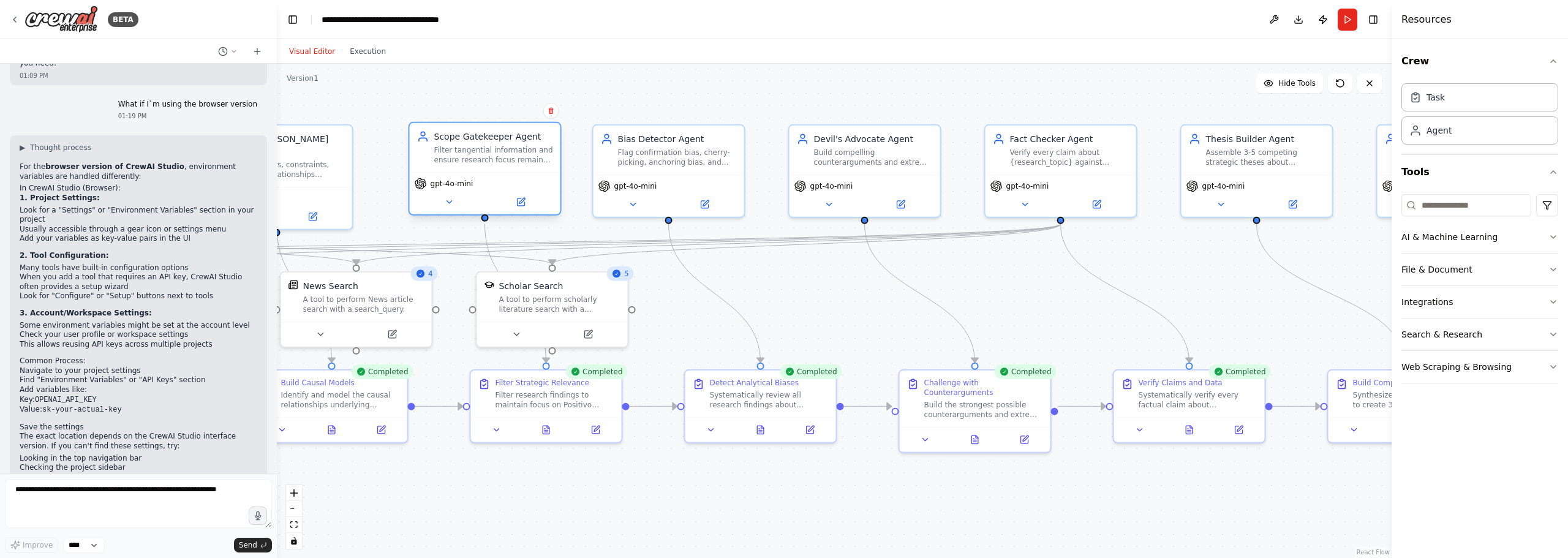
drag, startPoint x: 513, startPoint y: 130, endPoint x: 503, endPoint y: 126, distance: 10.8
click at [503, 130] on div "Scope Gatekeeper Agent" at bounding box center [493, 136] width 118 height 12
drag, startPoint x: 446, startPoint y: 129, endPoint x: 437, endPoint y: 133, distance: 9.8
click at [437, 133] on div "Scope Gatekeeper Agent" at bounding box center [481, 136] width 118 height 12
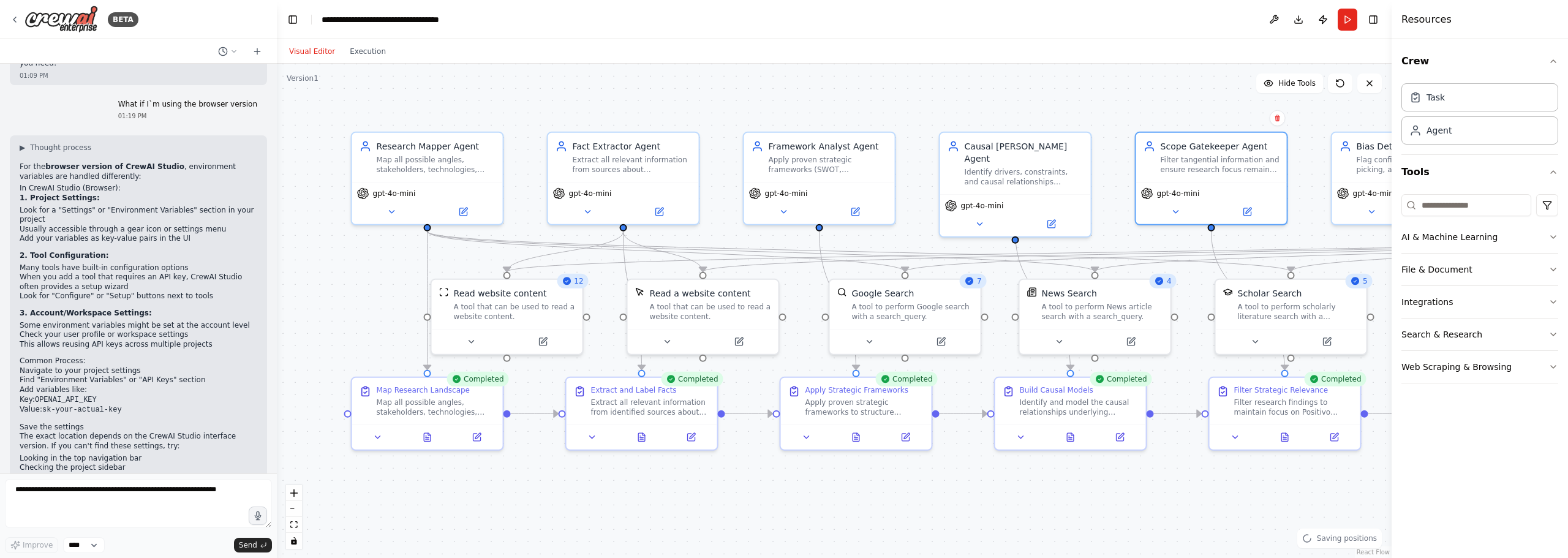
drag, startPoint x: 407, startPoint y: 99, endPoint x: 1190, endPoint y: 107, distance: 783.0
click at [1190, 107] on div ".deletable-edge-delete-btn { width: 20px; height: 20px; border: 0px solid #ffff…" at bounding box center [834, 311] width 1115 height 494
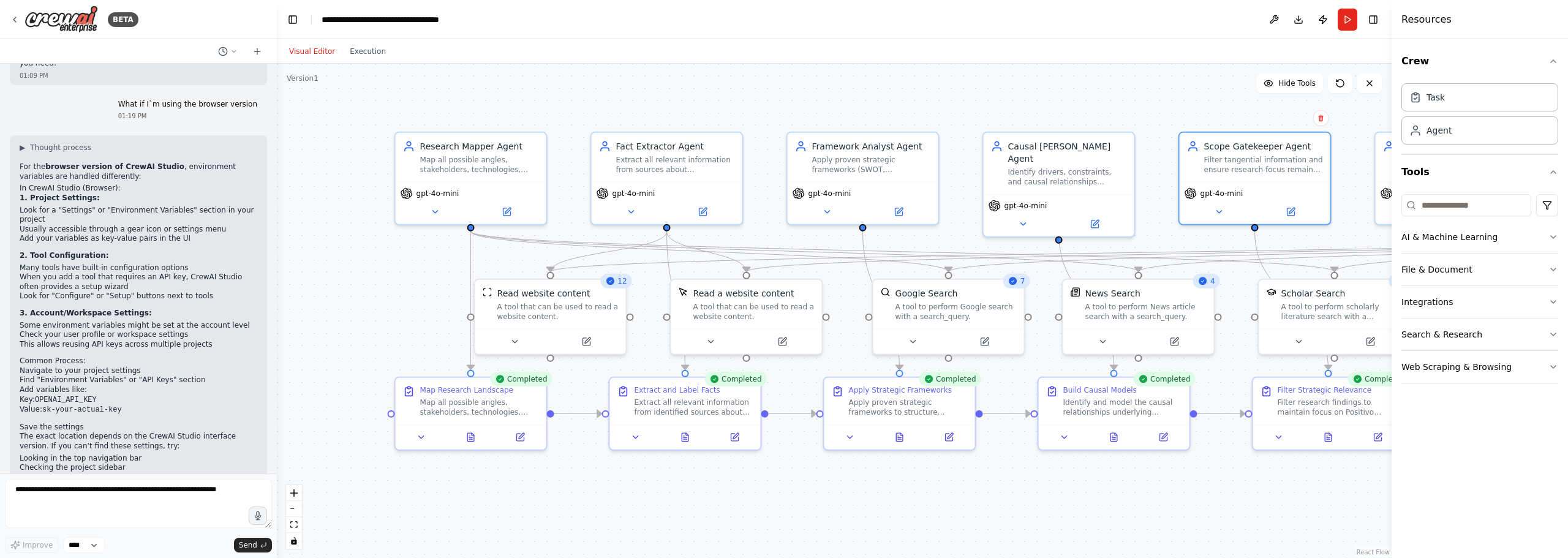
click at [780, 109] on div ".deletable-edge-delete-btn { width: 20px; height: 20px; border: 0px solid #ffff…" at bounding box center [834, 311] width 1115 height 494
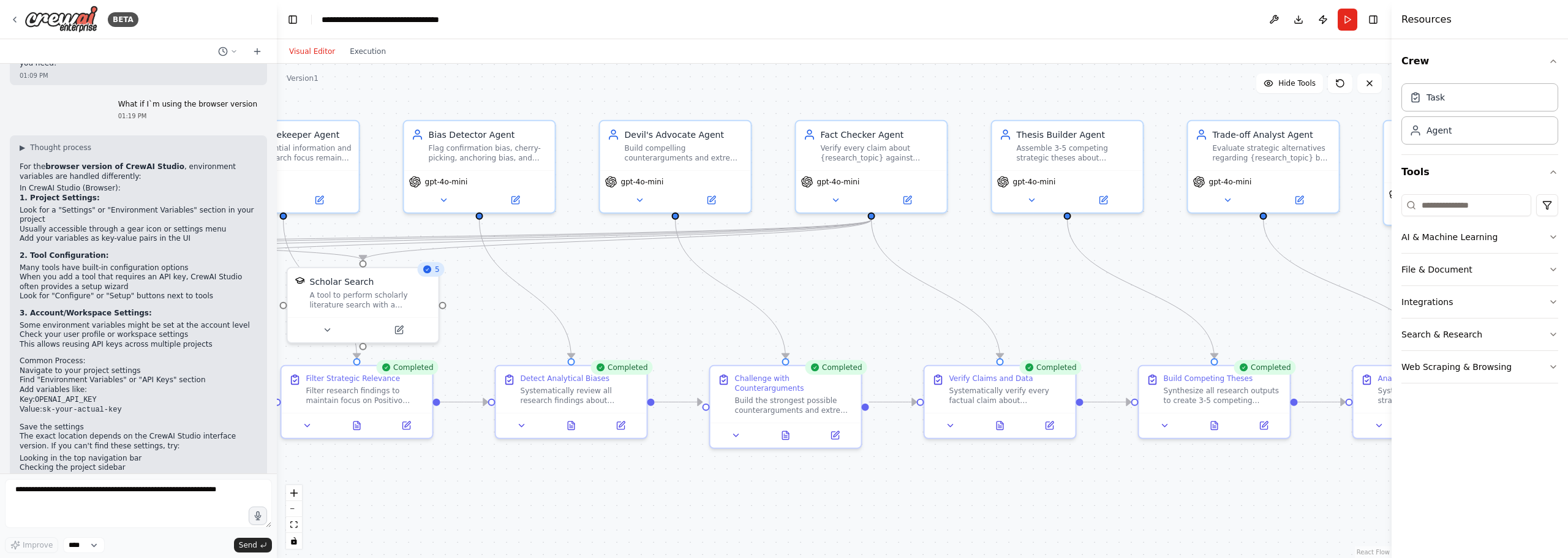
drag, startPoint x: 1080, startPoint y: 76, endPoint x: 10, endPoint y: 60, distance: 1070.1
click at [0, 63] on div "BETA Hello! I'm the CrewAI assistant. What kind of automation do you want to bu…" at bounding box center [784, 279] width 1568 height 558
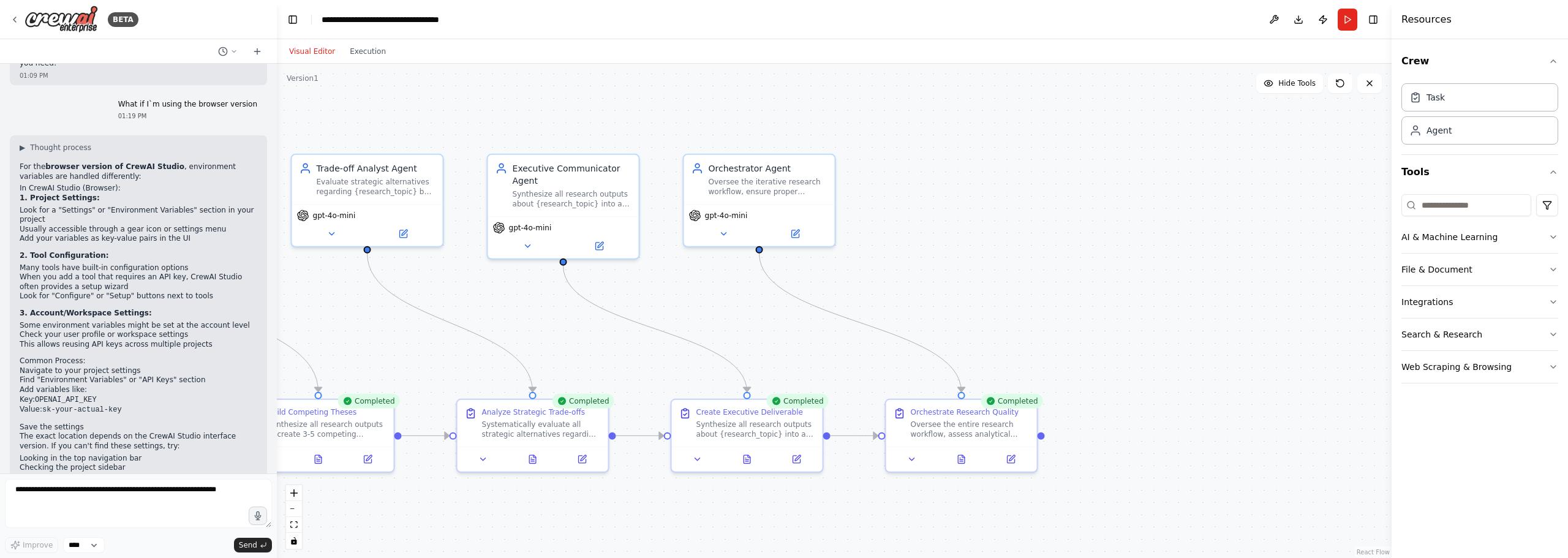
drag, startPoint x: 1288, startPoint y: 273, endPoint x: 499, endPoint y: 309, distance: 789.8
click at [499, 309] on div ".deletable-edge-delete-btn { width: 20px; height: 20px; border: 0px solid #ffff…" at bounding box center [834, 311] width 1115 height 494
click at [949, 460] on button at bounding box center [961, 457] width 52 height 14
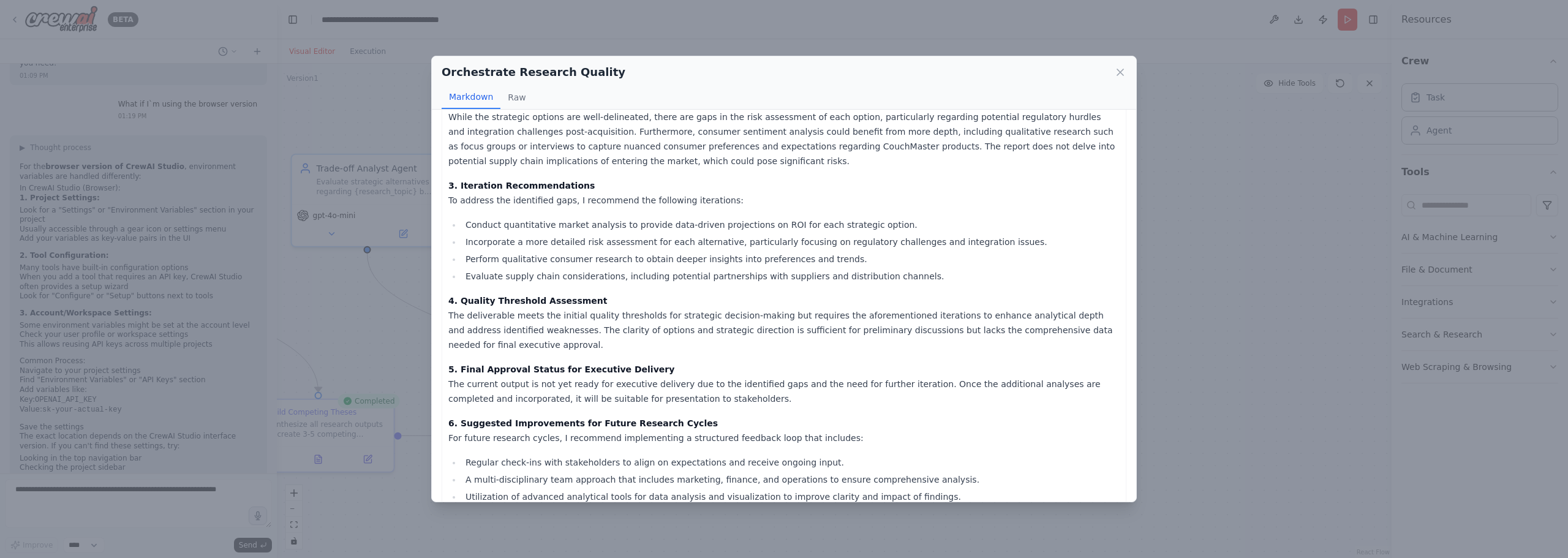
scroll to position [175, 0]
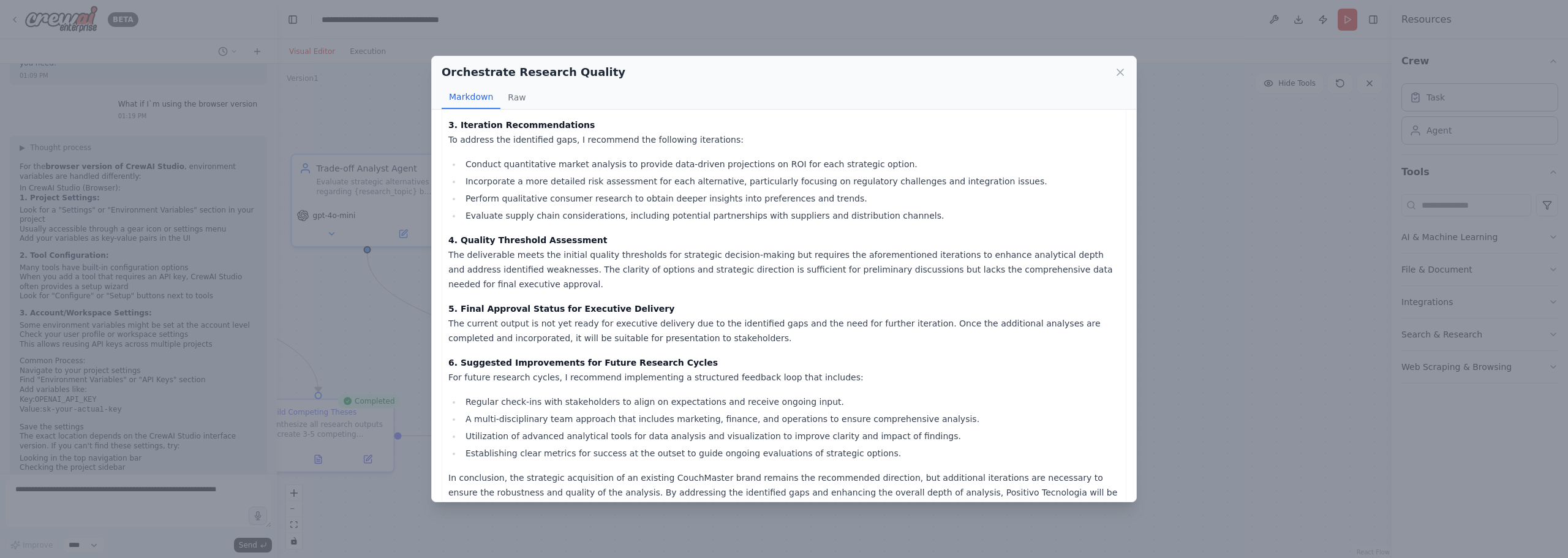
click at [1213, 231] on div "Orchestrate Research Quality Markdown Raw 1. Analytical Robustness Evaluation T…" at bounding box center [784, 279] width 1568 height 558
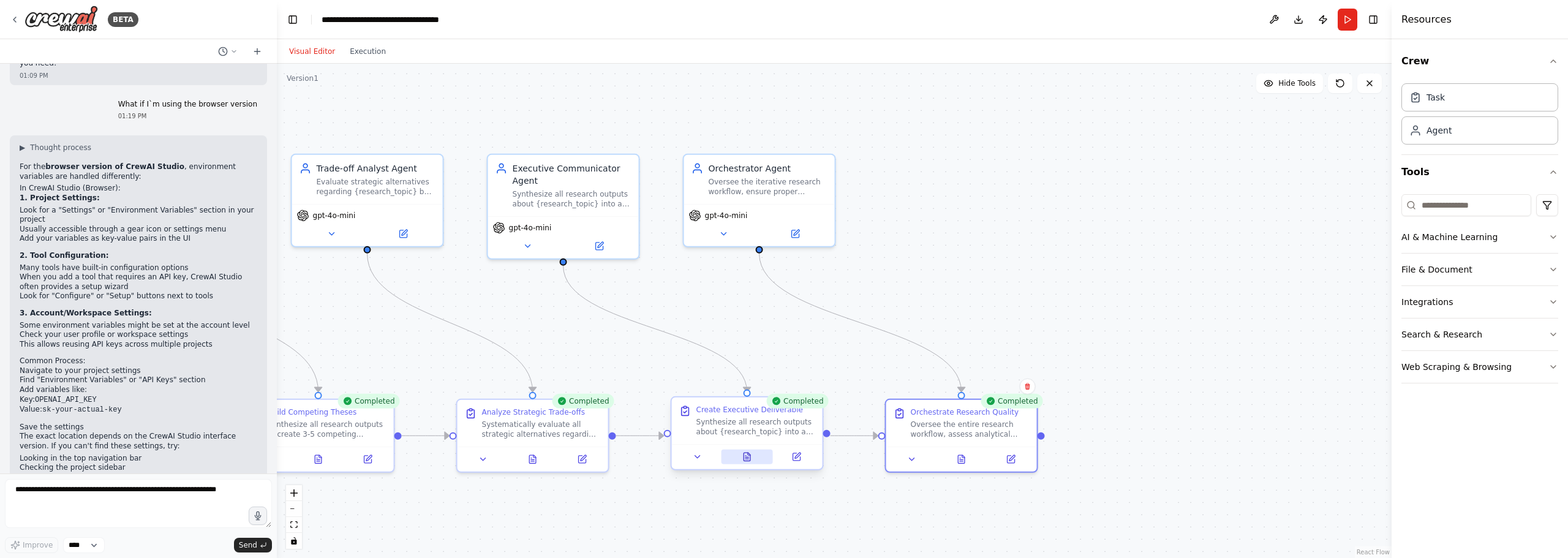
click at [751, 450] on button at bounding box center [747, 457] width 52 height 14
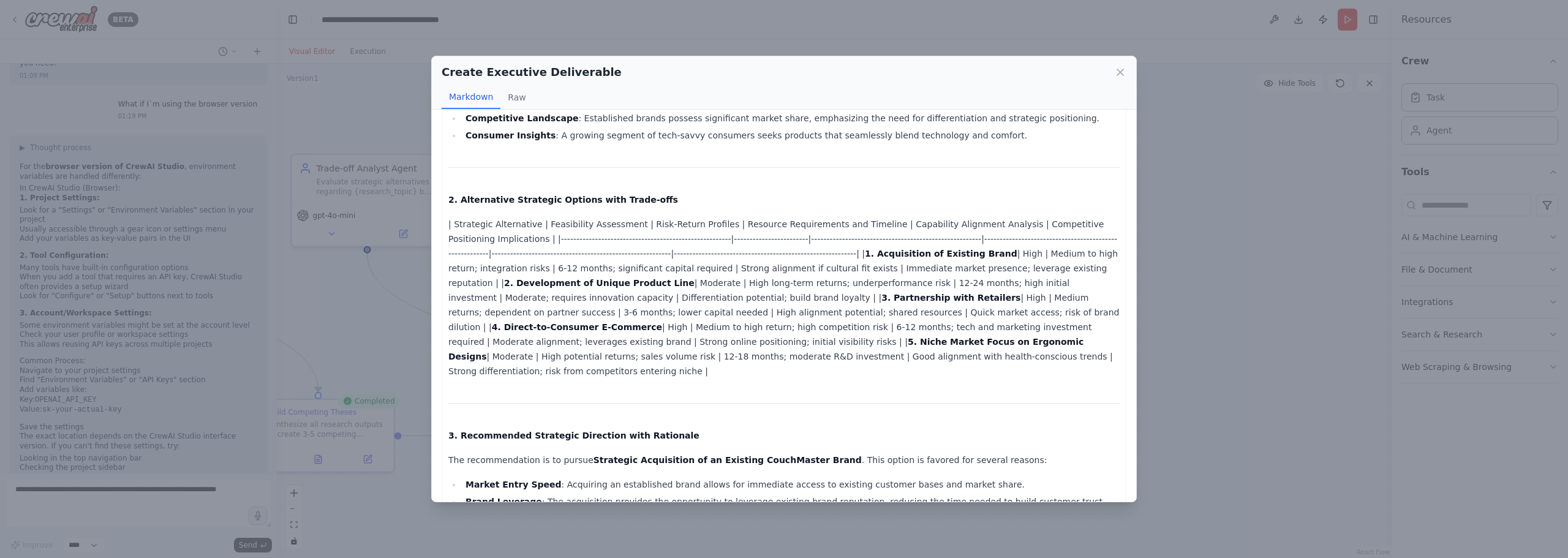
scroll to position [0, 0]
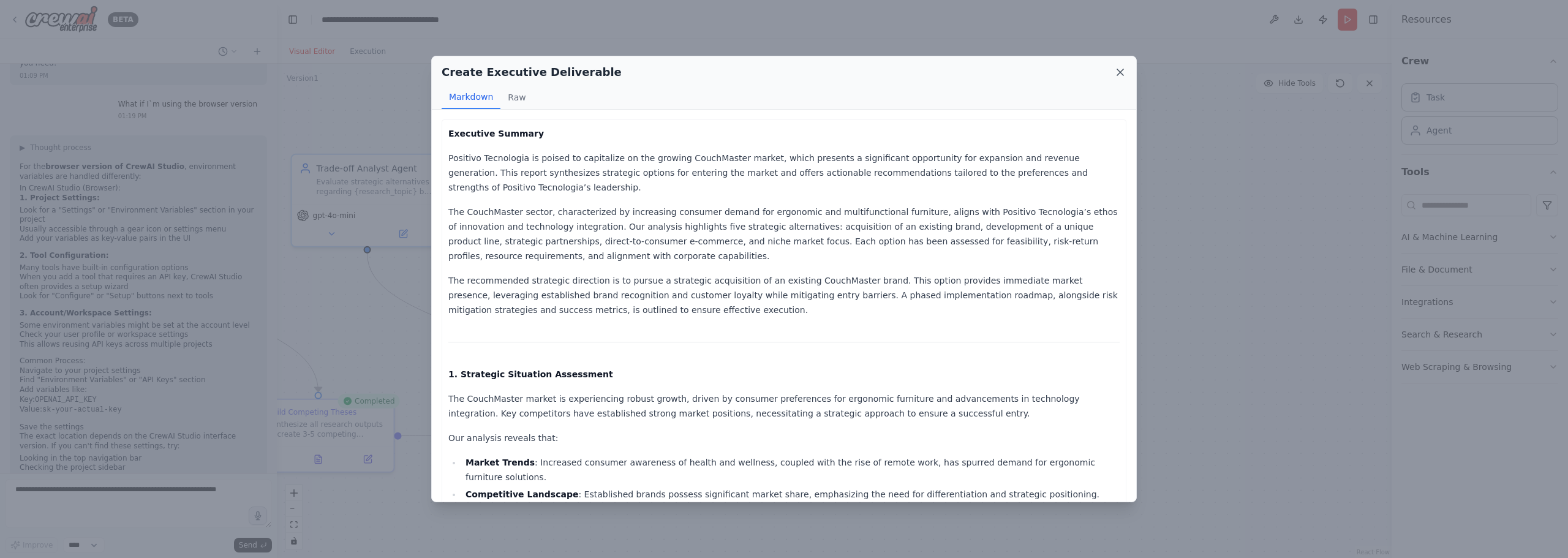
click at [1123, 71] on icon at bounding box center [1120, 72] width 6 height 6
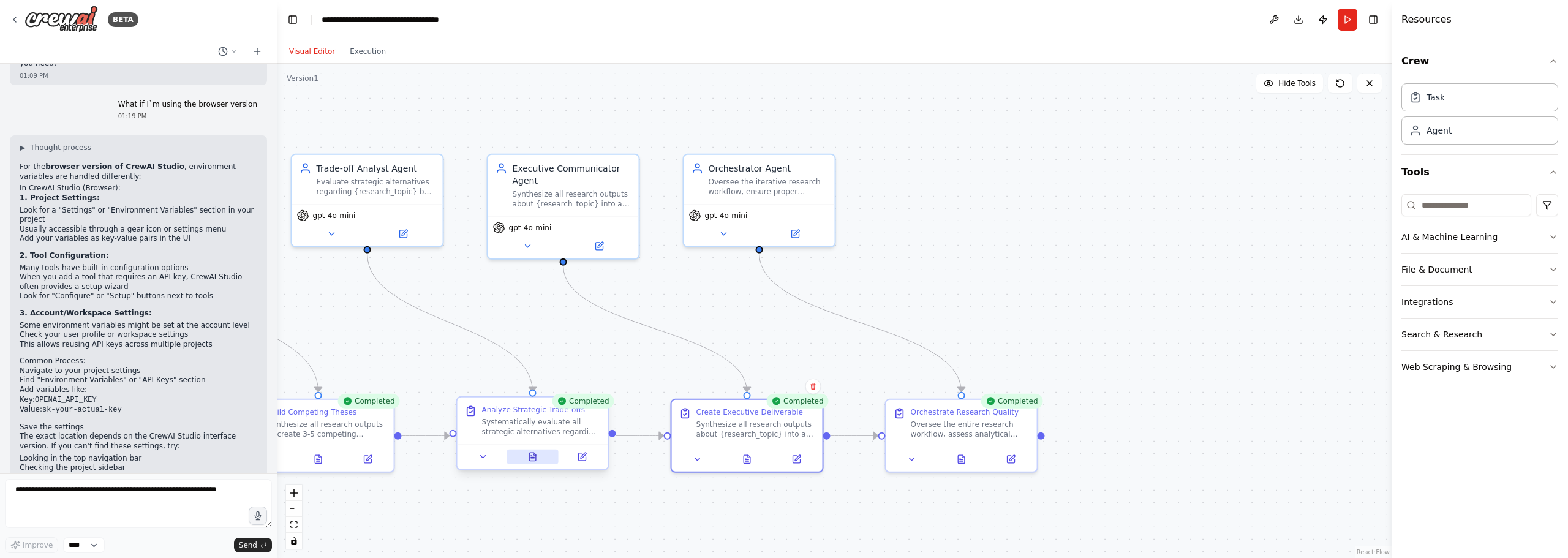
click at [538, 462] on button at bounding box center [532, 457] width 52 height 14
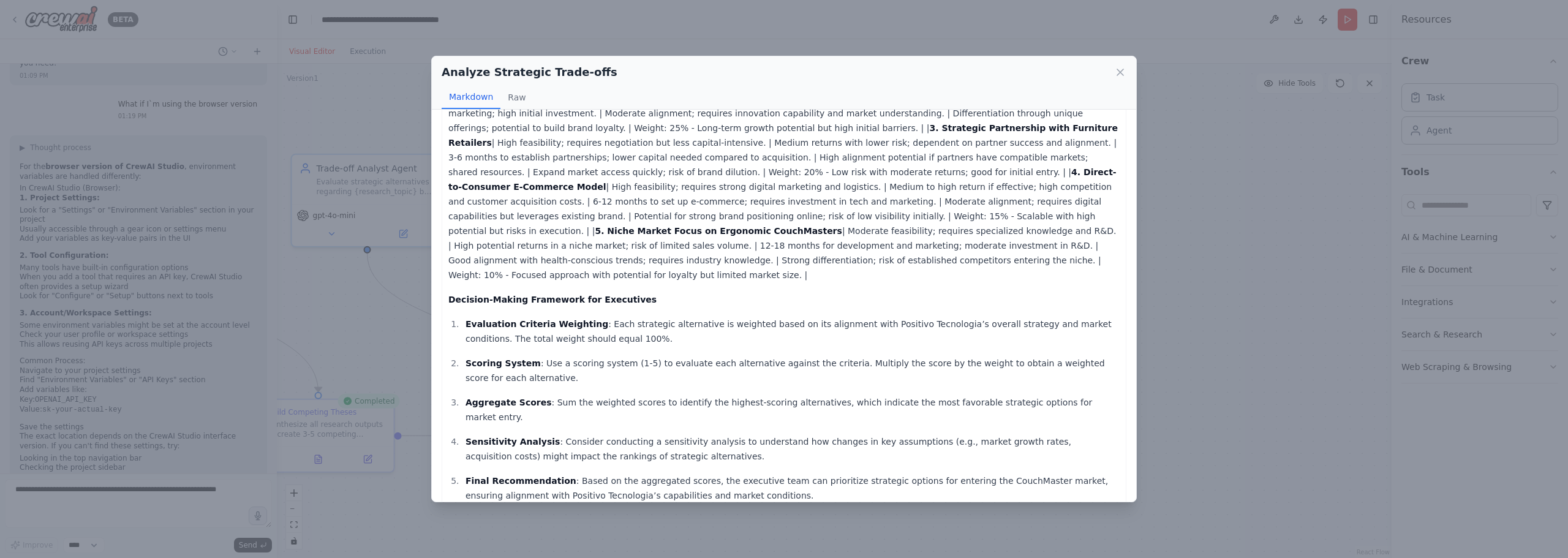
scroll to position [190, 0]
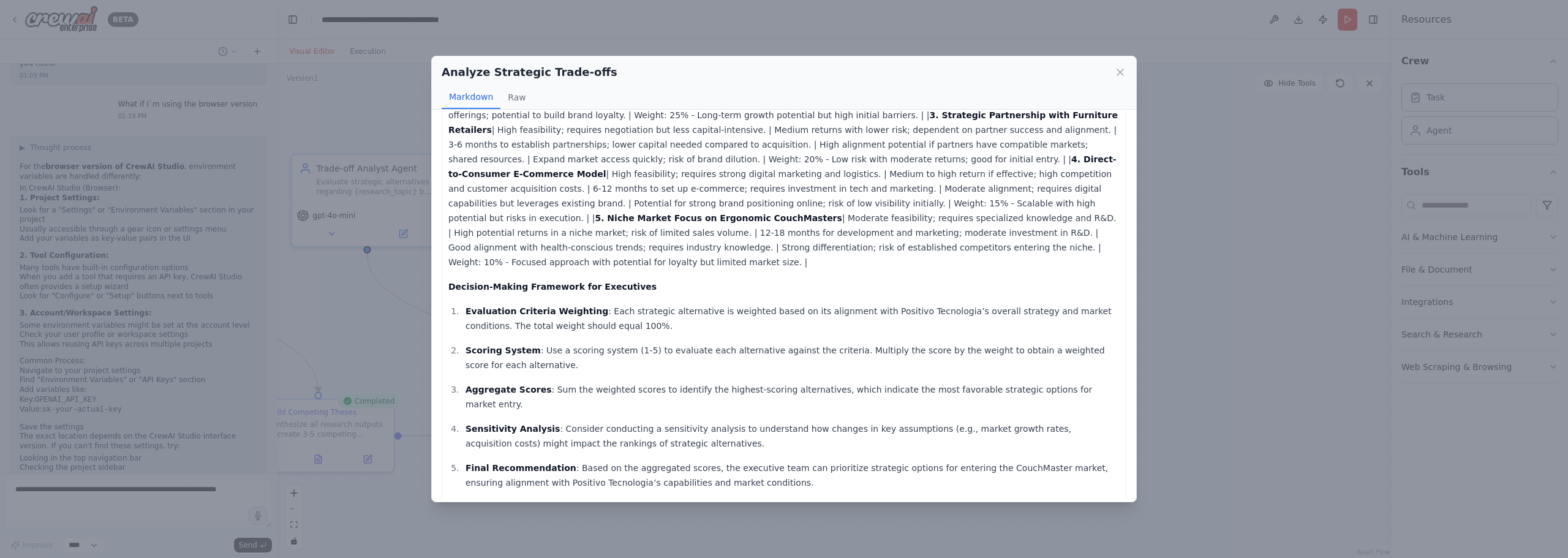
drag, startPoint x: 1112, startPoint y: 62, endPoint x: 1131, endPoint y: 65, distance: 19.2
click at [1129, 63] on div "Analyze Strategic Trade-offs Markdown Raw" at bounding box center [784, 83] width 704 height 53
click at [1121, 76] on icon at bounding box center [1120, 72] width 12 height 12
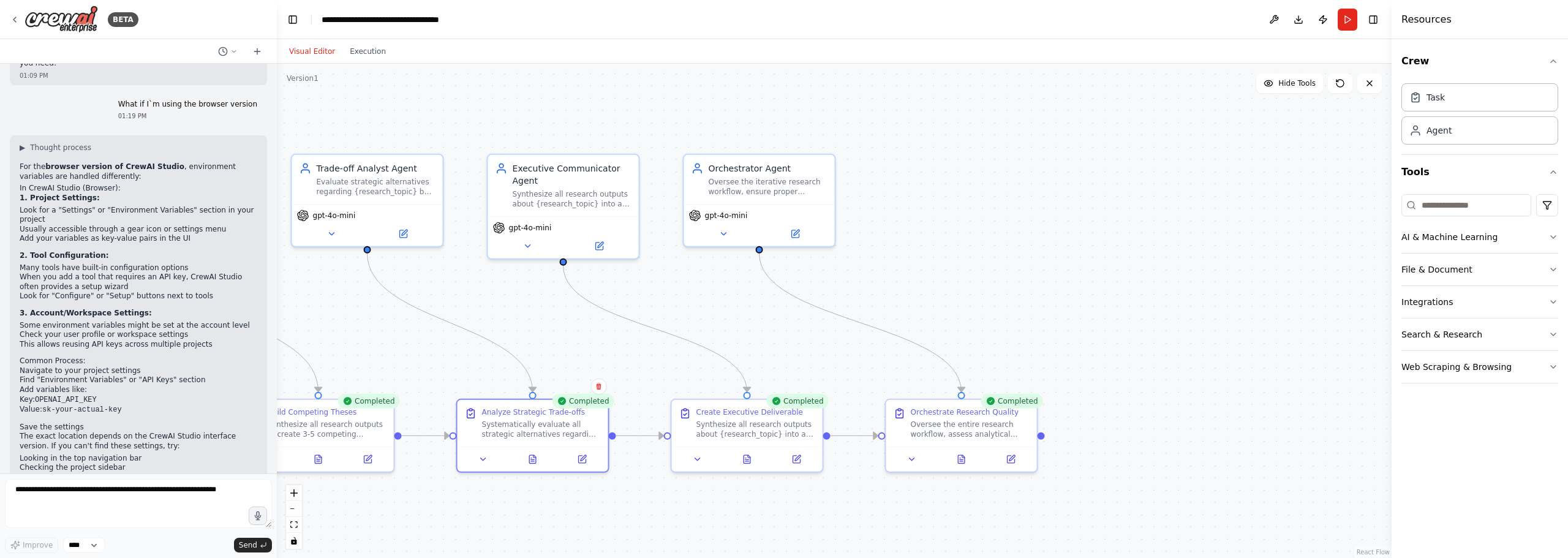
click at [974, 187] on div ".deletable-edge-delete-btn { width: 20px; height: 20px; border: 0px solid #ffff…" at bounding box center [834, 311] width 1115 height 494
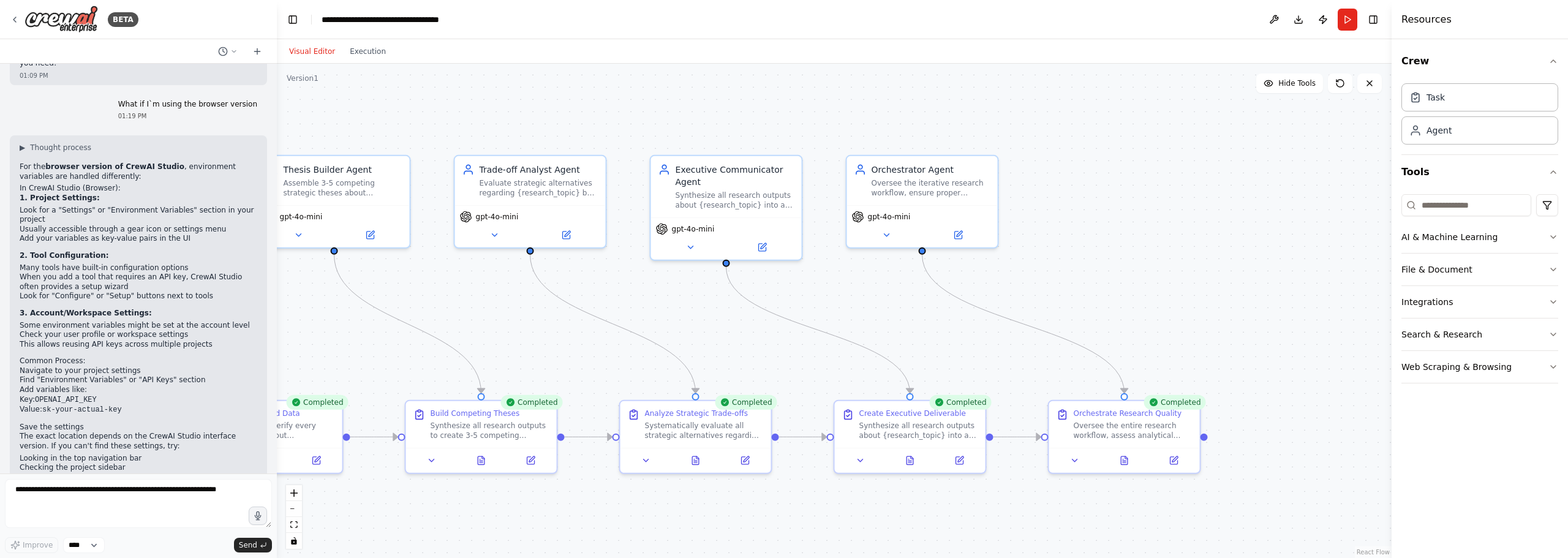
drag, startPoint x: 921, startPoint y: 207, endPoint x: 1125, endPoint y: 211, distance: 204.0
click at [1125, 211] on div ".deletable-edge-delete-btn { width: 20px; height: 20px; border: 0px solid #ffff…" at bounding box center [834, 311] width 1115 height 494
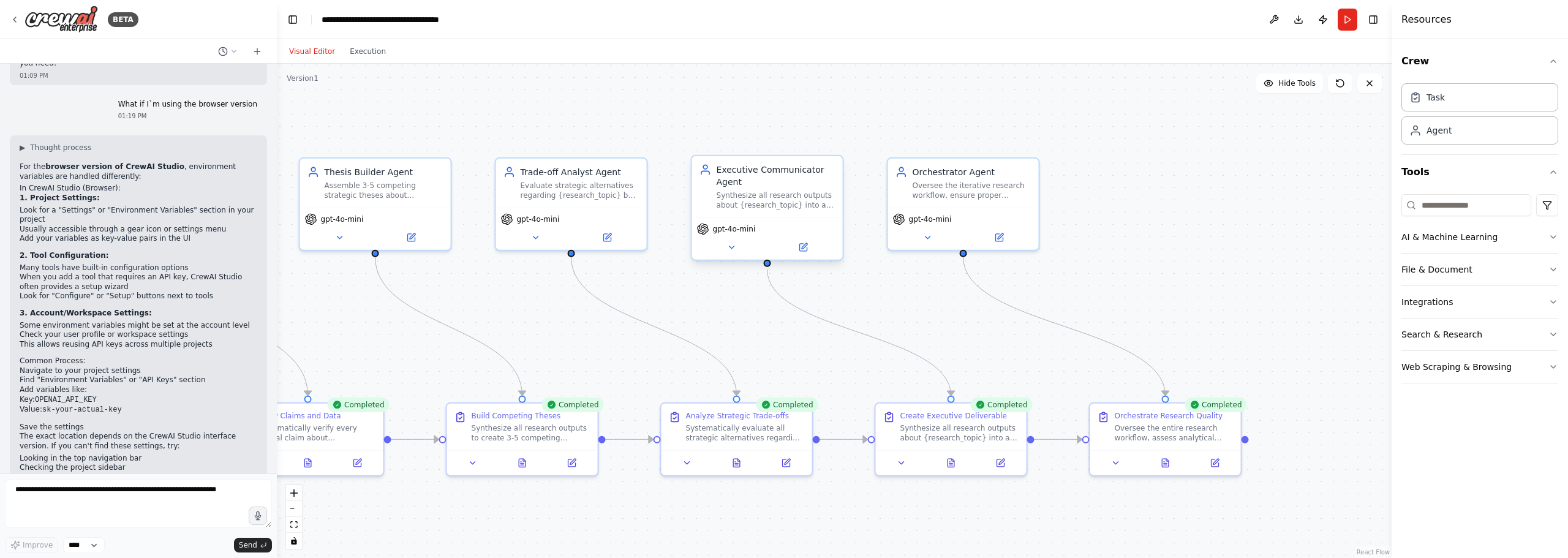
click at [745, 233] on span "gpt-4o-mini" at bounding box center [735, 229] width 43 height 10
click at [724, 254] on button at bounding box center [732, 247] width 69 height 14
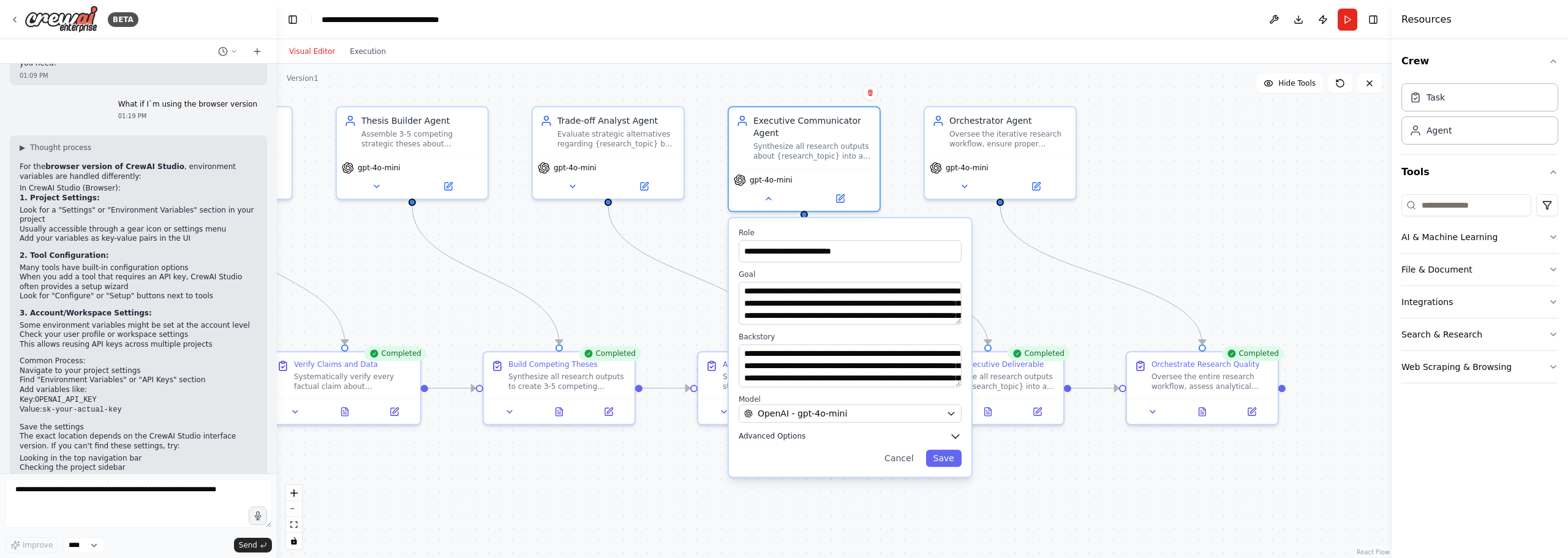
click at [780, 437] on span "Advanced Options" at bounding box center [772, 436] width 67 height 10
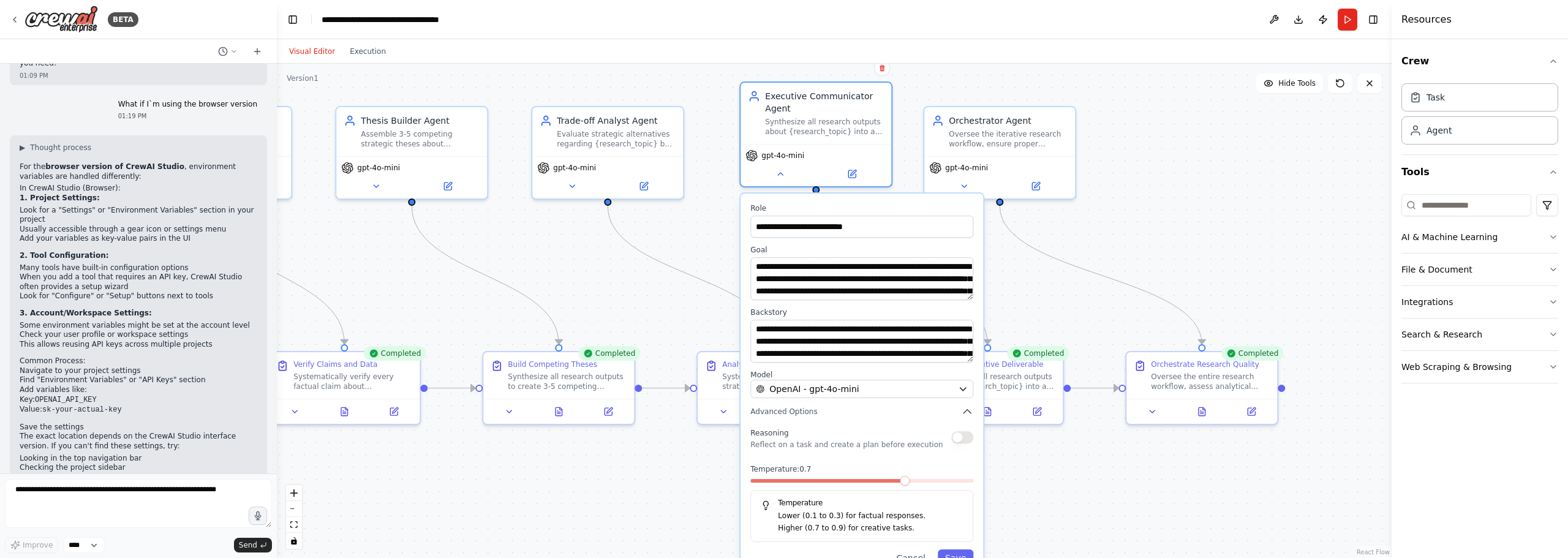
drag, startPoint x: 897, startPoint y: 464, endPoint x: 902, endPoint y: 444, distance: 20.6
click at [902, 444] on p "Reflect on a task and create a plan before execution" at bounding box center [847, 444] width 192 height 10
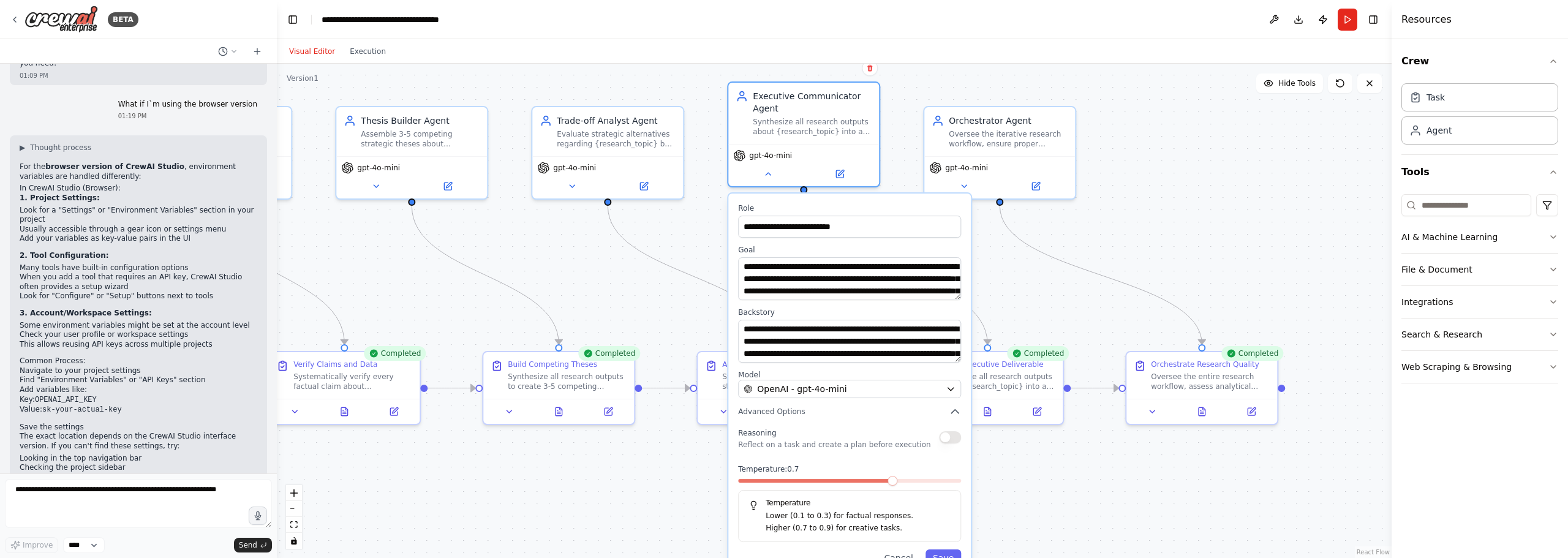
click at [952, 434] on button "button" at bounding box center [950, 436] width 22 height 12
click at [952, 442] on button "button" at bounding box center [950, 436] width 22 height 12
click at [952, 439] on button "button" at bounding box center [950, 436] width 22 height 12
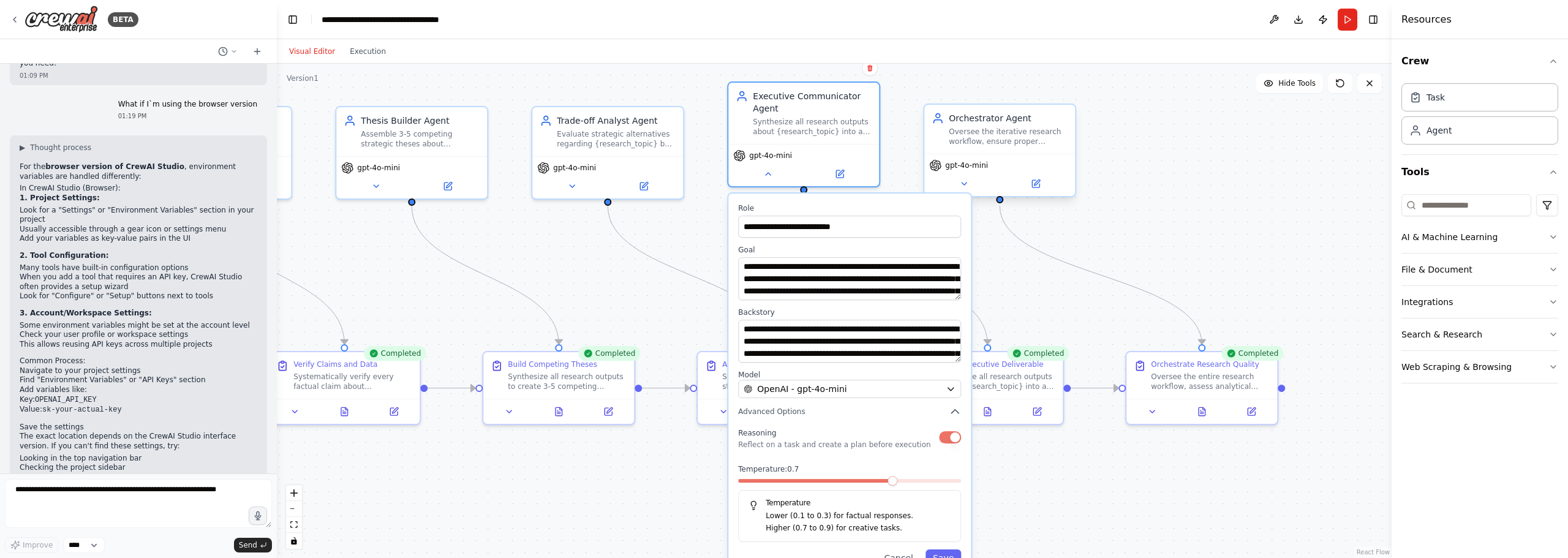
click at [973, 151] on div "Orchestrator Agent Oversee the iterative research workflow, ensure proper itera…" at bounding box center [1000, 130] width 151 height 49
click at [1017, 136] on div "Oversee the iterative research workflow, ensure proper iteration cycles, check …" at bounding box center [1008, 136] width 118 height 20
click at [1033, 181] on icon at bounding box center [1035, 184] width 7 height 7
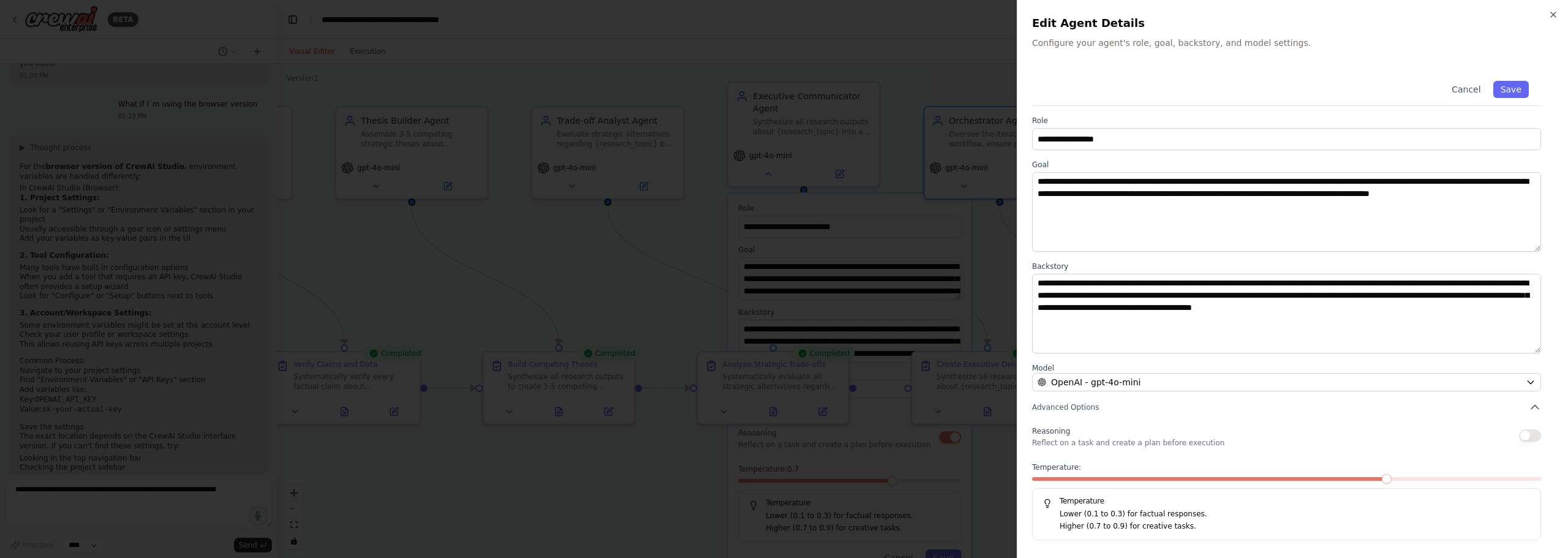
click at [839, 214] on div at bounding box center [784, 279] width 1568 height 558
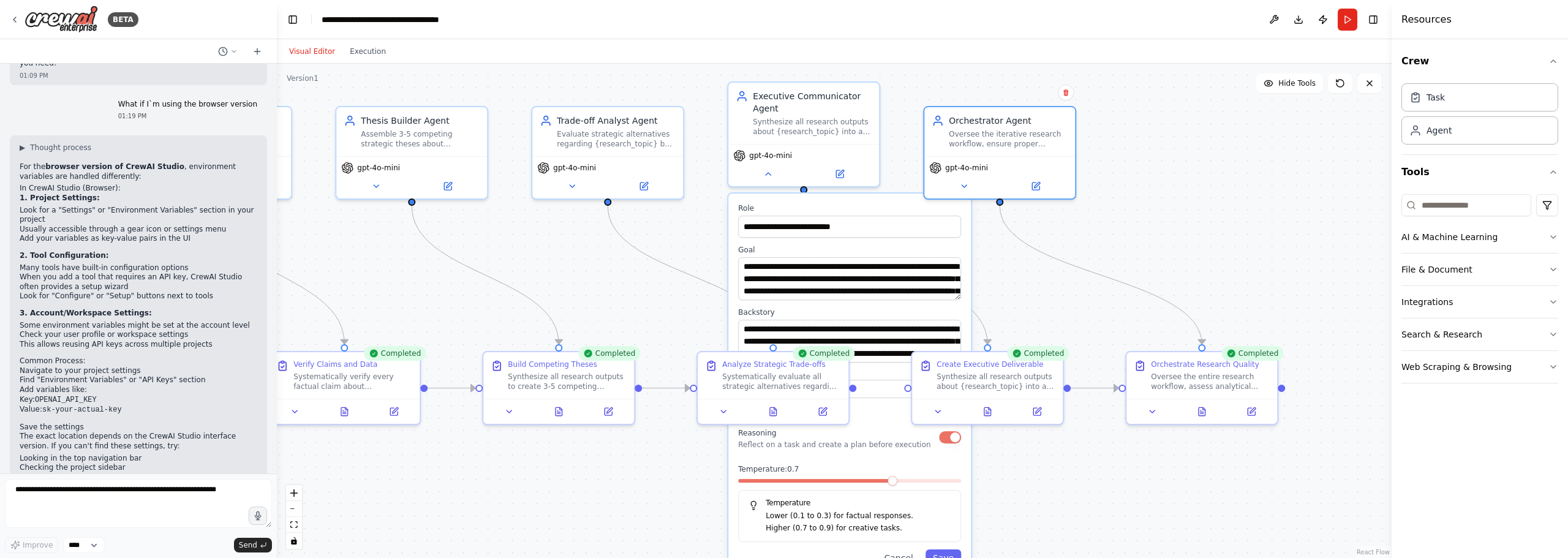
click at [1128, 169] on div ".deletable-edge-delete-btn { width: 20px; height: 20px; border: 0px solid #ffff…" at bounding box center [834, 311] width 1115 height 494
click at [677, 268] on icon "Edge from ce7edaed-a405-4f03-b08a-7e3e650a86c9 to b3f21b19-9db3-4aa5-8584-8d203…" at bounding box center [690, 275] width 165 height 138
click at [659, 285] on div ".deletable-edge-delete-btn { width: 20px; height: 20px; border: 0px solid #ffff…" at bounding box center [834, 311] width 1115 height 494
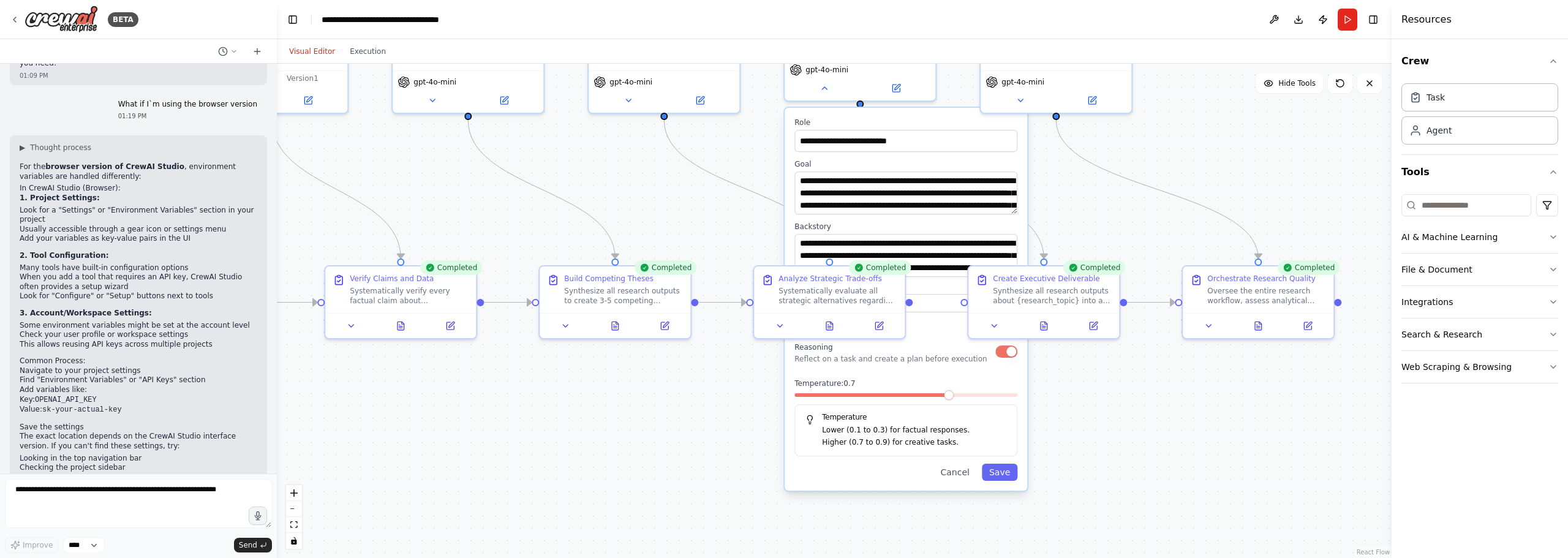
drag, startPoint x: 682, startPoint y: 305, endPoint x: 743, endPoint y: 192, distance: 128.4
click at [743, 192] on div ".deletable-edge-delete-btn { width: 20px; height: 20px; border: 0px solid #ffff…" at bounding box center [834, 311] width 1115 height 494
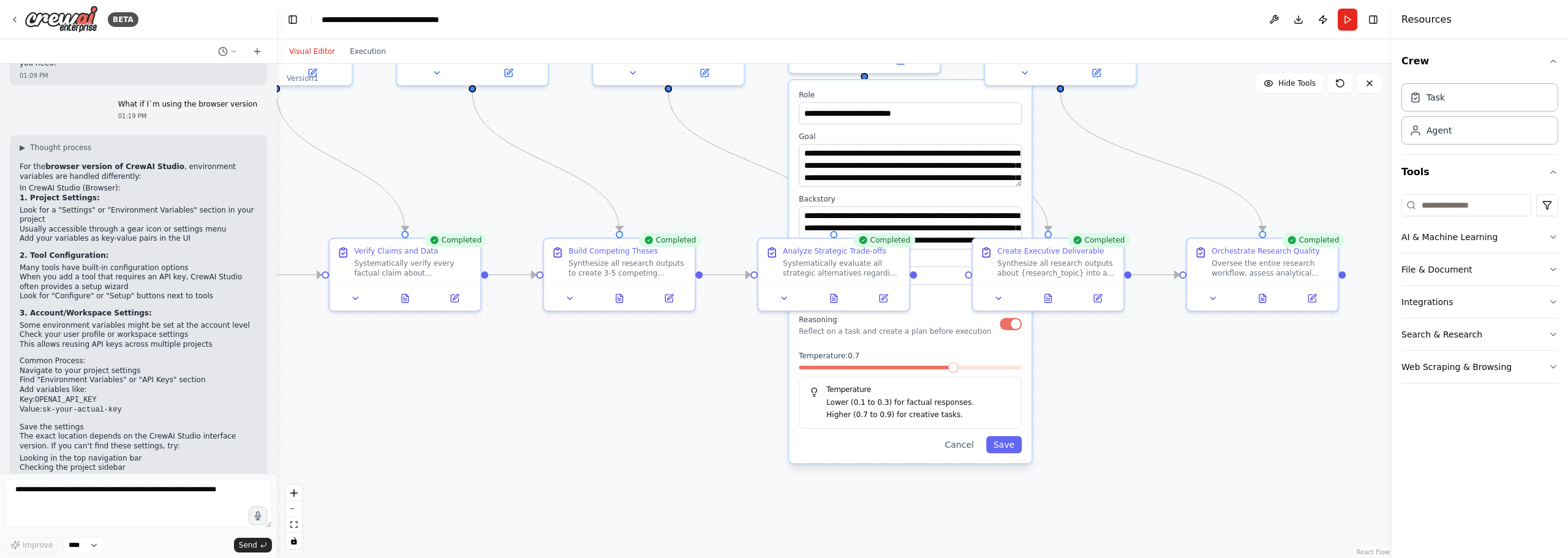
click at [1025, 450] on div "**********" at bounding box center [910, 272] width 243 height 383
click at [958, 372] on span at bounding box center [953, 367] width 10 height 10
click at [1013, 442] on button "Save" at bounding box center [1004, 445] width 36 height 17
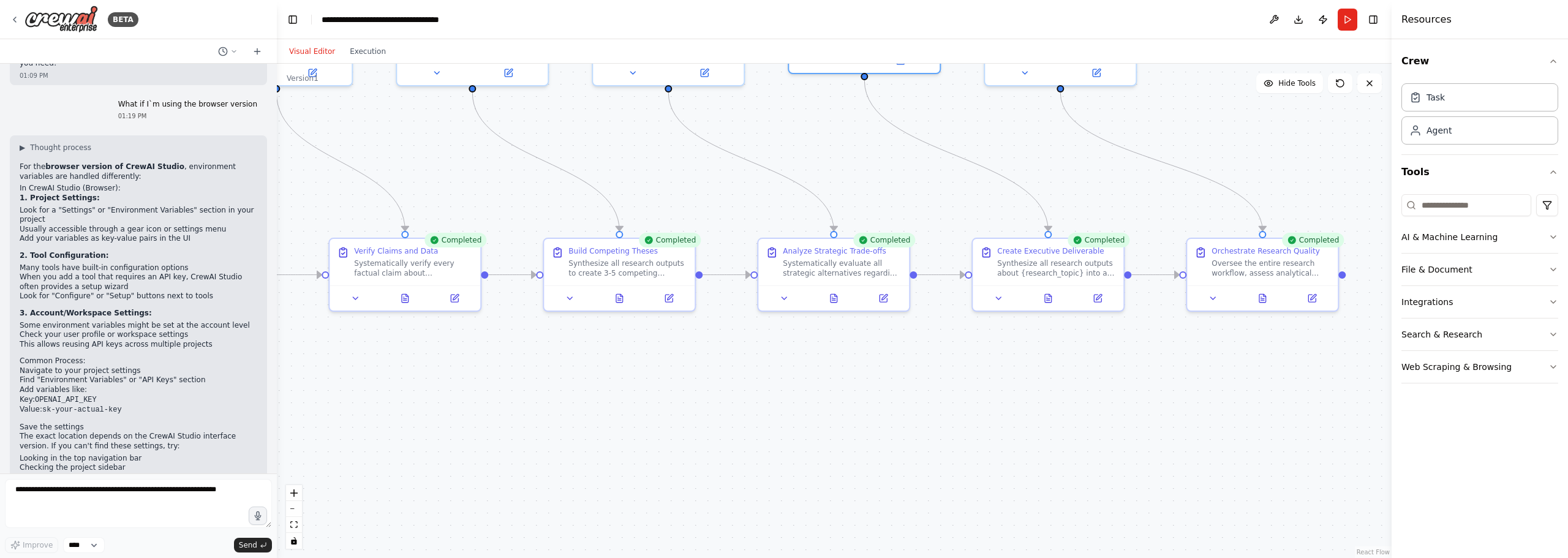
click at [1103, 392] on div ".deletable-edge-delete-btn { width: 20px; height: 20px; border: 0px solid #ffff…" at bounding box center [834, 311] width 1115 height 494
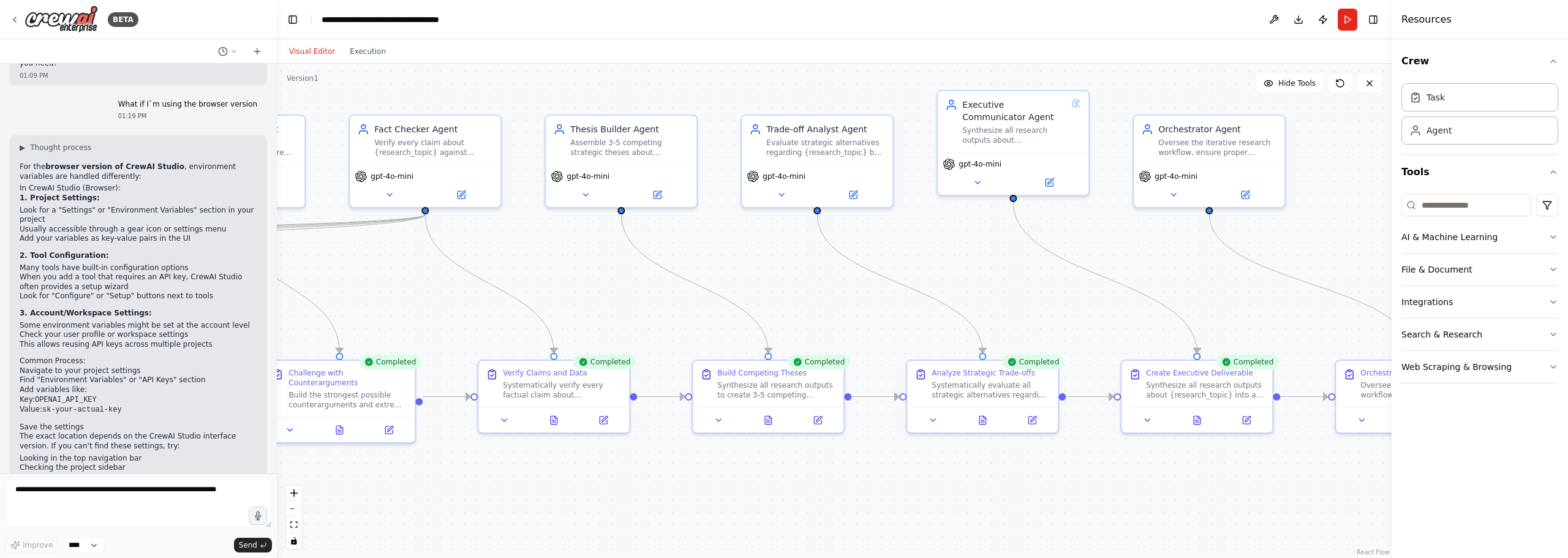
drag, startPoint x: 908, startPoint y: 187, endPoint x: 1069, endPoint y: 367, distance: 241.5
click at [1100, 375] on div ".deletable-edge-delete-btn { width: 20px; height: 20px; border: 0px solid #ffff…" at bounding box center [834, 311] width 1115 height 494
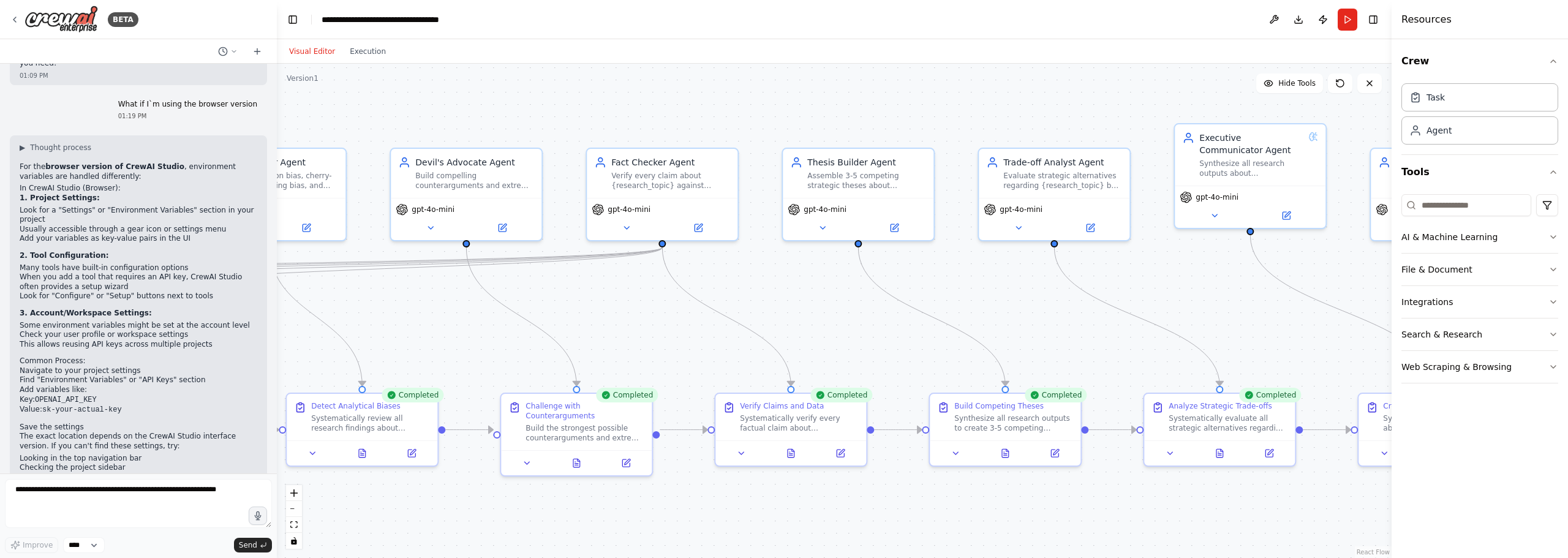
drag, startPoint x: 883, startPoint y: 351, endPoint x: 1069, endPoint y: 318, distance: 188.9
click at [1069, 318] on div ".deletable-edge-delete-btn { width: 20px; height: 20px; border: 0px solid #ffff…" at bounding box center [834, 311] width 1115 height 494
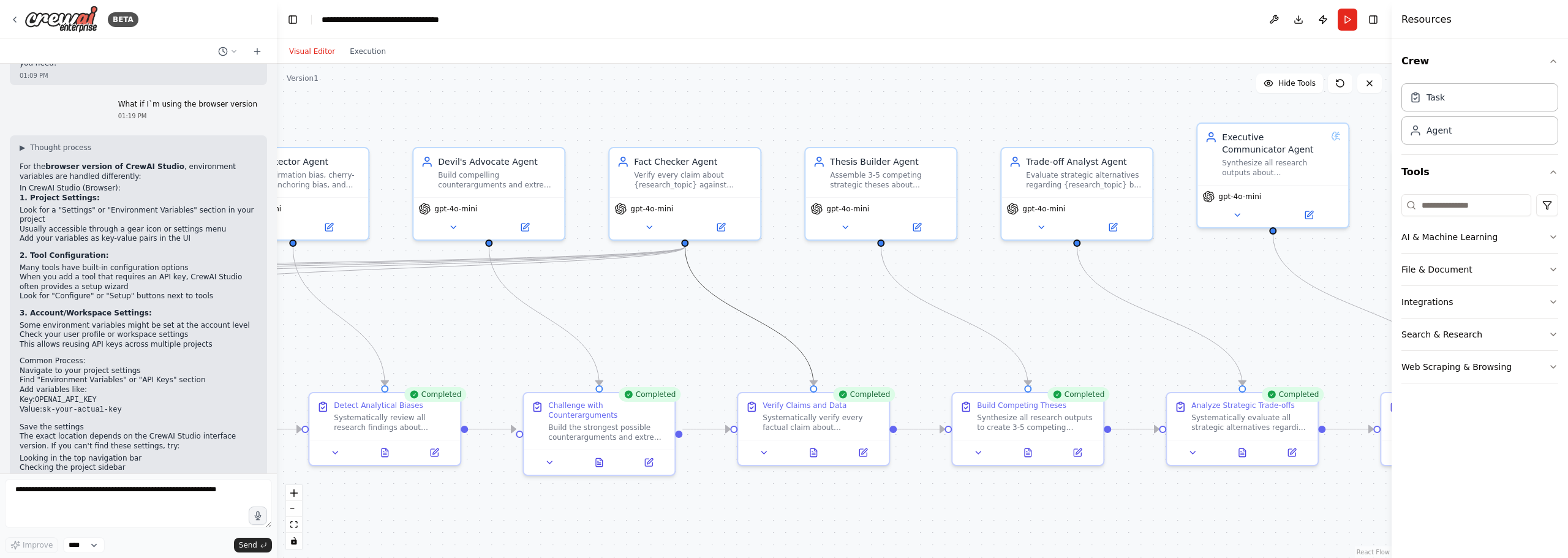
drag, startPoint x: 843, startPoint y: 319, endPoint x: 830, endPoint y: 308, distance: 17.0
click at [830, 308] on div ".deletable-edge-delete-btn { width: 20px; height: 20px; border: 0px solid #ffff…" at bounding box center [834, 311] width 1115 height 494
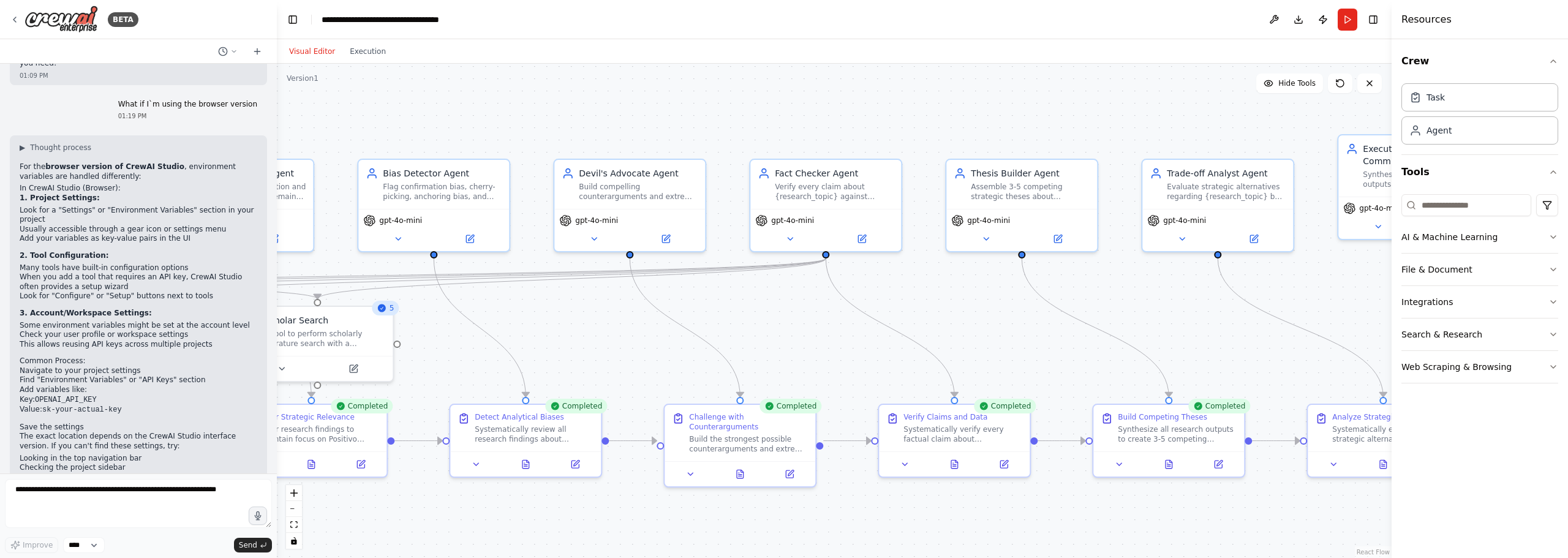
drag, startPoint x: 826, startPoint y: 309, endPoint x: 1034, endPoint y: 325, distance: 208.6
click at [1034, 325] on div ".deletable-edge-delete-btn { width: 20px; height: 20px; border: 0px solid #ffff…" at bounding box center [834, 311] width 1115 height 494
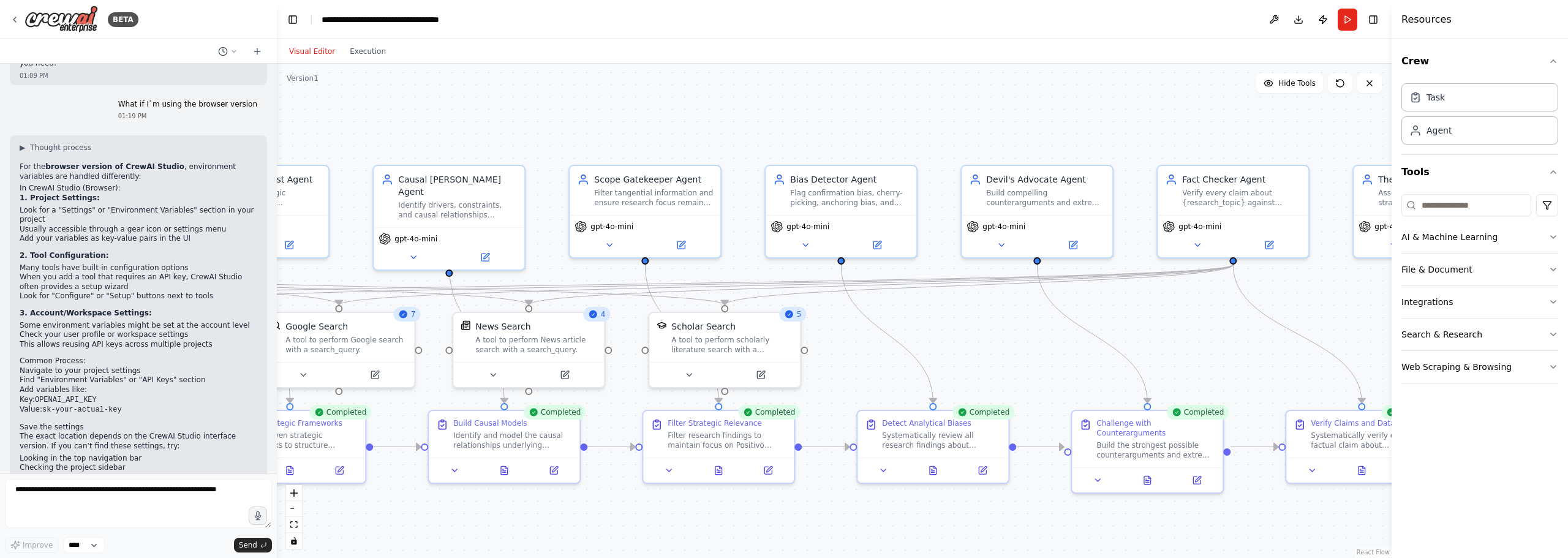
drag, startPoint x: 821, startPoint y: 318, endPoint x: 1162, endPoint y: 320, distance: 341.0
click at [1162, 320] on div ".deletable-edge-delete-btn { width: 20px; height: 20px; border: 0px solid #ffff…" at bounding box center [834, 311] width 1115 height 494
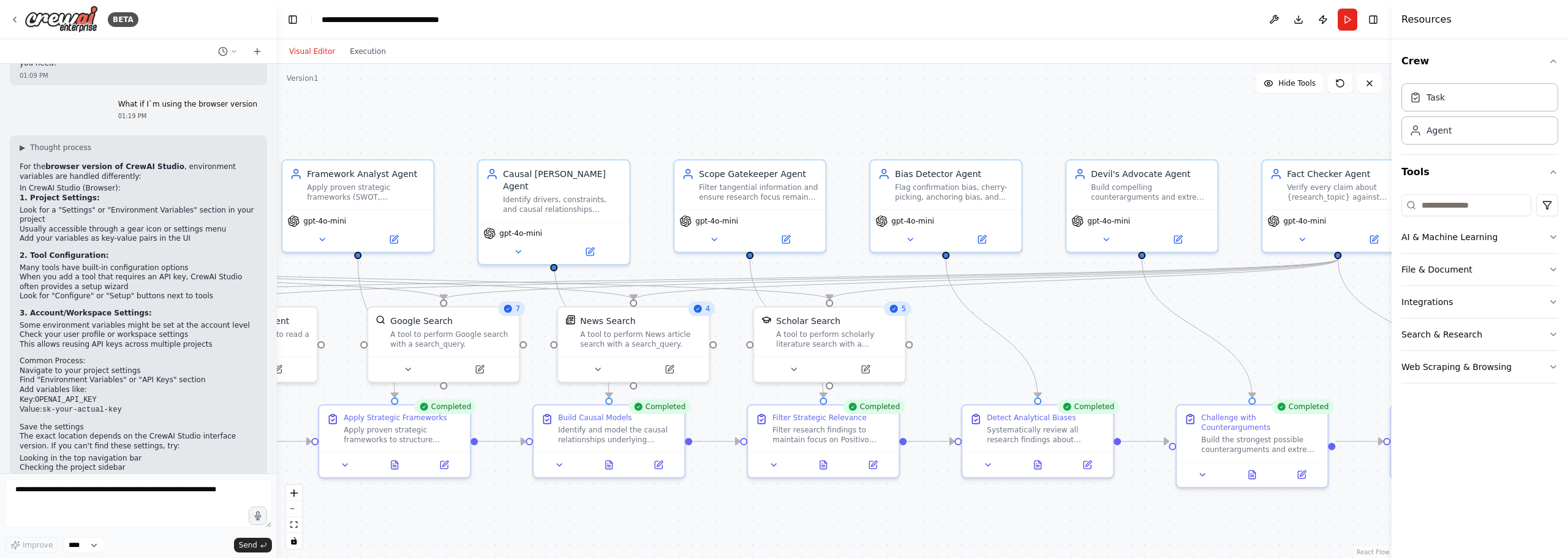
drag, startPoint x: 953, startPoint y: 335, endPoint x: 1159, endPoint y: 340, distance: 206.1
click at [1159, 340] on div ".deletable-edge-delete-btn { width: 20px; height: 20px; border: 0px solid #ffff…" at bounding box center [834, 311] width 1115 height 494
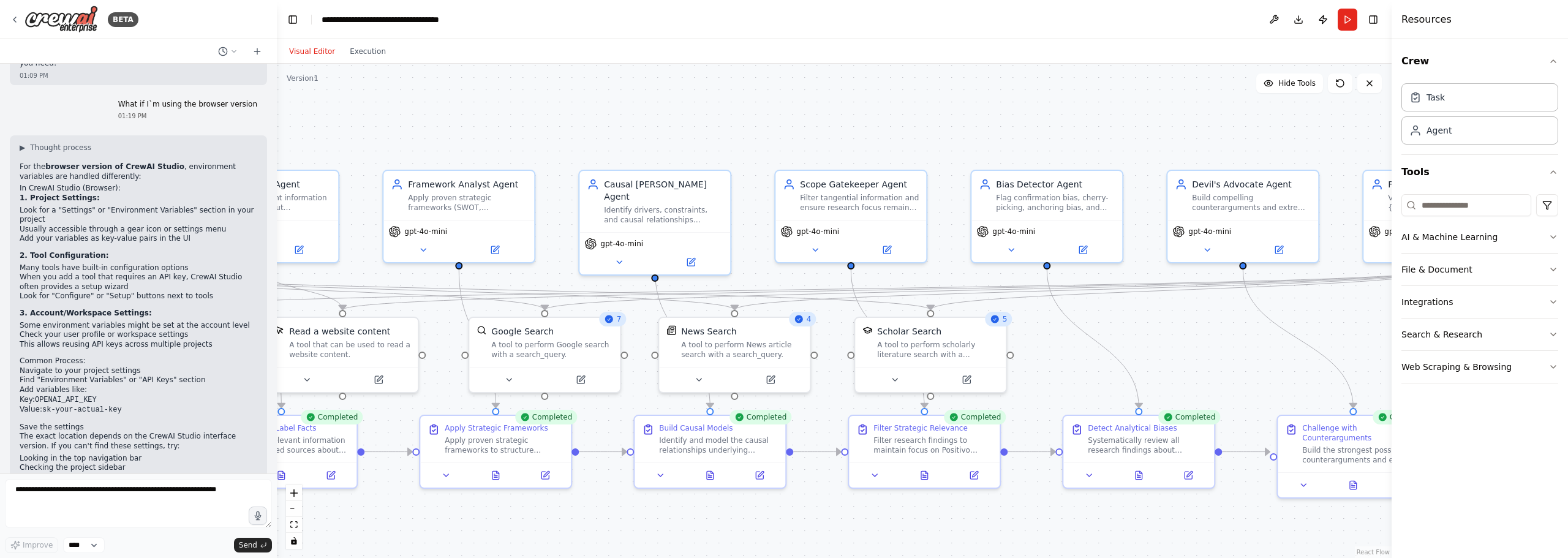
click at [1005, 94] on div ".deletable-edge-delete-btn { width: 20px; height: 20px; border: 0px solid #ffff…" at bounding box center [834, 311] width 1115 height 494
click at [988, 96] on div ".deletable-edge-delete-btn { width: 20px; height: 20px; border: 0px solid #ffff…" at bounding box center [834, 311] width 1115 height 494
click at [649, 122] on div ".deletable-edge-delete-btn { width: 20px; height: 20px; border: 0px solid #ffff…" at bounding box center [834, 311] width 1115 height 494
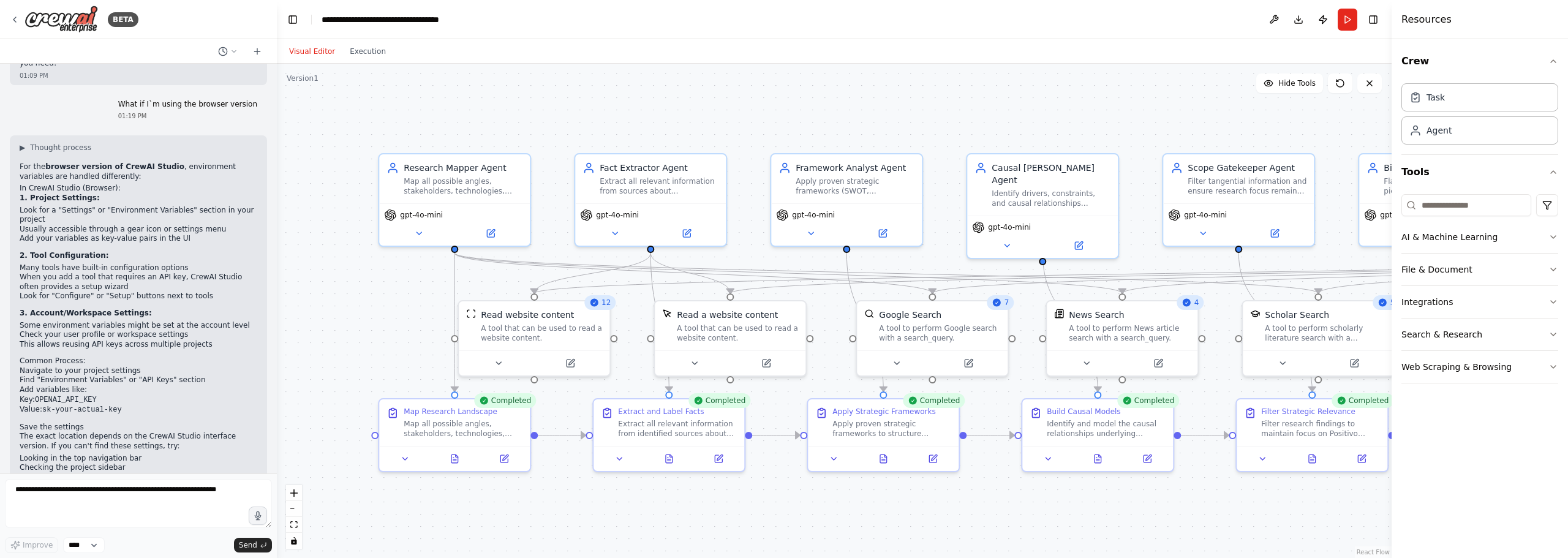
drag, startPoint x: 596, startPoint y: 123, endPoint x: 1026, endPoint y: 163, distance: 431.9
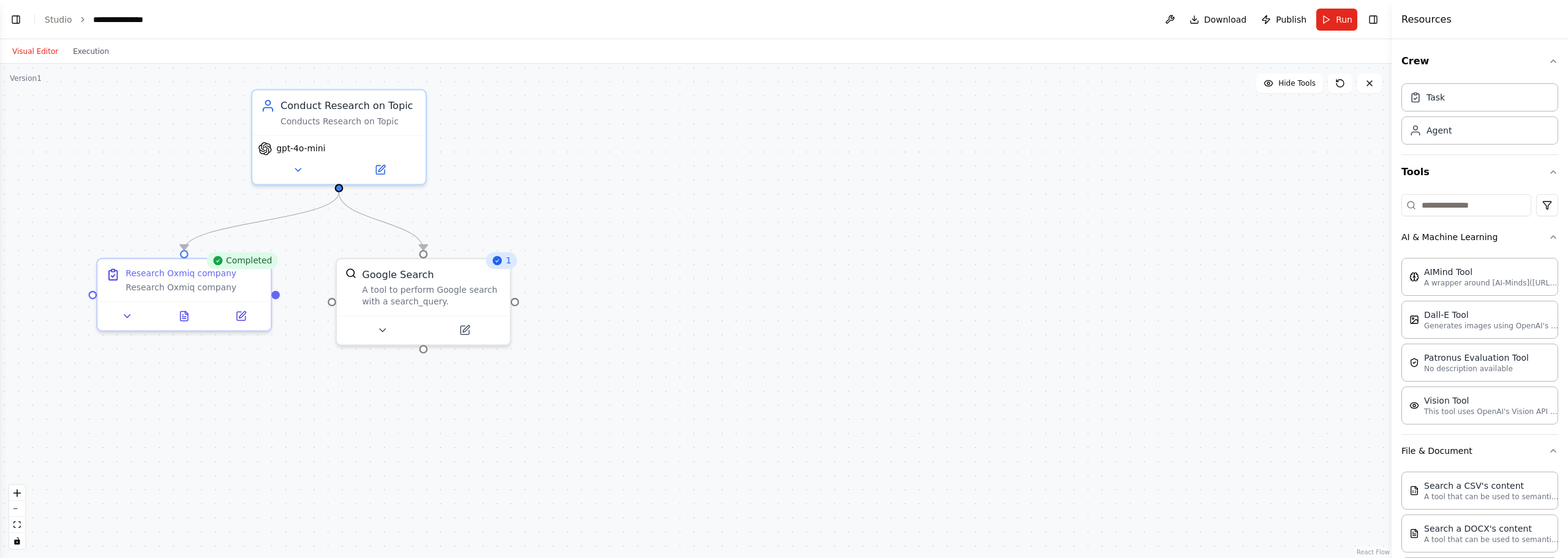
click at [627, 157] on div ".deletable-edge-delete-btn { width: 20px; height: 20px; border: 0px solid #ffff…" at bounding box center [696, 311] width 1392 height 494
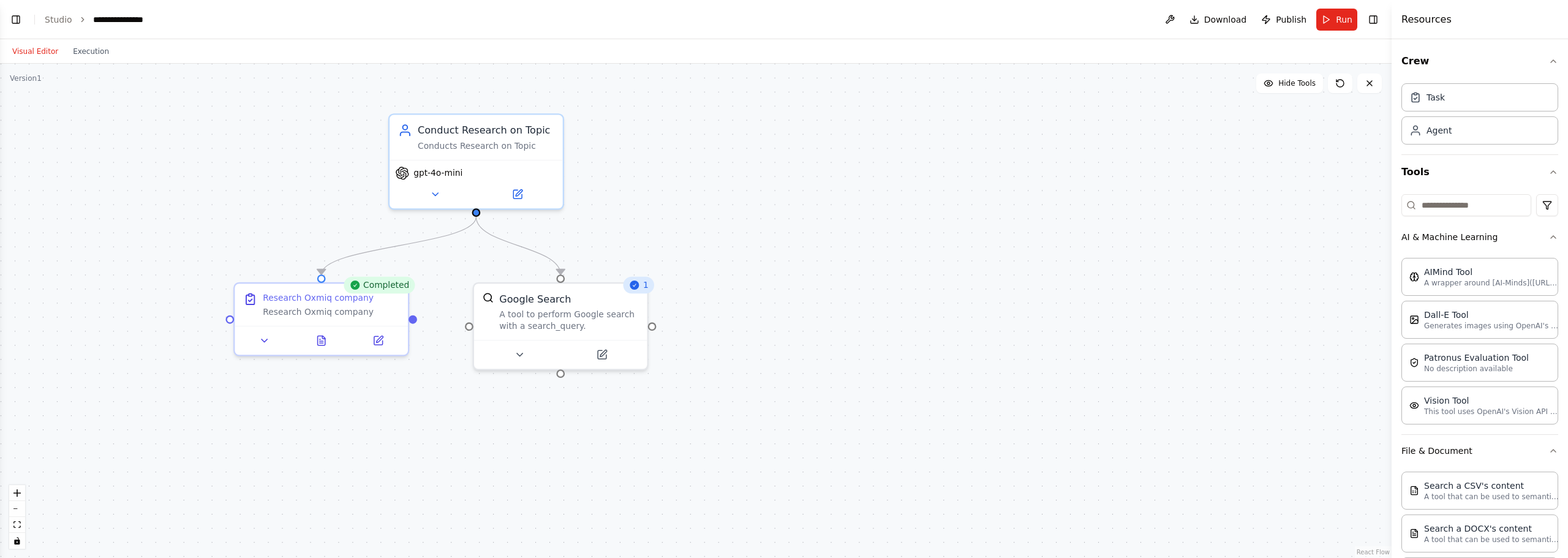
drag, startPoint x: 573, startPoint y: 149, endPoint x: 719, endPoint y: 175, distance: 148.3
click at [716, 175] on div ".deletable-edge-delete-btn { width: 20px; height: 20px; border: 0px solid #ffff…" at bounding box center [696, 311] width 1392 height 494
click at [95, 47] on button "Execution" at bounding box center [91, 51] width 51 height 14
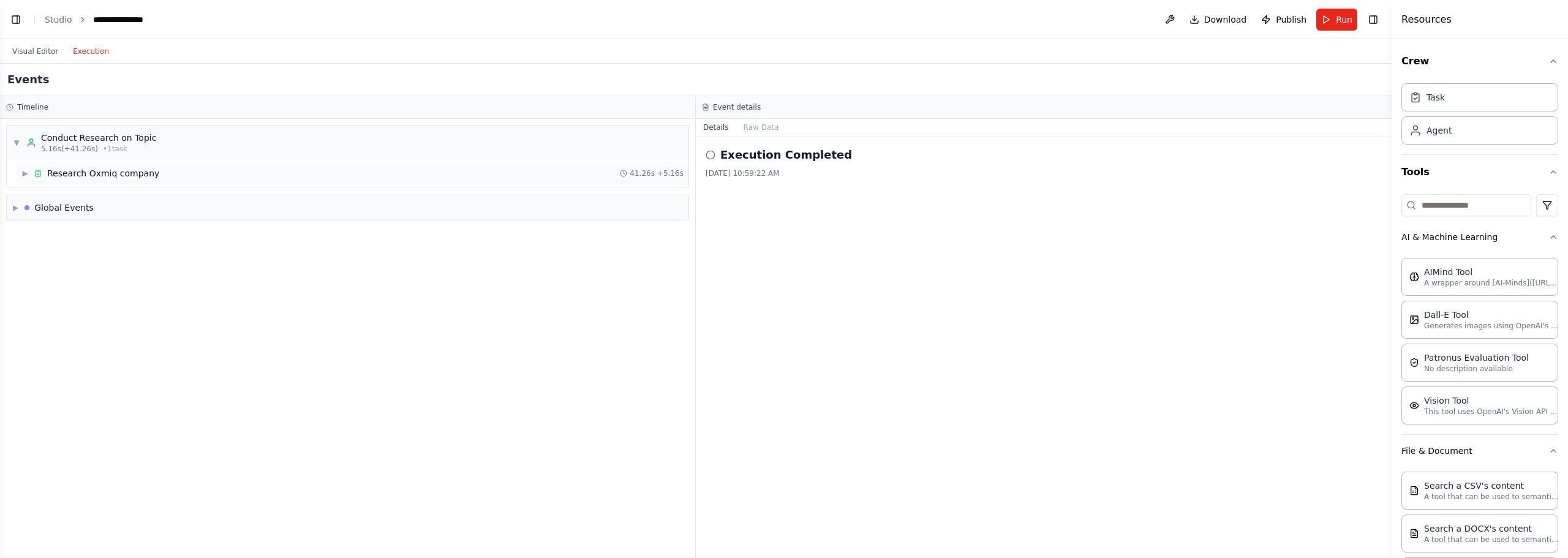
click at [78, 165] on div "▶ Research Oxmiq company 41.26s + 5.16s" at bounding box center [352, 173] width 672 height 22
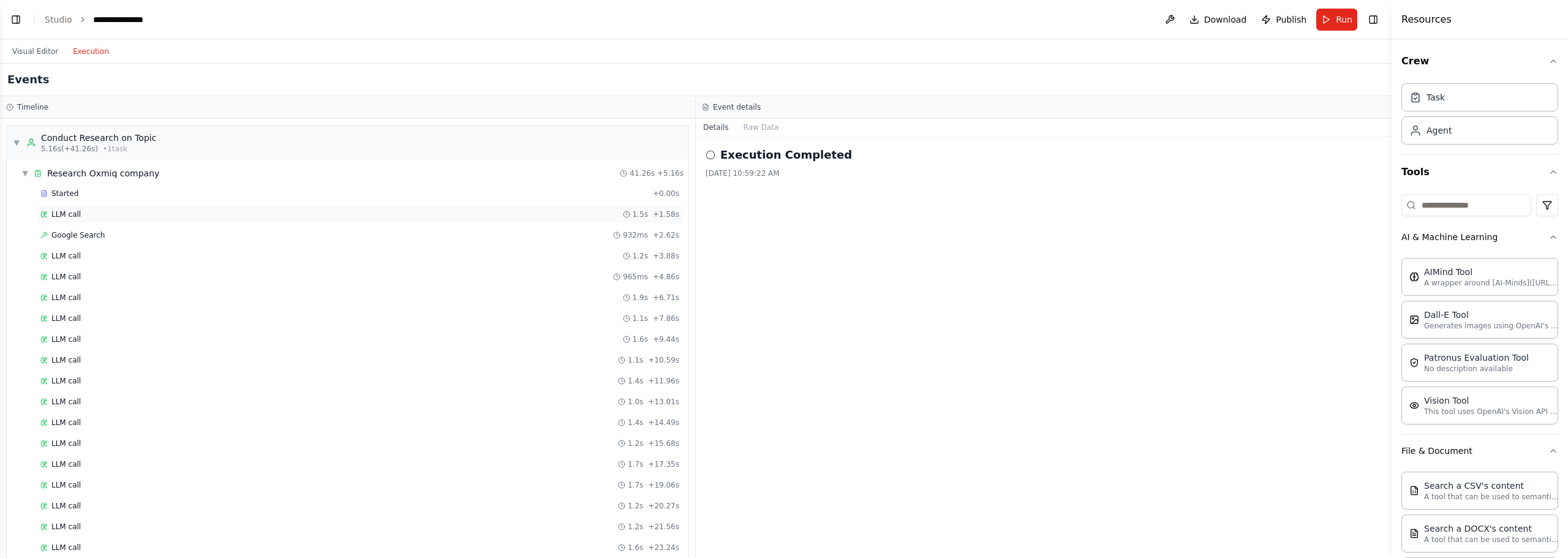
click at [89, 209] on div "LLM call 1.5s + 1.58s" at bounding box center [359, 214] width 647 height 18
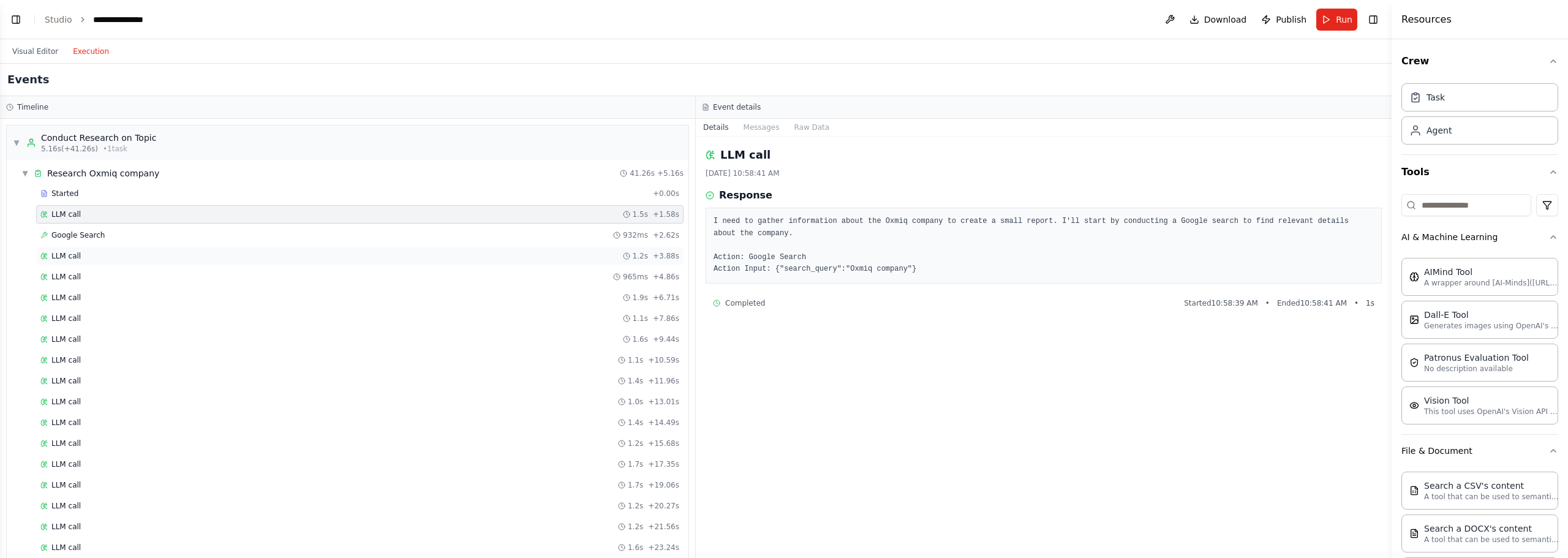
click at [100, 258] on div "LLM call 1.2s + 3.88s" at bounding box center [360, 256] width 639 height 10
click at [118, 235] on div "Google Search 932ms + 2.62s" at bounding box center [360, 235] width 639 height 10
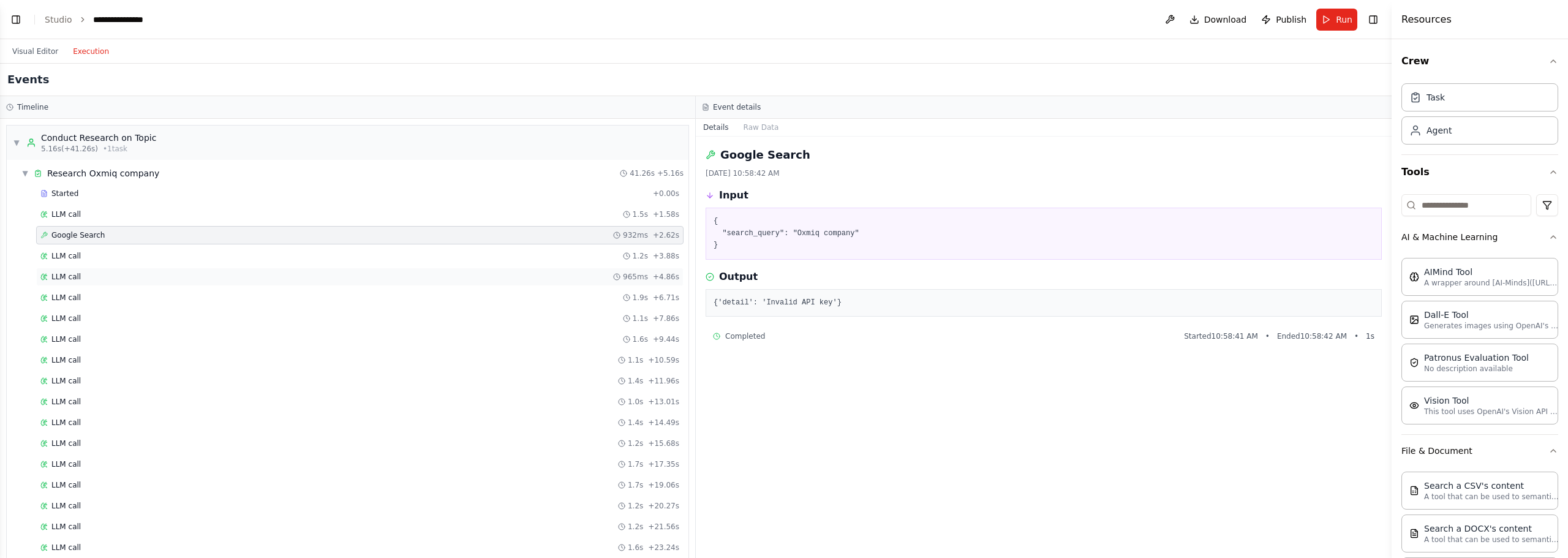
click at [122, 282] on div "LLM call 965ms + 4.86s" at bounding box center [359, 277] width 647 height 18
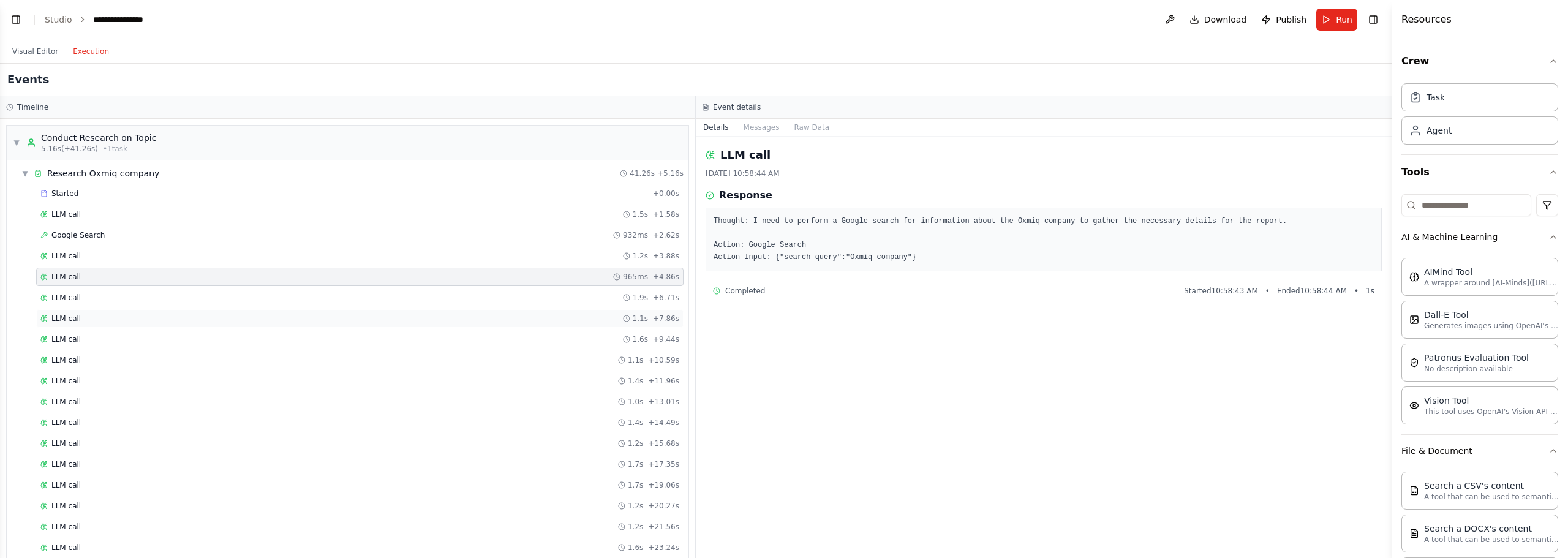
click at [114, 309] on div "LLM call 1.1s + 7.86s" at bounding box center [359, 318] width 647 height 18
click at [118, 295] on div "LLM call 1.9s + 6.71s" at bounding box center [360, 297] width 639 height 10
click at [1168, 21] on button at bounding box center [1170, 20] width 20 height 22
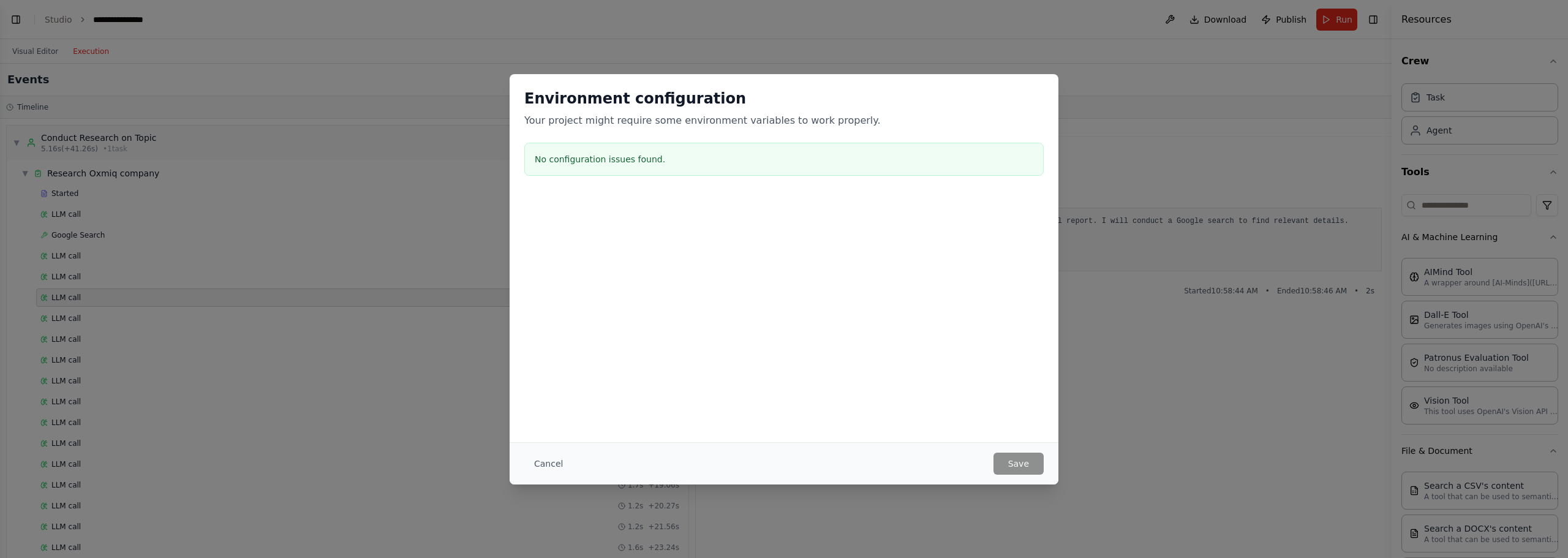
click at [698, 176] on div "Environment configuration Your project might require some environment variables…" at bounding box center [784, 134] width 549 height 122
click at [639, 170] on div "No configuration issues found." at bounding box center [784, 160] width 519 height 33
click at [645, 288] on div at bounding box center [784, 257] width 549 height 122
click at [810, 315] on div at bounding box center [784, 257] width 549 height 122
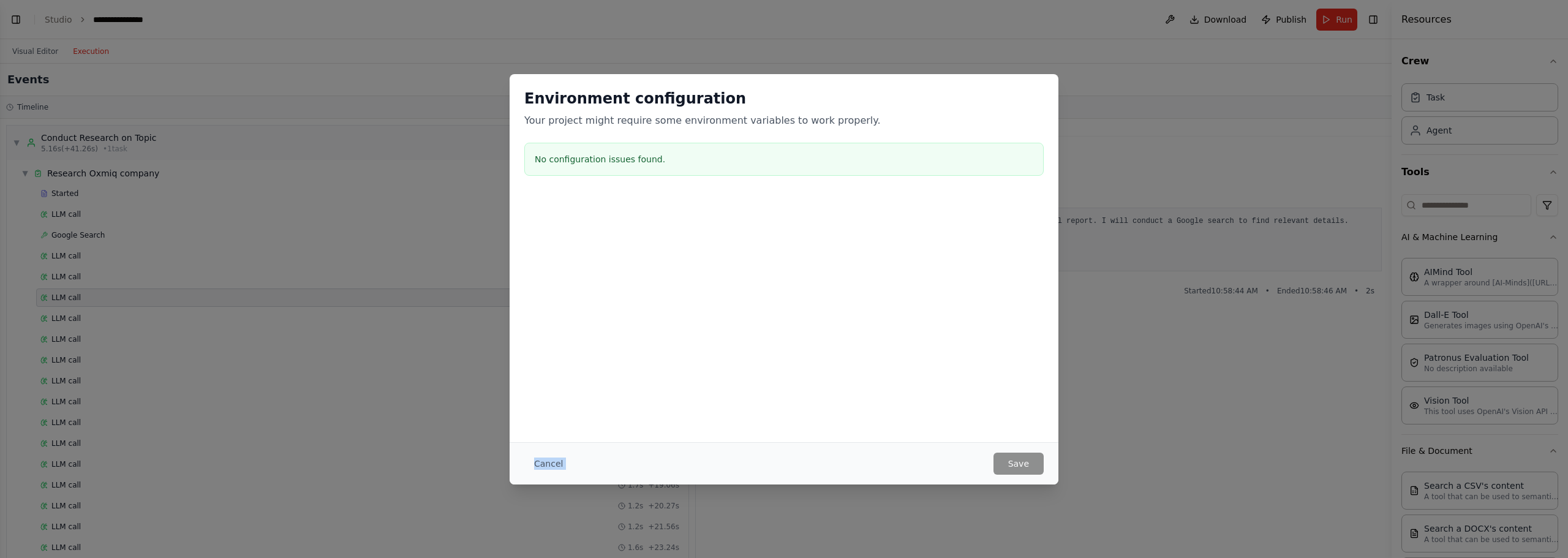
click at [810, 315] on div at bounding box center [784, 257] width 549 height 122
click at [872, 288] on div at bounding box center [784, 257] width 549 height 122
click at [1204, 116] on div "Environment configuration Your project might require some environment variables…" at bounding box center [784, 279] width 1568 height 558
click at [1213, 95] on div "Environment configuration Your project might require some environment variables…" at bounding box center [784, 279] width 1568 height 558
click at [1190, 62] on div "Environment configuration Your project might require some environment variables…" at bounding box center [784, 279] width 1568 height 558
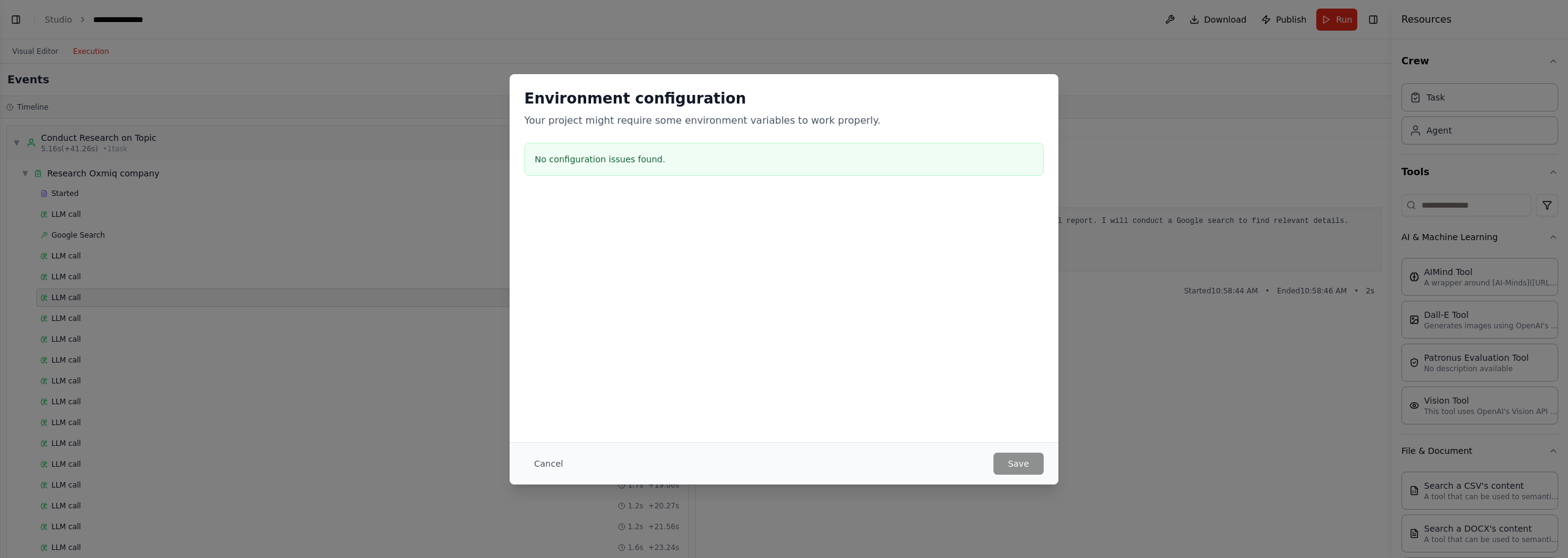
click at [1190, 62] on div "Environment configuration Your project might require some environment variables…" at bounding box center [784, 279] width 1568 height 558
click at [1088, 154] on div "Environment configuration Your project might require some environment variables…" at bounding box center [784, 279] width 1568 height 558
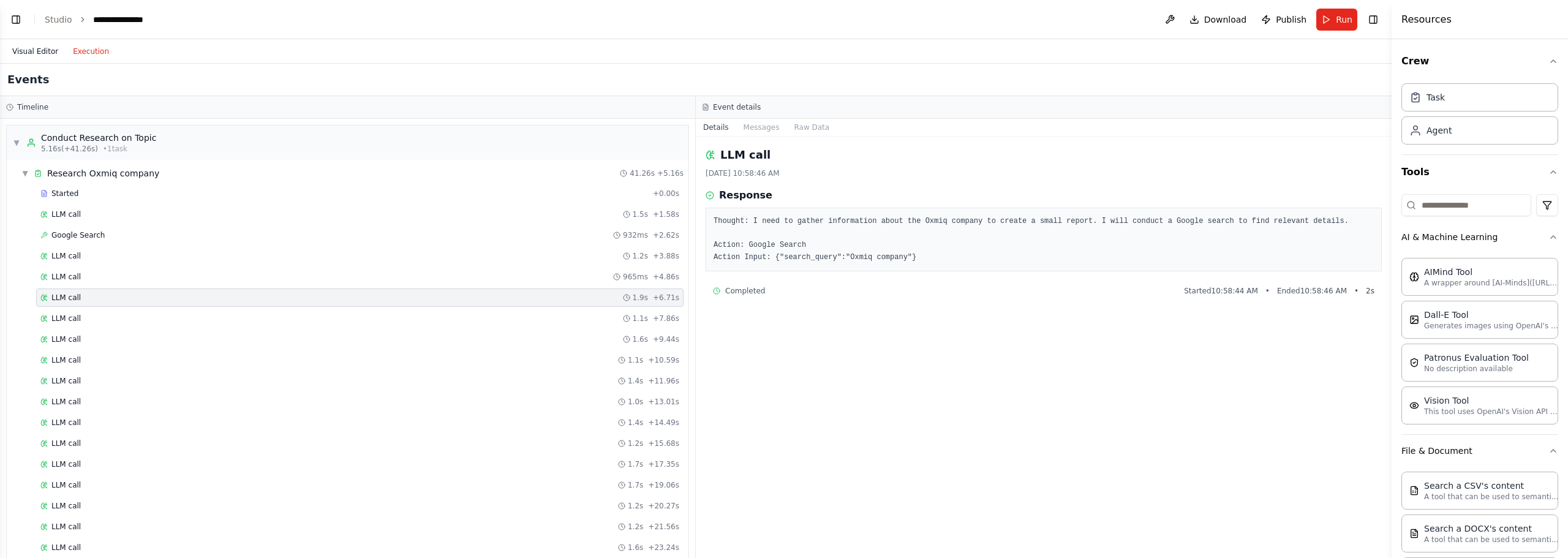
click at [31, 57] on button "Visual Editor" at bounding box center [35, 51] width 60 height 14
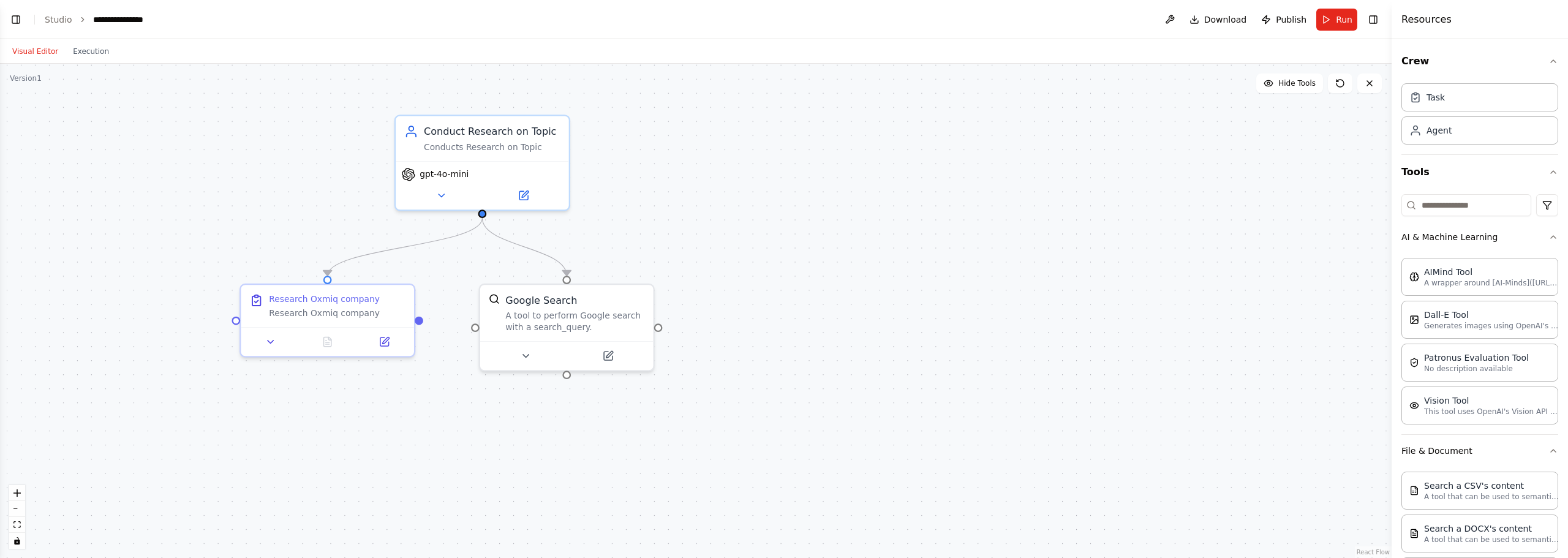
click at [31, 57] on button "Visual Editor" at bounding box center [35, 51] width 60 height 14
click at [49, 52] on button "Visual Editor" at bounding box center [35, 51] width 60 height 14
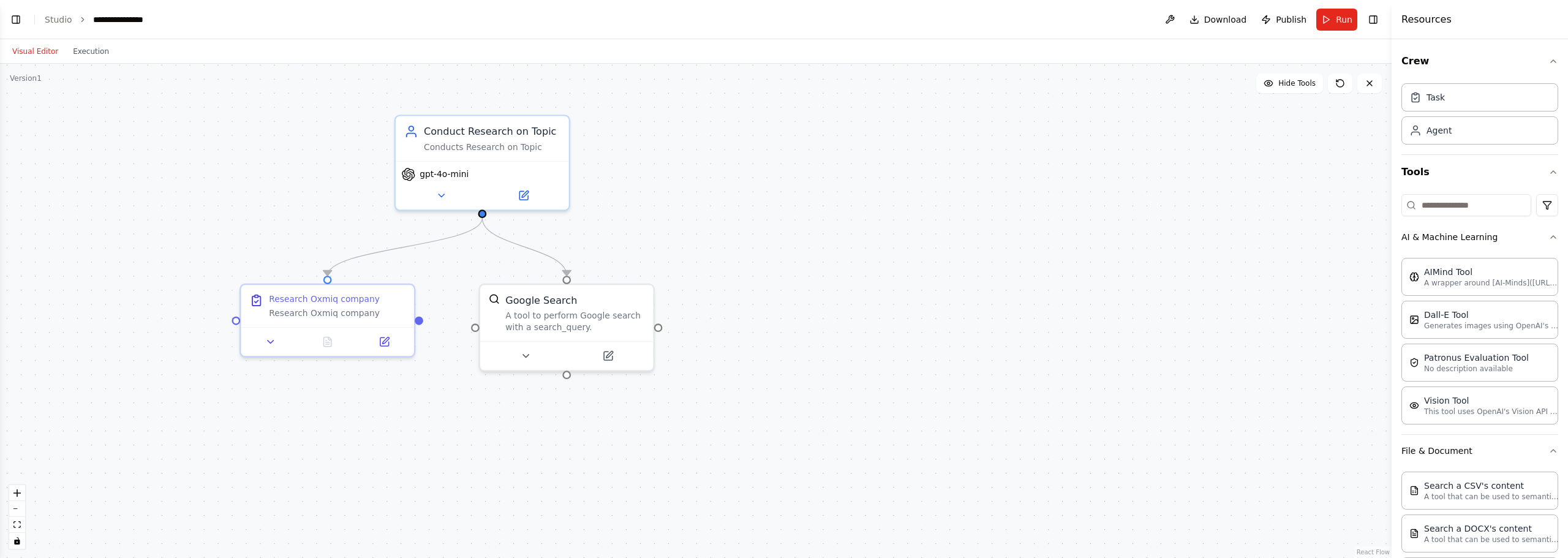
click at [49, 52] on button "Visual Editor" at bounding box center [35, 51] width 60 height 14
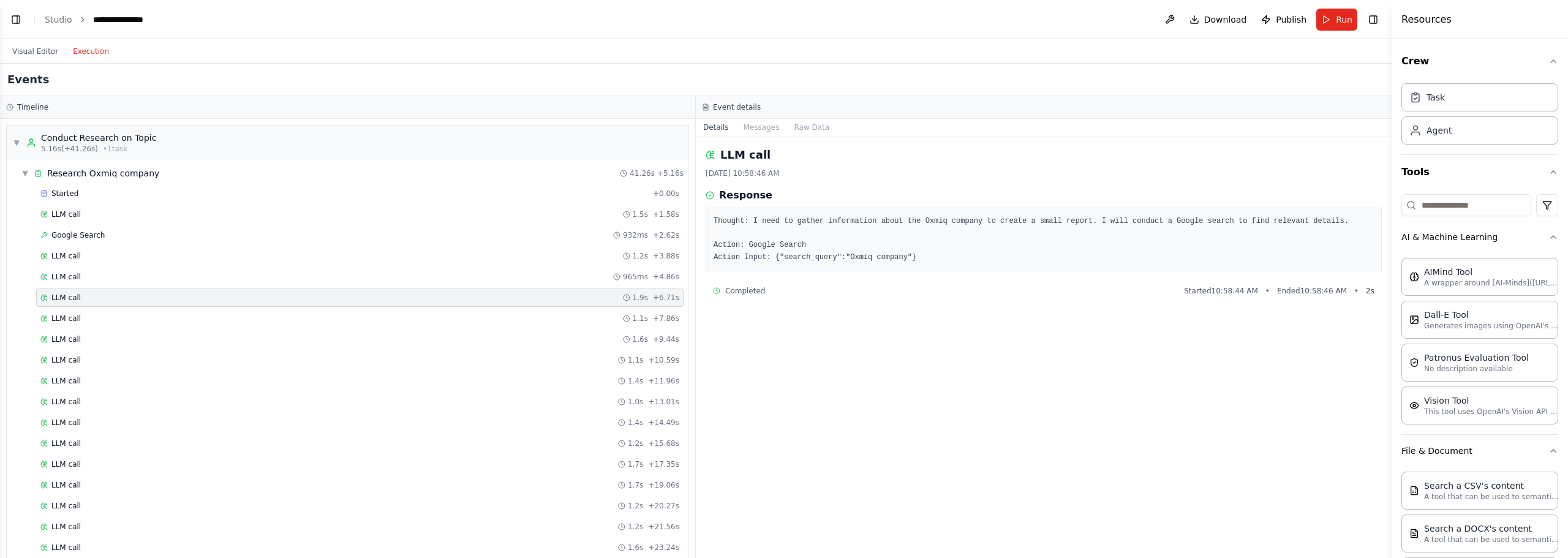
click at [96, 53] on button "Execution" at bounding box center [91, 51] width 51 height 14
click at [33, 57] on button "Visual Editor" at bounding box center [35, 51] width 60 height 14
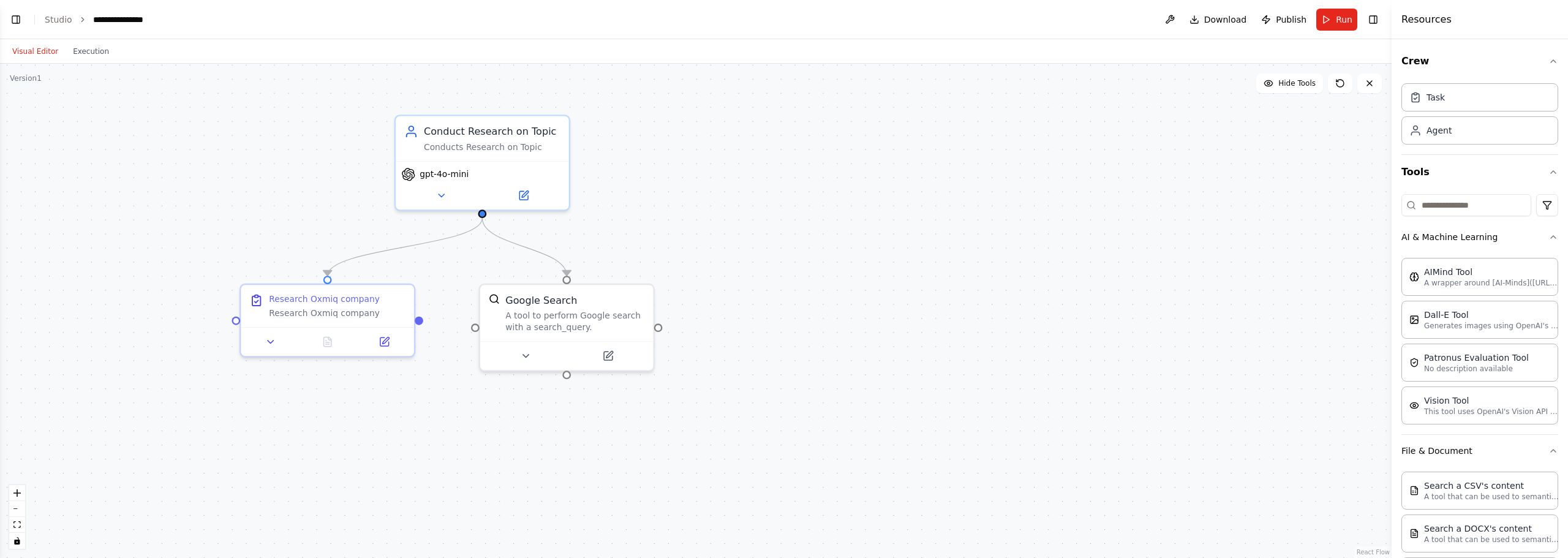
click at [884, 269] on div ".deletable-edge-delete-btn { width: 20px; height: 20px; border: 0px solid #ffff…" at bounding box center [696, 311] width 1392 height 494
click at [547, 316] on div "A tool to perform Google search with a search_query." at bounding box center [575, 319] width 139 height 23
click at [604, 313] on div "A tool to perform Google search with a search_query." at bounding box center [575, 319] width 139 height 23
click at [613, 354] on icon at bounding box center [607, 353] width 11 height 11
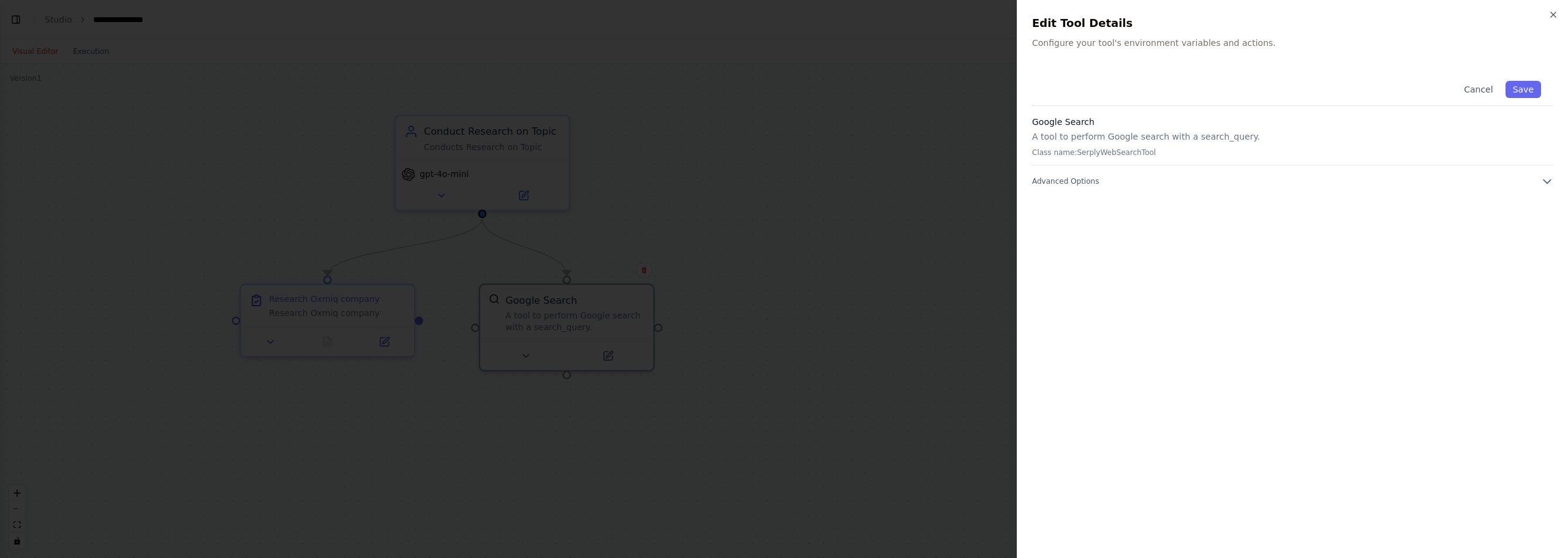
click at [1069, 192] on div "Cancel Save Google Search A tool to perform Google search with a search_query. …" at bounding box center [1293, 305] width 522 height 475
click at [1072, 188] on div "Cancel Save Google Search A tool to perform Google search with a search_query. …" at bounding box center [1293, 305] width 522 height 475
click at [1075, 183] on span "Advanced Options" at bounding box center [1065, 181] width 67 height 10
click at [886, 87] on div at bounding box center [784, 279] width 1568 height 558
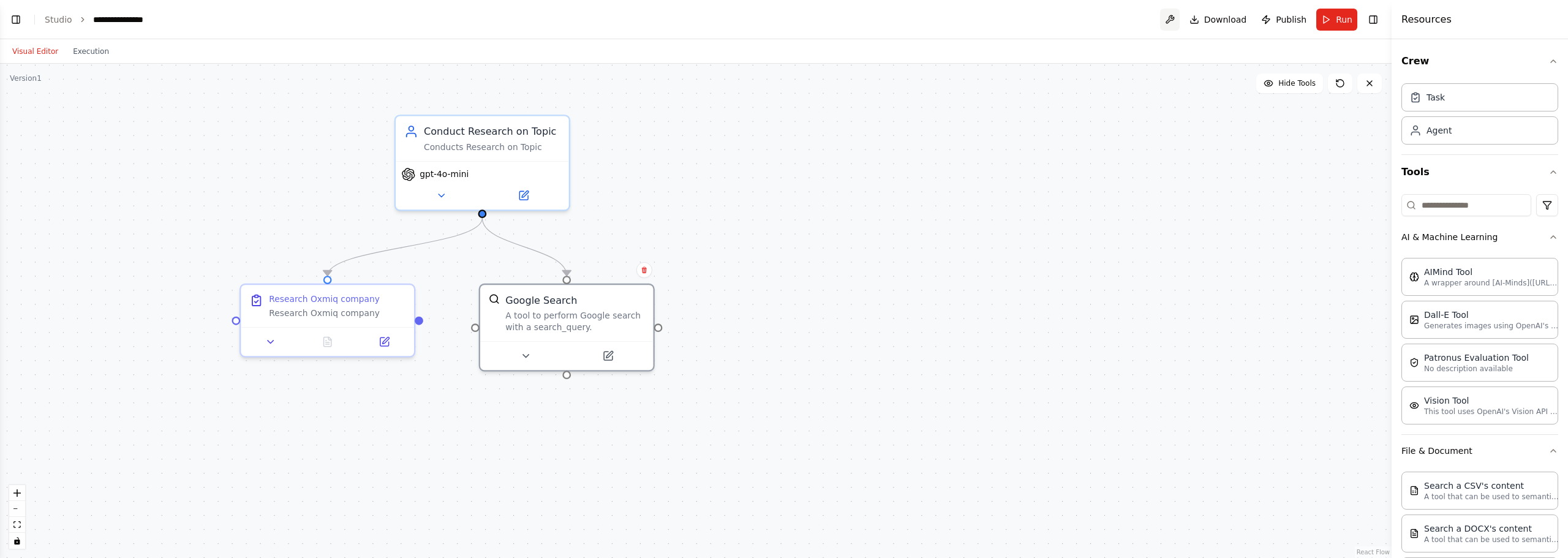
click at [1174, 22] on button at bounding box center [1170, 20] width 20 height 22
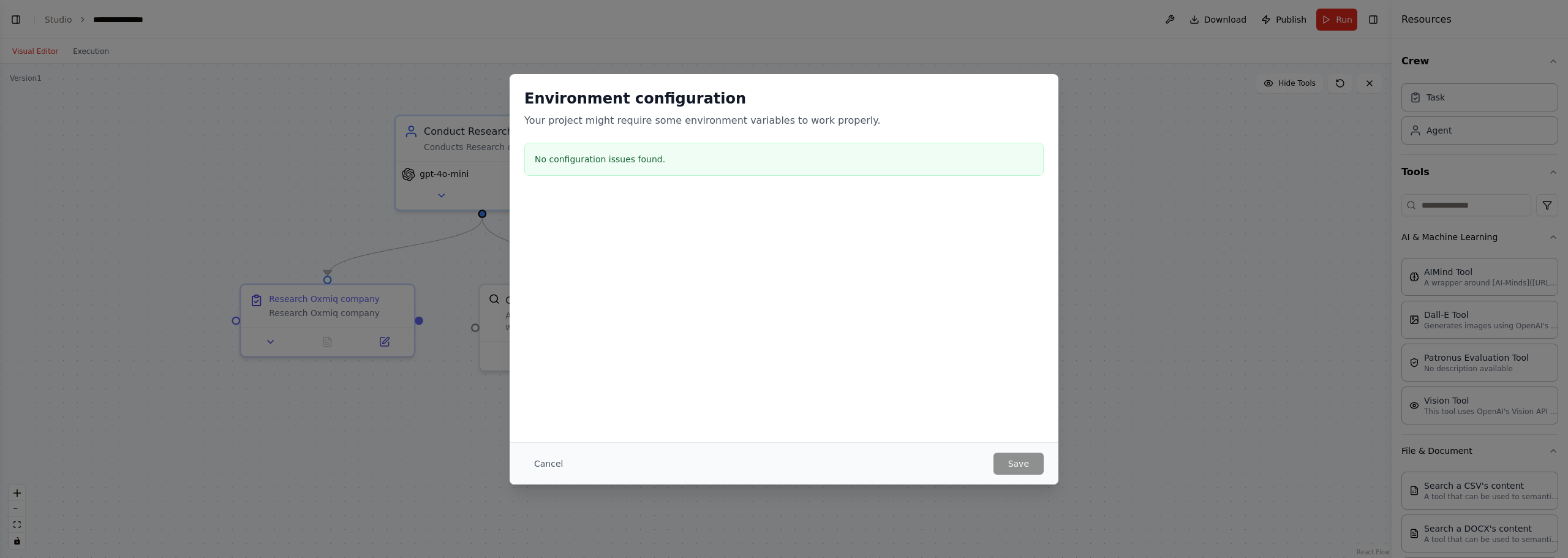
click at [842, 320] on div "Environment configuration Your project might require some environment variables…" at bounding box center [784, 258] width 549 height 368
click at [1136, 389] on div "Environment configuration Your project might require some environment variables…" at bounding box center [784, 279] width 1568 height 558
click at [557, 463] on button "Cancel" at bounding box center [549, 463] width 49 height 22
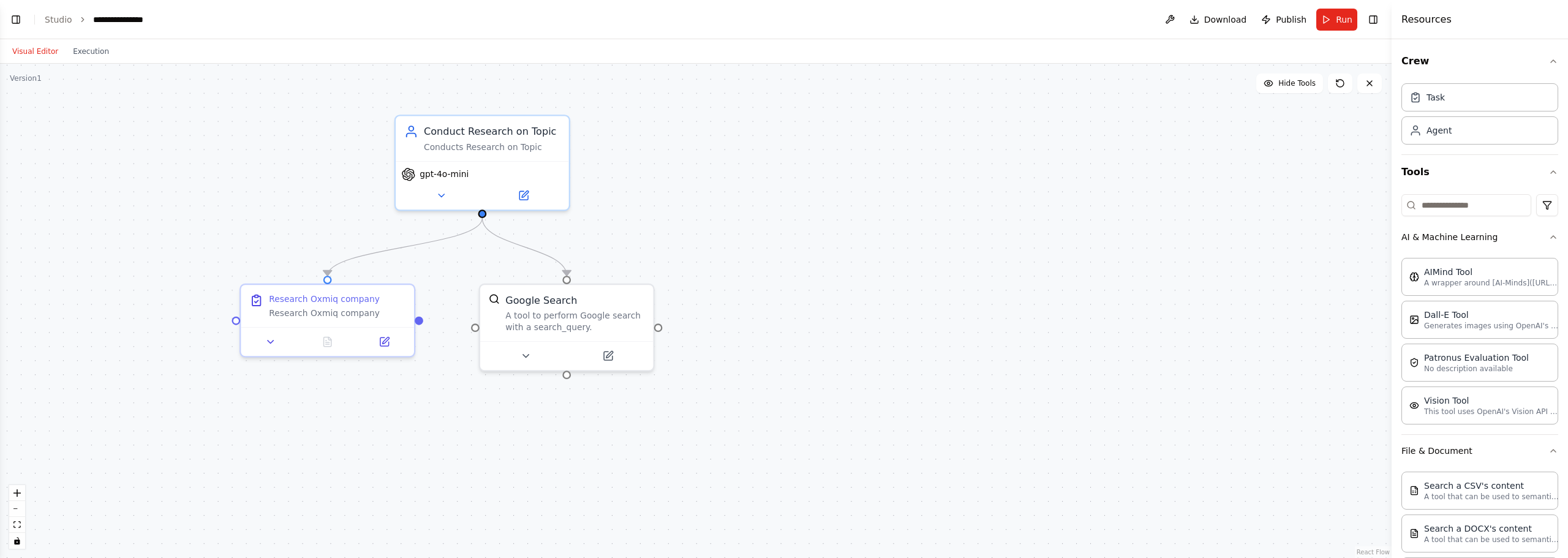
click at [829, 191] on div ".deletable-edge-delete-btn { width: 20px; height: 20px; border: 0px solid #ffff…" at bounding box center [696, 311] width 1392 height 494
click at [976, 215] on div ".deletable-edge-delete-btn { width: 20px; height: 20px; border: 0px solid #ffff…" at bounding box center [696, 311] width 1392 height 494
